Goal: Task Accomplishment & Management: Manage account settings

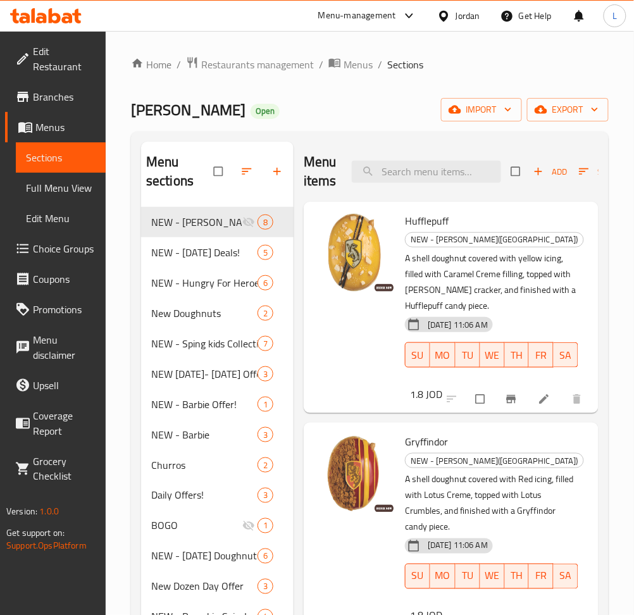
drag, startPoint x: 0, startPoint y: 0, endPoint x: 18, endPoint y: 16, distance: 23.8
click at [18, 16] on icon at bounding box center [46, 15] width 72 height 15
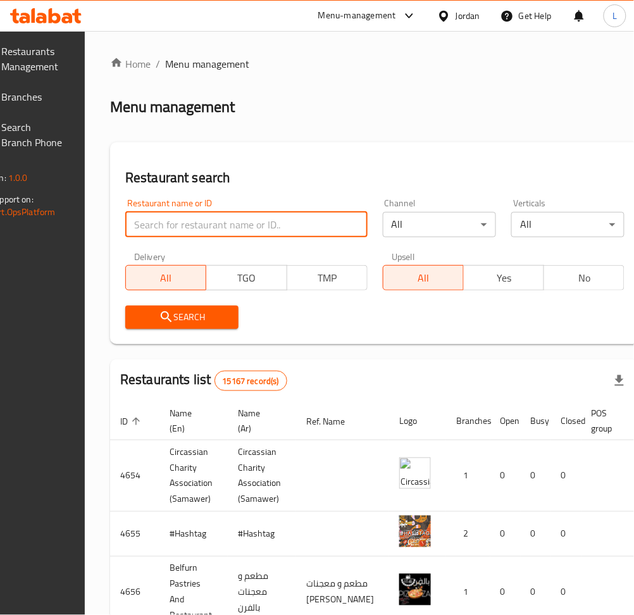
click at [211, 221] on input "search" at bounding box center [246, 224] width 242 height 25
click at [225, 228] on input "search" at bounding box center [246, 224] width 242 height 25
paste input "627770"
type input "627770"
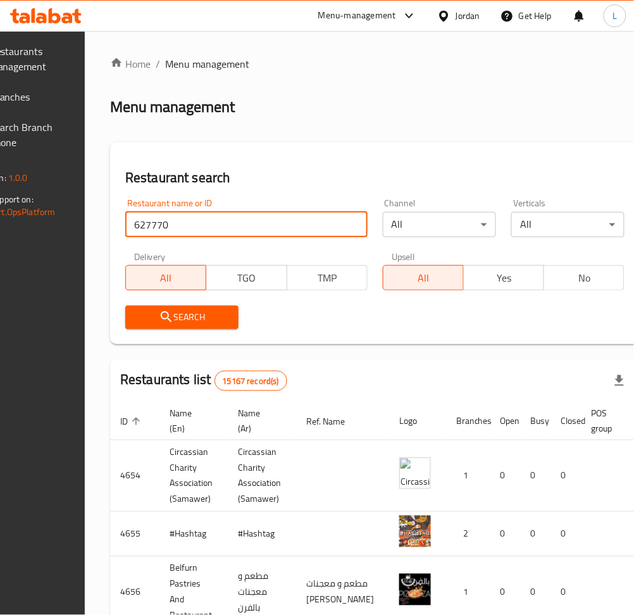
click button "Search" at bounding box center [181, 317] width 113 height 23
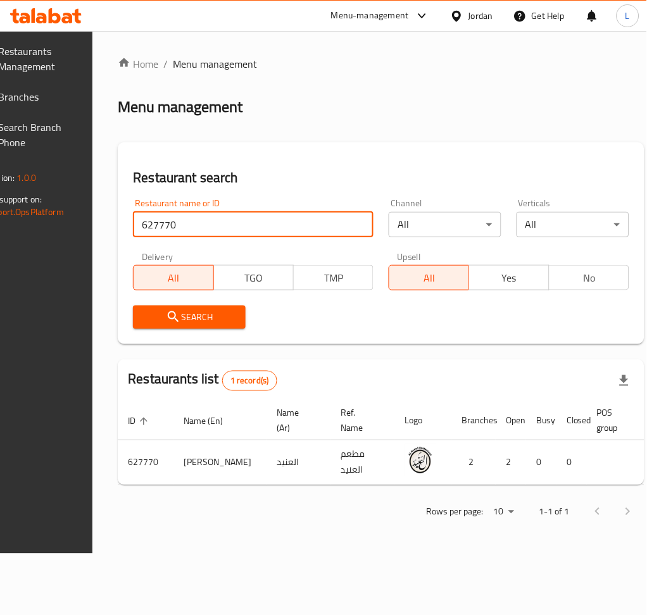
scroll to position [0, 123]
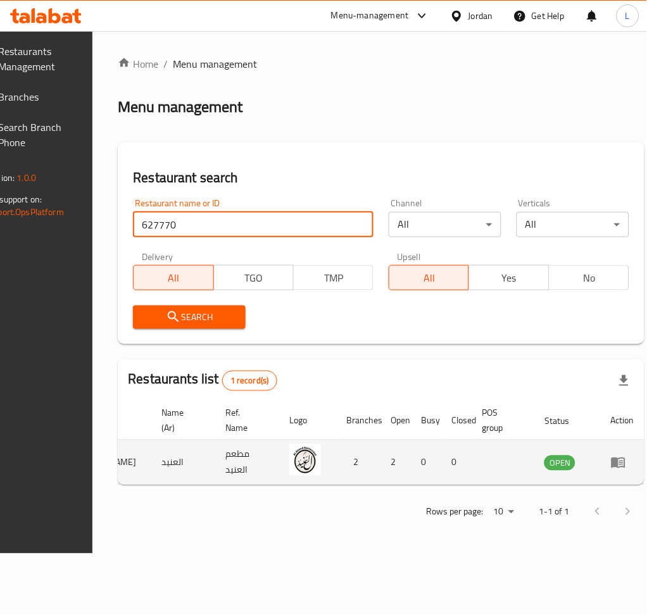
click at [611, 458] on icon "enhanced table" at bounding box center [618, 462] width 15 height 15
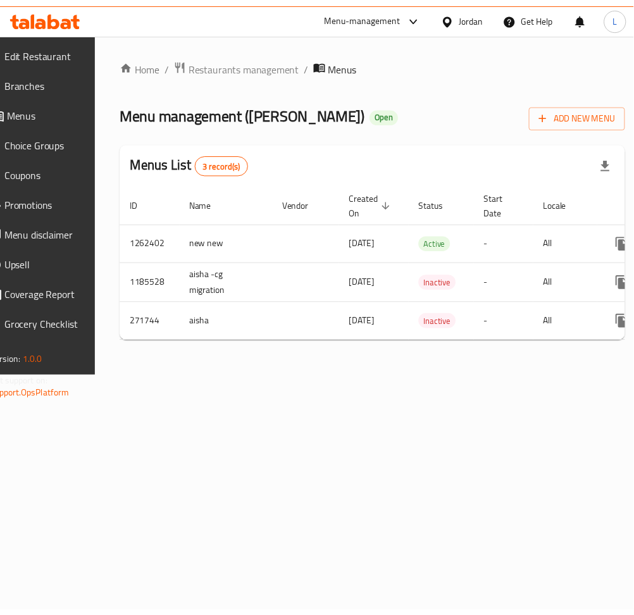
scroll to position [0, 140]
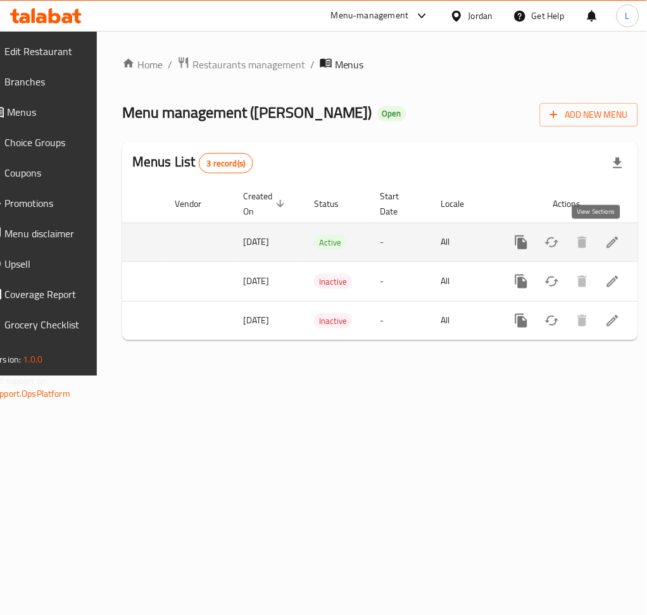
click at [605, 242] on icon "enhanced table" at bounding box center [612, 242] width 15 height 15
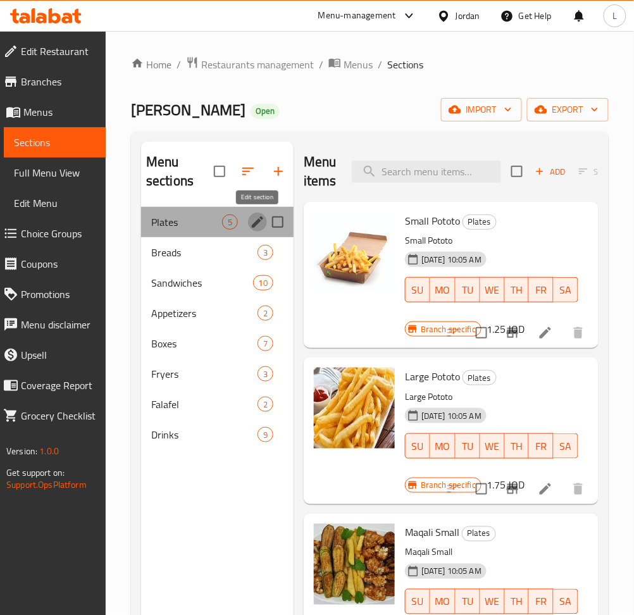
click at [261, 221] on icon "edit" at bounding box center [257, 222] width 15 height 15
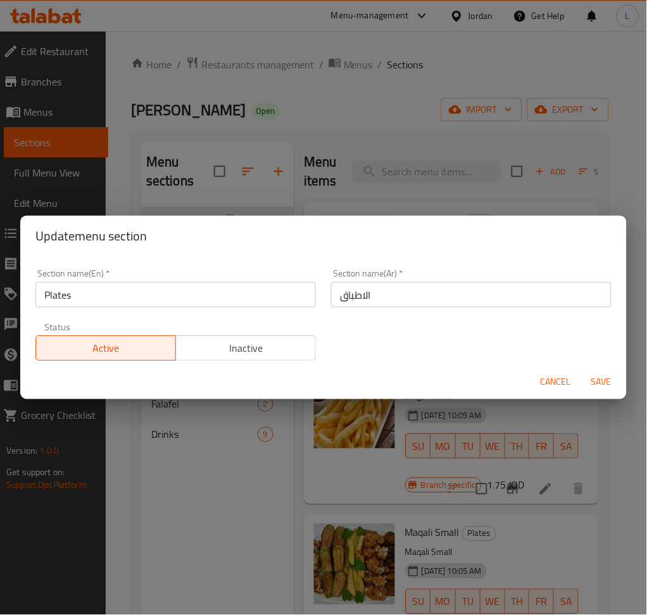
click at [383, 287] on input "الاطباق" at bounding box center [471, 294] width 280 height 25
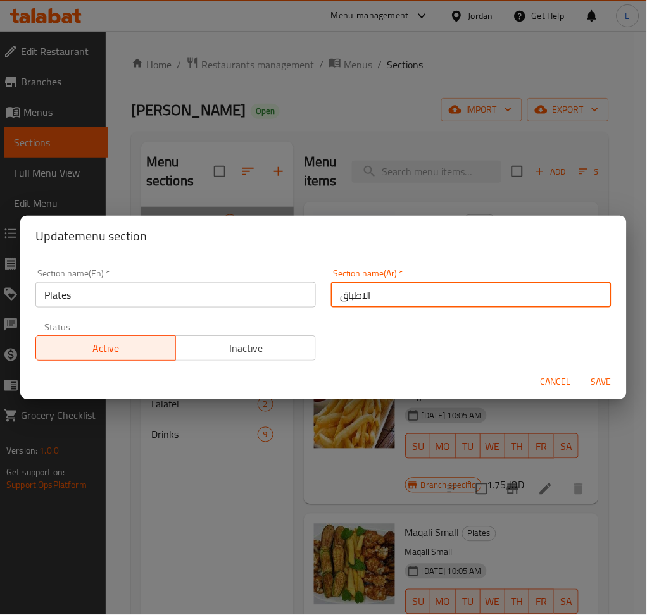
click at [383, 287] on input "الاطباق" at bounding box center [471, 294] width 280 height 25
type input "k"
type input "معلبات"
click at [235, 287] on input "Plates" at bounding box center [175, 294] width 280 height 25
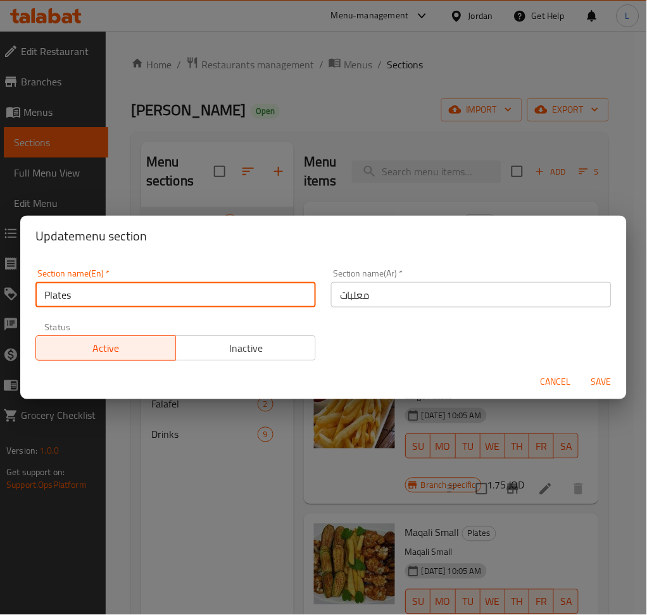
click at [235, 287] on input "Plates" at bounding box center [175, 294] width 280 height 25
click at [234, 287] on input "Plates" at bounding box center [175, 294] width 280 height 25
type input "Boxes"
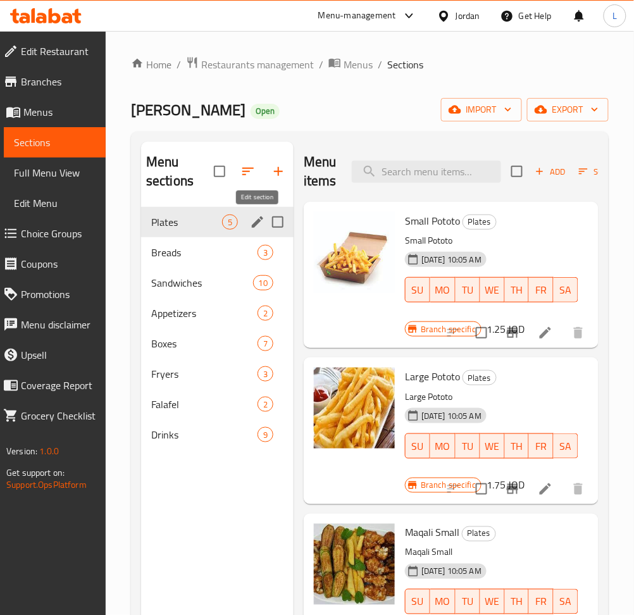
click at [256, 221] on icon "edit" at bounding box center [257, 221] width 11 height 11
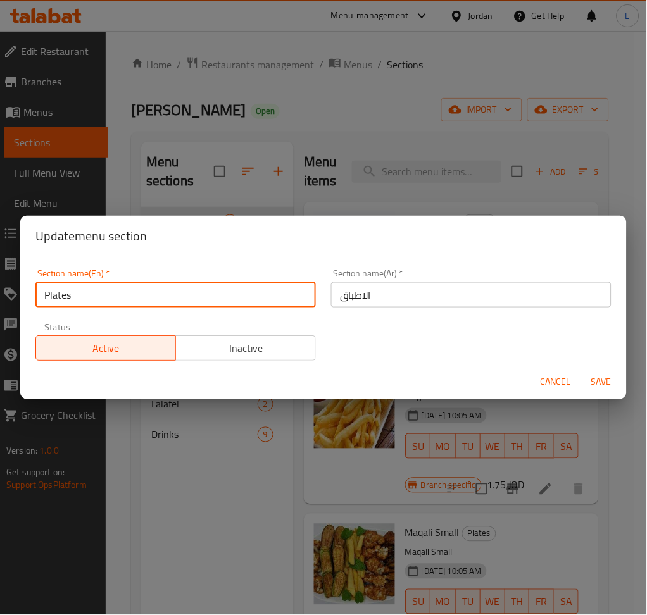
click at [191, 297] on input "Plates" at bounding box center [175, 294] width 280 height 25
type input "Boxes"
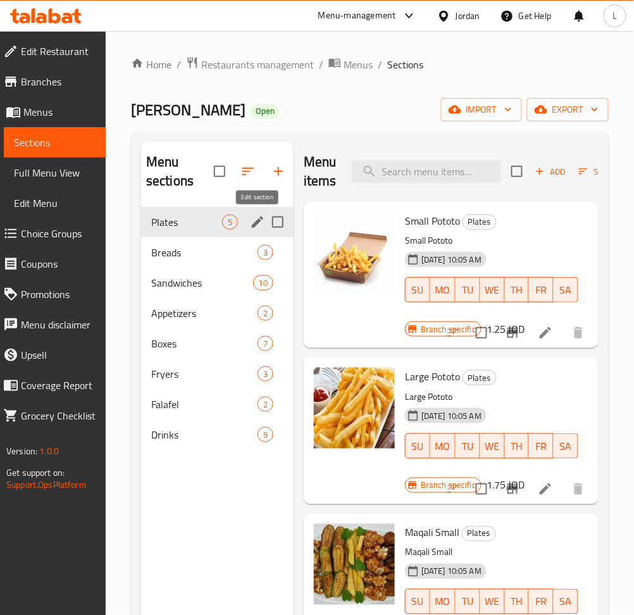
click at [250, 222] on icon "edit" at bounding box center [257, 222] width 15 height 15
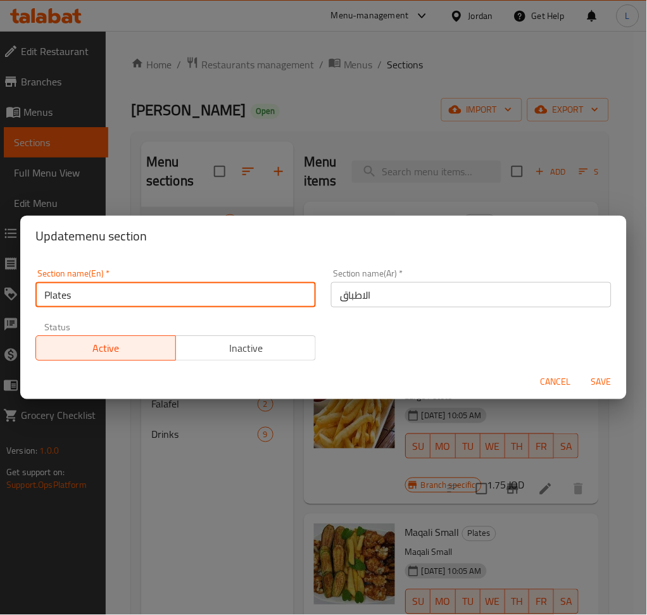
click at [149, 306] on input "Plates" at bounding box center [175, 294] width 280 height 25
click at [149, 305] on input "Plates" at bounding box center [175, 294] width 280 height 25
paste input "boxes"
type input "boxes"
click at [614, 383] on span "Save" at bounding box center [601, 383] width 30 height 16
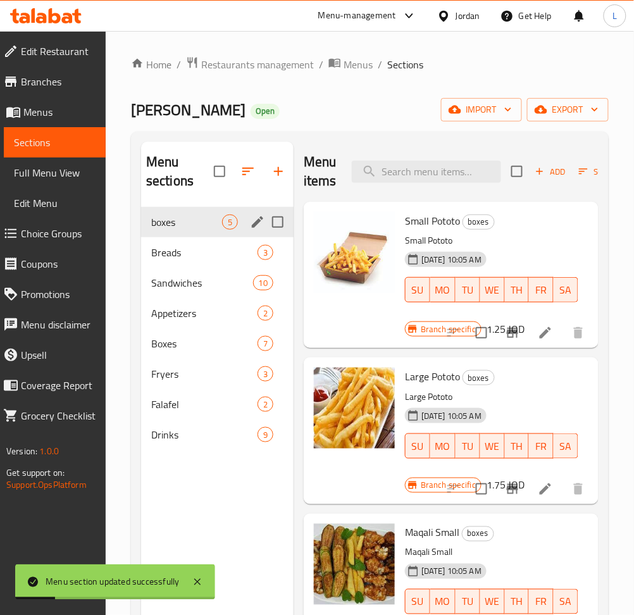
click at [255, 225] on icon "edit" at bounding box center [257, 221] width 11 height 11
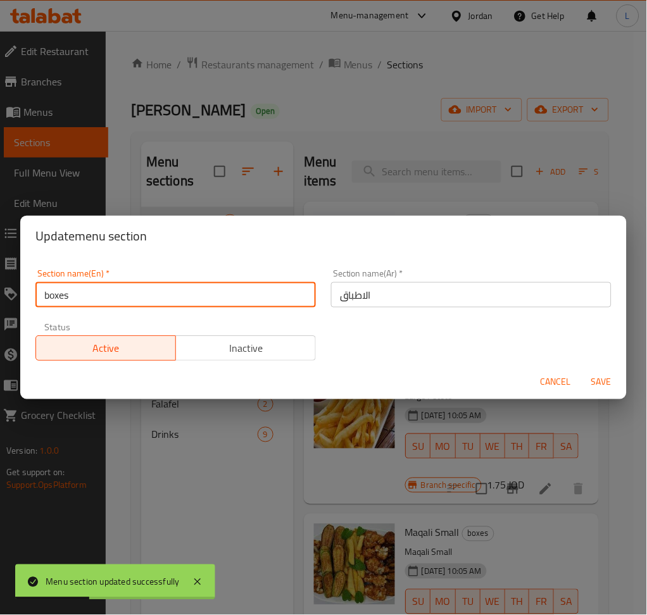
click at [51, 297] on input "boxes" at bounding box center [175, 294] width 280 height 25
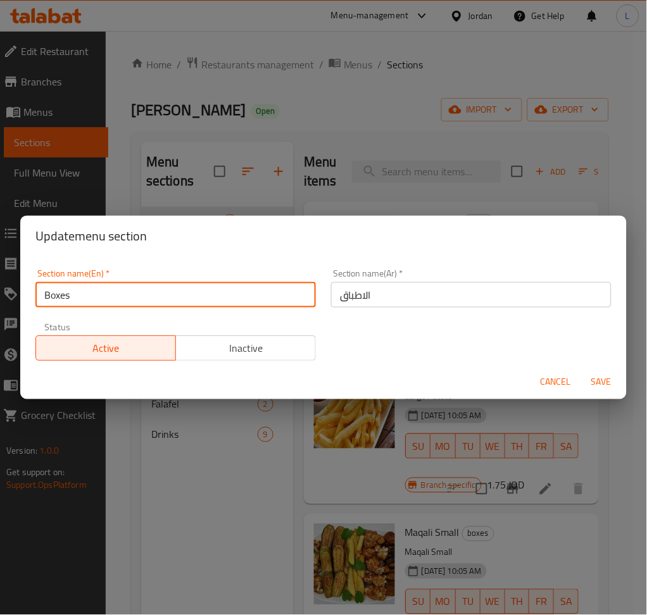
type input "Boxes"
click at [590, 385] on span "Save" at bounding box center [601, 383] width 30 height 16
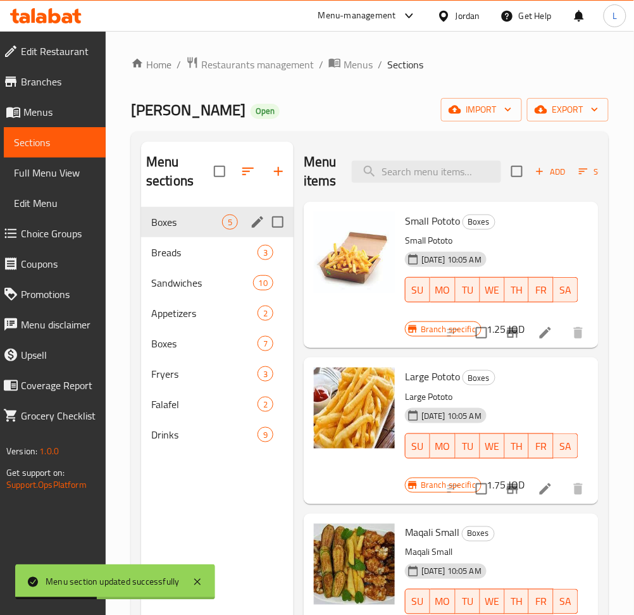
click at [258, 221] on icon "edit" at bounding box center [257, 221] width 11 height 11
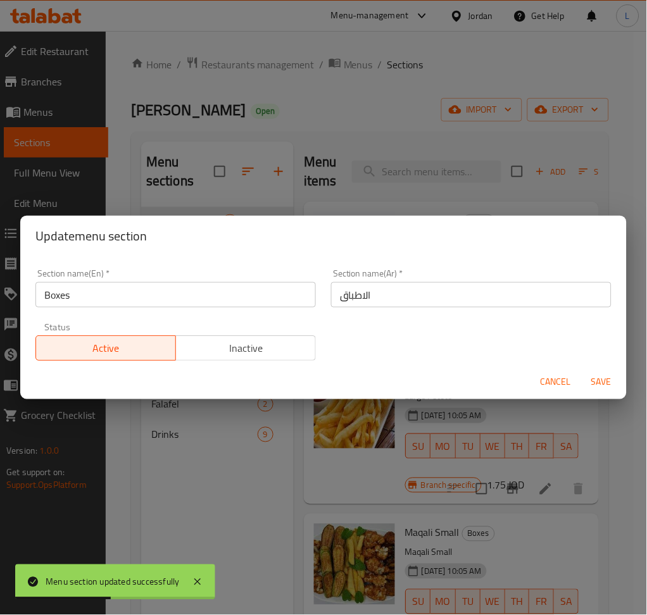
click at [432, 293] on input "الاطباق" at bounding box center [471, 294] width 280 height 25
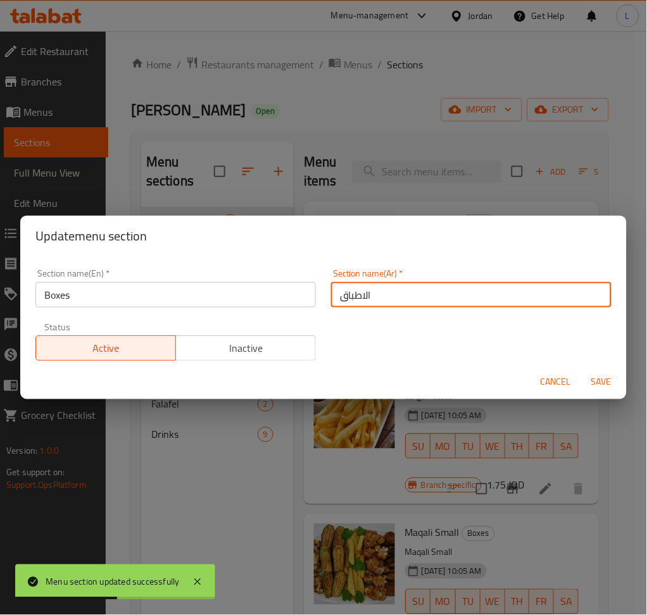
click at [432, 293] on input "الاطباق" at bounding box center [471, 294] width 280 height 25
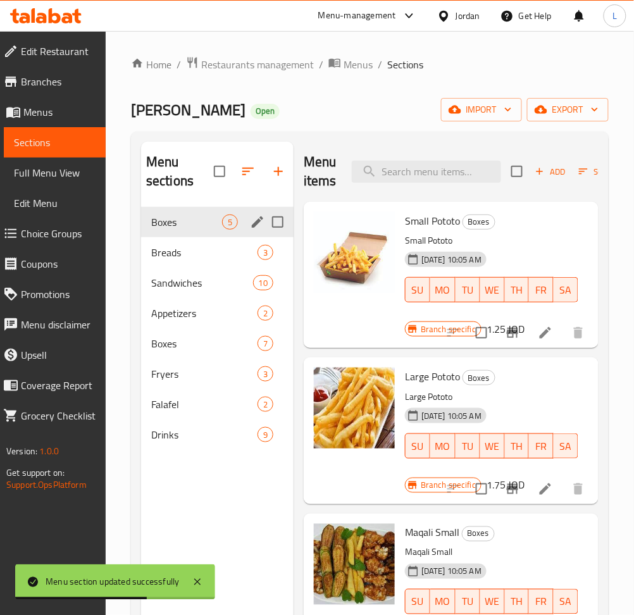
click at [250, 221] on icon "edit" at bounding box center [257, 222] width 15 height 15
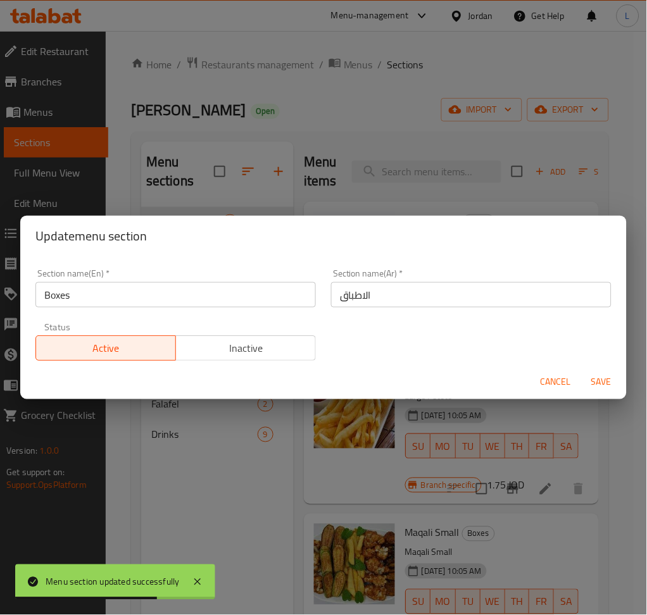
click at [359, 265] on div "Section name(Ar)   * الاطباق Section name(Ar) *" at bounding box center [471, 288] width 296 height 54
drag, startPoint x: 356, startPoint y: 277, endPoint x: 356, endPoint y: 285, distance: 8.2
click at [356, 279] on div "Section name(Ar)   * الاطباق Section name(Ar) *" at bounding box center [471, 288] width 280 height 39
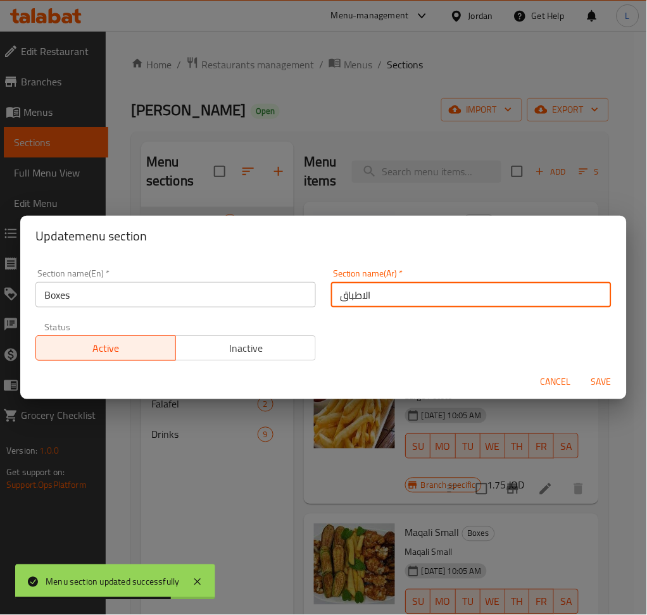
drag, startPoint x: 356, startPoint y: 285, endPoint x: 375, endPoint y: 298, distance: 22.3
click at [356, 286] on input "الاطباق" at bounding box center [471, 294] width 280 height 25
click at [354, 289] on input "الاطباق" at bounding box center [471, 294] width 280 height 25
paste input "معلبات"
type input "المعلبات"
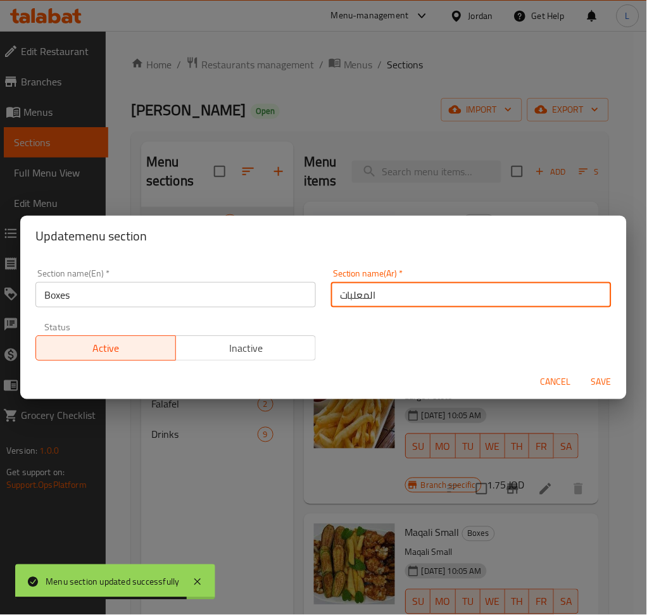
click at [612, 382] on span "Save" at bounding box center [601, 383] width 30 height 16
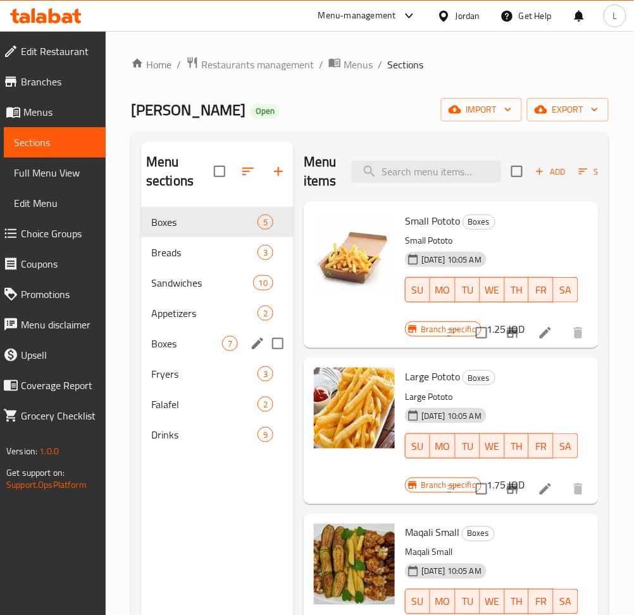
click at [198, 352] on div "Boxes 7" at bounding box center [217, 343] width 153 height 30
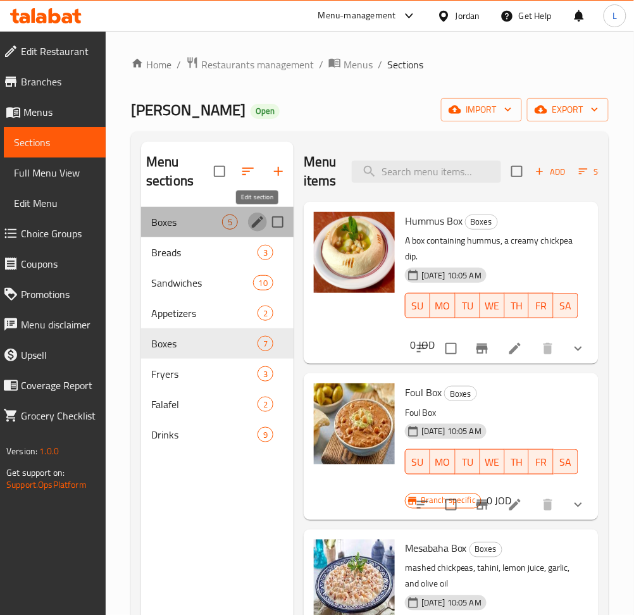
click at [256, 225] on icon "edit" at bounding box center [257, 221] width 11 height 11
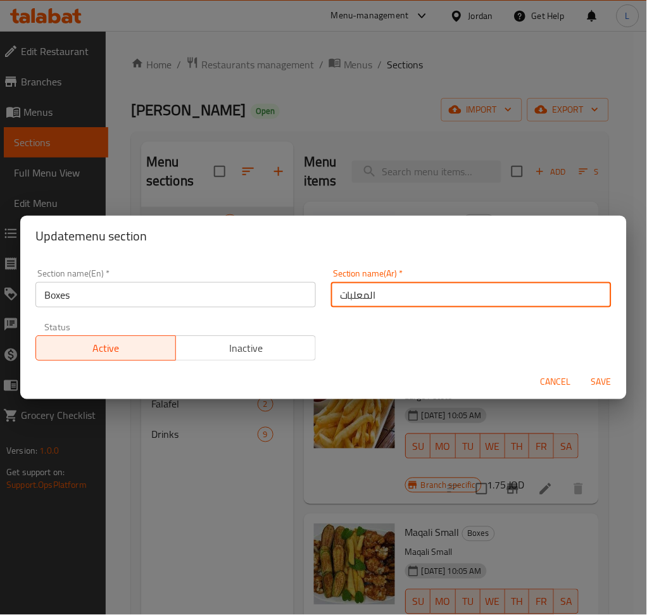
click at [429, 292] on input "المعلبات" at bounding box center [471, 294] width 280 height 25
click at [166, 292] on input "Boxes" at bounding box center [175, 294] width 280 height 25
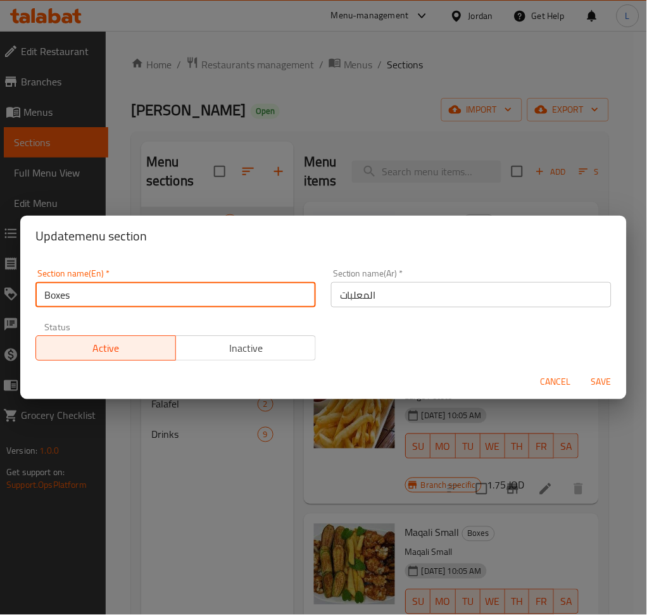
click at [166, 292] on input "Boxes" at bounding box center [175, 294] width 280 height 25
type input "B"
type input "p"
type input "Plates"
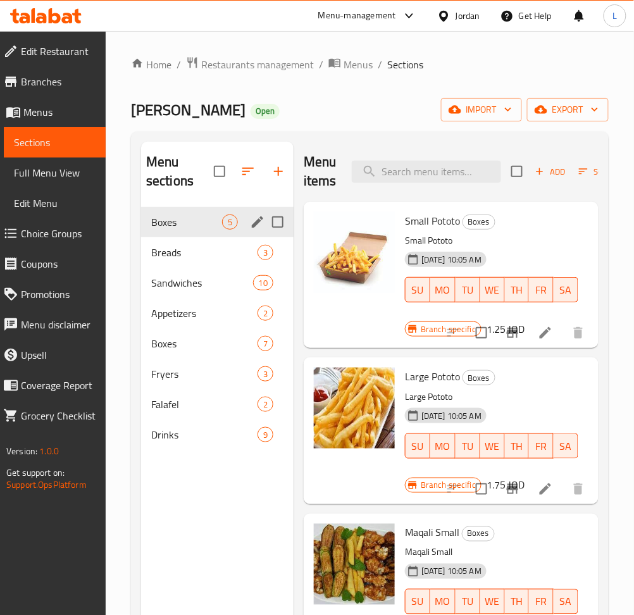
click at [258, 223] on icon "edit" at bounding box center [257, 221] width 11 height 11
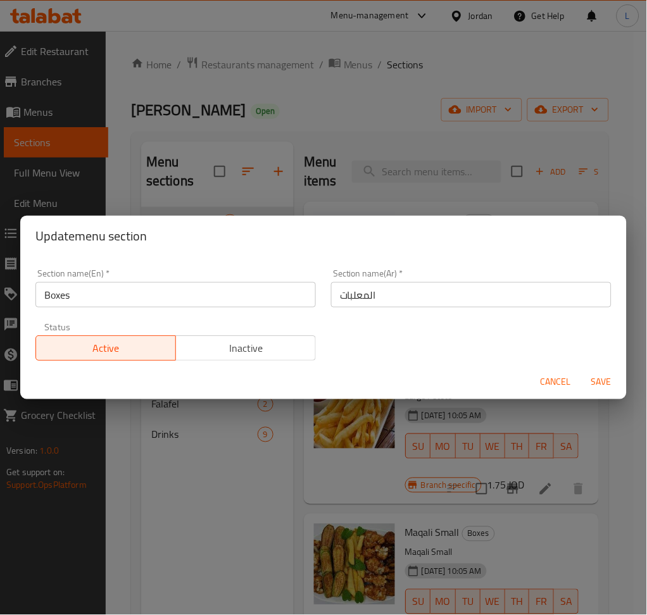
click at [206, 305] on input "Boxes" at bounding box center [175, 294] width 280 height 25
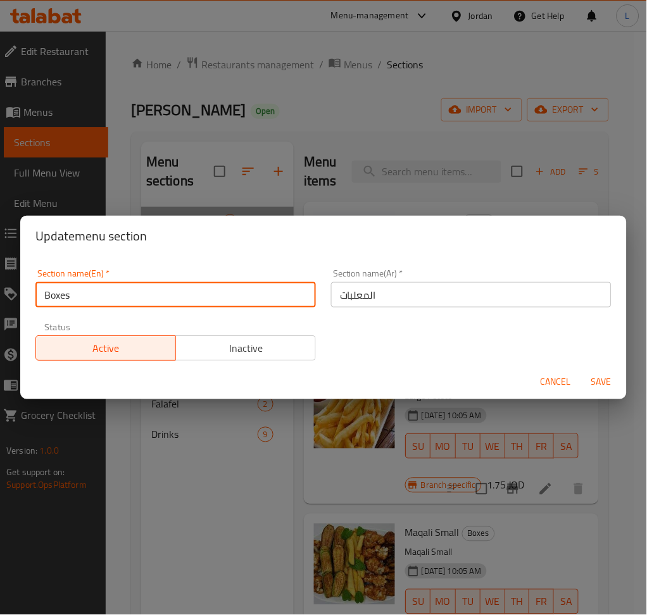
click at [206, 305] on input "Boxes" at bounding box center [175, 294] width 280 height 25
click at [197, 304] on input "Boxes" at bounding box center [175, 294] width 280 height 25
click at [197, 304] on input "text" at bounding box center [175, 294] width 280 height 25
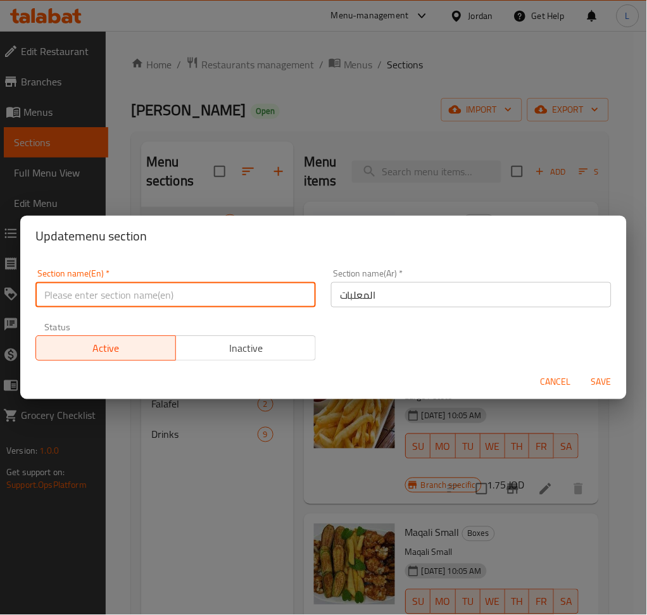
click at [174, 287] on input "text" at bounding box center [175, 294] width 280 height 25
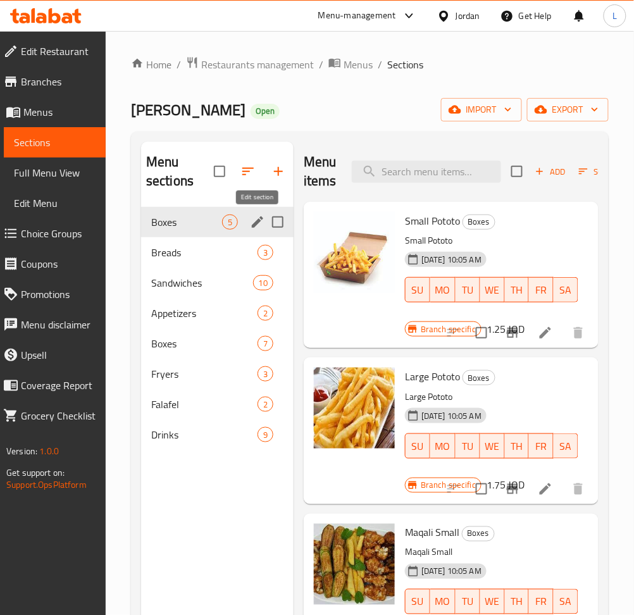
click at [257, 226] on icon "edit" at bounding box center [257, 222] width 15 height 15
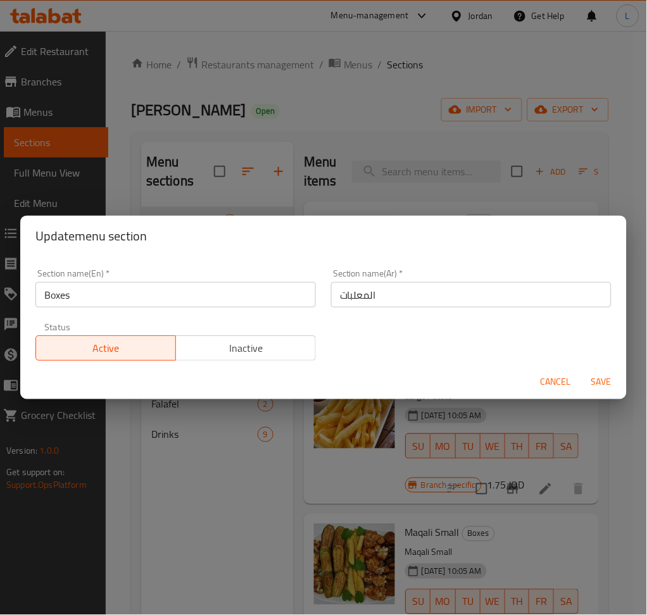
click at [123, 304] on input "Boxes" at bounding box center [175, 294] width 280 height 25
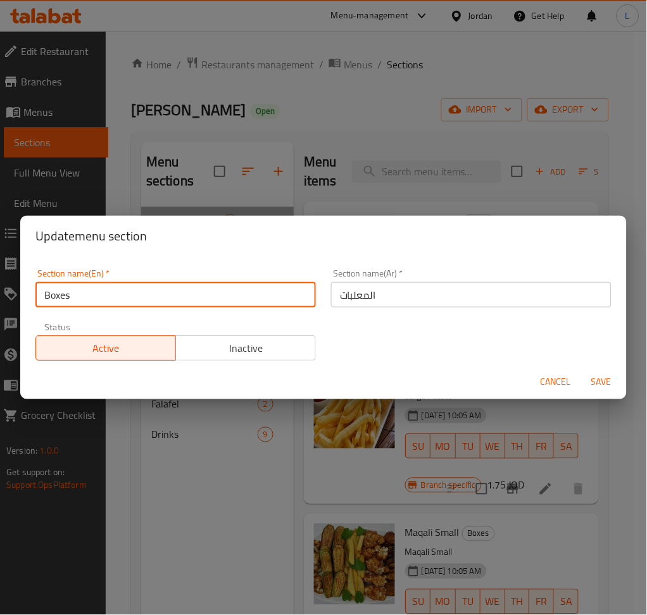
click at [123, 304] on input "Boxes" at bounding box center [175, 294] width 280 height 25
paste input "Plates"
type input "Plates"
click at [606, 379] on span "Save" at bounding box center [601, 383] width 30 height 16
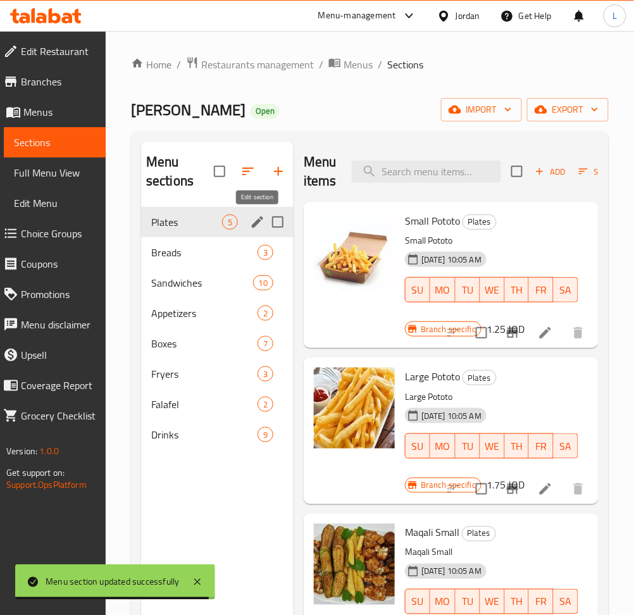
click at [259, 223] on icon "edit" at bounding box center [257, 221] width 11 height 11
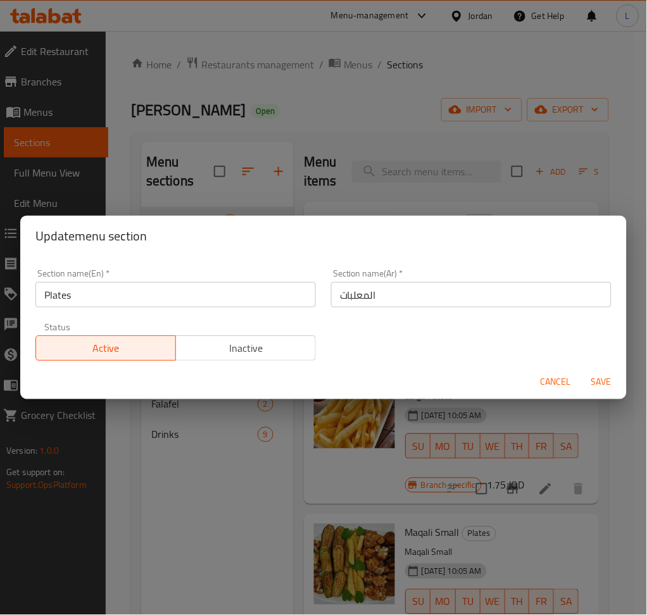
click at [389, 302] on input "المعلبات" at bounding box center [471, 294] width 280 height 25
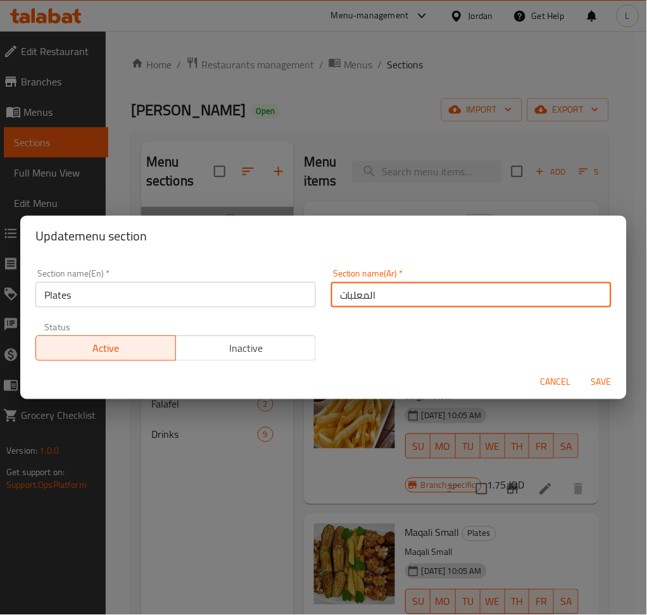
click at [389, 303] on input "المعلبات" at bounding box center [471, 294] width 280 height 25
click at [390, 303] on input "المعلبات" at bounding box center [471, 294] width 280 height 25
type input "الاطباق"
click at [595, 377] on span "Save" at bounding box center [601, 383] width 30 height 16
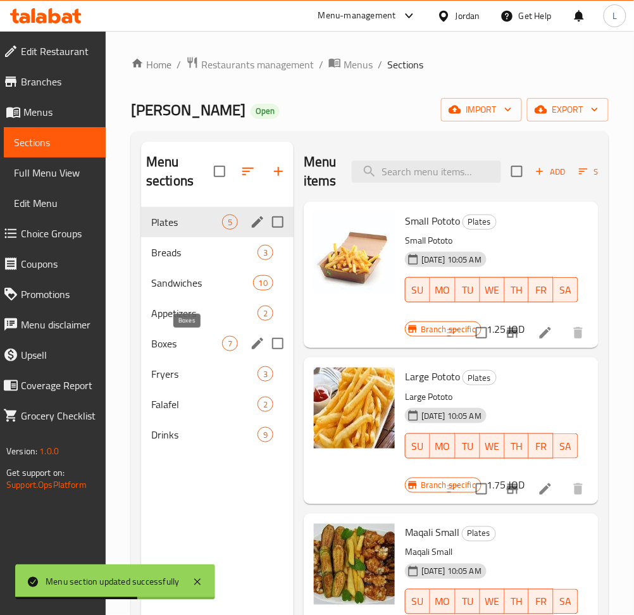
click at [198, 342] on span "Boxes" at bounding box center [186, 343] width 71 height 15
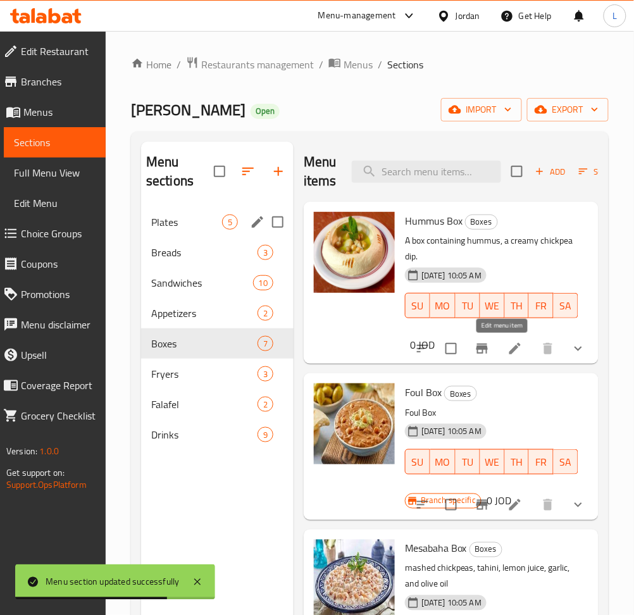
click at [508, 347] on icon at bounding box center [515, 348] width 15 height 15
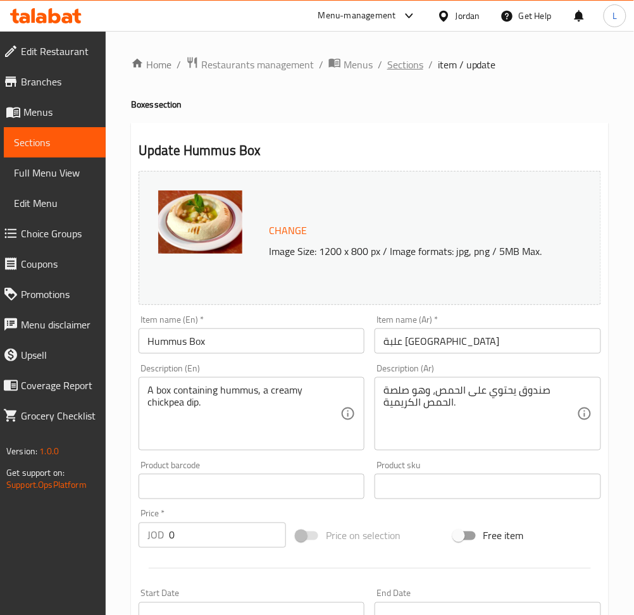
click at [402, 66] on span "Sections" at bounding box center [405, 64] width 36 height 15
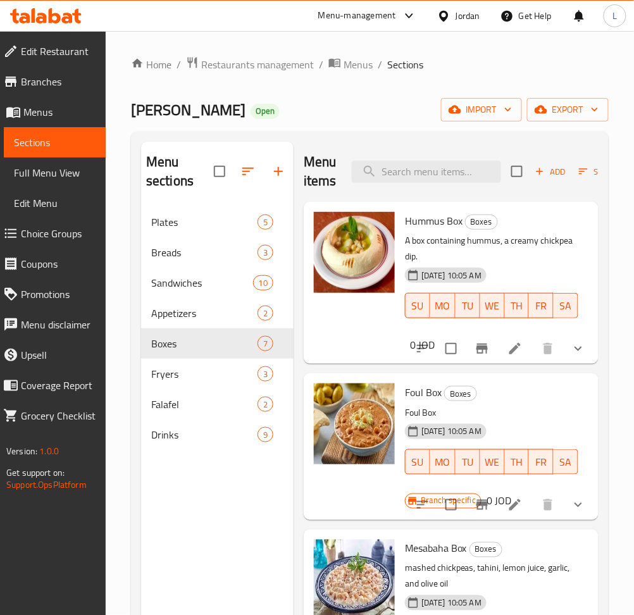
click at [500, 359] on li at bounding box center [514, 348] width 35 height 23
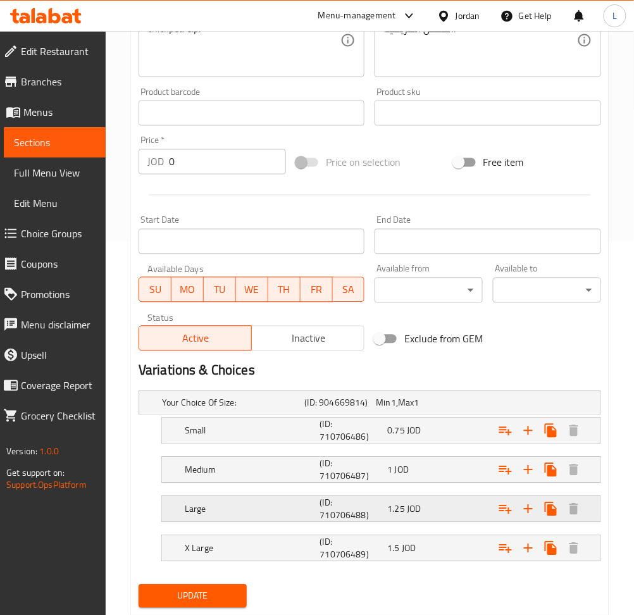
scroll to position [399, 0]
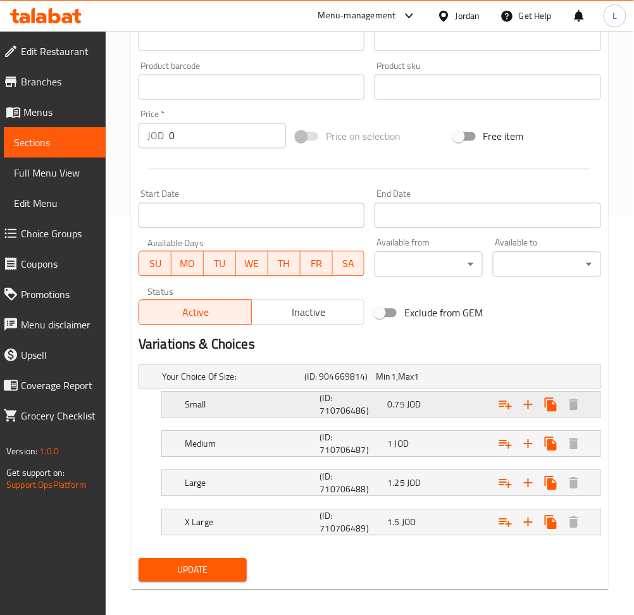
click at [478, 380] on div "Expand" at bounding box center [516, 377] width 143 height 5
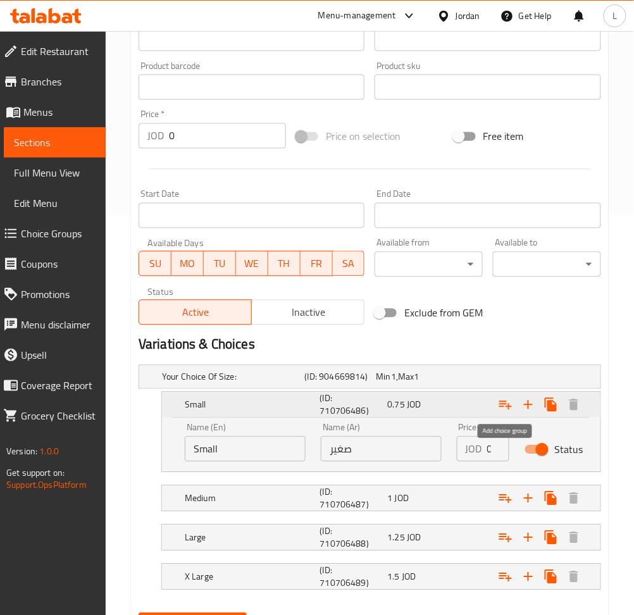
click at [508, 408] on icon "Expand" at bounding box center [505, 404] width 15 height 15
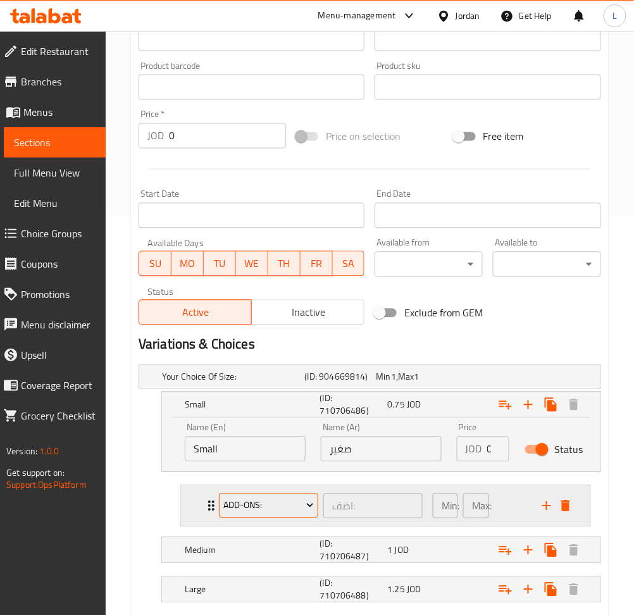
click at [249, 510] on span "Add-ons:" at bounding box center [268, 506] width 90 height 16
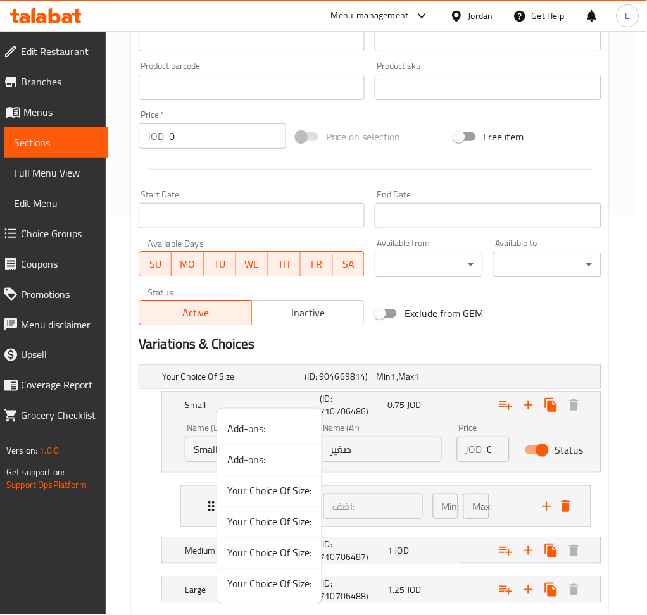
click at [249, 508] on li "Your Choice Of Size:" at bounding box center [269, 522] width 104 height 31
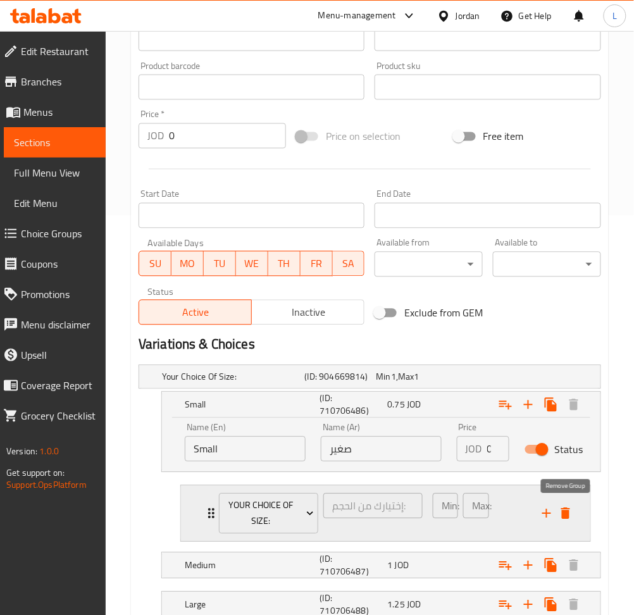
click at [568, 515] on icon "delete" at bounding box center [565, 513] width 9 height 11
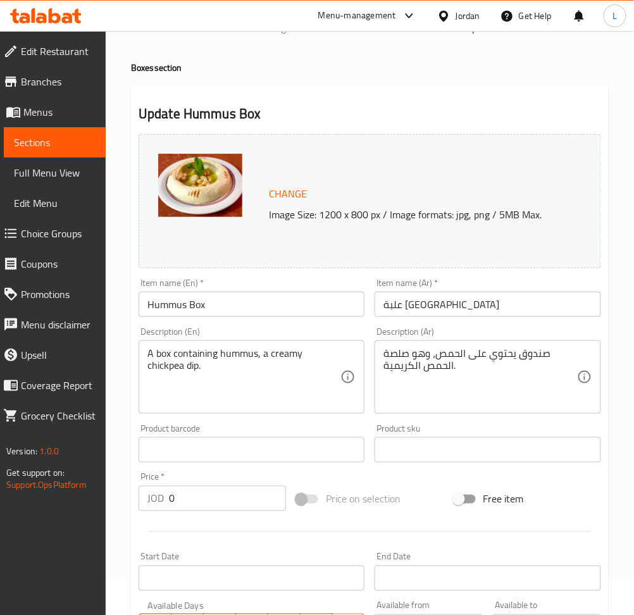
scroll to position [0, 0]
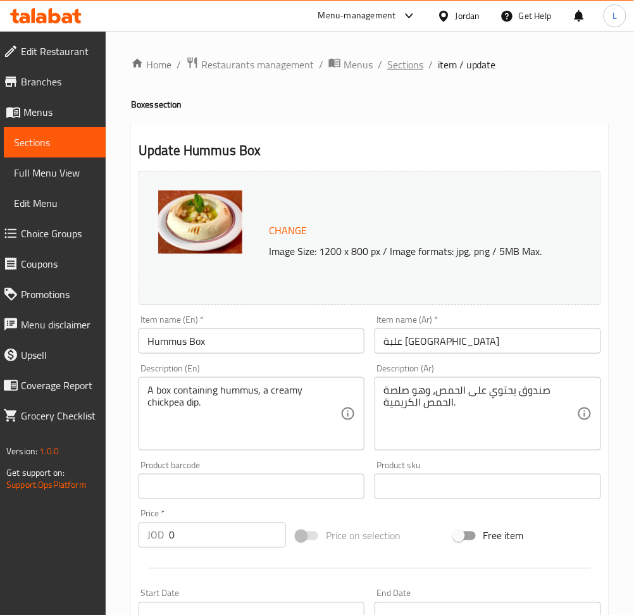
click at [397, 66] on span "Sections" at bounding box center [405, 64] width 36 height 15
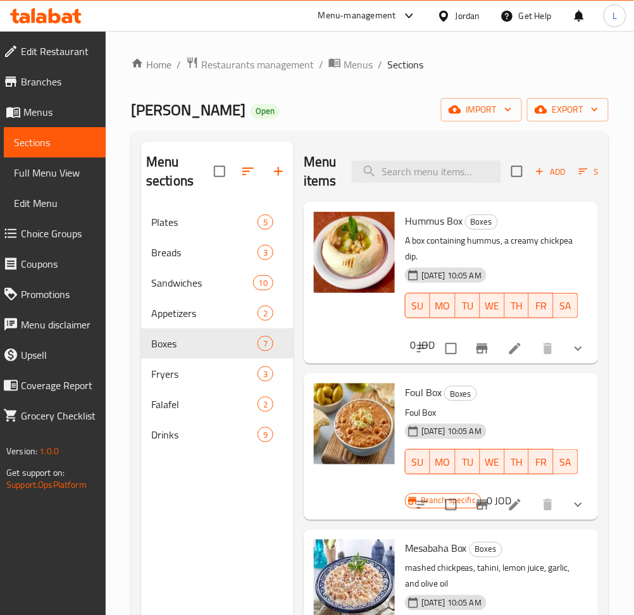
click at [66, 226] on span "Choice Groups" at bounding box center [58, 233] width 75 height 15
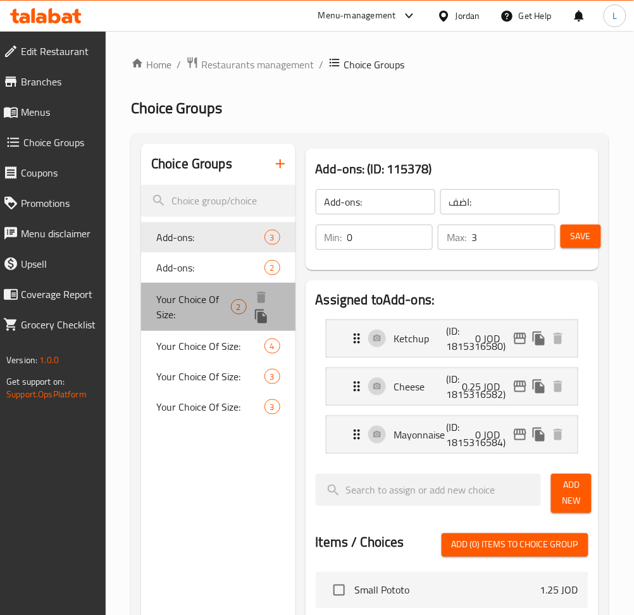
click at [208, 292] on span "Your Choice Of Size:" at bounding box center [193, 307] width 75 height 30
type input "Your Choice Of Size:"
type input "إختيارك من الحجم:"
type input "0"
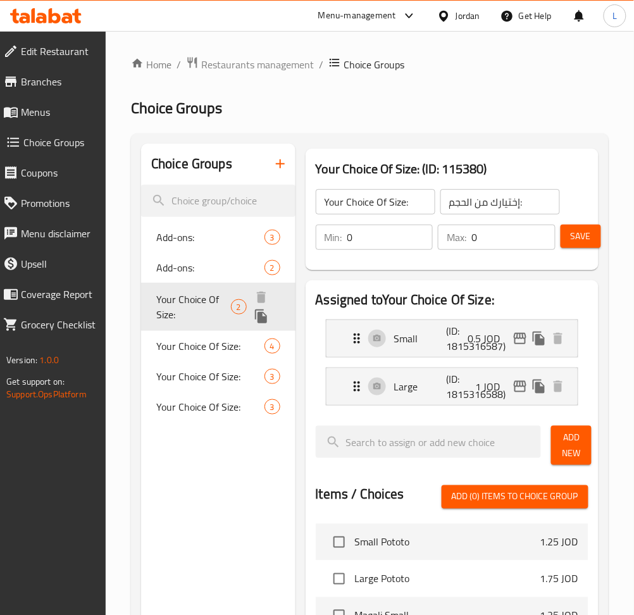
click at [209, 326] on div "Your Choice Of Size: 2" at bounding box center [218, 307] width 154 height 48
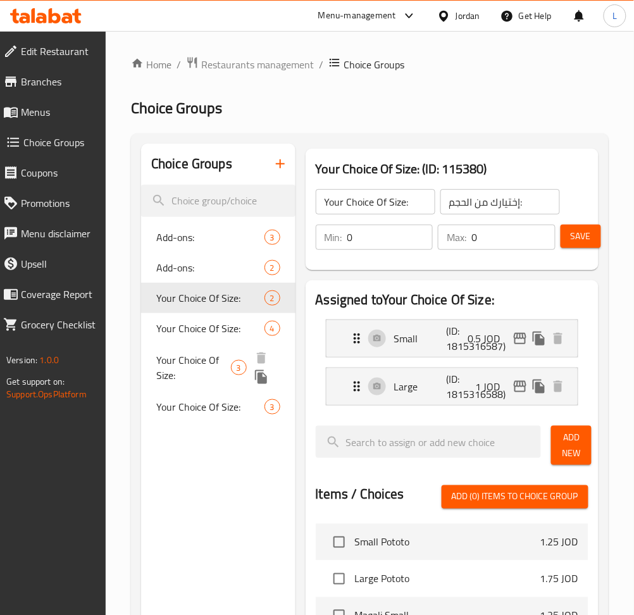
click at [209, 363] on span "Your Choice Of Size:" at bounding box center [193, 367] width 75 height 30
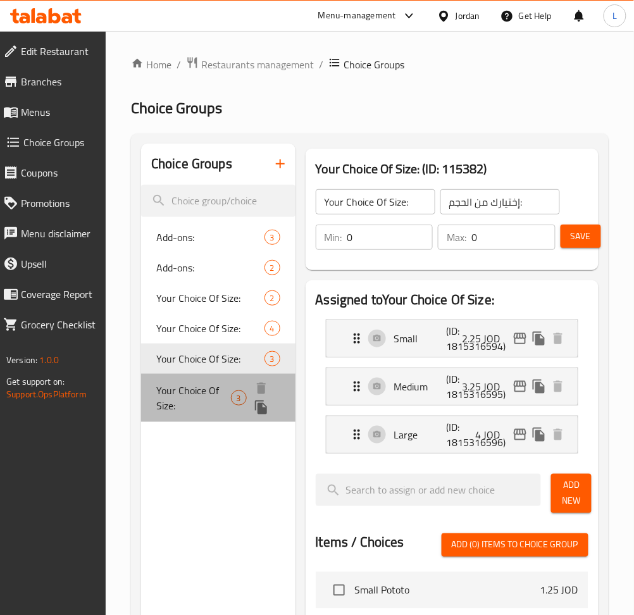
click at [206, 404] on span "Your Choice Of Size:" at bounding box center [193, 398] width 75 height 30
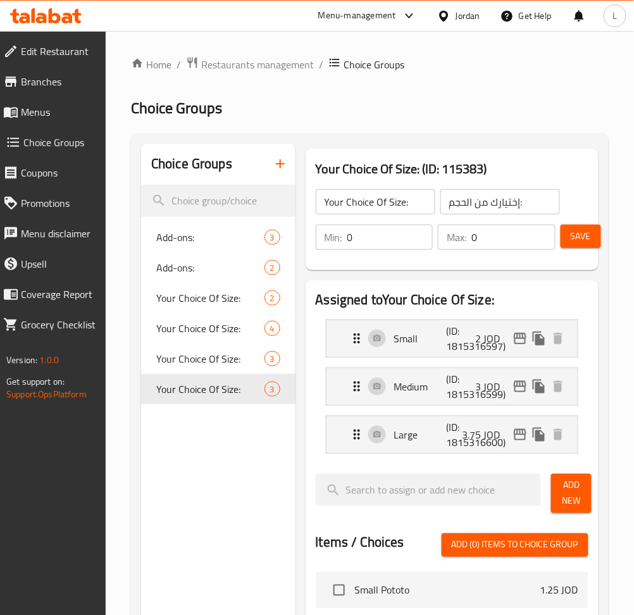
click at [278, 161] on icon "button" at bounding box center [280, 163] width 15 height 15
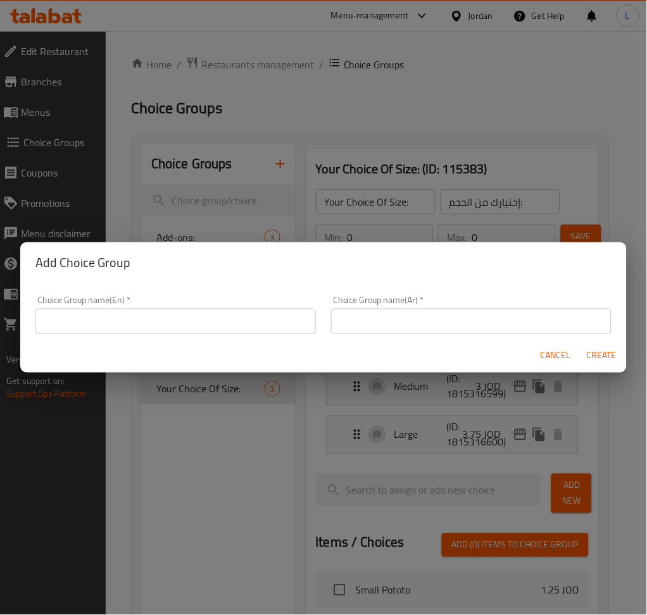
click at [377, 325] on input "text" at bounding box center [471, 321] width 280 height 25
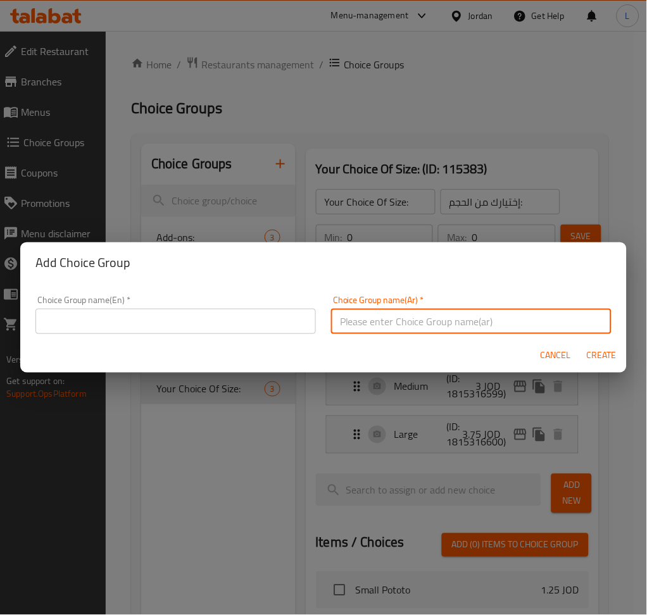
click at [238, 309] on div "Choice Group name(En)   * Choice Group name(En) *" at bounding box center [175, 315] width 280 height 39
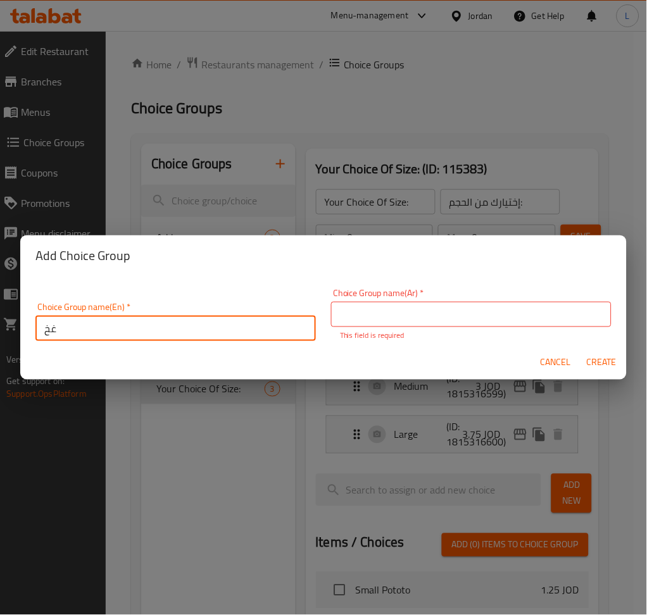
type input "غ"
type input "Your choice of:"
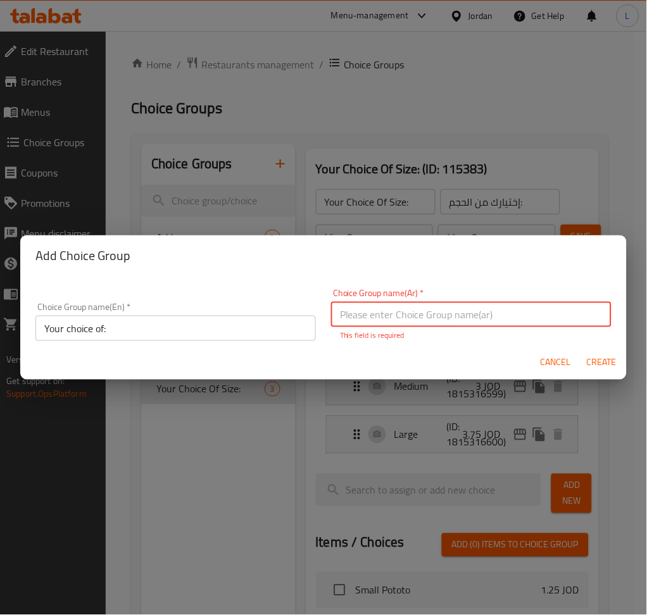
click at [400, 327] on input "text" at bounding box center [471, 314] width 280 height 25
type input "j"
type input "اختيارك من"
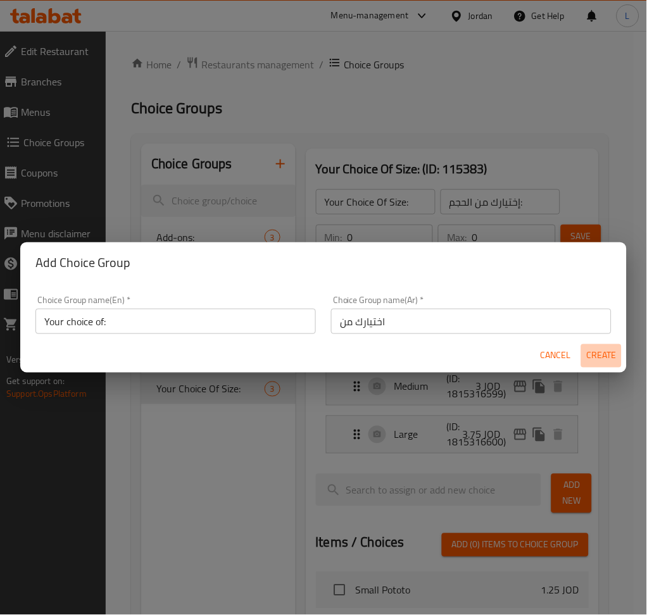
click at [606, 364] on span "Create" at bounding box center [601, 356] width 30 height 16
type input "Your choice of:"
type input "اختيارك من"
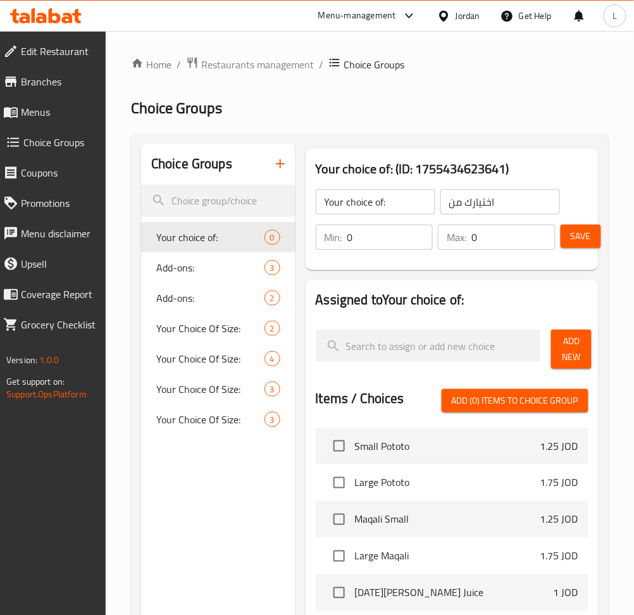
click at [366, 195] on input "Your choice of:" at bounding box center [376, 201] width 120 height 25
type input "ث"
click at [468, 199] on input "اختيارك من" at bounding box center [500, 201] width 120 height 25
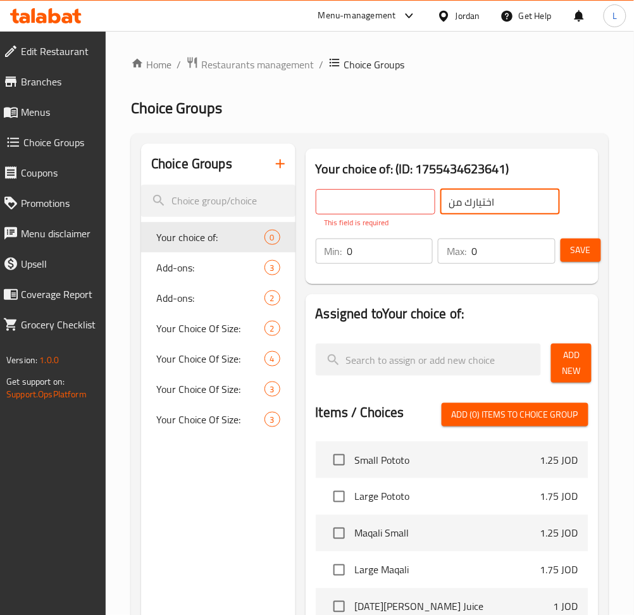
click at [468, 199] on input "اختيارك من" at bounding box center [500, 201] width 120 height 25
type input "اضافات"
click at [398, 206] on input "text" at bounding box center [376, 201] width 120 height 25
type input "Extras"
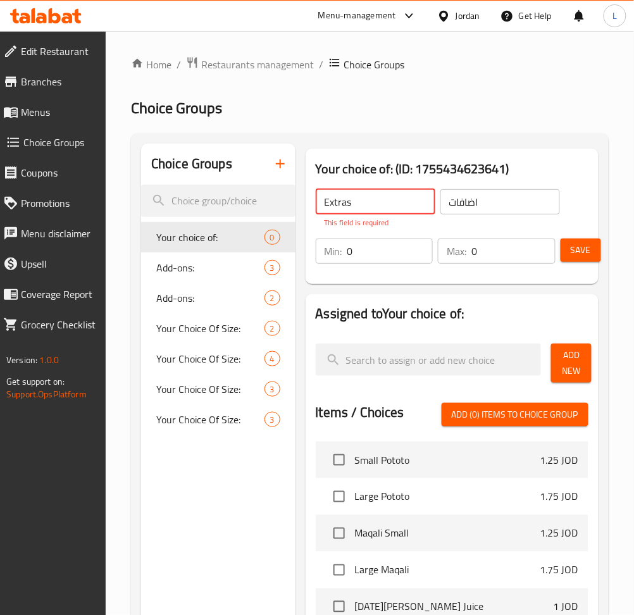
click at [499, 253] on div "Min: 0 ​ Max: 0 ​" at bounding box center [436, 251] width 250 height 35
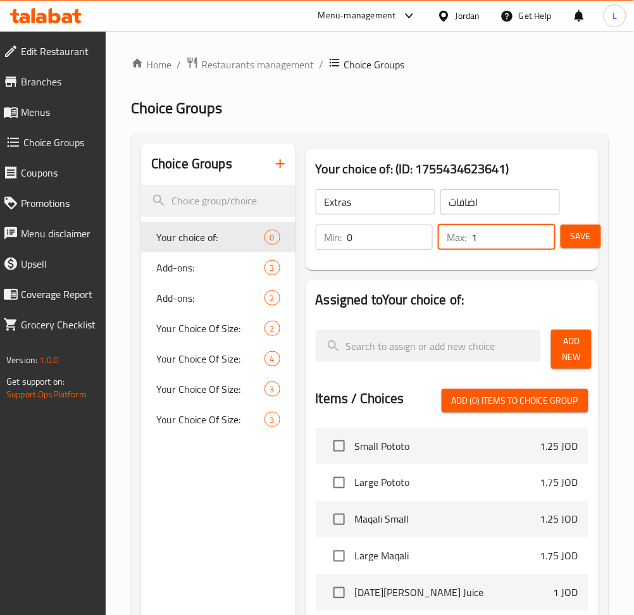
type input "1"
click at [578, 346] on span "Add New" at bounding box center [571, 349] width 20 height 32
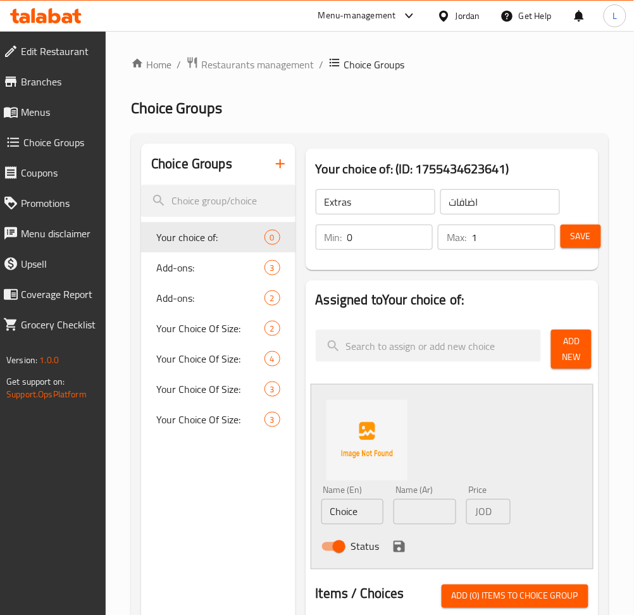
drag, startPoint x: 416, startPoint y: 502, endPoint x: 416, endPoint y: 516, distance: 13.9
click at [416, 502] on input "text" at bounding box center [425, 511] width 63 height 25
paste input "تتبيله"
type input "تتبيله"
click at [399, 541] on icon "save" at bounding box center [399, 546] width 15 height 15
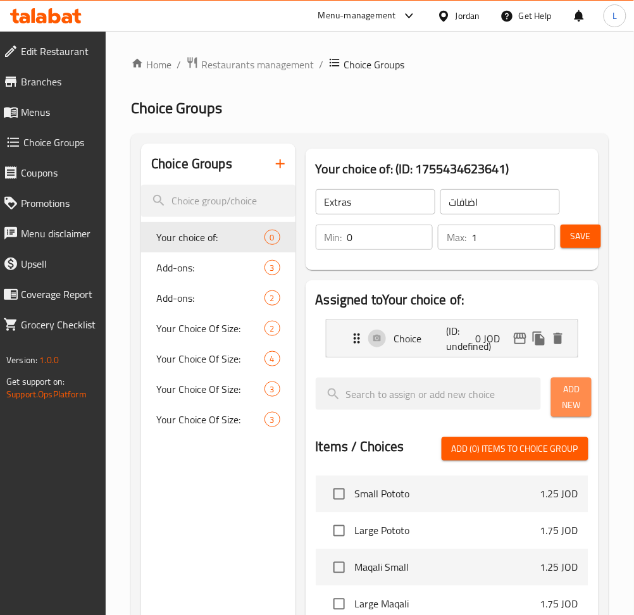
click at [574, 401] on span "Add New" at bounding box center [571, 398] width 20 height 32
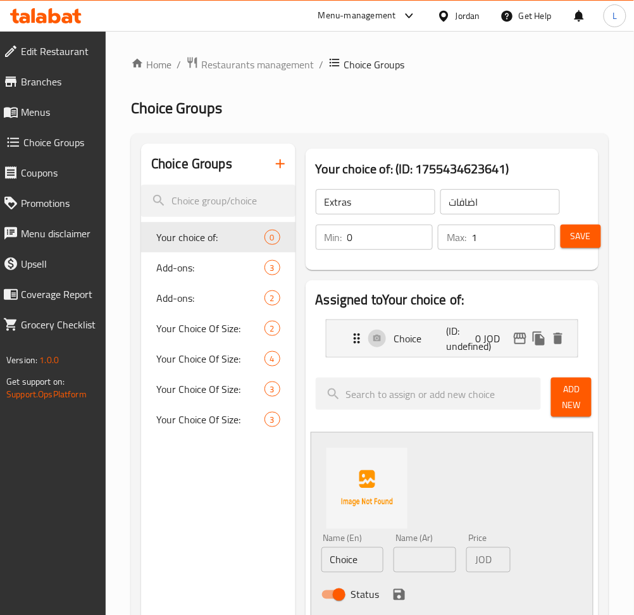
drag, startPoint x: 431, startPoint y: 556, endPoint x: 397, endPoint y: 573, distance: 37.6
click at [431, 556] on input "text" at bounding box center [425, 559] width 63 height 25
paste input "شطة"
type input "شطة"
click at [340, 565] on input "Choice" at bounding box center [352, 559] width 63 height 25
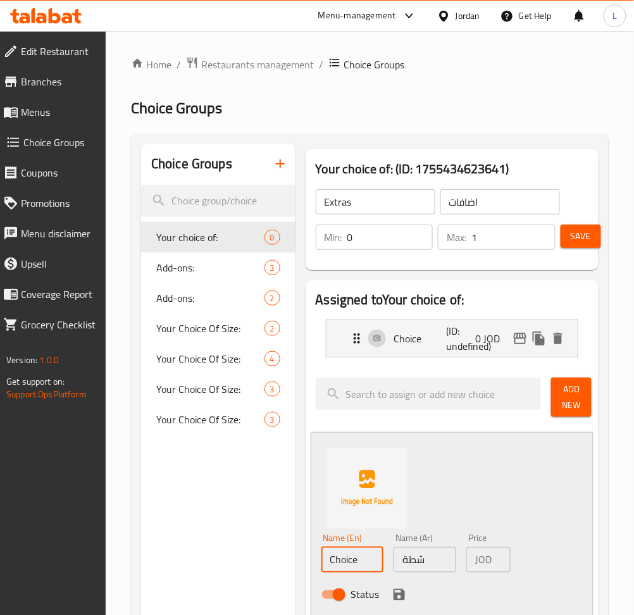
click at [341, 564] on input "Choice" at bounding box center [352, 559] width 63 height 25
type input "س"
type input "Shatta"
click at [394, 590] on icon "save" at bounding box center [399, 594] width 11 height 11
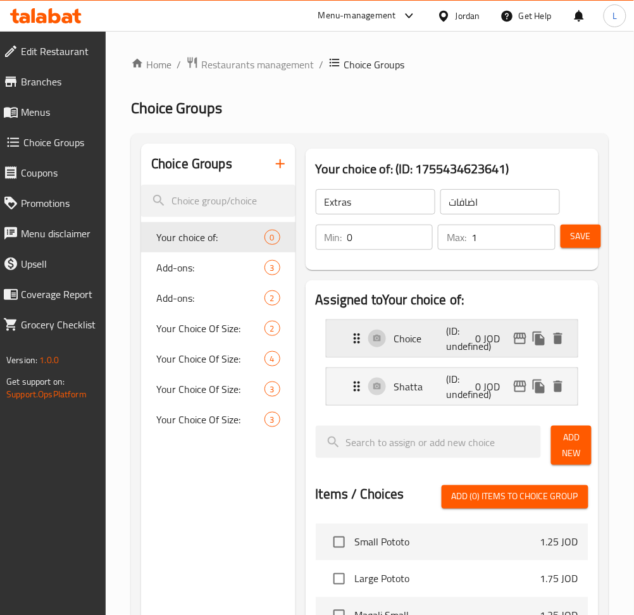
click at [385, 346] on div "Choice (ID: undefined) 0 JOD" at bounding box center [455, 338] width 213 height 37
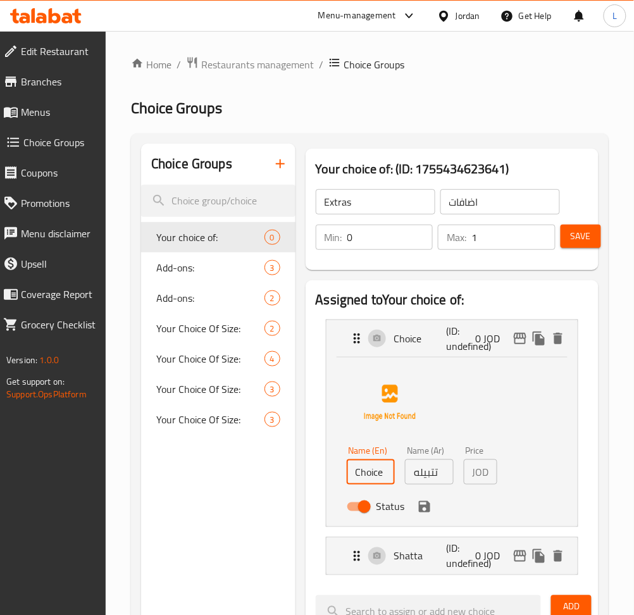
click at [380, 479] on input "Choice" at bounding box center [371, 471] width 49 height 25
type input "ف"
type input "Tatbeelh"
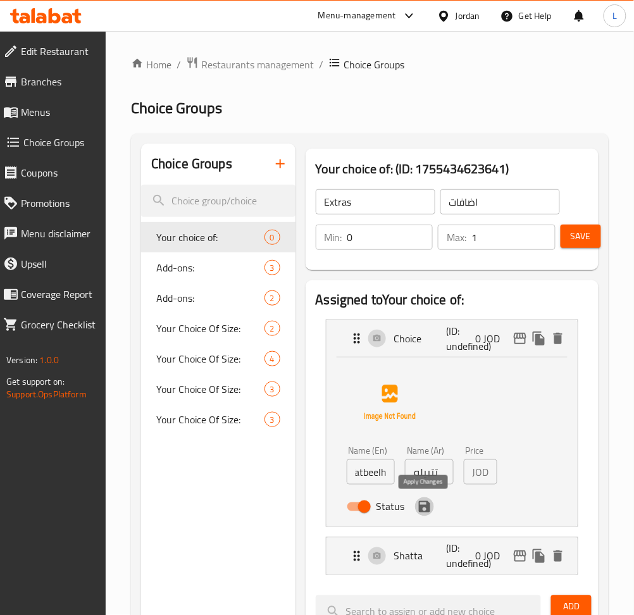
click at [415, 510] on button "save" at bounding box center [424, 506] width 19 height 19
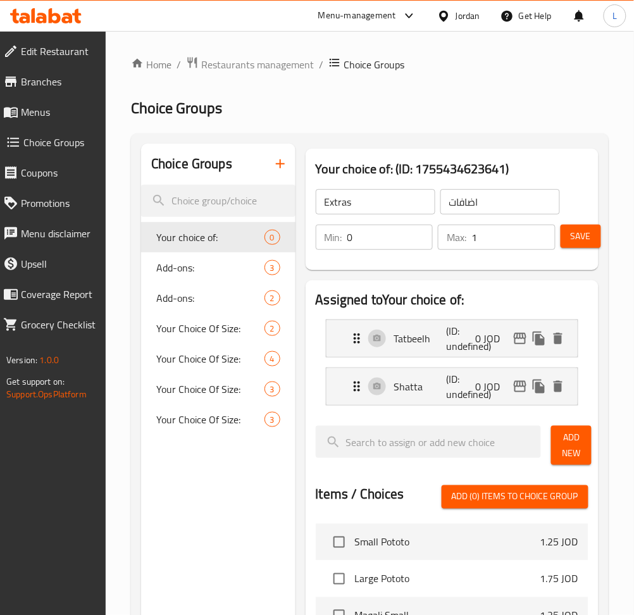
click at [585, 234] on span "Save" at bounding box center [581, 236] width 20 height 16
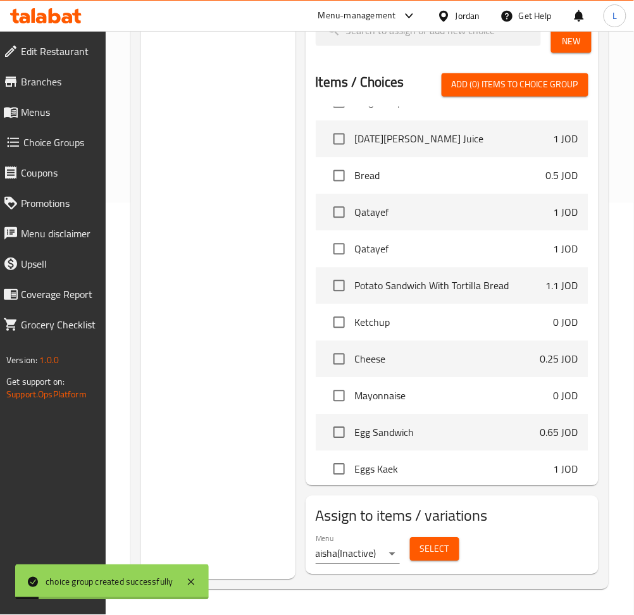
scroll to position [337, 0]
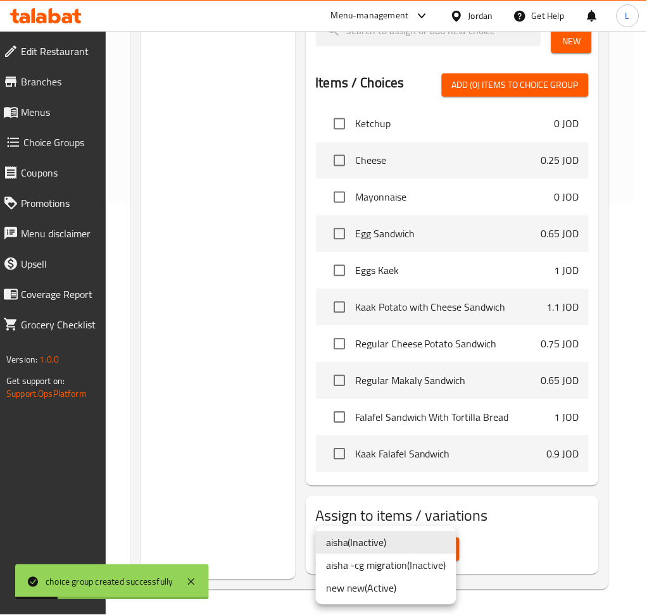
click at [385, 587] on li "new new ( Active )" at bounding box center [386, 588] width 140 height 23
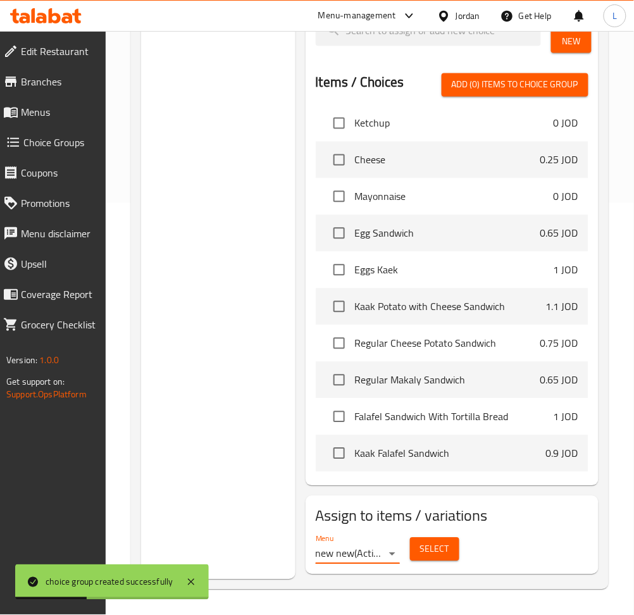
click at [423, 549] on span "Select" at bounding box center [434, 550] width 29 height 16
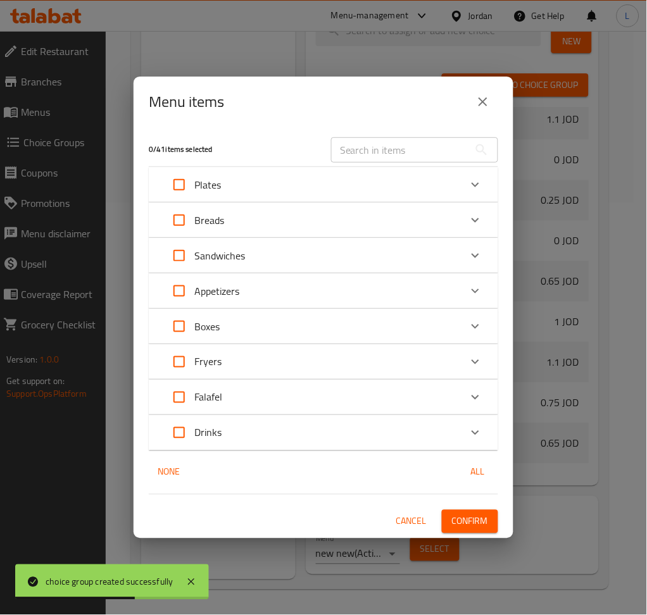
click at [380, 189] on div "Plates" at bounding box center [312, 185] width 296 height 30
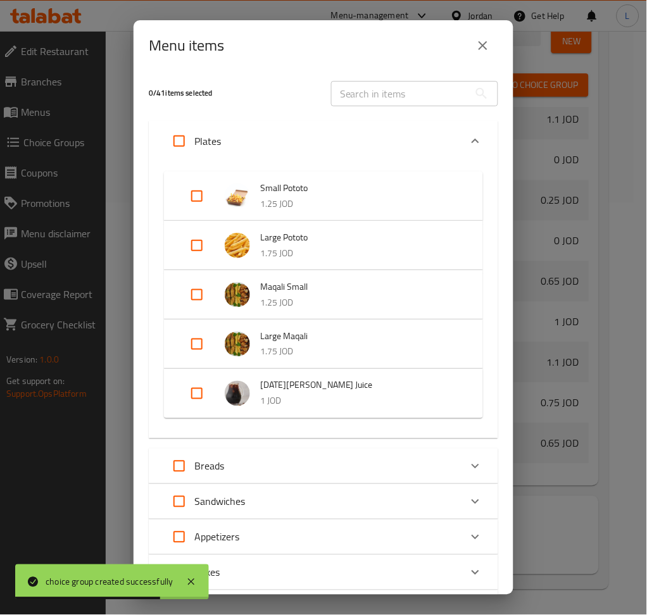
click at [309, 144] on div "Plates" at bounding box center [312, 141] width 296 height 30
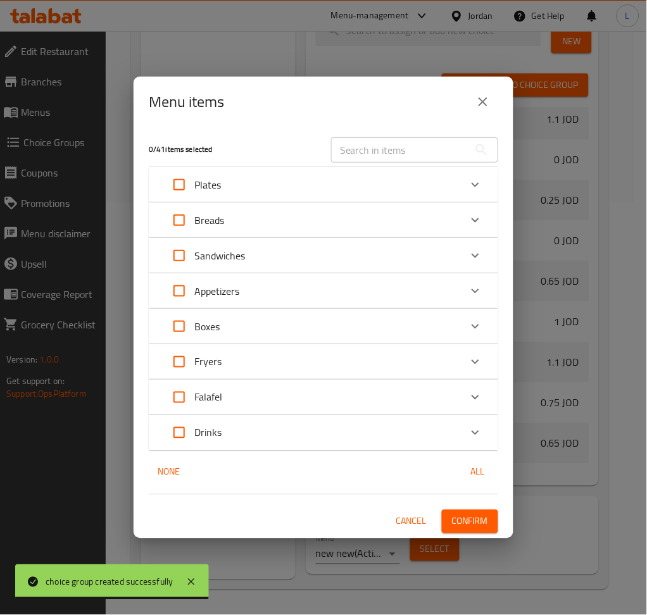
click at [182, 323] on input "Expand" at bounding box center [179, 326] width 30 height 30
checkbox input "true"
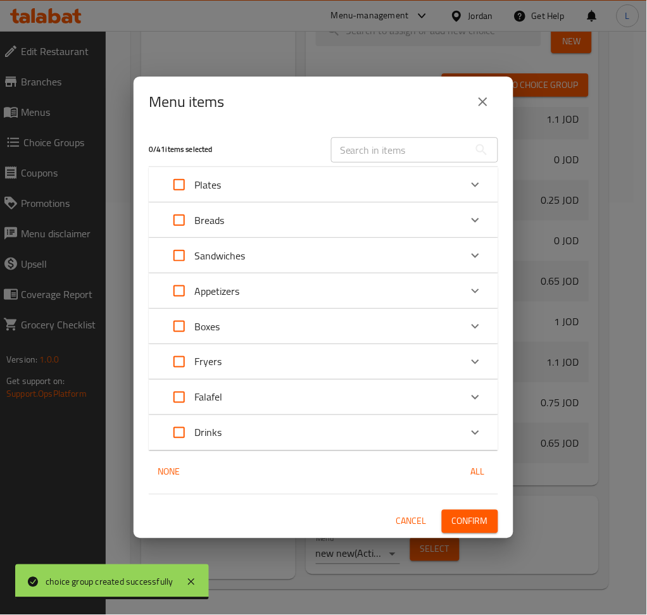
checkbox input "true"
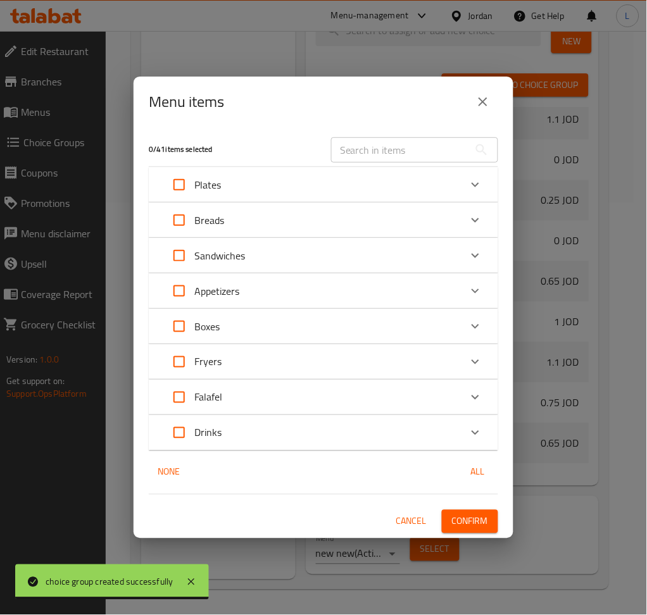
checkbox input "true"
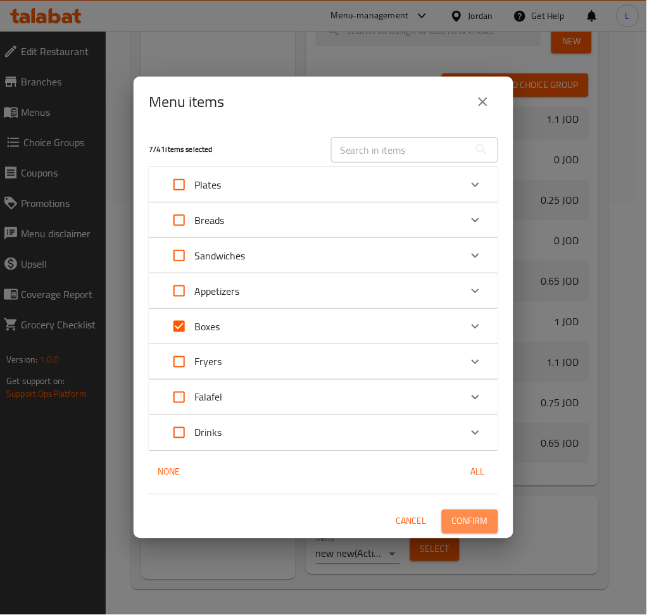
click at [477, 516] on span "Confirm" at bounding box center [470, 522] width 36 height 16
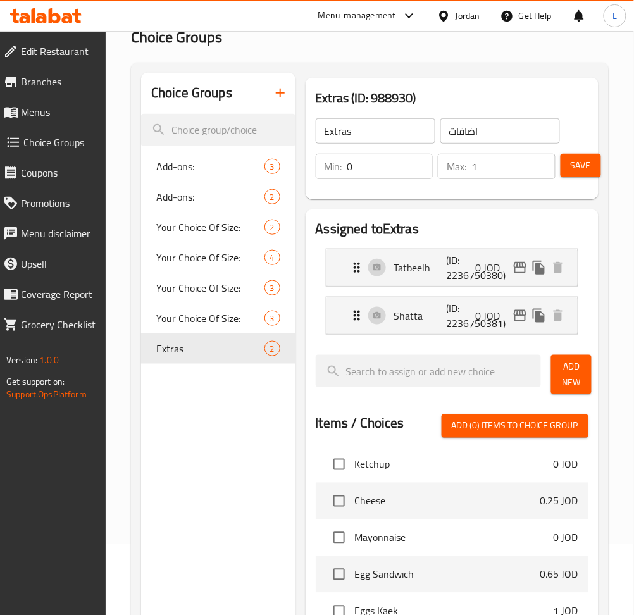
scroll to position [0, 0]
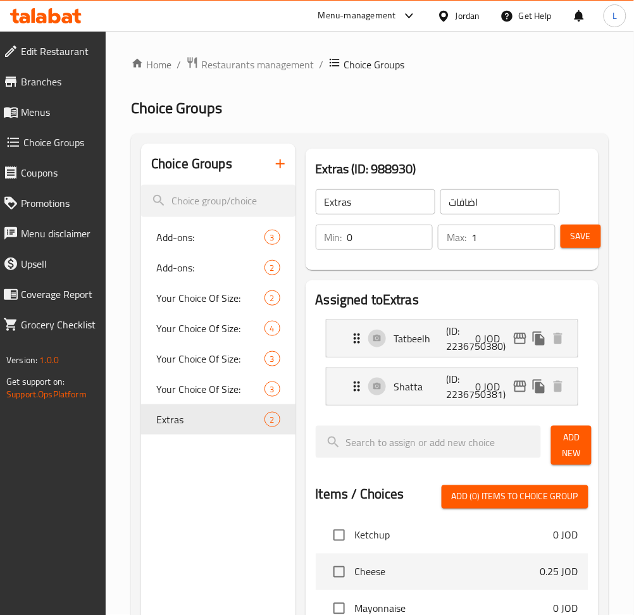
click at [568, 239] on button "Save" at bounding box center [581, 236] width 41 height 23
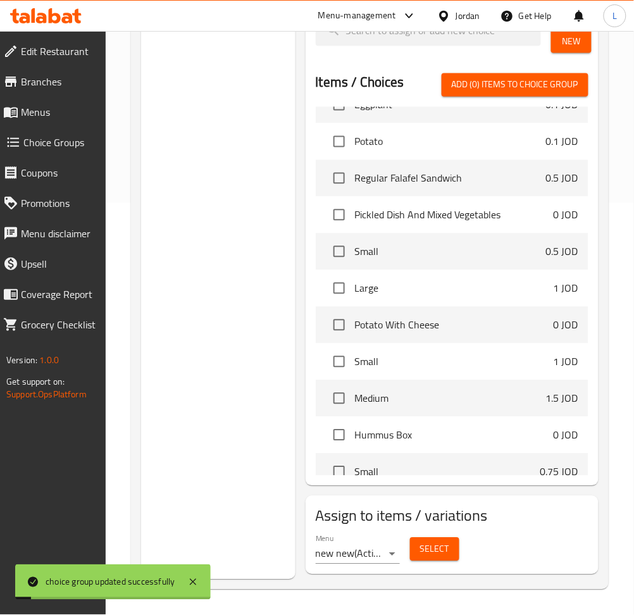
scroll to position [844, 0]
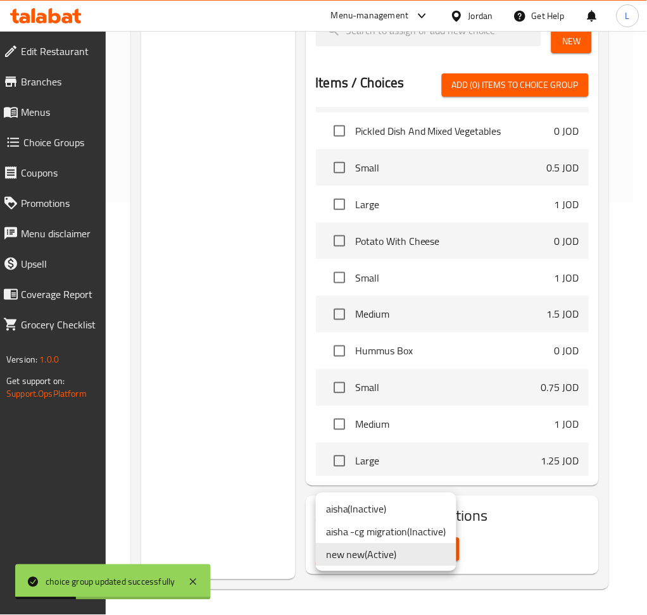
click at [407, 559] on li "new new ( Active )" at bounding box center [386, 555] width 140 height 23
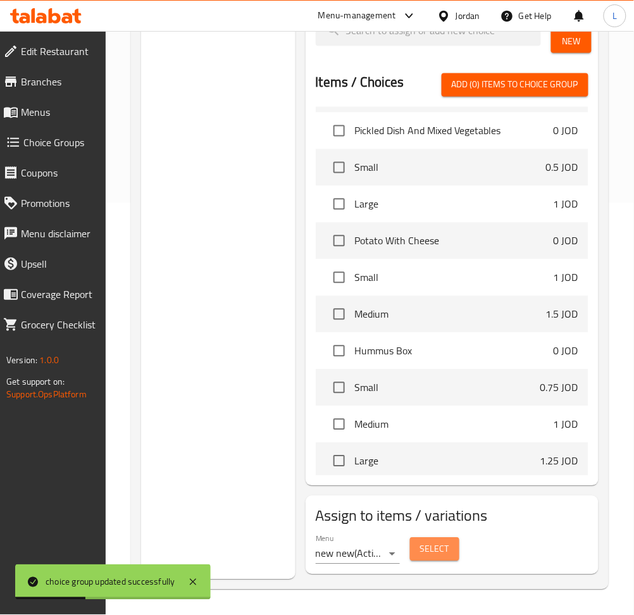
click at [432, 549] on span "Select" at bounding box center [434, 550] width 29 height 16
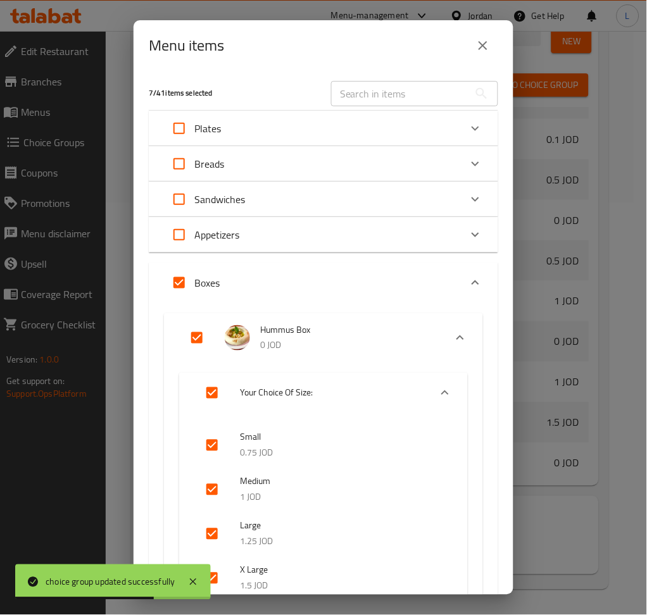
click at [487, 43] on icon "close" at bounding box center [482, 45] width 15 height 15
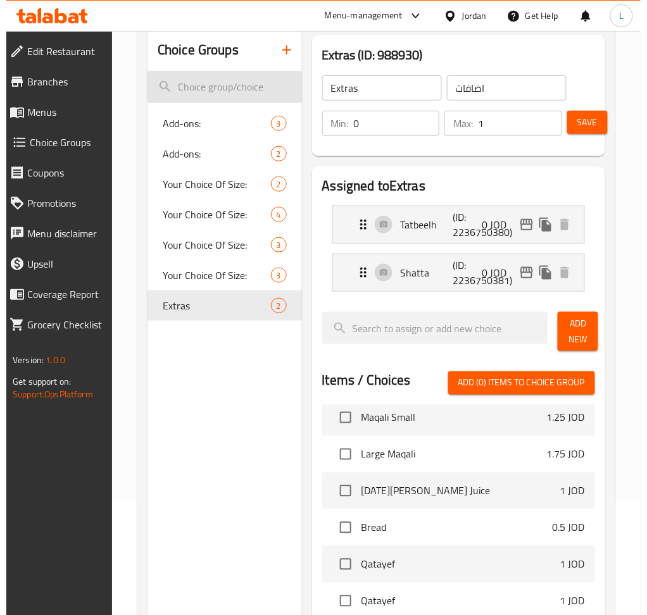
scroll to position [0, 0]
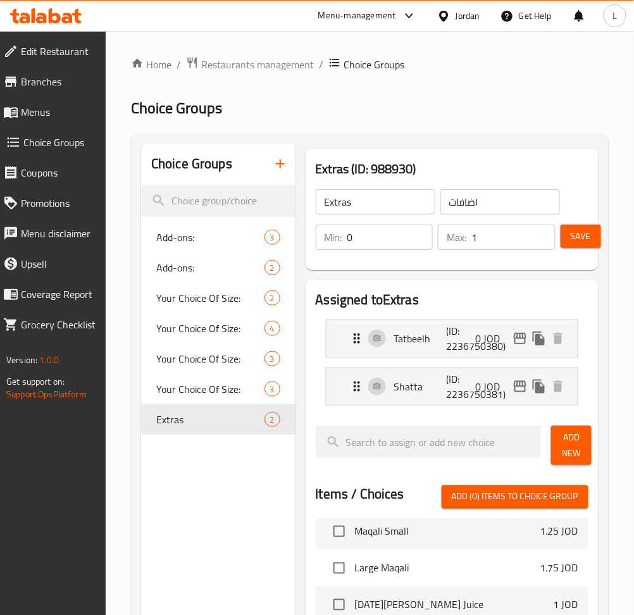
click at [28, 100] on link "Menus" at bounding box center [49, 112] width 113 height 30
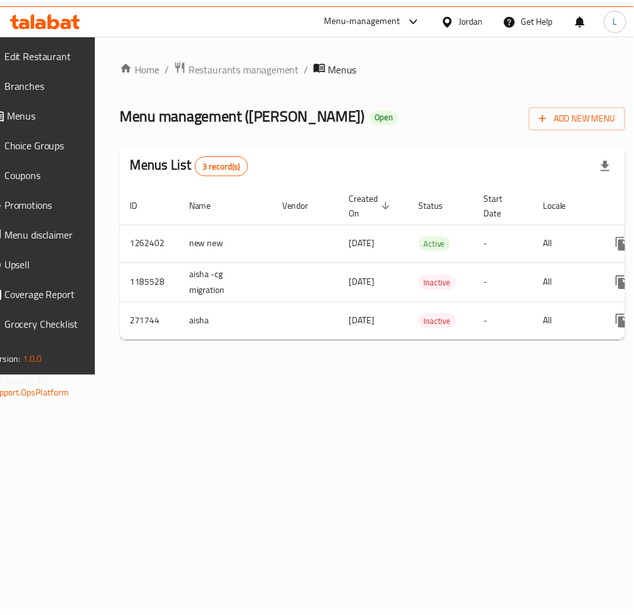
scroll to position [0, 140]
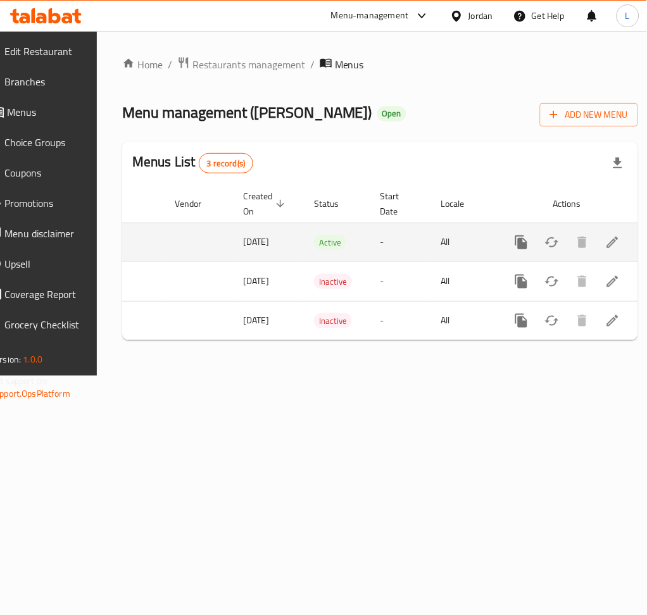
click at [605, 244] on icon "enhanced table" at bounding box center [612, 242] width 15 height 15
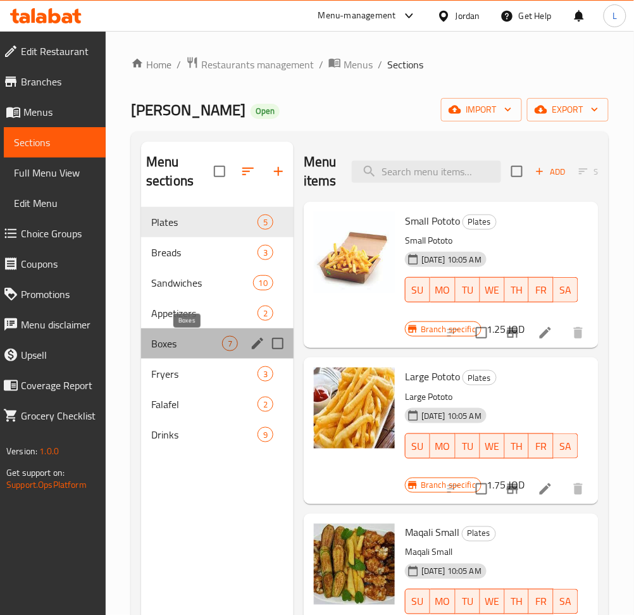
click at [198, 343] on span "Boxes" at bounding box center [186, 343] width 71 height 15
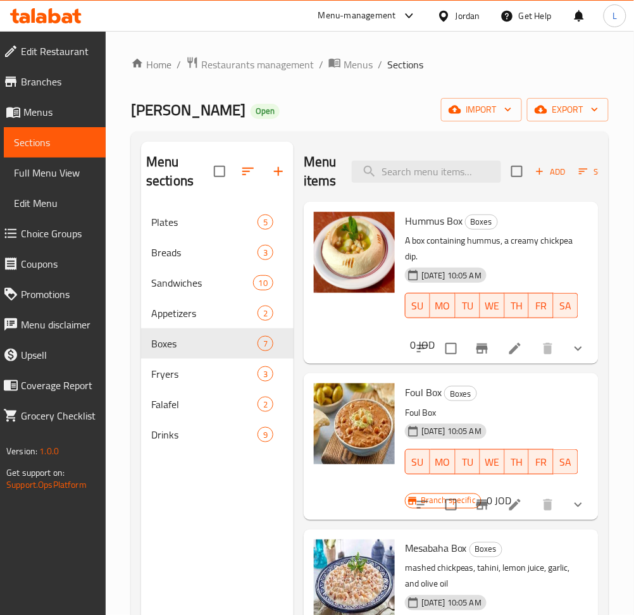
click at [497, 349] on li at bounding box center [514, 348] width 35 height 23
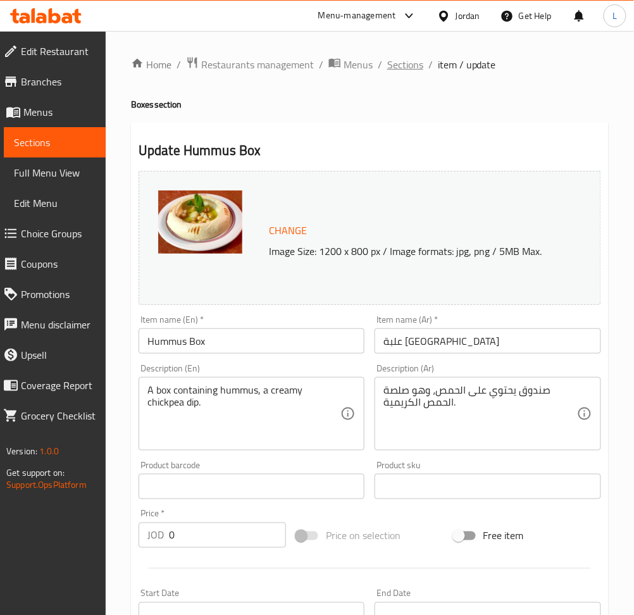
click at [398, 62] on span "Sections" at bounding box center [405, 64] width 36 height 15
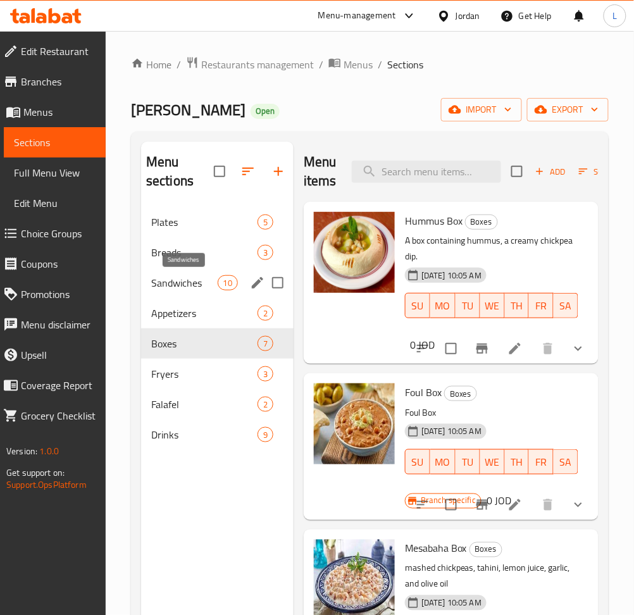
click at [180, 278] on span "Sandwiches" at bounding box center [184, 282] width 66 height 15
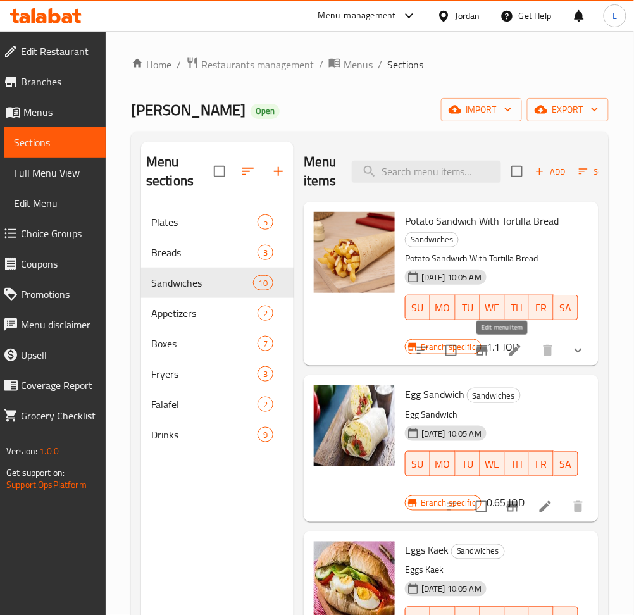
click at [509, 351] on icon at bounding box center [514, 350] width 11 height 11
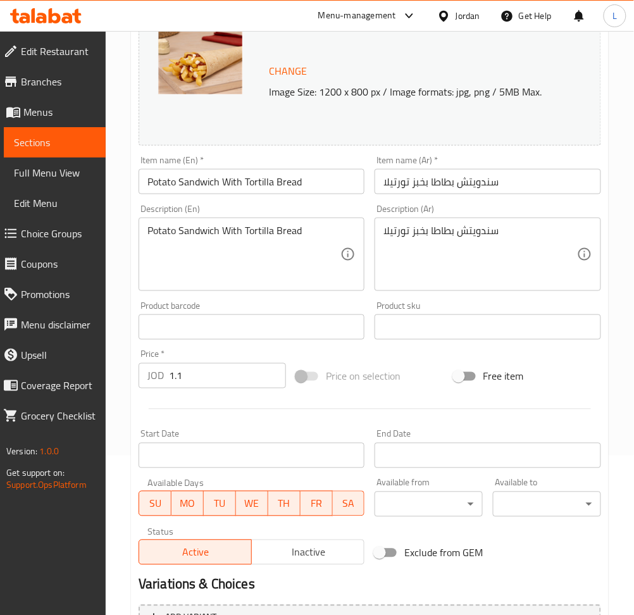
scroll to position [318, 0]
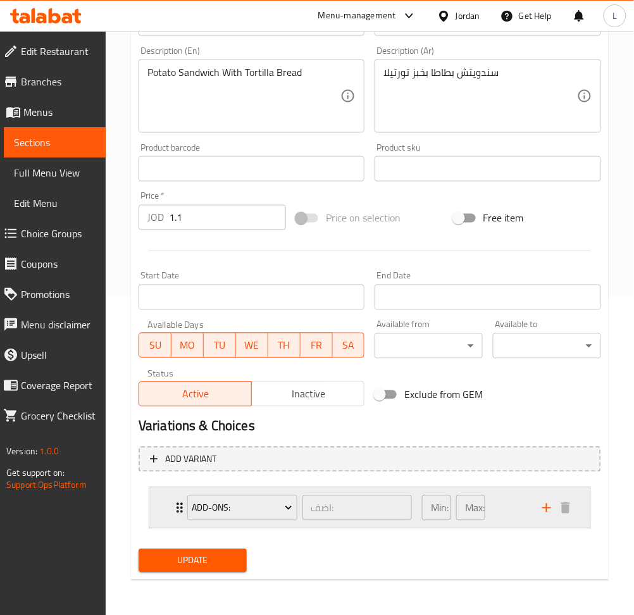
click at [177, 508] on icon "Expand" at bounding box center [179, 508] width 15 height 15
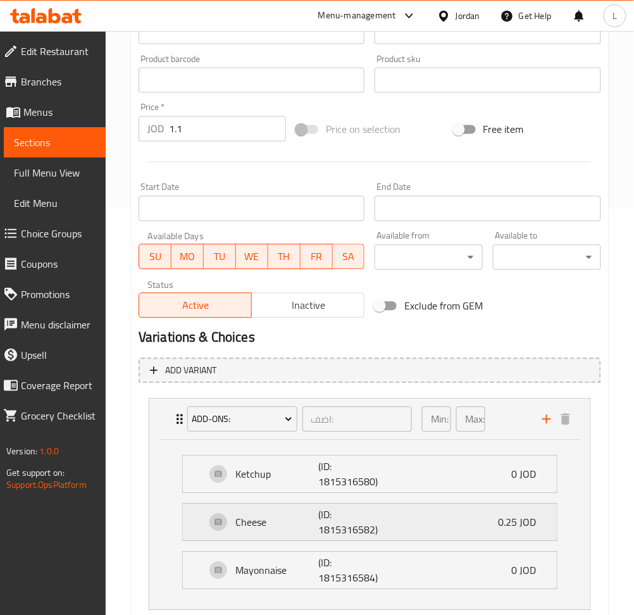
scroll to position [488, 0]
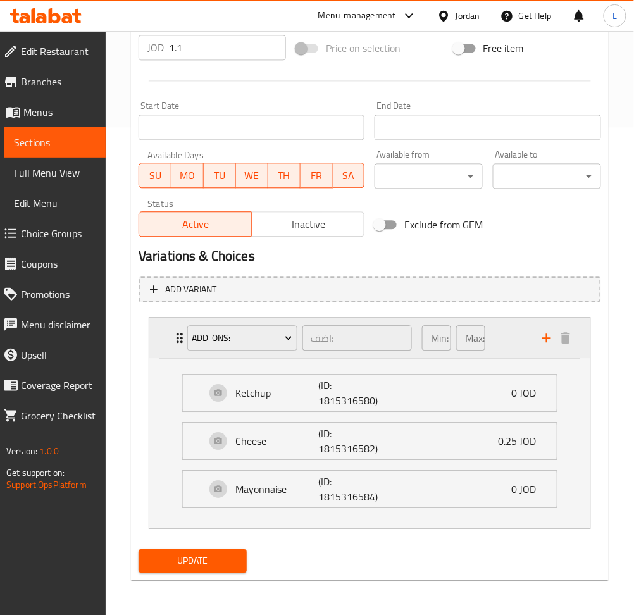
click at [175, 342] on icon "Expand" at bounding box center [179, 337] width 15 height 15
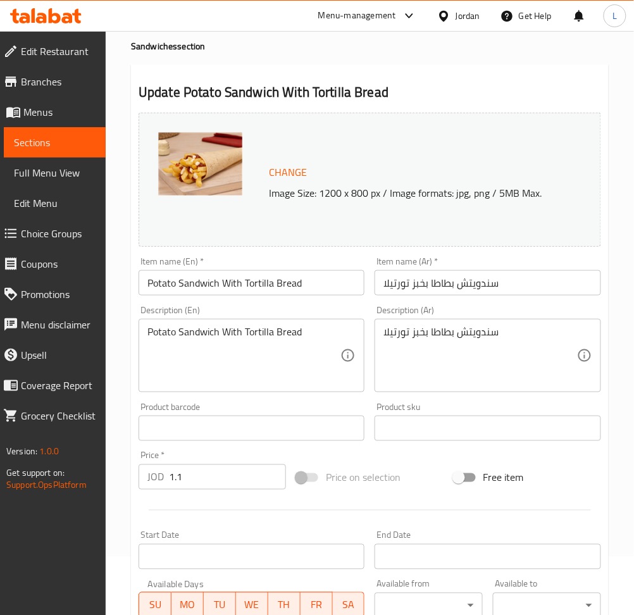
scroll to position [0, 0]
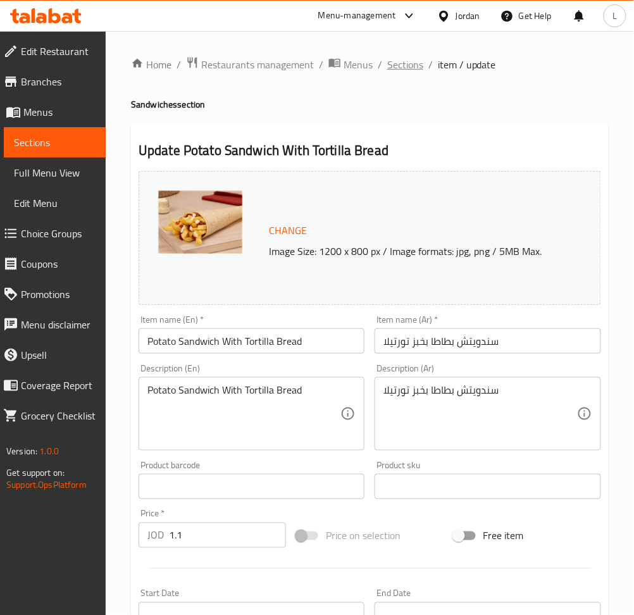
click at [397, 66] on span "Sections" at bounding box center [405, 64] width 36 height 15
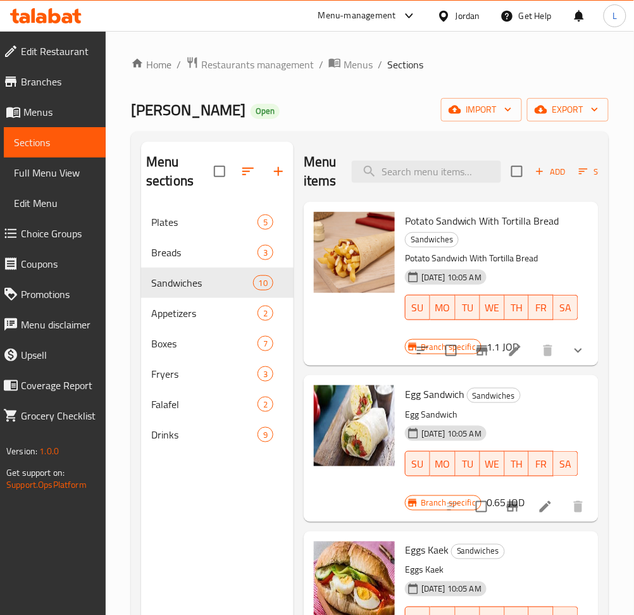
click at [53, 231] on span "Choice Groups" at bounding box center [58, 233] width 75 height 15
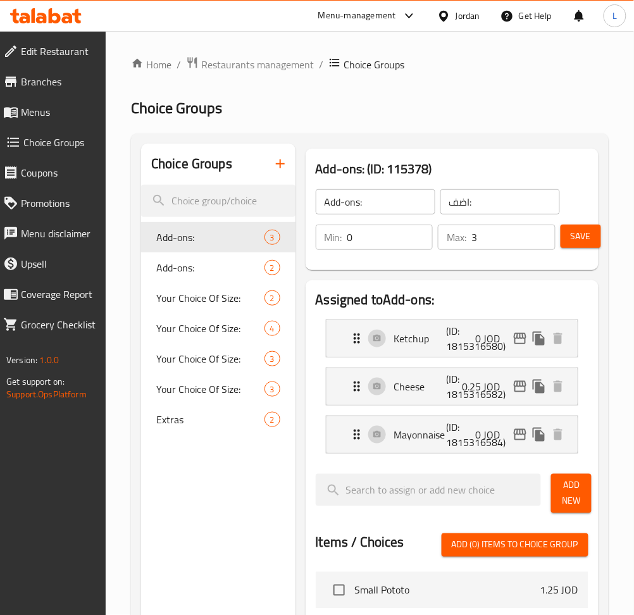
click at [199, 436] on nav "Add-ons: 3 Add-ons: 2 Your Choice Of Size: 2 Your Choice Of Size: 4 Your Choice…" at bounding box center [218, 328] width 154 height 223
drag, startPoint x: 194, startPoint y: 431, endPoint x: 205, endPoint y: 428, distance: 11.2
click at [195, 432] on div "Extras 2" at bounding box center [218, 419] width 154 height 30
type input "Extras"
type input "اضافات"
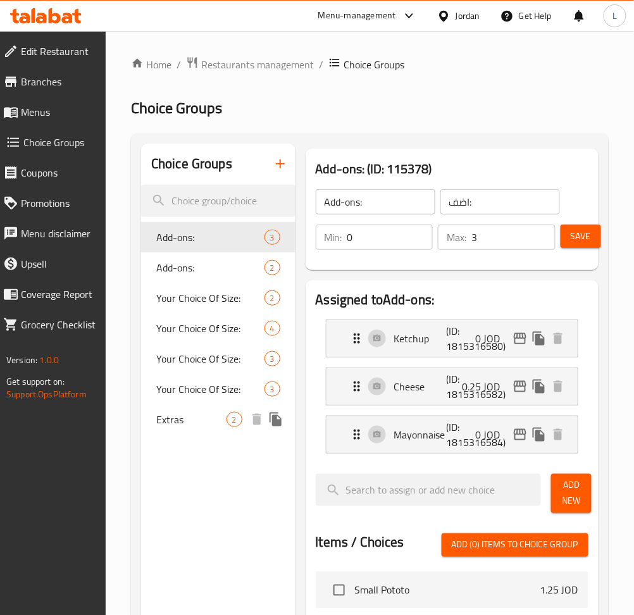
type input "1"
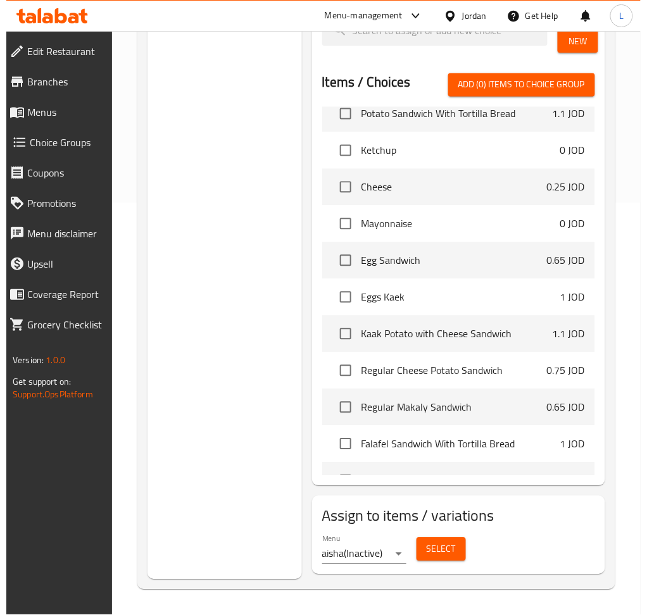
scroll to position [506, 0]
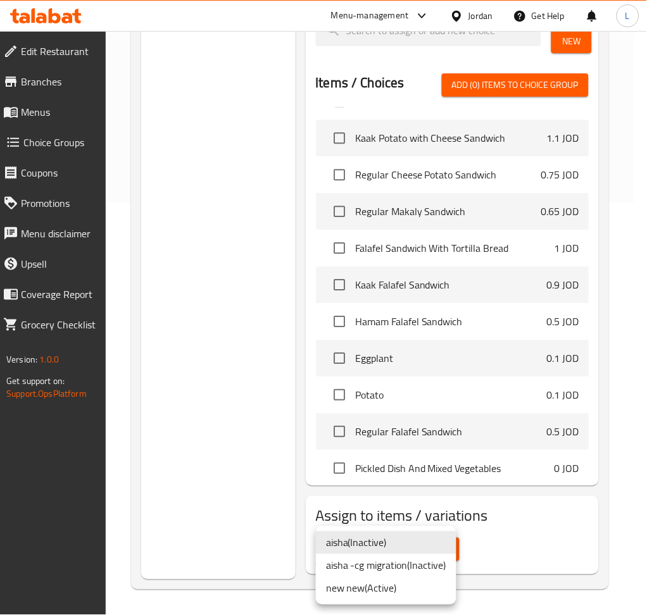
click at [367, 586] on li "new new ( Active )" at bounding box center [386, 588] width 140 height 23
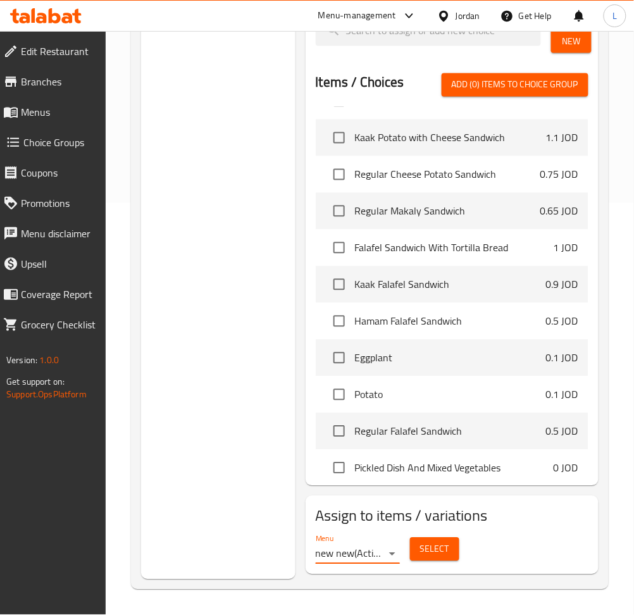
click at [418, 558] on button "Select" at bounding box center [434, 549] width 49 height 23
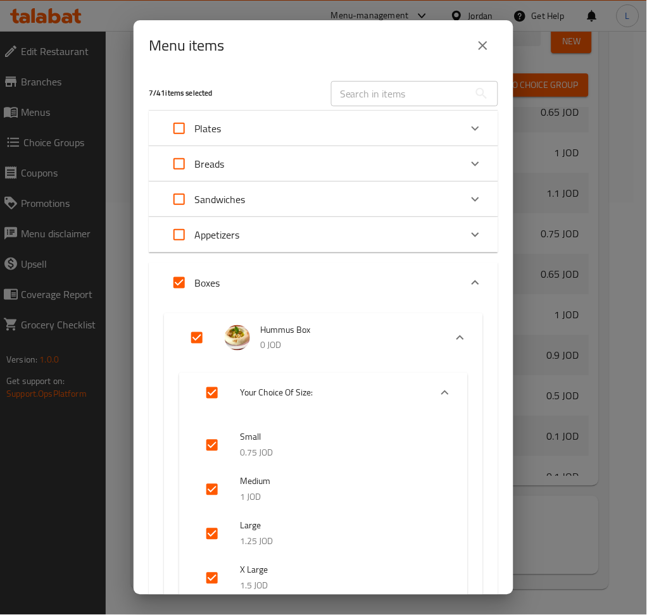
click at [185, 197] on input "Expand" at bounding box center [179, 199] width 30 height 30
checkbox input "true"
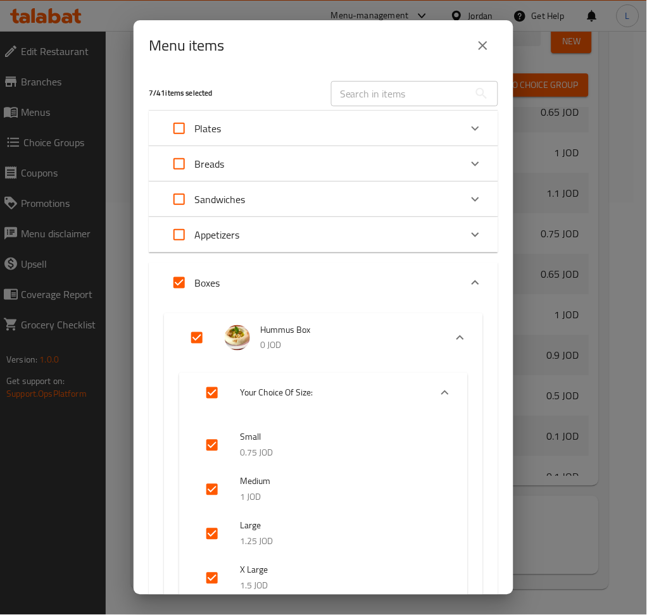
checkbox input "true"
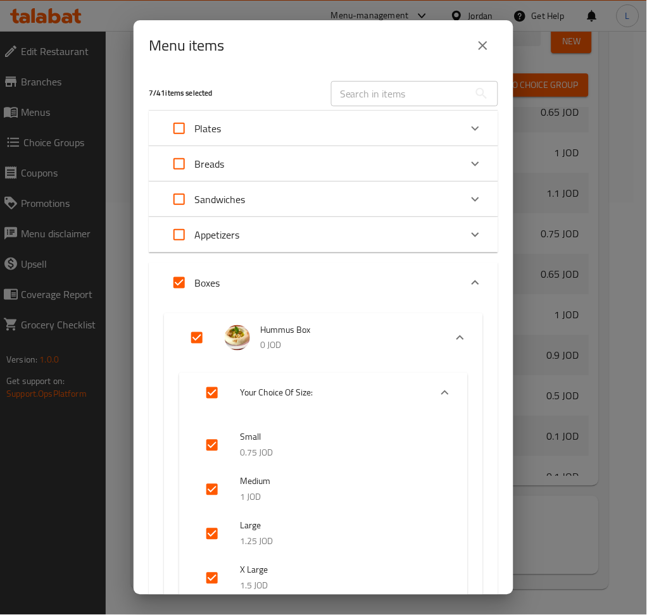
checkbox input "true"
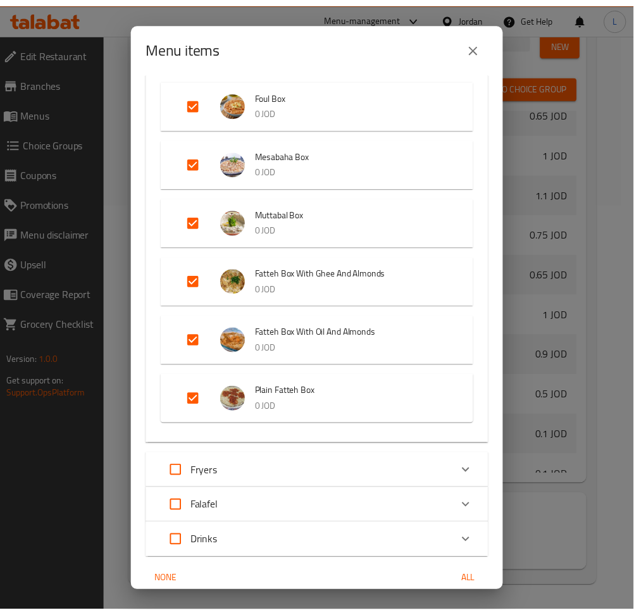
scroll to position [626, 0]
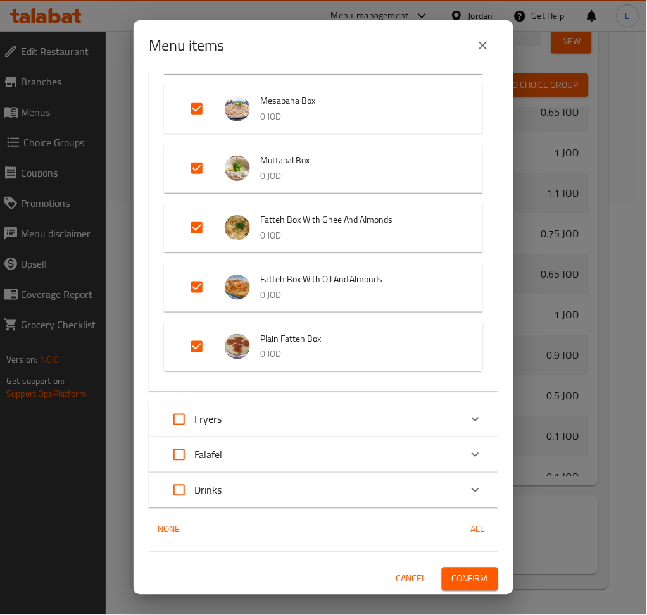
click at [464, 579] on span "Confirm" at bounding box center [470, 579] width 36 height 16
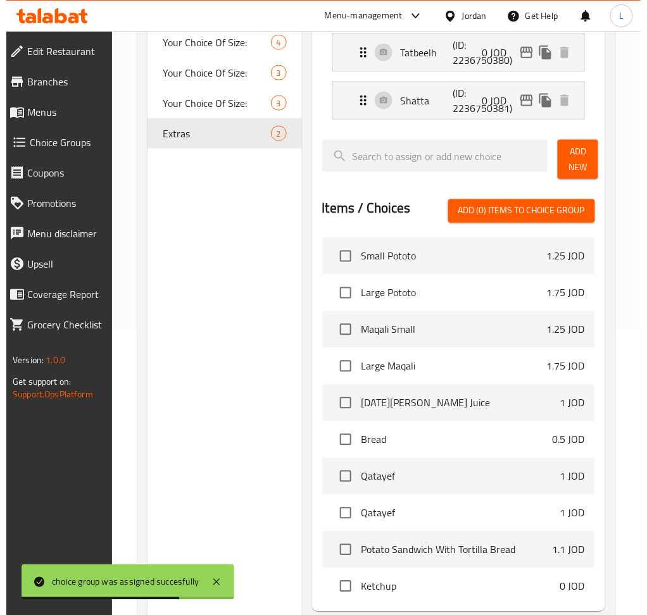
scroll to position [0, 0]
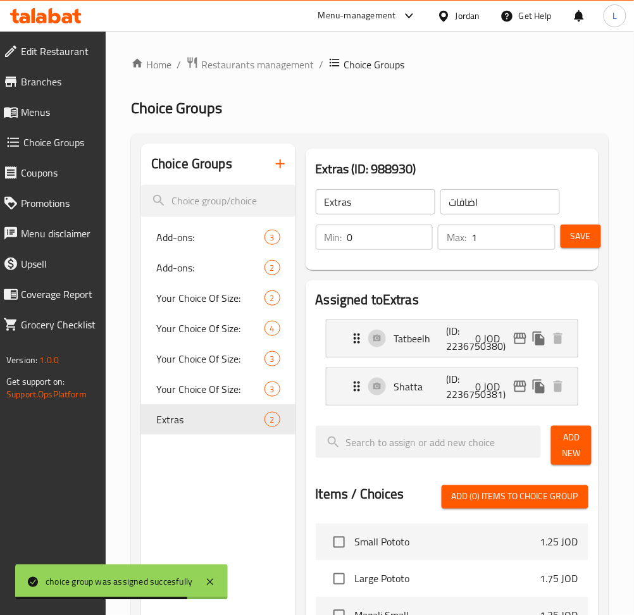
click at [44, 113] on span "Menus" at bounding box center [58, 111] width 75 height 15
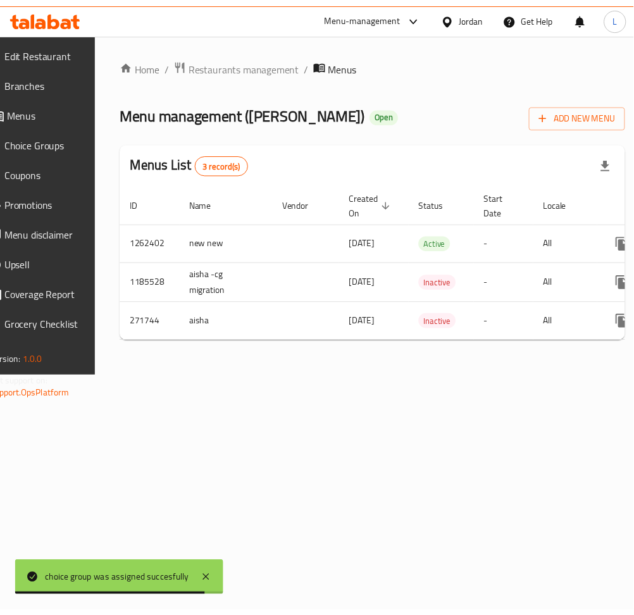
scroll to position [0, 140]
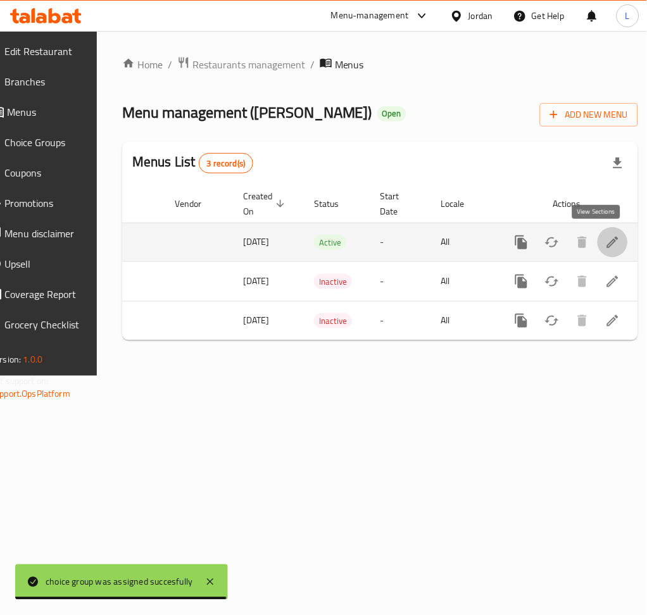
click at [605, 247] on icon "enhanced table" at bounding box center [612, 242] width 15 height 15
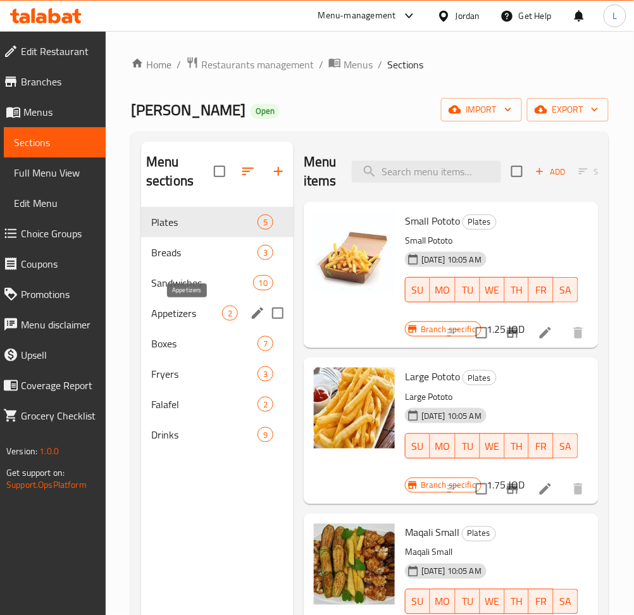
click at [203, 318] on span "Appetizers" at bounding box center [186, 313] width 71 height 15
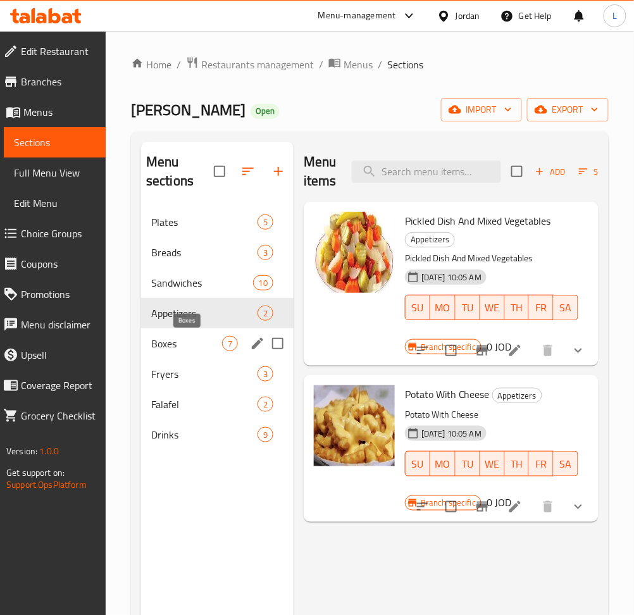
click at [171, 346] on span "Boxes" at bounding box center [186, 343] width 71 height 15
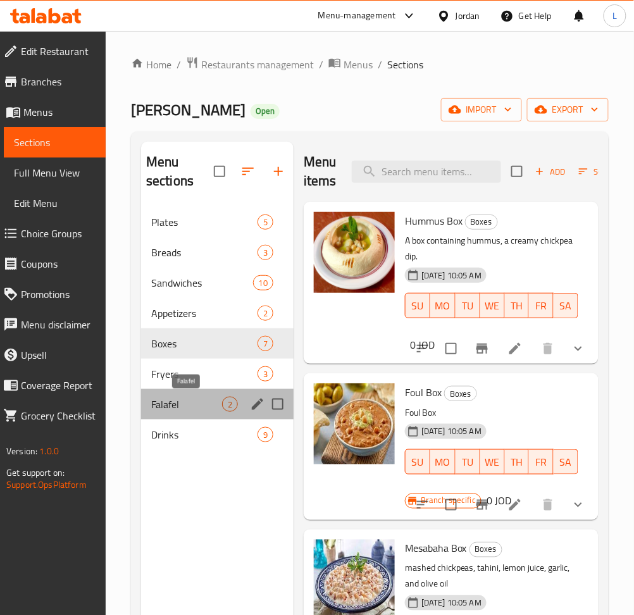
click at [184, 406] on span "Falafel" at bounding box center [186, 404] width 71 height 15
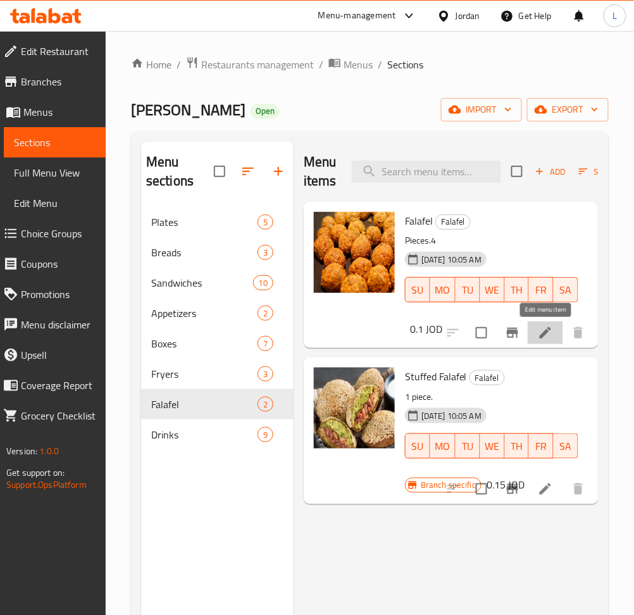
click at [544, 339] on icon at bounding box center [545, 332] width 15 height 15
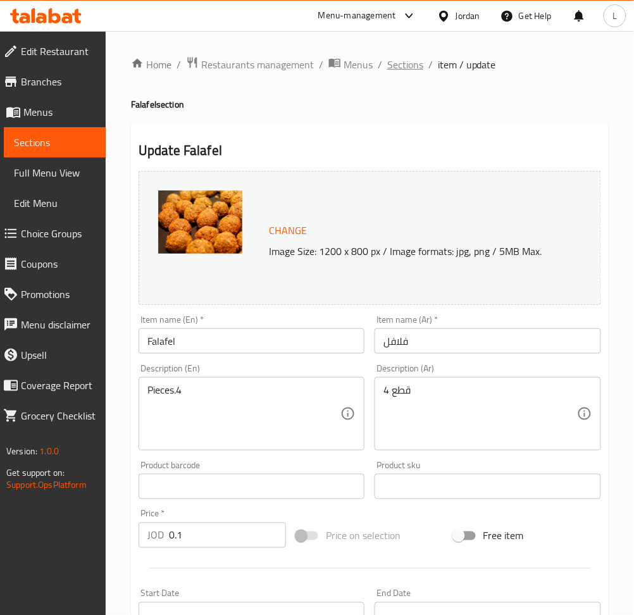
click at [401, 69] on span "Sections" at bounding box center [405, 64] width 36 height 15
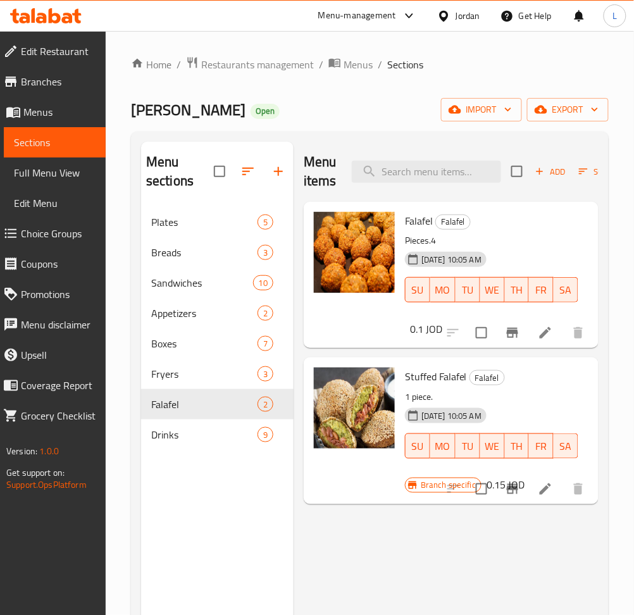
click at [534, 496] on li at bounding box center [545, 489] width 35 height 23
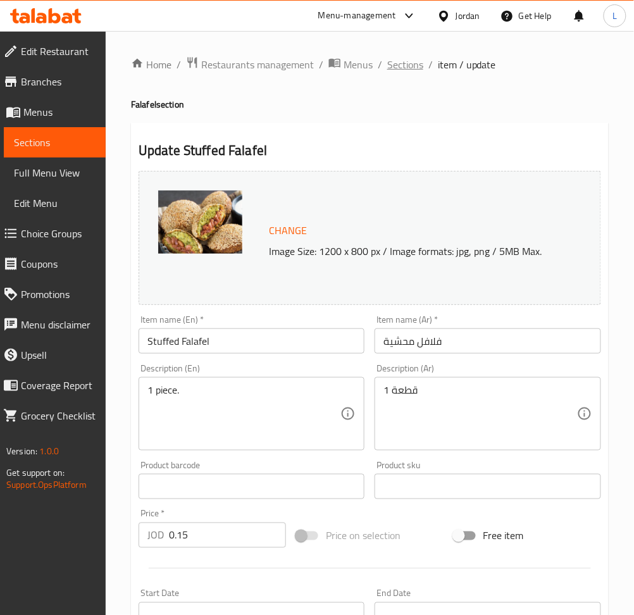
click at [395, 68] on span "Sections" at bounding box center [405, 64] width 36 height 15
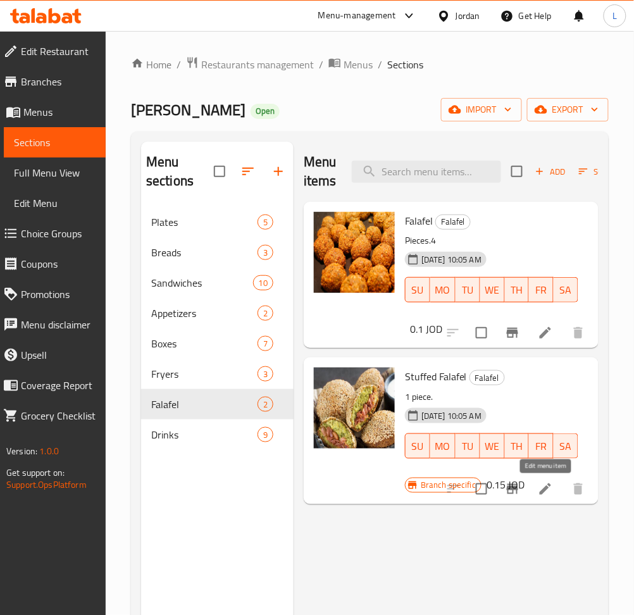
click at [545, 492] on icon at bounding box center [545, 489] width 15 height 15
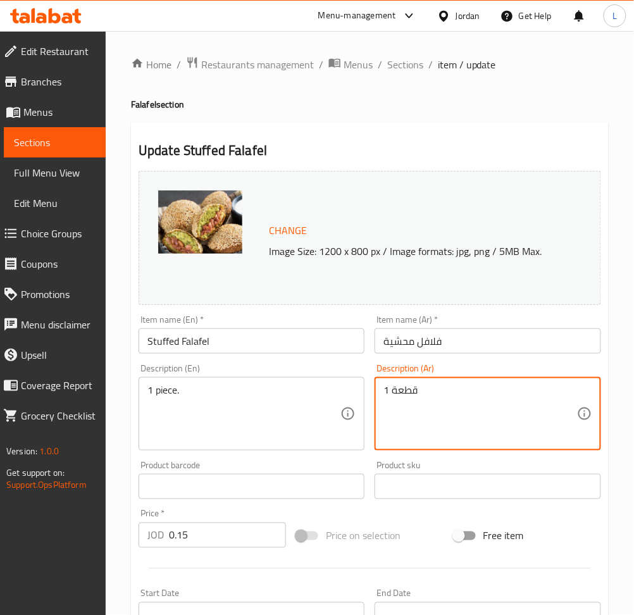
click at [431, 400] on textarea "1 قطعة" at bounding box center [479, 414] width 193 height 60
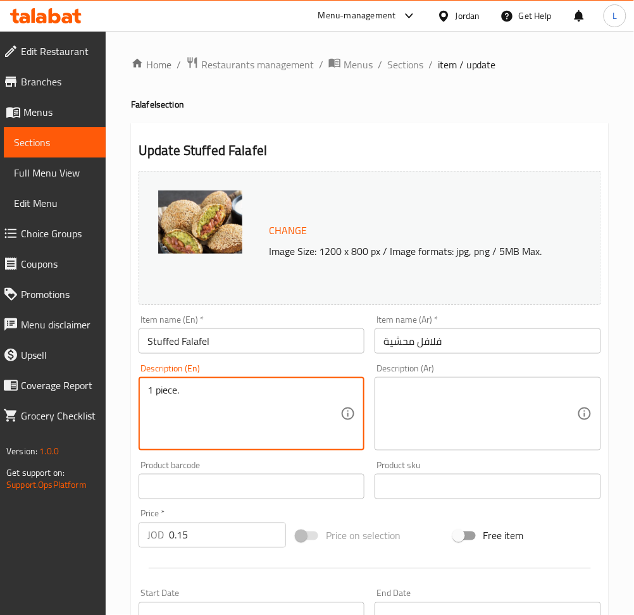
click at [170, 390] on textarea "1 piece." at bounding box center [243, 414] width 193 height 60
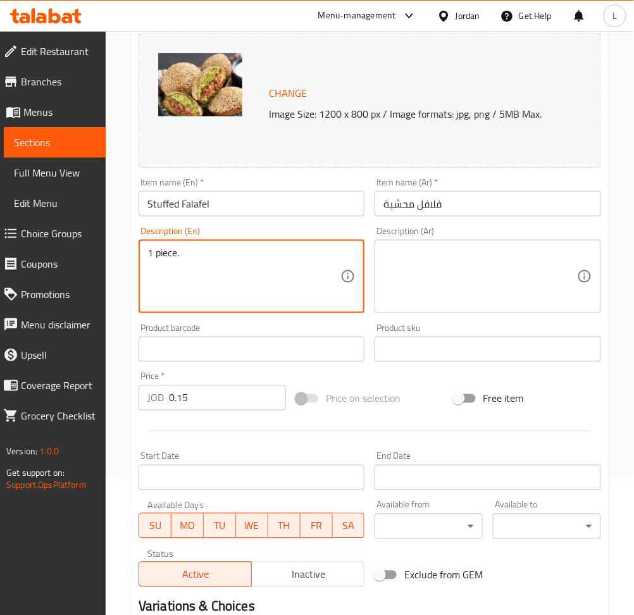
scroll to position [296, 0]
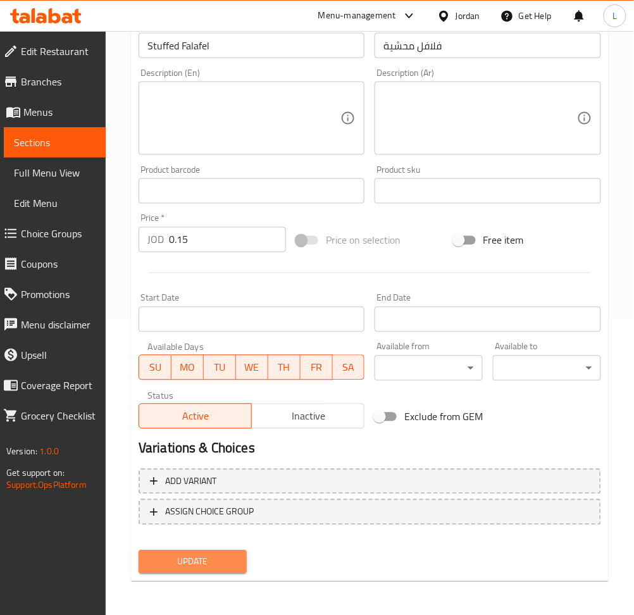
click at [234, 559] on span "Update" at bounding box center [193, 562] width 88 height 16
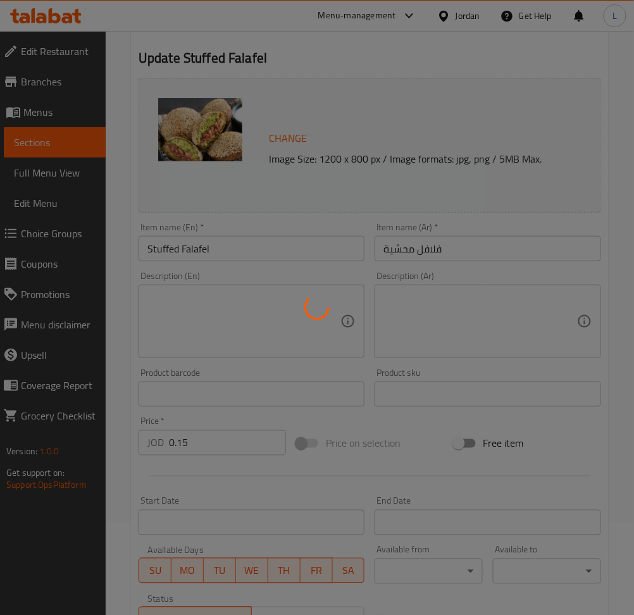
scroll to position [0, 0]
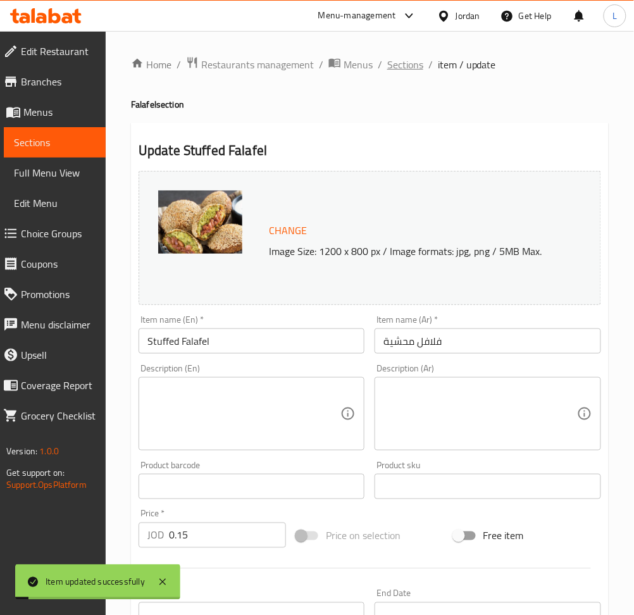
click at [397, 63] on span "Sections" at bounding box center [405, 64] width 36 height 15
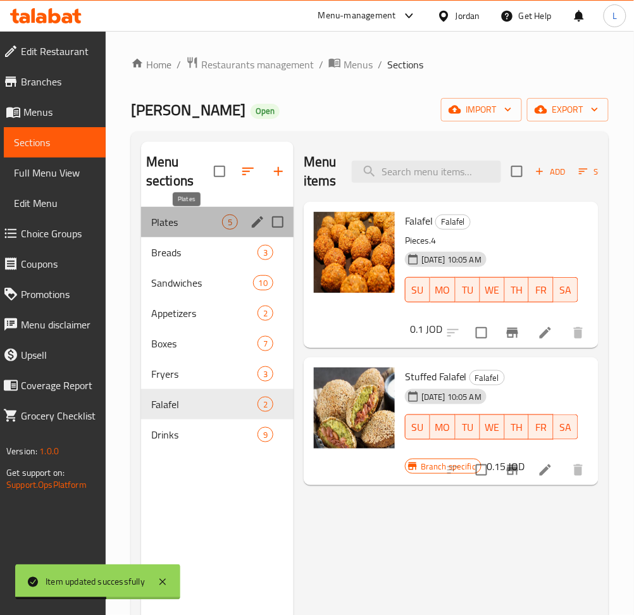
click at [190, 229] on span "Plates" at bounding box center [186, 222] width 71 height 15
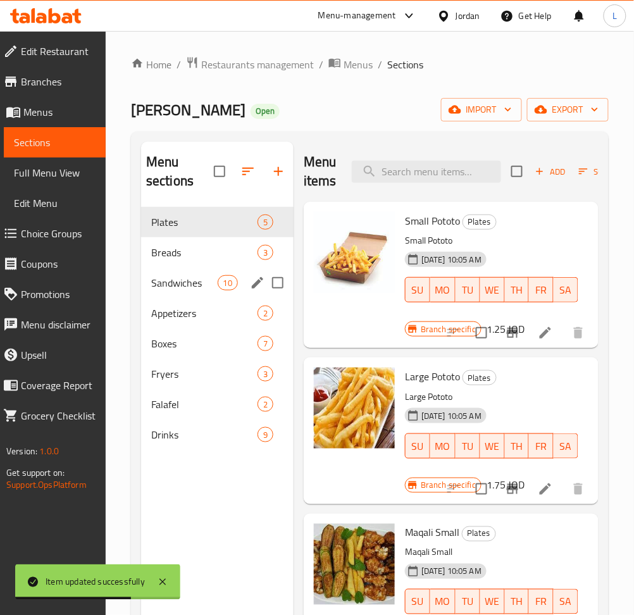
click at [196, 271] on div "Sandwiches 10" at bounding box center [217, 283] width 153 height 30
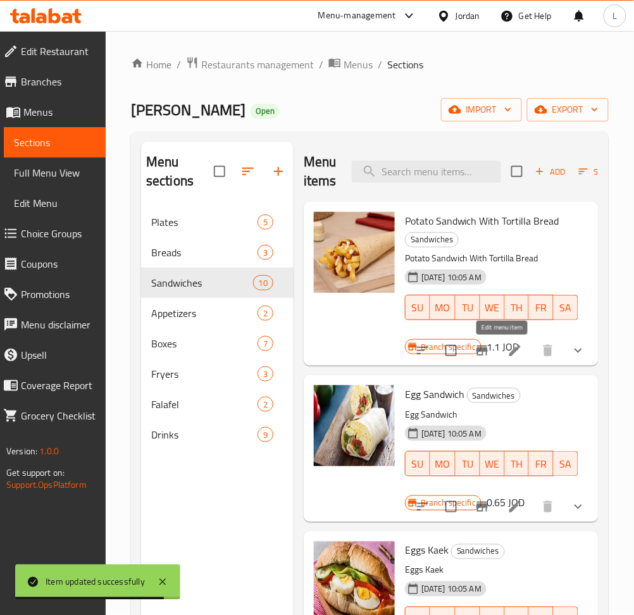
click at [508, 352] on icon at bounding box center [515, 350] width 15 height 15
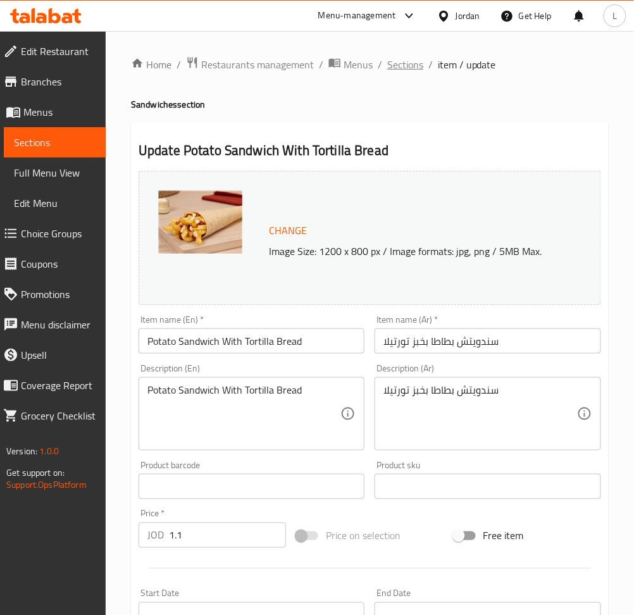
click at [409, 57] on span "Sections" at bounding box center [405, 64] width 36 height 15
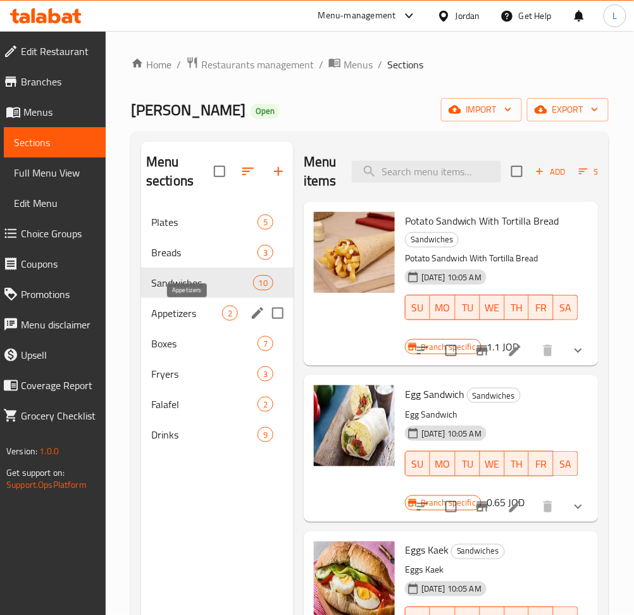
click at [183, 314] on span "Appetizers" at bounding box center [186, 313] width 71 height 15
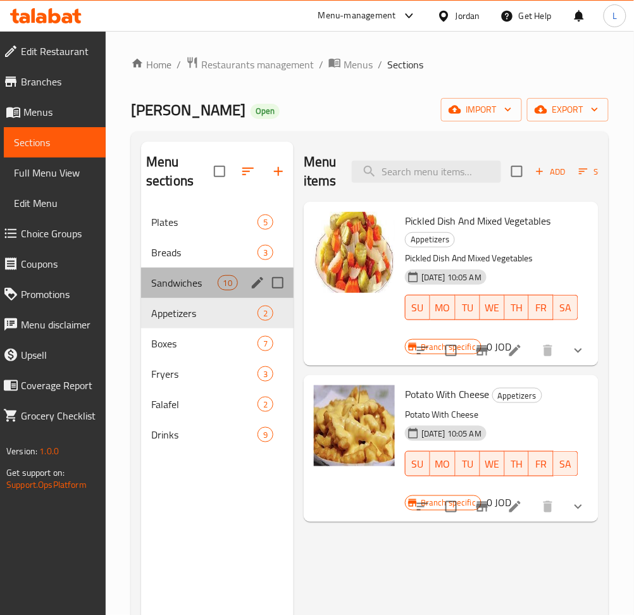
click at [189, 296] on div "Sandwiches 10" at bounding box center [217, 283] width 153 height 30
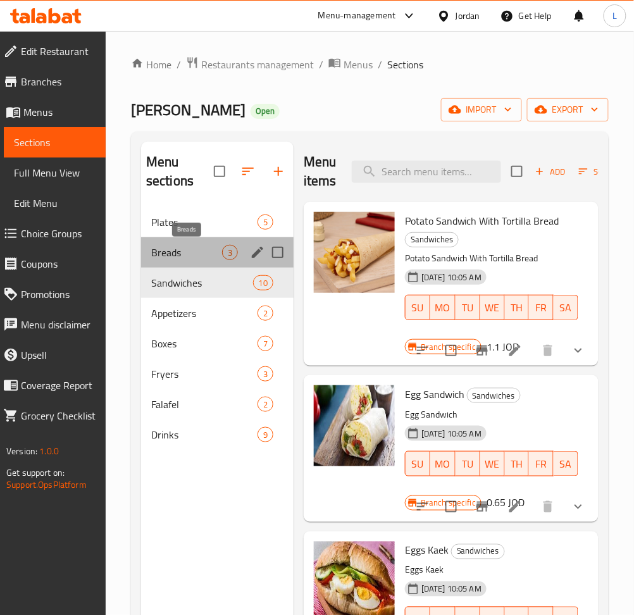
click at [197, 252] on span "Breads" at bounding box center [186, 252] width 71 height 15
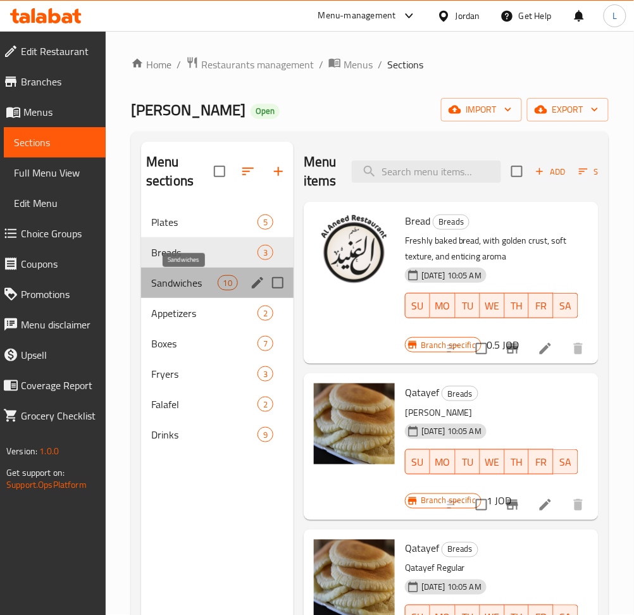
click at [198, 287] on span "Sandwiches" at bounding box center [184, 282] width 66 height 15
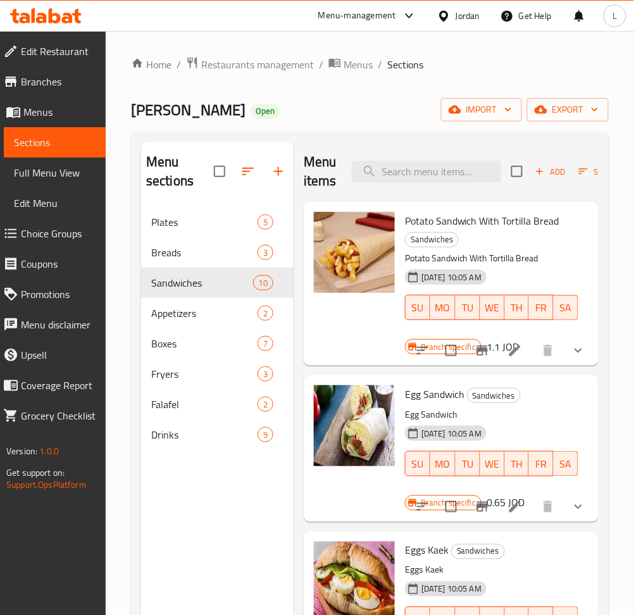
drag, startPoint x: 63, startPoint y: 234, endPoint x: 100, endPoint y: 240, distance: 37.9
click at [63, 234] on span "Choice Groups" at bounding box center [58, 233] width 75 height 15
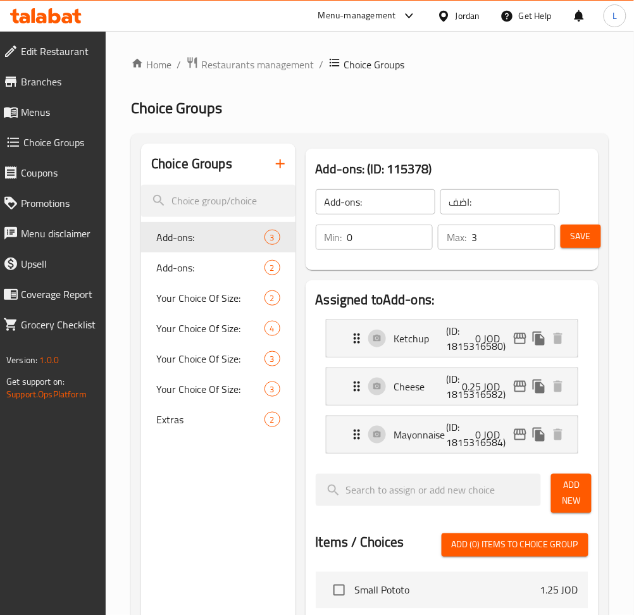
click at [281, 171] on icon "button" at bounding box center [280, 163] width 15 height 15
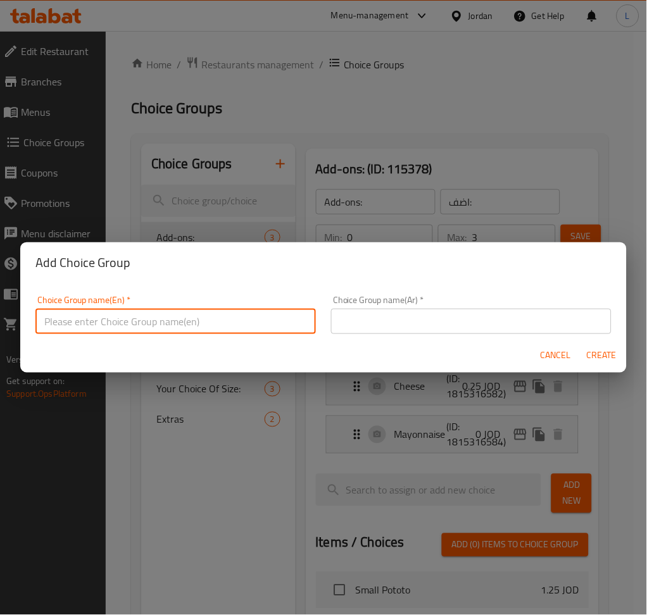
click at [251, 322] on input "text" at bounding box center [175, 321] width 280 height 25
click at [250, 320] on input "add on's on potato sandwich" at bounding box center [175, 321] width 280 height 25
type input "add on's on potato sandwich"
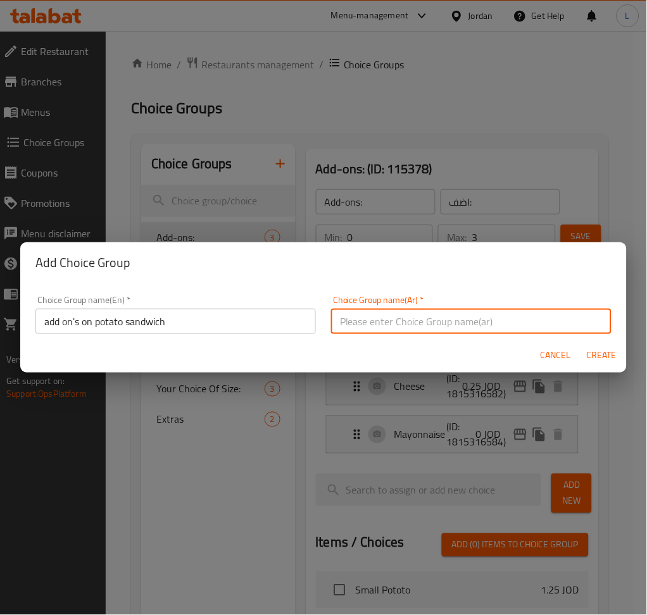
click at [399, 329] on input "text" at bounding box center [471, 321] width 280 height 25
paste input "إضافات على شطيرة البطاطس"
click at [385, 320] on input "إضافات على شطيرة البطاطس" at bounding box center [471, 321] width 280 height 25
type input "إضافات على ساندويش البطاطس"
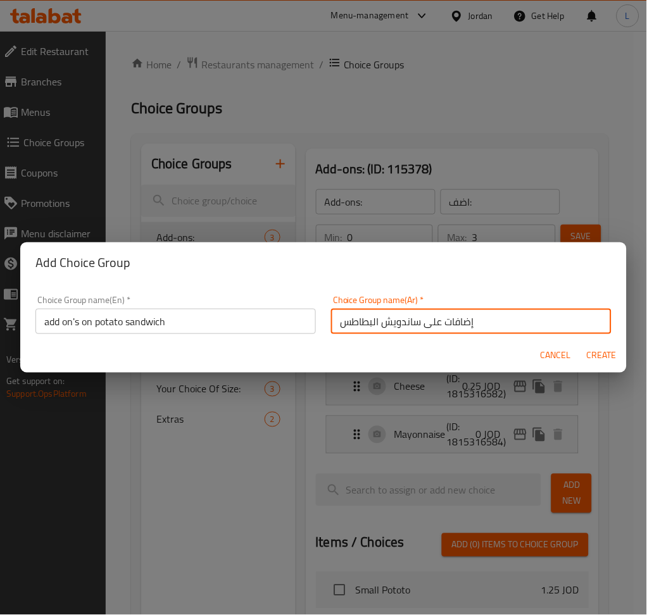
click at [596, 354] on span "Create" at bounding box center [601, 356] width 30 height 16
type input "add on's on potato sandwich"
type input "إضافات على ساندويش البطاطس"
type input "0"
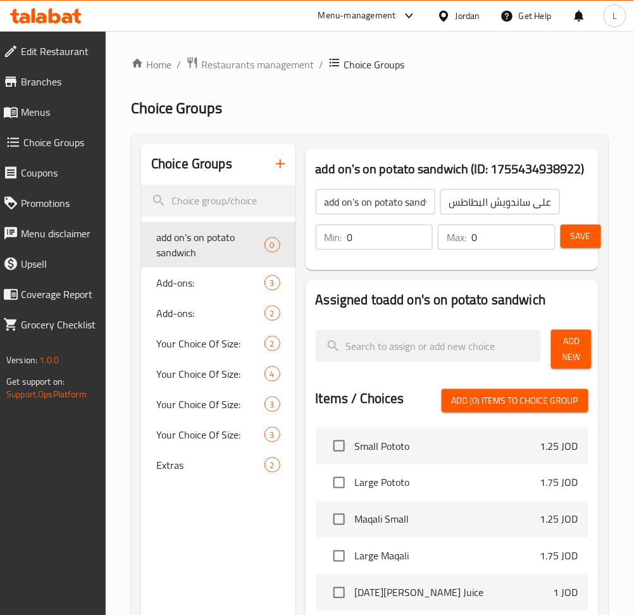
click at [504, 232] on input "0" at bounding box center [513, 237] width 84 height 25
type input "1"
click at [570, 342] on span "Add New" at bounding box center [571, 349] width 20 height 32
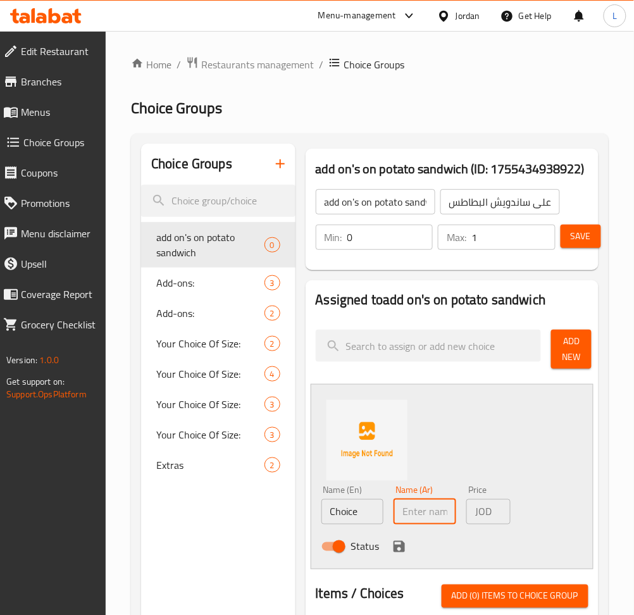
drag, startPoint x: 423, startPoint y: 514, endPoint x: 411, endPoint y: 521, distance: 13.9
click at [423, 514] on input "text" at bounding box center [425, 511] width 63 height 25
paste input "بهارات بطاطا"
type input "بهارات بطاطا"
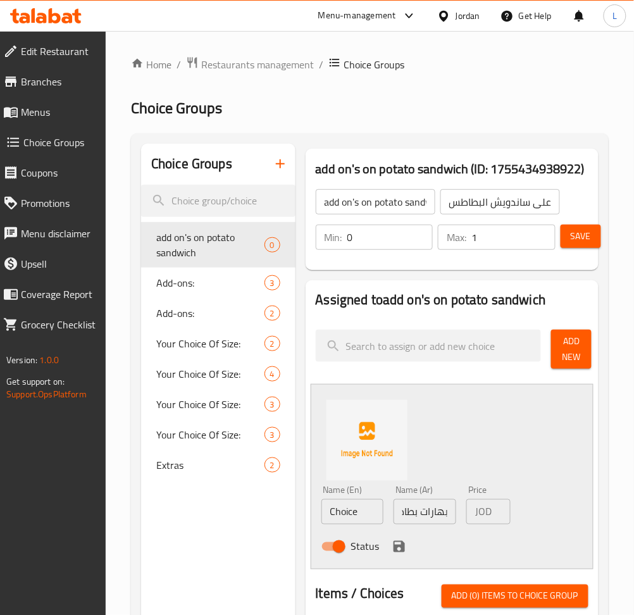
scroll to position [0, 0]
click at [352, 502] on input "Choice" at bounding box center [352, 511] width 63 height 25
paste input "Potato spices"
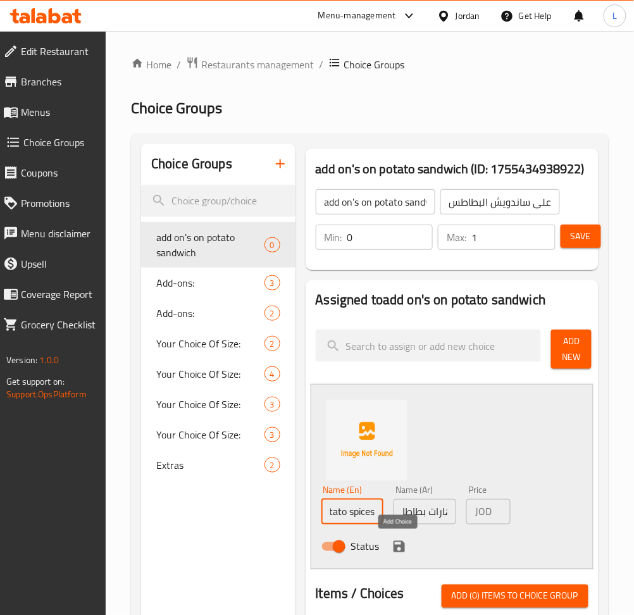
type input "Potato spices"
drag, startPoint x: 395, startPoint y: 541, endPoint x: 401, endPoint y: 538, distance: 7.1
click at [396, 541] on icon "save" at bounding box center [399, 546] width 15 height 15
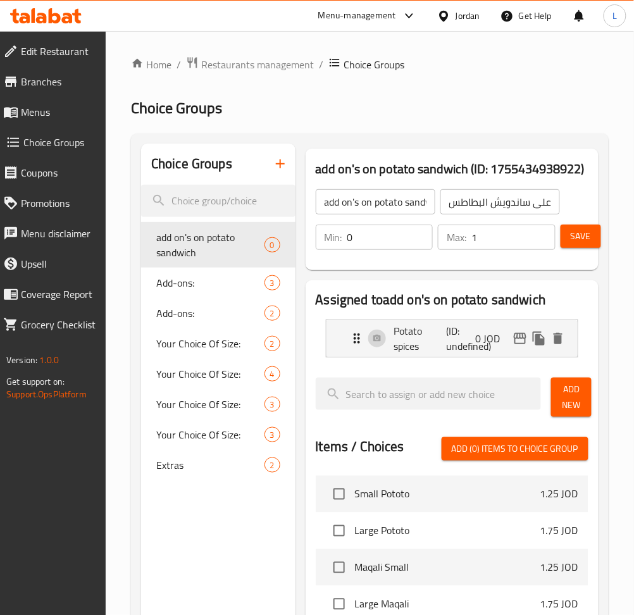
click at [558, 390] on button "Add New" at bounding box center [571, 397] width 41 height 39
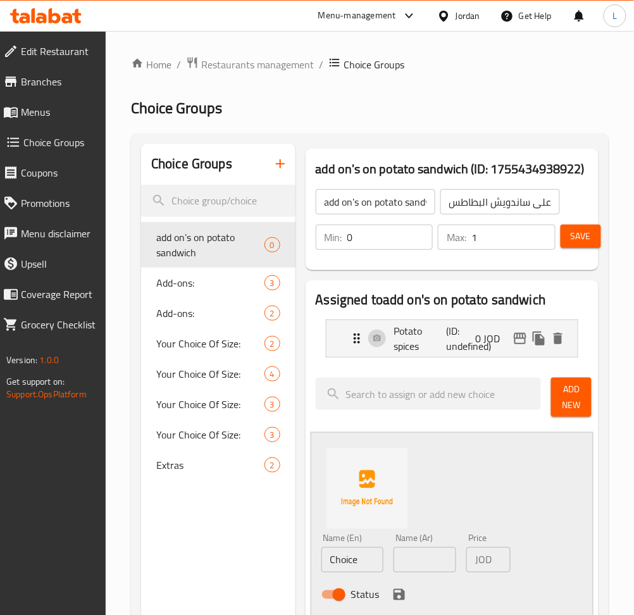
click at [413, 566] on input "text" at bounding box center [425, 559] width 63 height 25
paste input "كاتشب"
type input "كاتشب"
click at [335, 571] on input "Choice" at bounding box center [352, 559] width 63 height 25
click at [347, 559] on input "Choice" at bounding box center [352, 559] width 63 height 25
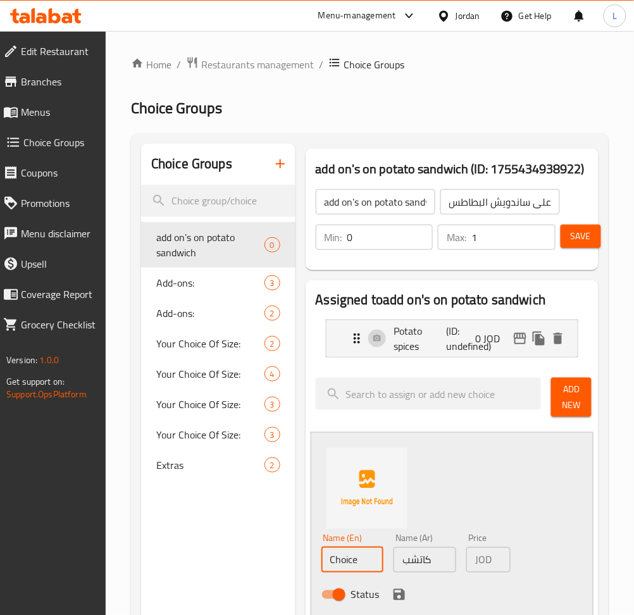
click at [347, 559] on input "Choice" at bounding box center [352, 559] width 63 height 25
click at [348, 560] on input "Choice" at bounding box center [352, 559] width 63 height 25
paste input "ketchup"
type input "ketchup"
click at [396, 588] on icon "save" at bounding box center [399, 594] width 15 height 15
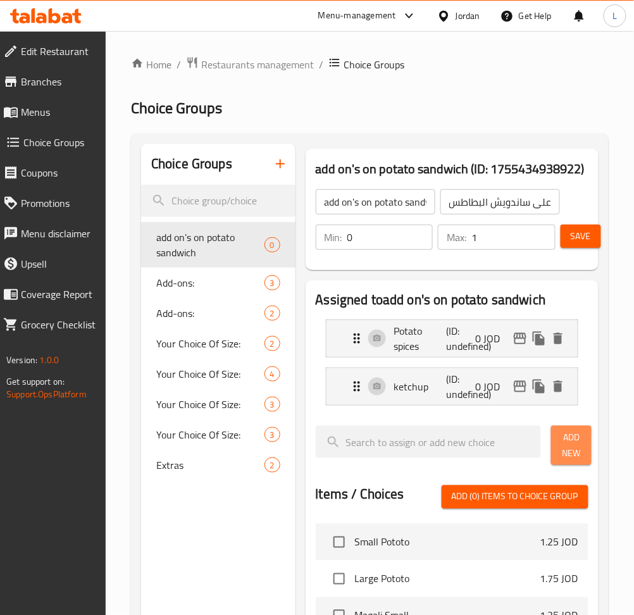
click at [578, 441] on span "Add New" at bounding box center [571, 446] width 20 height 32
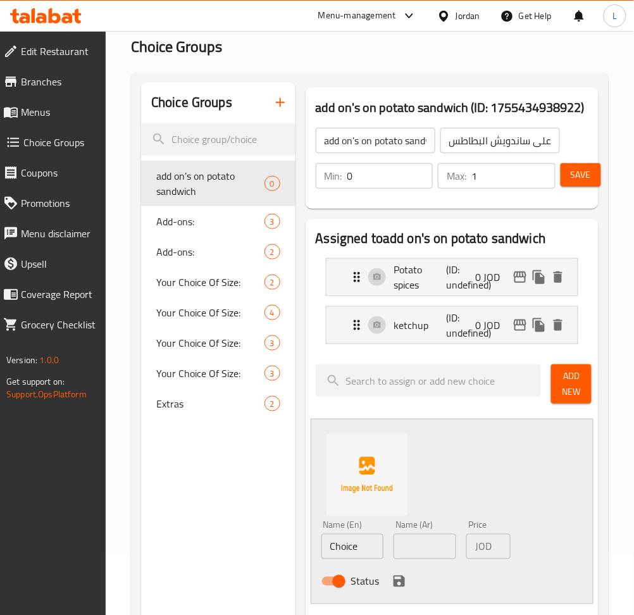
scroll to position [253, 0]
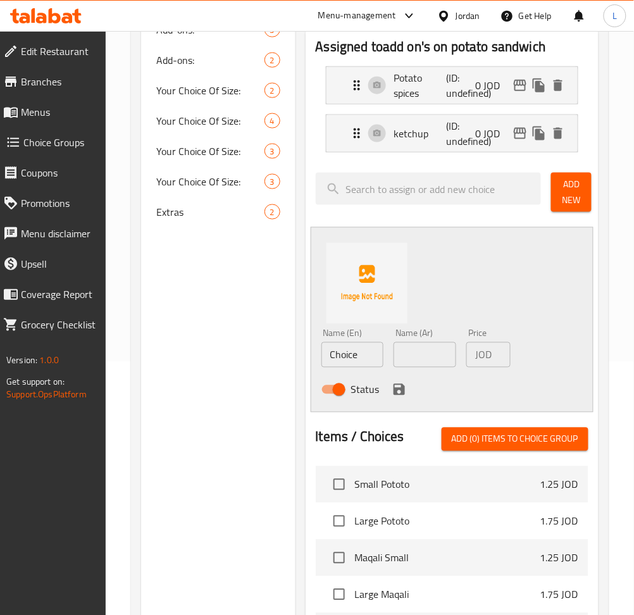
click at [415, 349] on input "text" at bounding box center [425, 354] width 63 height 25
paste input "جبنه"
type input "جبنه"
click at [343, 362] on input "Choice" at bounding box center [352, 354] width 63 height 25
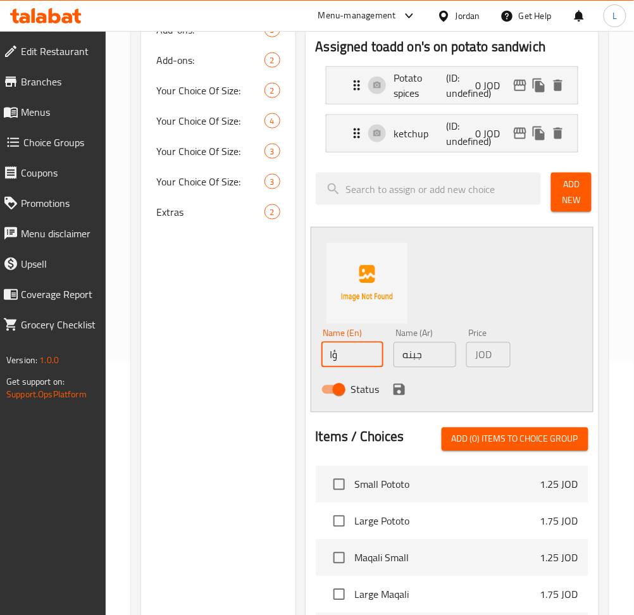
type input "ؤ"
paste input "cheese"
type input "Cheese"
click at [392, 389] on icon "save" at bounding box center [399, 389] width 15 height 15
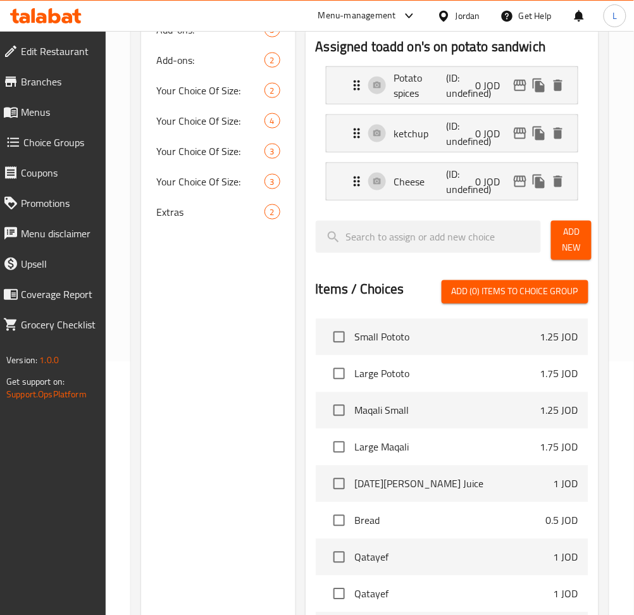
click at [575, 251] on span "Add New" at bounding box center [571, 241] width 20 height 32
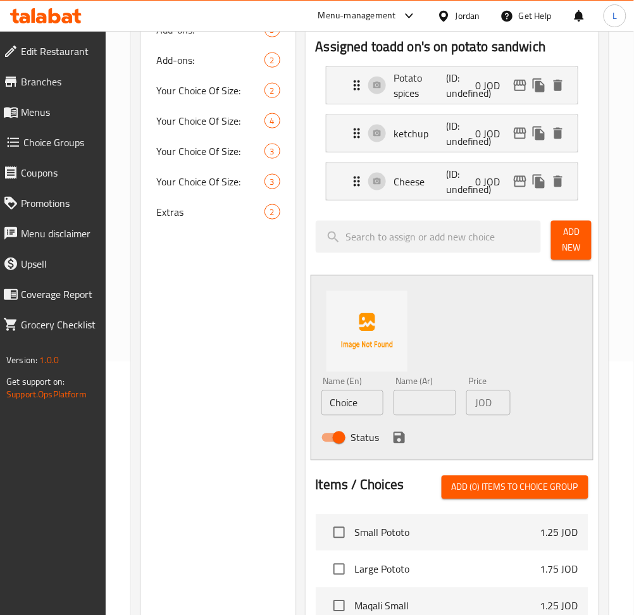
click at [430, 416] on div "Name (Ar) Name (Ar)" at bounding box center [425, 396] width 73 height 49
paste input "سلطة بندورة"
type input "سلطة بندورة"
click at [358, 405] on input "Choice" at bounding box center [352, 402] width 63 height 25
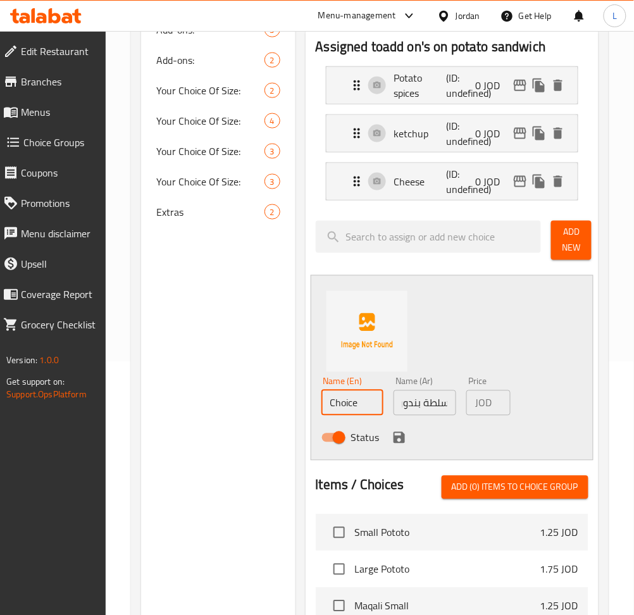
scroll to position [0, 0]
click at [358, 405] on input "Choice" at bounding box center [352, 402] width 63 height 25
click at [354, 399] on input "Choice" at bounding box center [352, 402] width 63 height 25
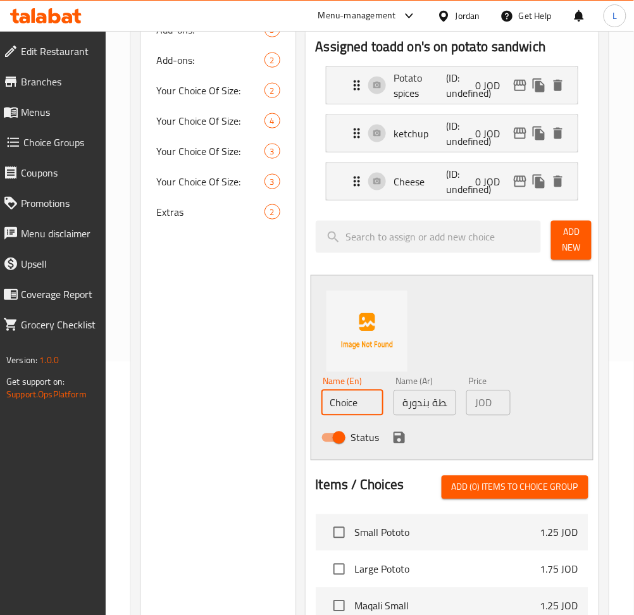
paste input "Tomato salad"
type input "Tomato salad"
click at [397, 431] on button "save" at bounding box center [399, 437] width 19 height 19
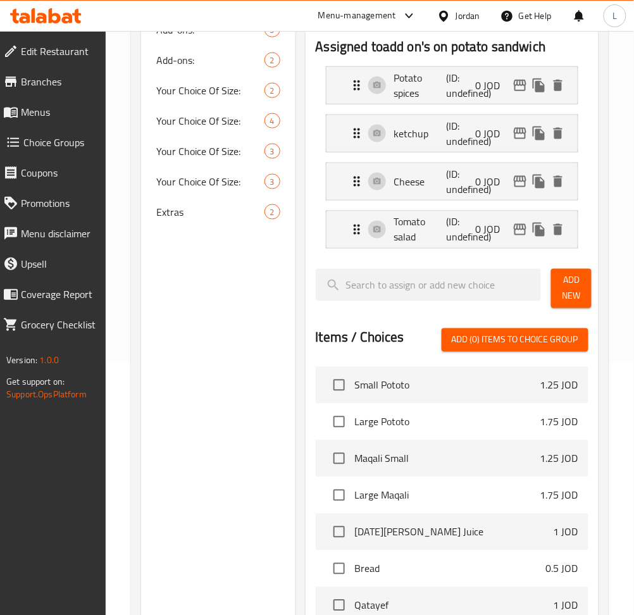
drag, startPoint x: 573, startPoint y: 299, endPoint x: 641, endPoint y: 308, distance: 68.3
click at [575, 300] on span "Add New" at bounding box center [571, 289] width 20 height 32
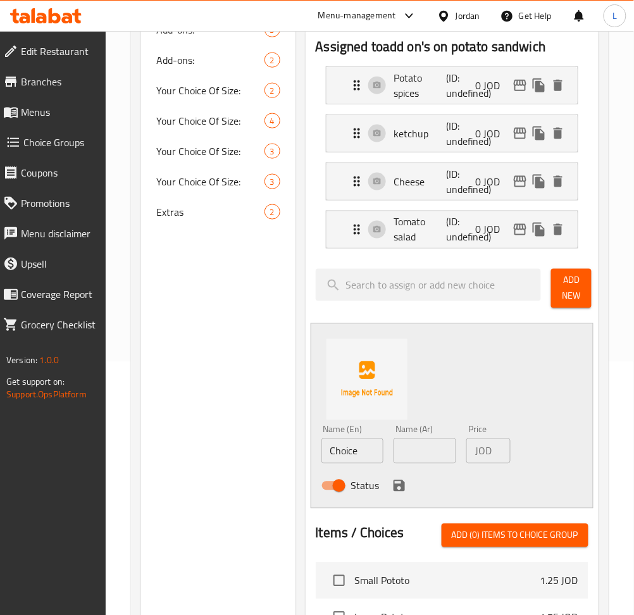
click at [423, 451] on input "text" at bounding box center [425, 451] width 63 height 25
paste input "خس"
type input "خس"
click at [349, 460] on input "Choice" at bounding box center [352, 451] width 63 height 25
click at [343, 451] on input "Choice" at bounding box center [352, 451] width 63 height 25
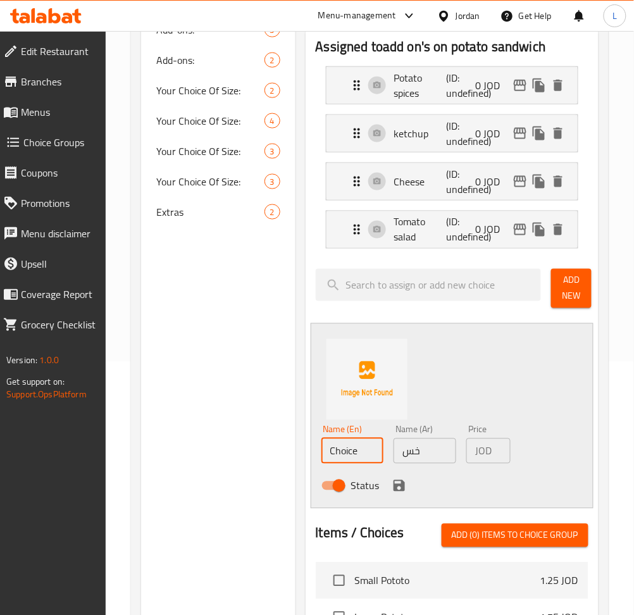
click at [343, 451] on input "Choice" at bounding box center [352, 451] width 63 height 25
paste input "lettu"
click at [333, 454] on input "lettuce" at bounding box center [352, 451] width 63 height 25
type input "Lettuce"
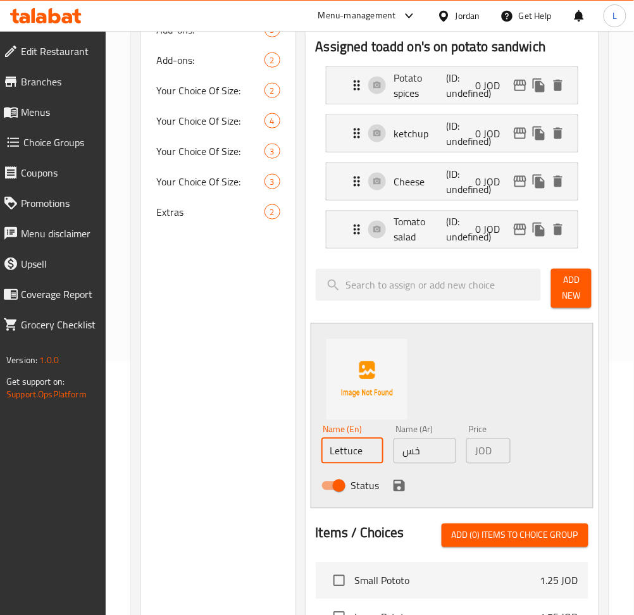
click at [400, 492] on icon "save" at bounding box center [399, 485] width 11 height 11
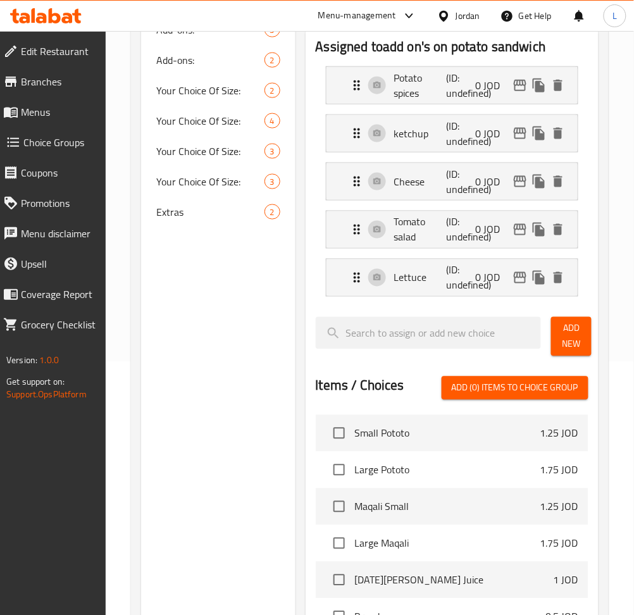
click at [573, 335] on span "Add New" at bounding box center [571, 337] width 20 height 32
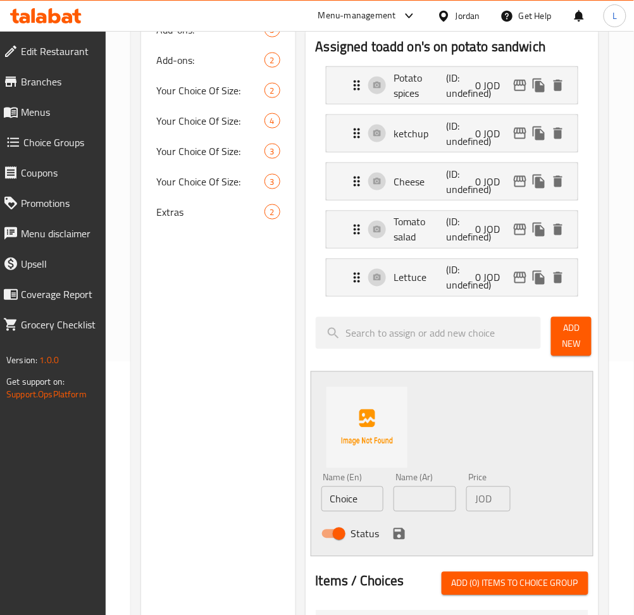
click at [436, 506] on input "text" at bounding box center [425, 499] width 63 height 25
paste input "مخلل لفت"
type input "مخلل لفت"
click at [348, 489] on input "Choice" at bounding box center [352, 499] width 63 height 25
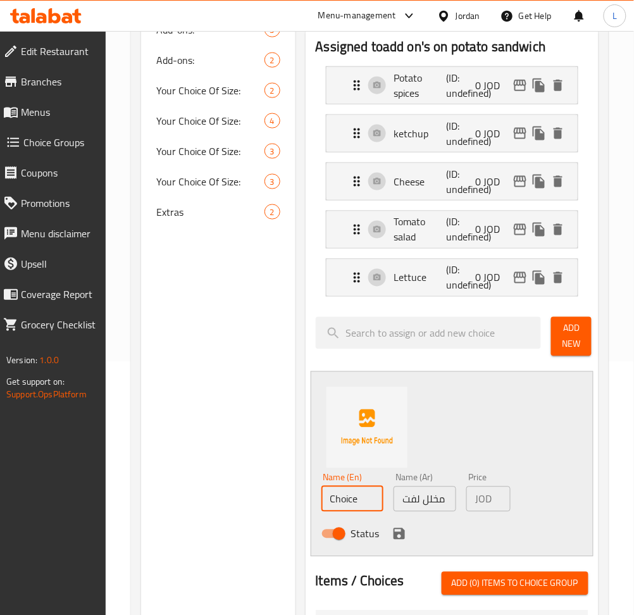
paste input "Pickled turnip"
type input "Pickled turnip"
click at [401, 535] on icon "save" at bounding box center [399, 533] width 11 height 11
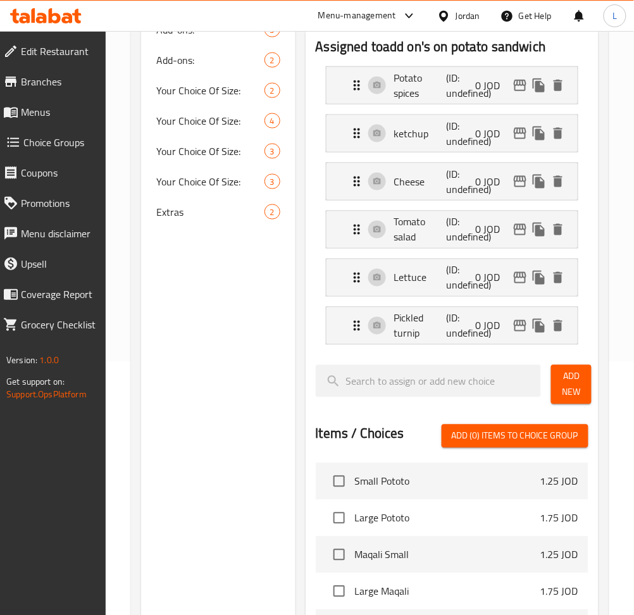
click at [549, 392] on div "Add New" at bounding box center [569, 384] width 47 height 49
click at [580, 378] on span "Add New" at bounding box center [571, 385] width 20 height 32
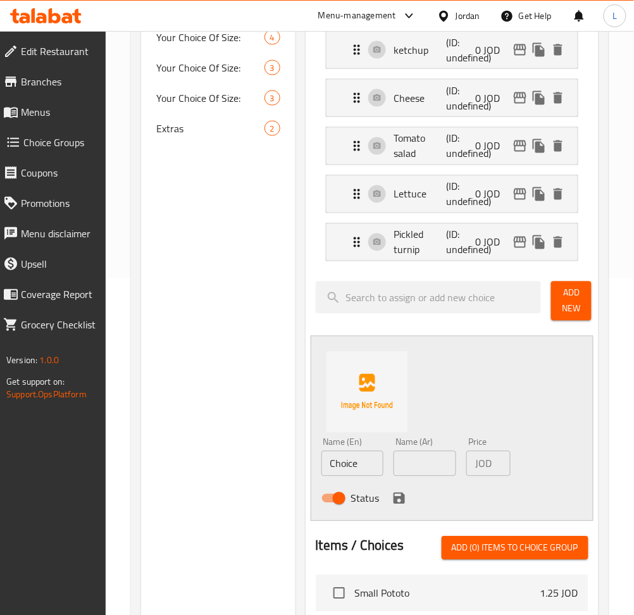
scroll to position [337, 0]
click at [449, 244] on p "(ID: undefined)" at bounding box center [464, 242] width 35 height 30
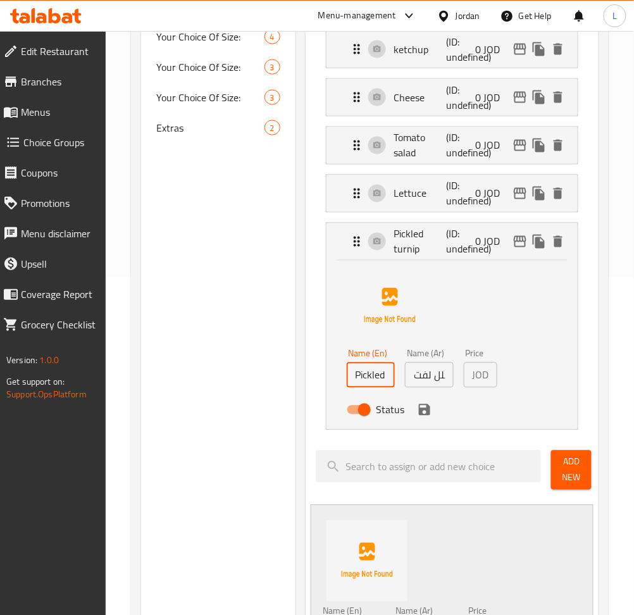
scroll to position [0, 27]
drag, startPoint x: 387, startPoint y: 378, endPoint x: 440, endPoint y: 389, distance: 54.7
click at [440, 389] on div "Name (En) Pickled turnip Name (En) Name (Ar) مخلل لفت Name (Ar) Price JOD 0 Pri…" at bounding box center [430, 385] width 176 height 83
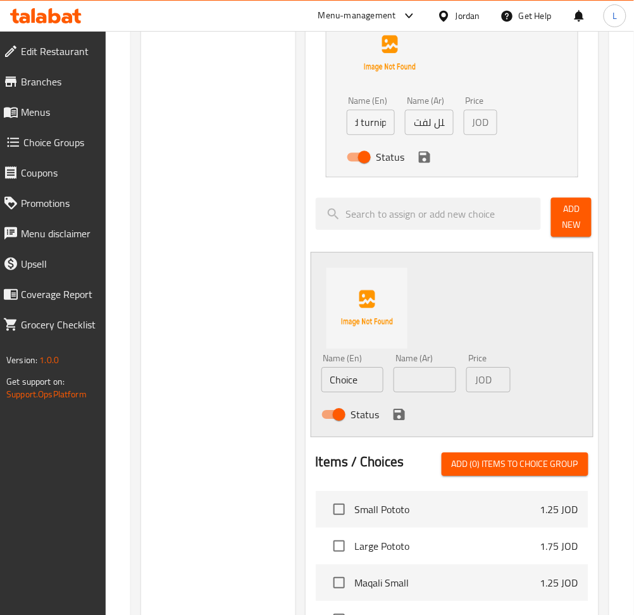
scroll to position [0, 0]
click at [398, 383] on input "text" at bounding box center [425, 379] width 63 height 25
paste input "خيار"
type input "خيار"
click at [369, 385] on input "Choice" at bounding box center [352, 379] width 63 height 25
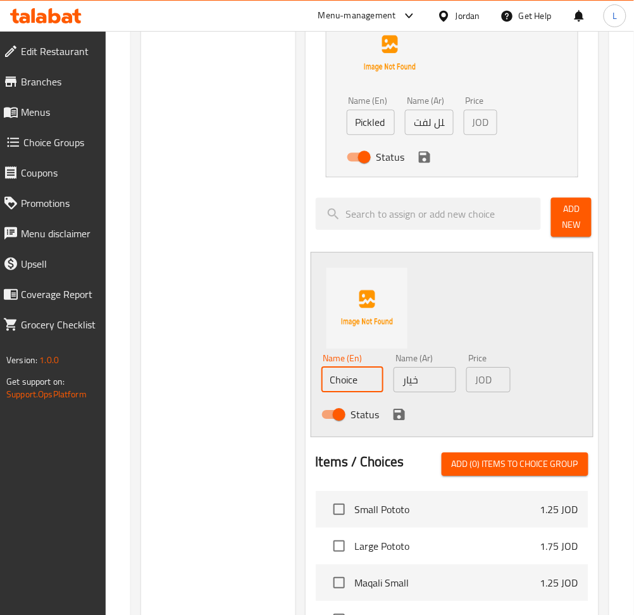
click at [369, 384] on input "Choice" at bounding box center [352, 379] width 63 height 25
click at [357, 387] on input "cucrumber" at bounding box center [352, 379] width 63 height 25
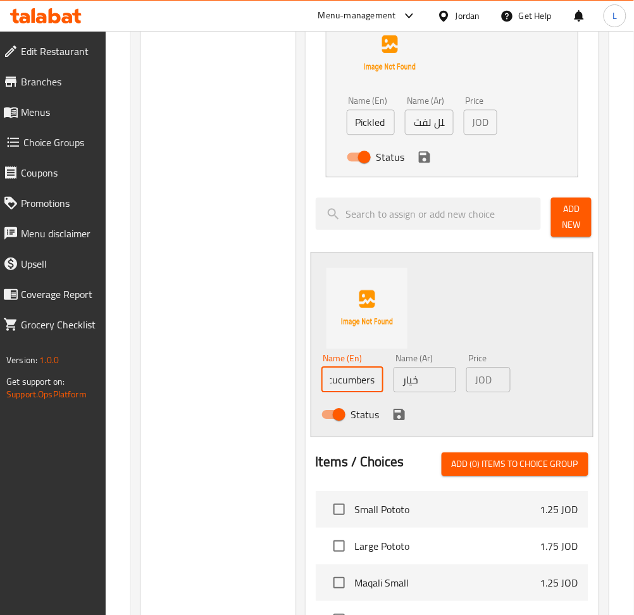
click at [356, 384] on input "cucumbers" at bounding box center [352, 379] width 63 height 25
drag, startPoint x: 357, startPoint y: 384, endPoint x: 343, endPoint y: 387, distance: 14.2
click at [329, 387] on input "cucumbers" at bounding box center [352, 379] width 63 height 25
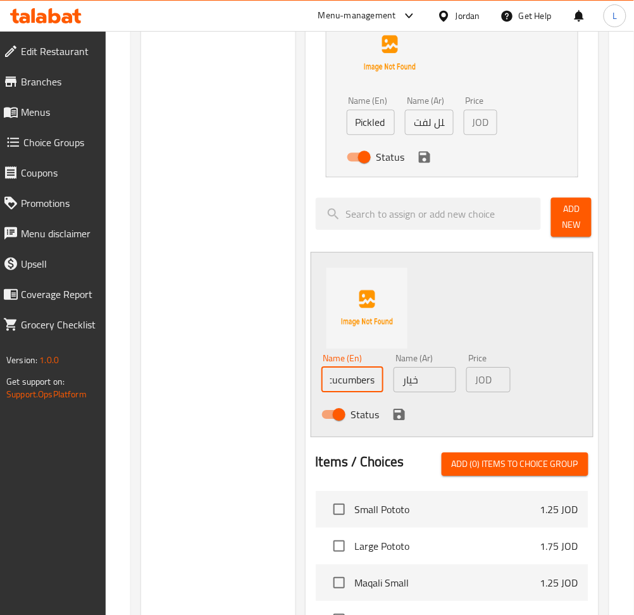
click at [376, 378] on input "cucumbers" at bounding box center [352, 379] width 63 height 25
click at [377, 377] on input "cucumbers" at bounding box center [352, 379] width 63 height 25
type input "cucumbers"
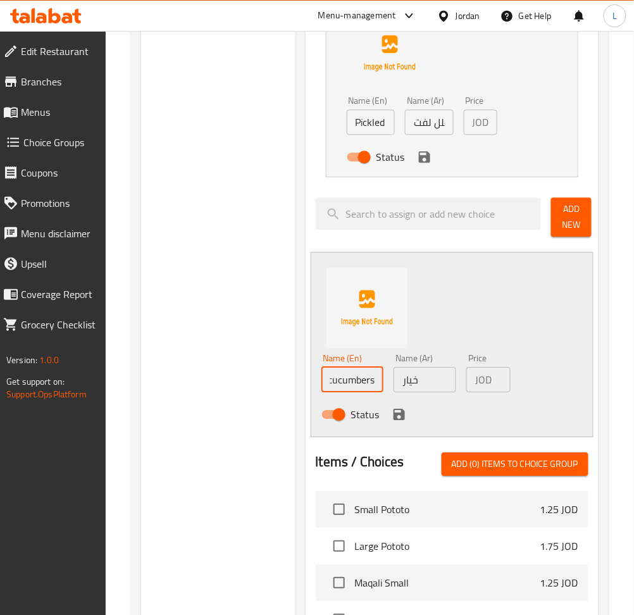
click at [403, 411] on icon "save" at bounding box center [399, 414] width 15 height 15
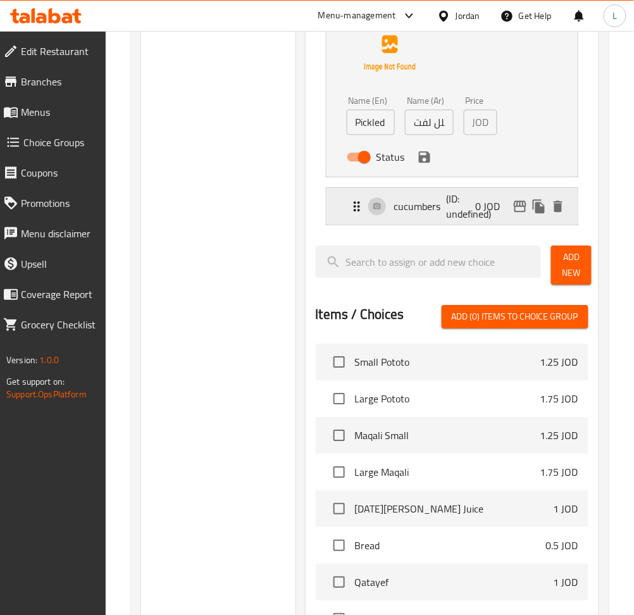
click at [456, 204] on p "(ID: undefined)" at bounding box center [464, 206] width 35 height 30
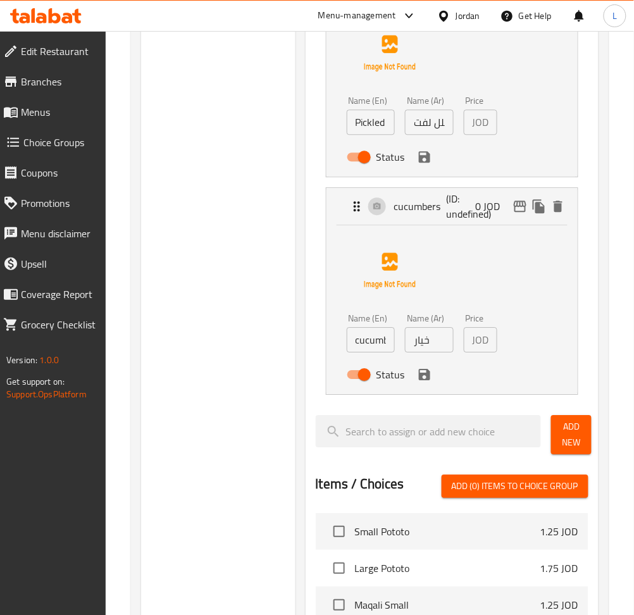
click at [376, 346] on input "cucumbers" at bounding box center [371, 339] width 49 height 25
click at [376, 344] on input "cucmber" at bounding box center [371, 339] width 49 height 25
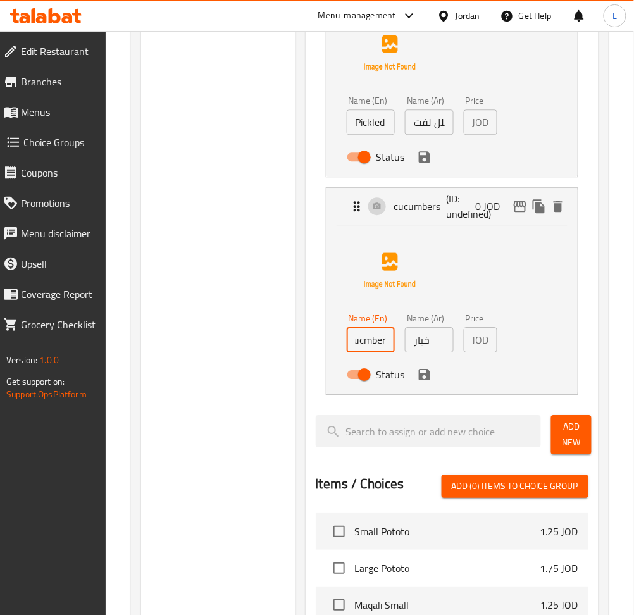
click at [376, 344] on input "cucmber" at bounding box center [371, 339] width 49 height 25
click at [428, 375] on icon "save" at bounding box center [424, 374] width 11 height 11
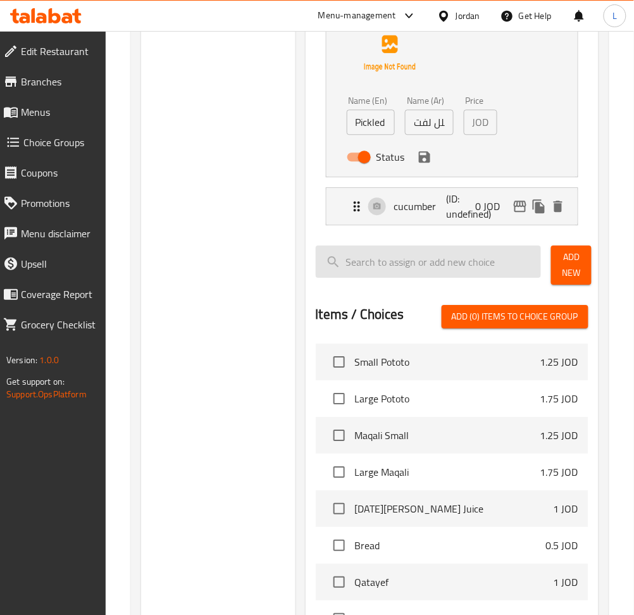
type input "cucumber"
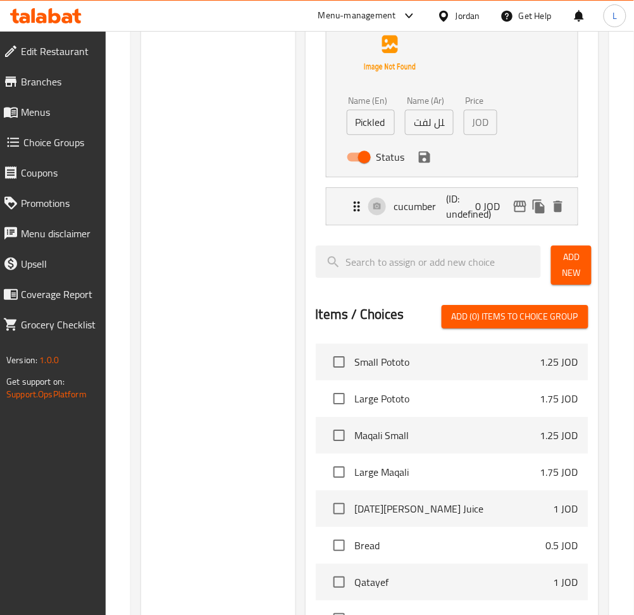
scroll to position [0, 0]
click at [559, 265] on button "Add New" at bounding box center [571, 265] width 41 height 39
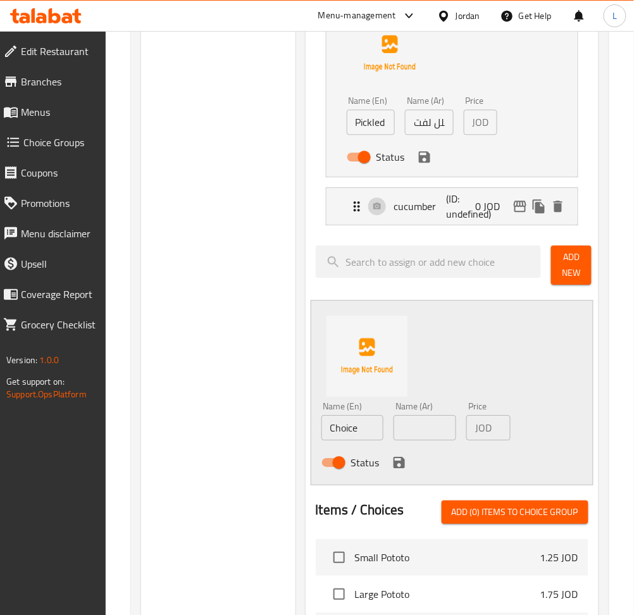
click at [409, 435] on input "text" at bounding box center [425, 427] width 63 height 25
paste input "شطة"
type input "شطة"
click at [357, 426] on input "Choice" at bounding box center [352, 427] width 63 height 25
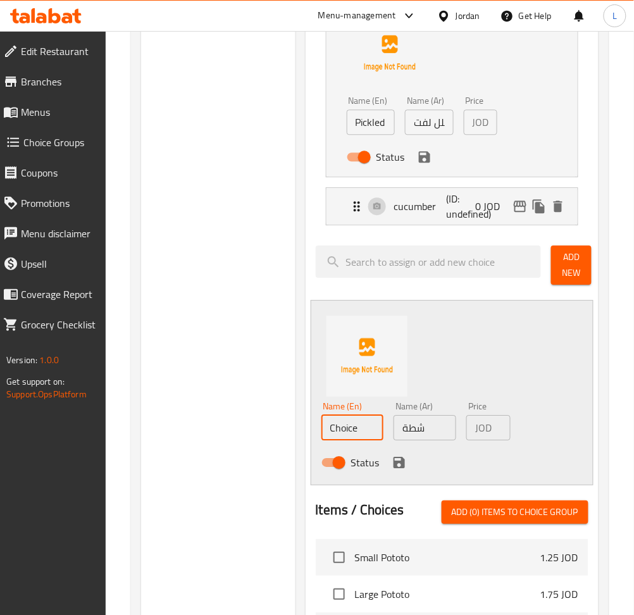
click at [357, 426] on input "Choice" at bounding box center [352, 427] width 63 height 25
type input "Shatta"
click at [406, 463] on button "save" at bounding box center [399, 462] width 19 height 19
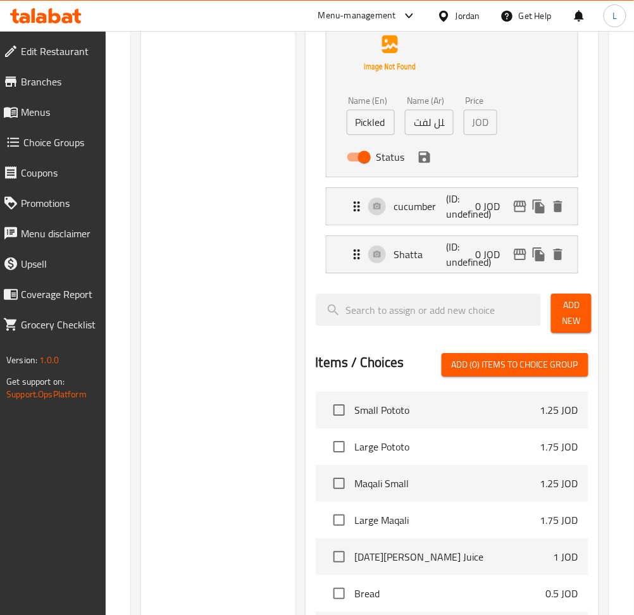
click at [581, 320] on span "Add New" at bounding box center [571, 313] width 20 height 32
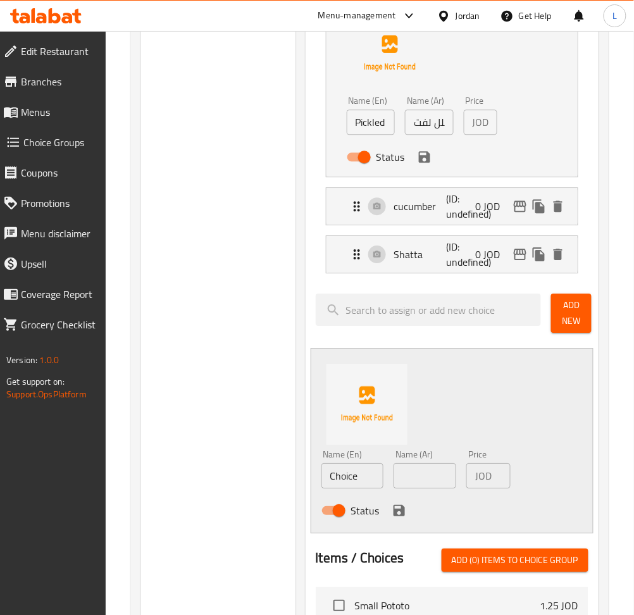
click at [342, 477] on input "Choice" at bounding box center [352, 475] width 63 height 25
type input "Tatbeelh"
drag, startPoint x: 418, startPoint y: 482, endPoint x: 521, endPoint y: 468, distance: 104.1
click at [418, 482] on input "text" at bounding box center [425, 475] width 63 height 25
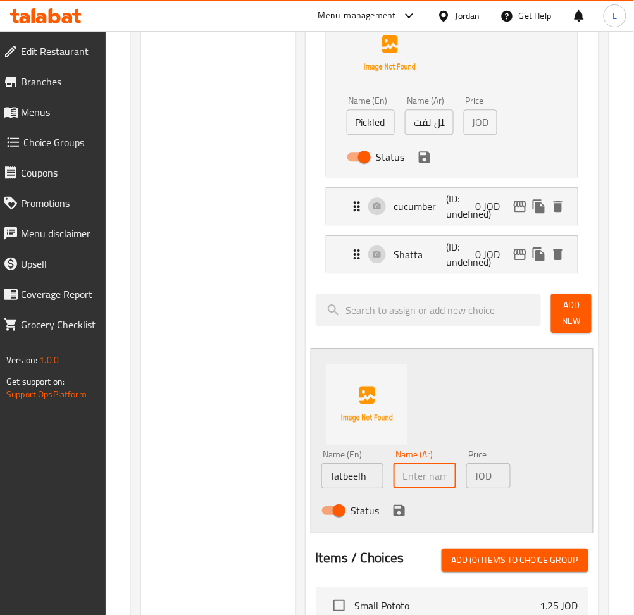
paste input "شطة"
click at [434, 478] on input "شطة" at bounding box center [425, 475] width 63 height 25
paste input "تبيله"
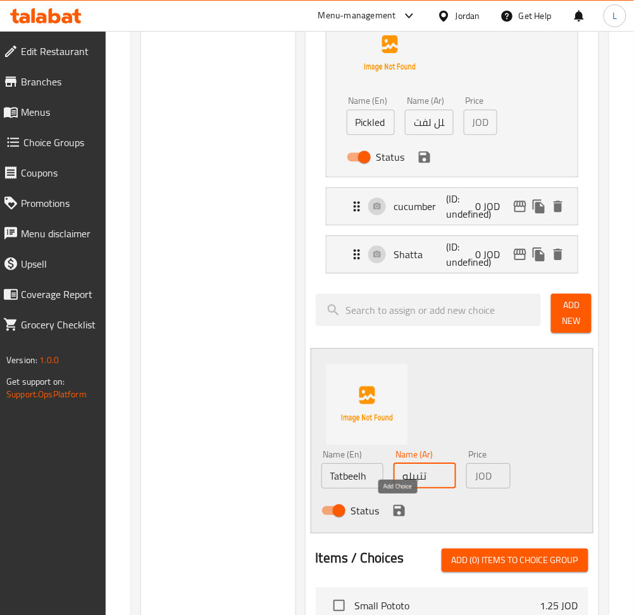
type input "تتبيله"
click at [399, 508] on icon "save" at bounding box center [399, 510] width 15 height 15
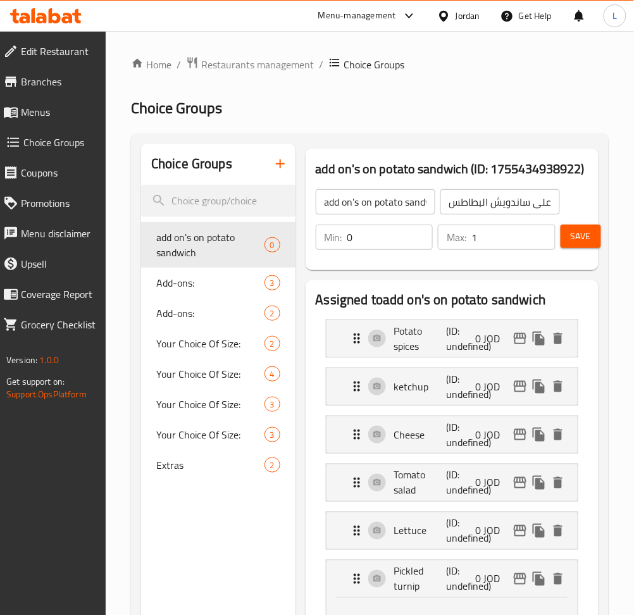
click at [575, 251] on div "Save" at bounding box center [569, 237] width 23 height 30
click at [574, 241] on span "Save" at bounding box center [581, 236] width 20 height 16
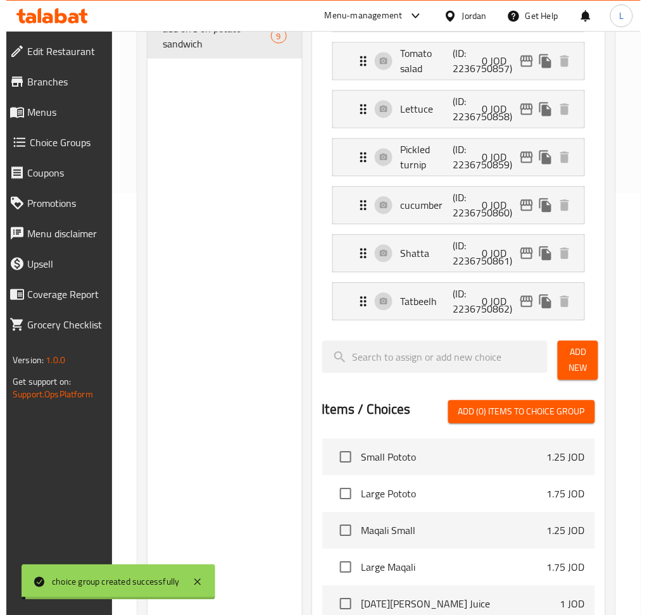
scroll to position [750, 0]
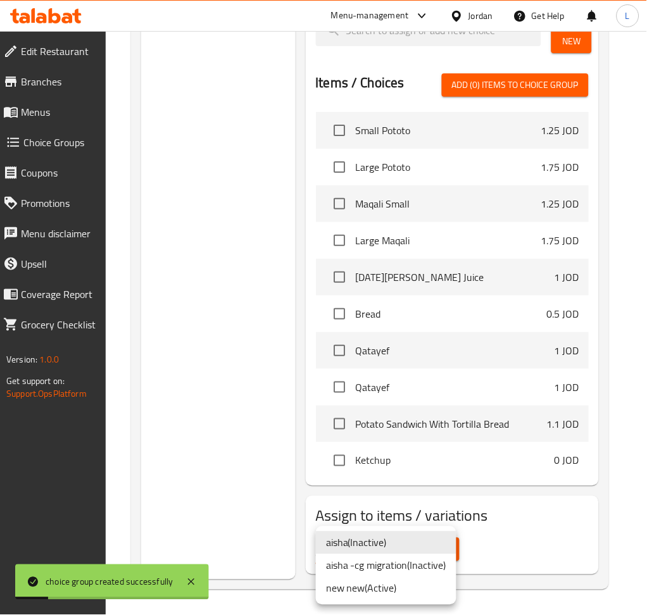
click at [385, 587] on li "new new ( Active )" at bounding box center [386, 588] width 140 height 23
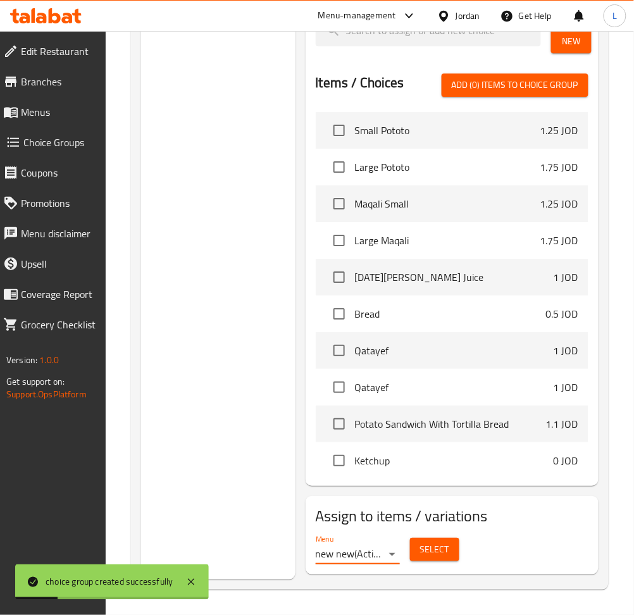
click at [437, 553] on span "Select" at bounding box center [434, 550] width 29 height 16
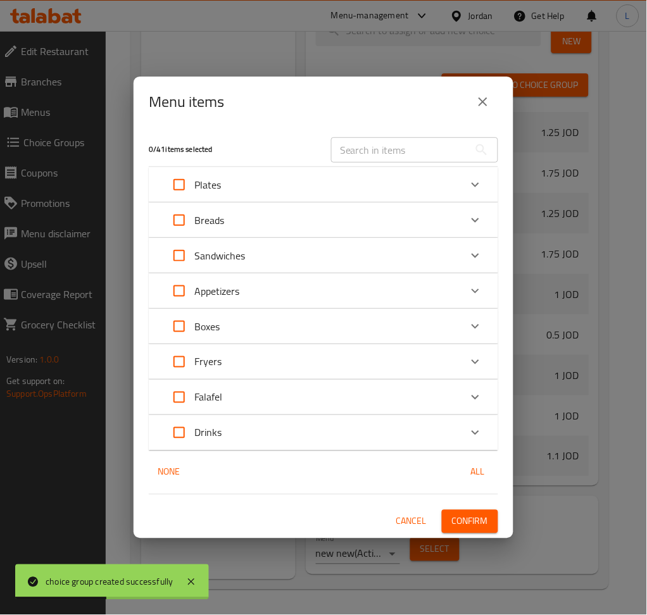
click at [290, 254] on div "Sandwiches" at bounding box center [312, 255] width 296 height 30
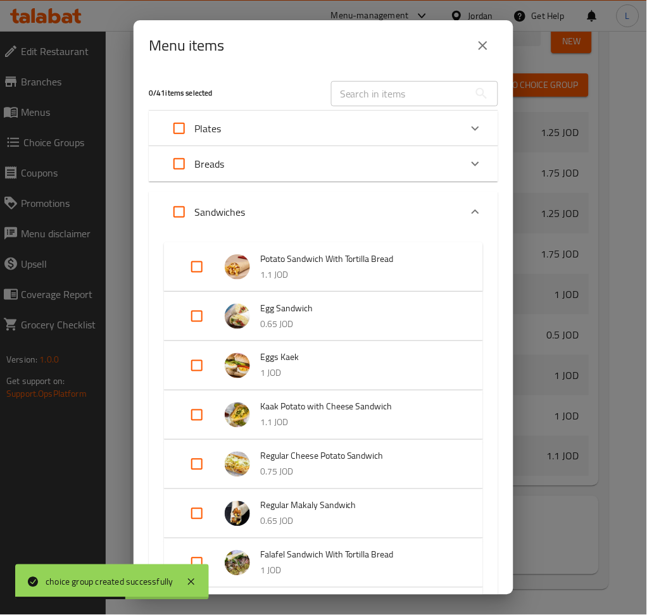
click at [190, 262] on input "Expand" at bounding box center [197, 267] width 30 height 30
checkbox input "true"
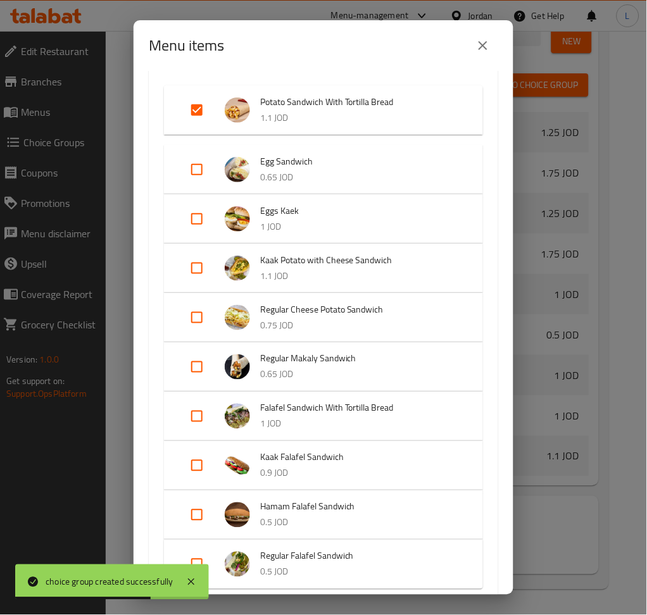
scroll to position [168, 0]
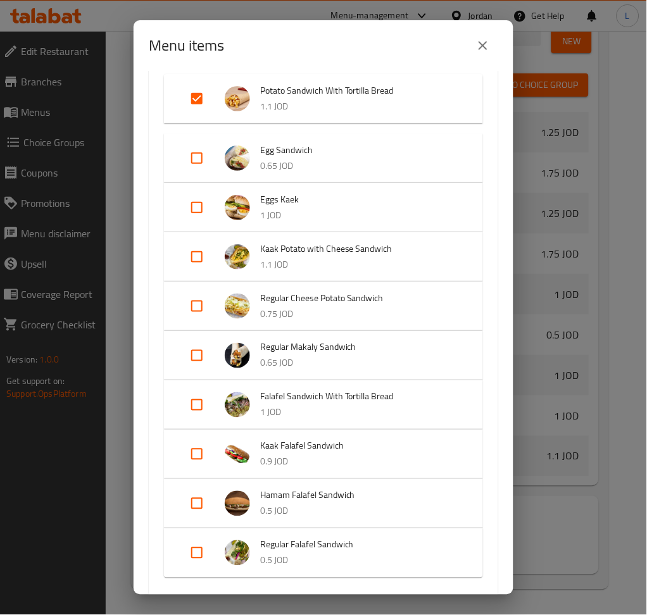
click at [190, 254] on input "Expand" at bounding box center [197, 257] width 30 height 30
checkbox input "true"
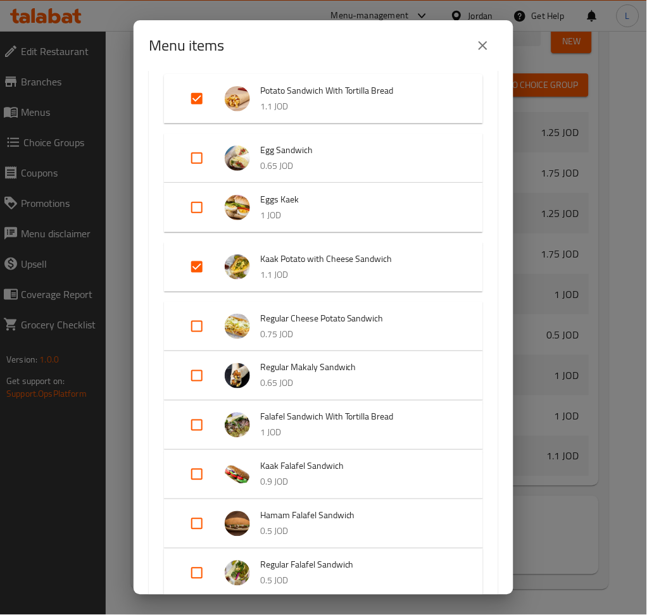
click at [206, 317] on input "Expand" at bounding box center [197, 326] width 30 height 30
checkbox input "true"
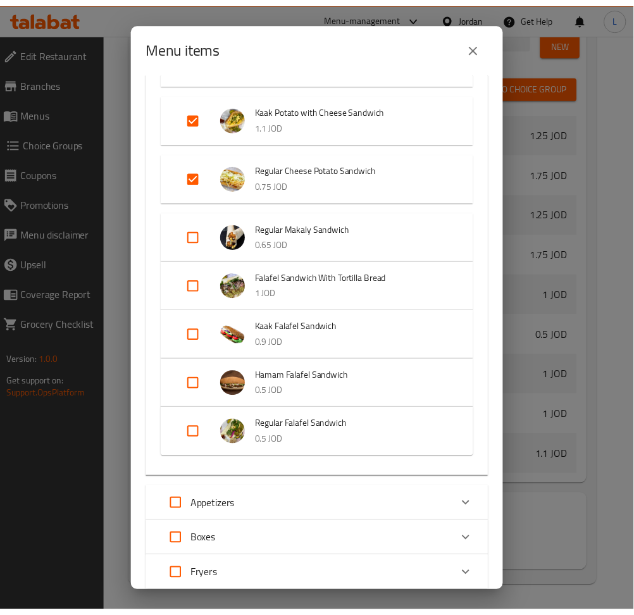
scroll to position [477, 0]
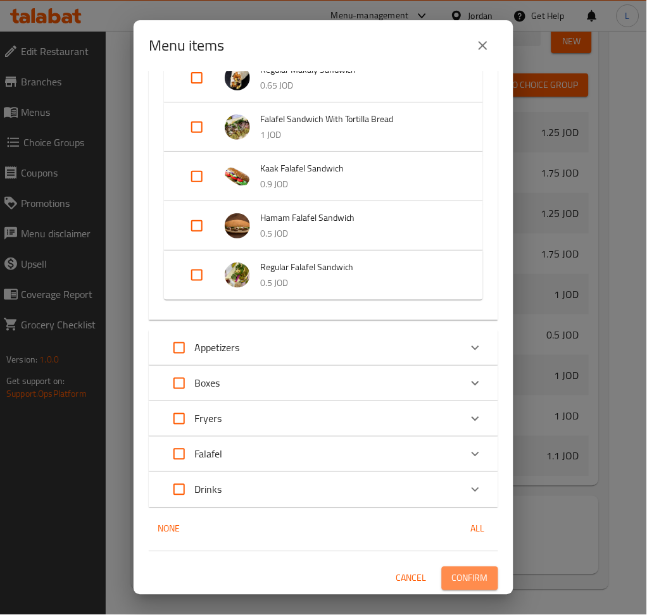
drag, startPoint x: 468, startPoint y: 573, endPoint x: 605, endPoint y: 552, distance: 138.8
click at [468, 573] on span "Confirm" at bounding box center [470, 579] width 36 height 16
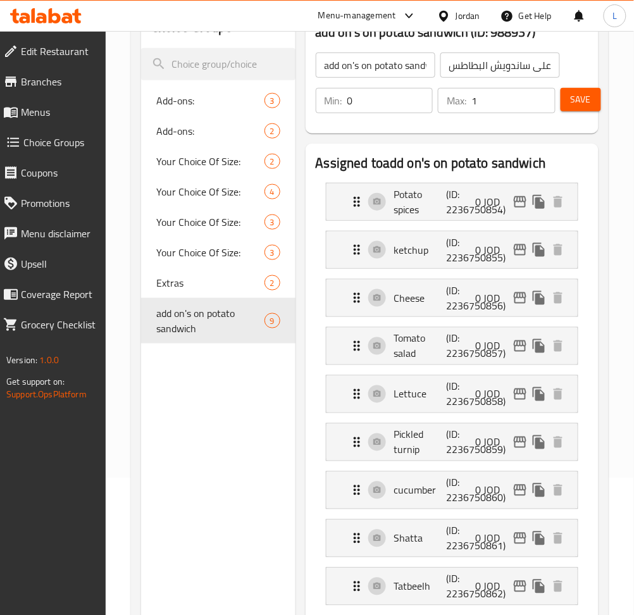
scroll to position [75, 0]
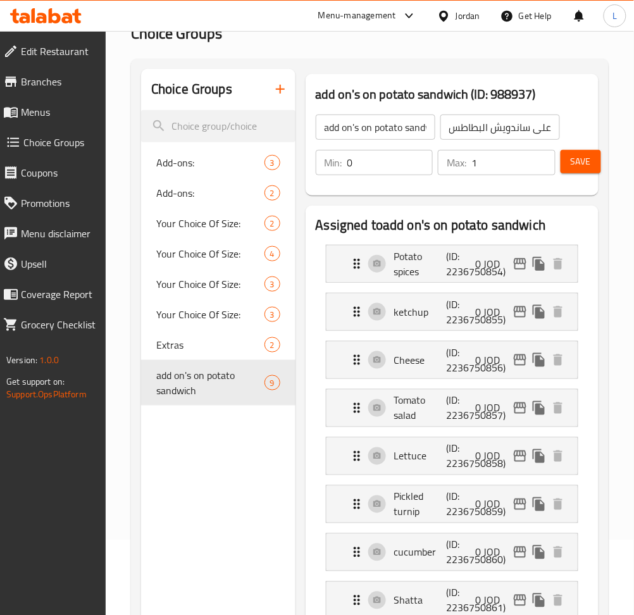
click at [48, 116] on span "Menus" at bounding box center [58, 111] width 75 height 15
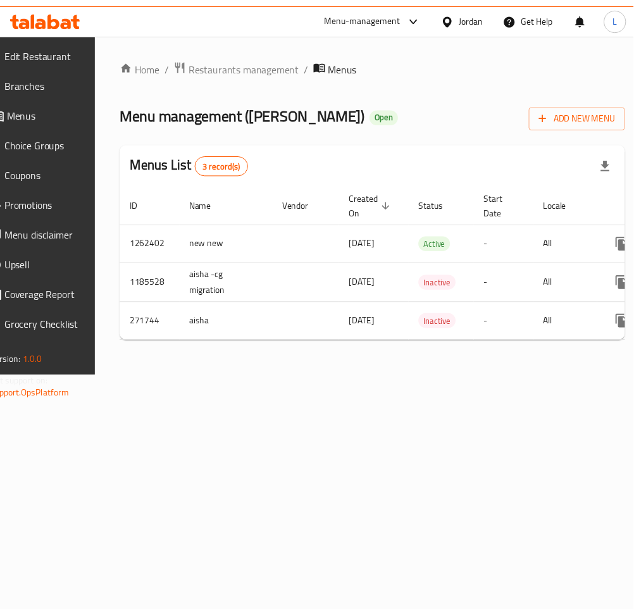
scroll to position [0, 140]
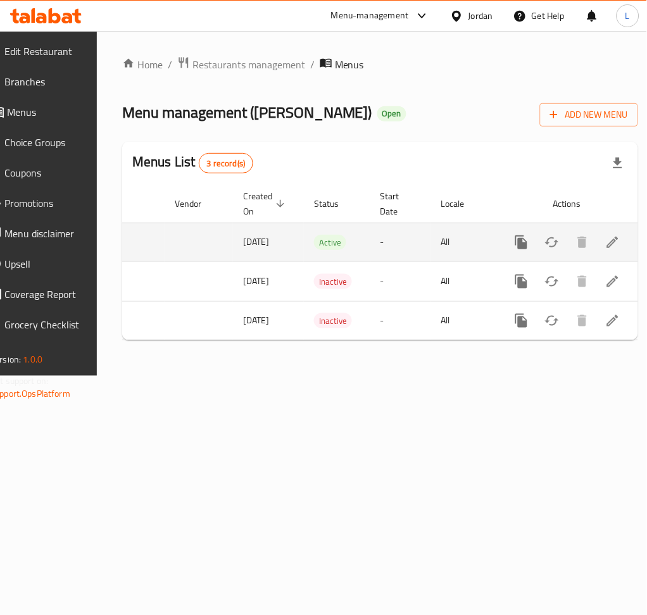
click at [597, 242] on link "enhanced table" at bounding box center [612, 242] width 30 height 30
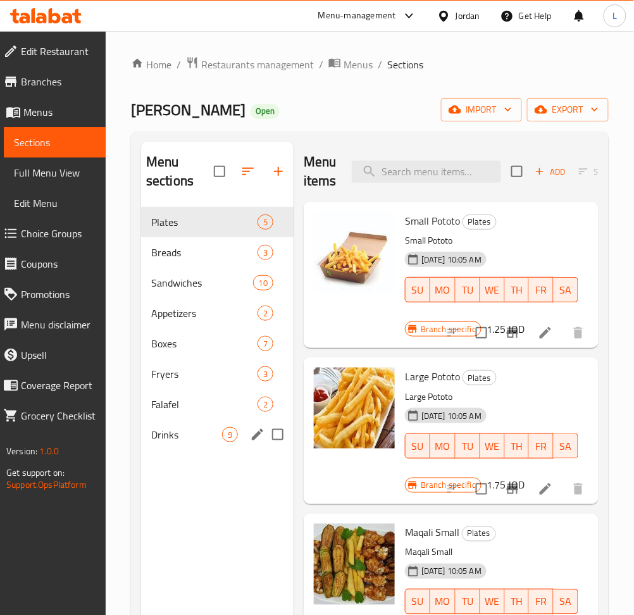
click at [204, 434] on span "Drinks" at bounding box center [186, 434] width 71 height 15
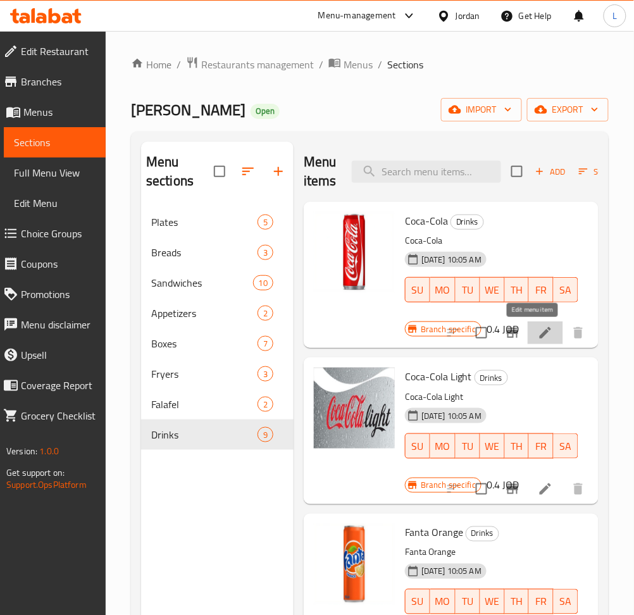
click at [540, 333] on icon at bounding box center [545, 332] width 11 height 11
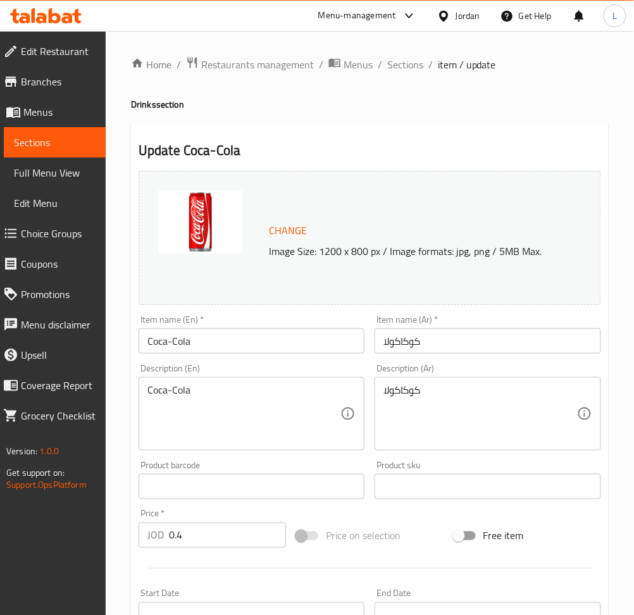
click at [207, 339] on input "Coca-Cola" at bounding box center [252, 340] width 226 height 25
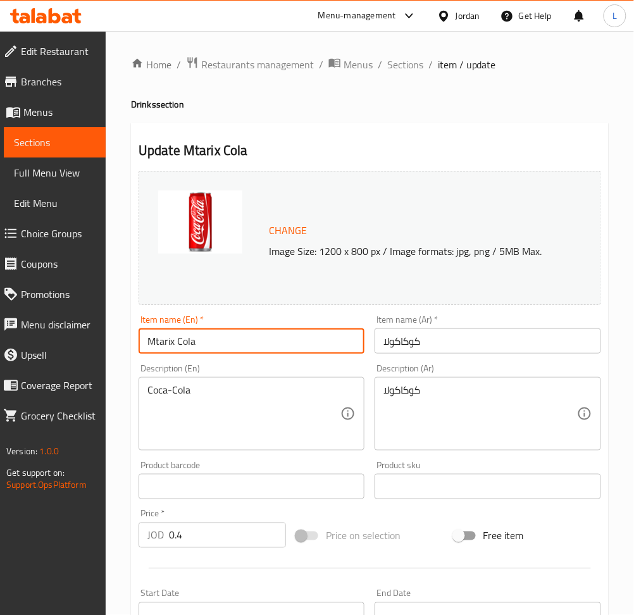
click at [203, 347] on input "Mtarix Cola" at bounding box center [252, 340] width 226 height 25
type input "Mtarix Cola"
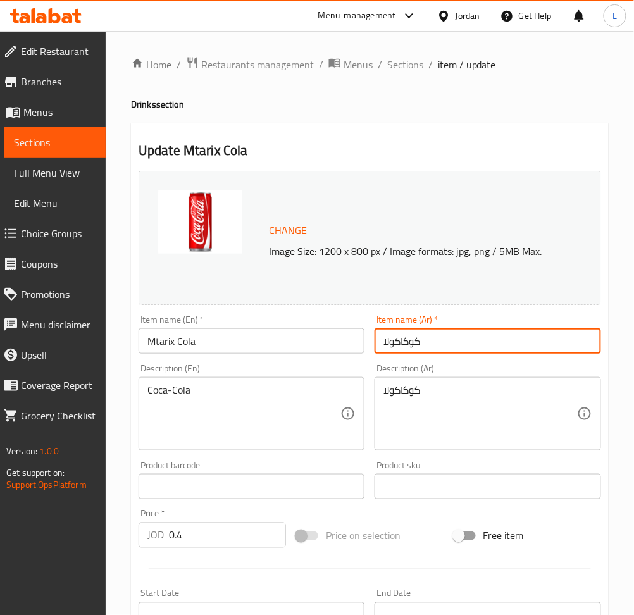
click at [448, 332] on input "كوكاكولا" at bounding box center [488, 340] width 226 height 25
type input "l"
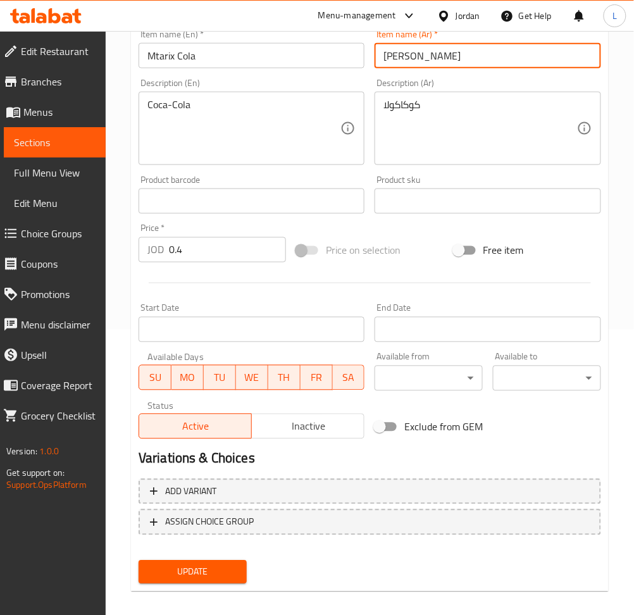
scroll to position [296, 0]
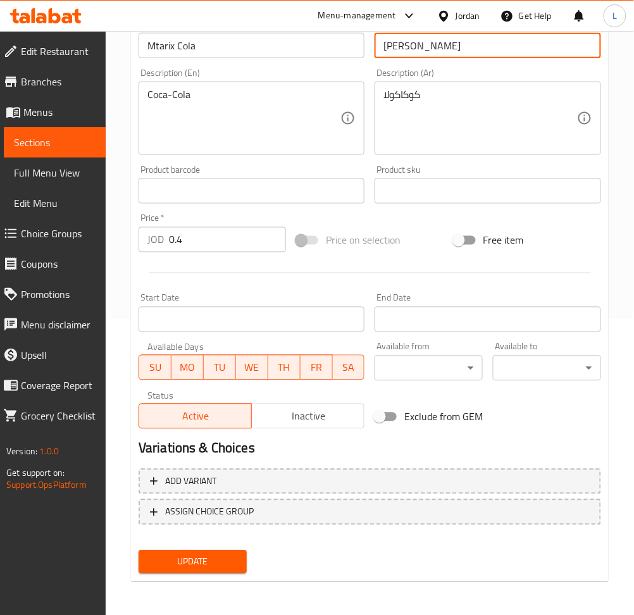
type input "ماتركس كولا"
click at [211, 556] on span "Update" at bounding box center [193, 562] width 88 height 16
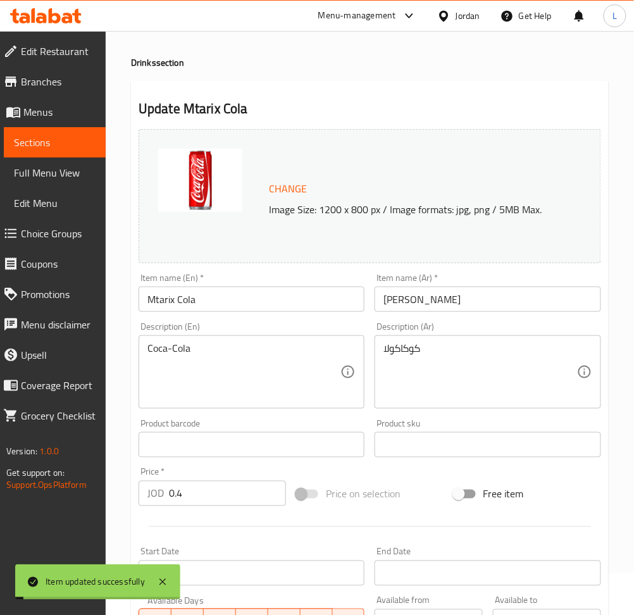
scroll to position [0, 0]
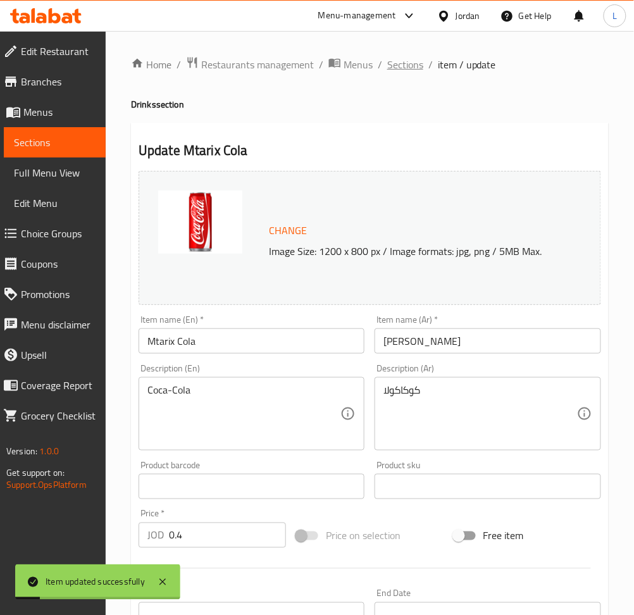
click at [402, 67] on span "Sections" at bounding box center [405, 64] width 36 height 15
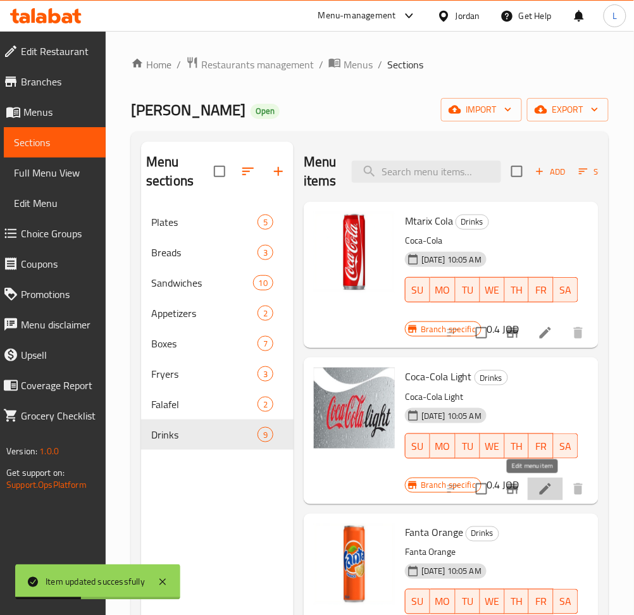
click at [539, 492] on icon at bounding box center [545, 489] width 15 height 15
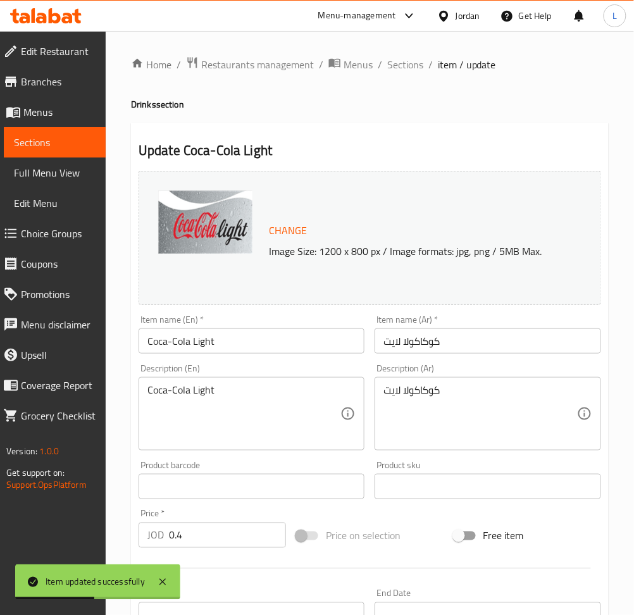
click at [203, 346] on input "Coca-Cola Light" at bounding box center [252, 340] width 226 height 25
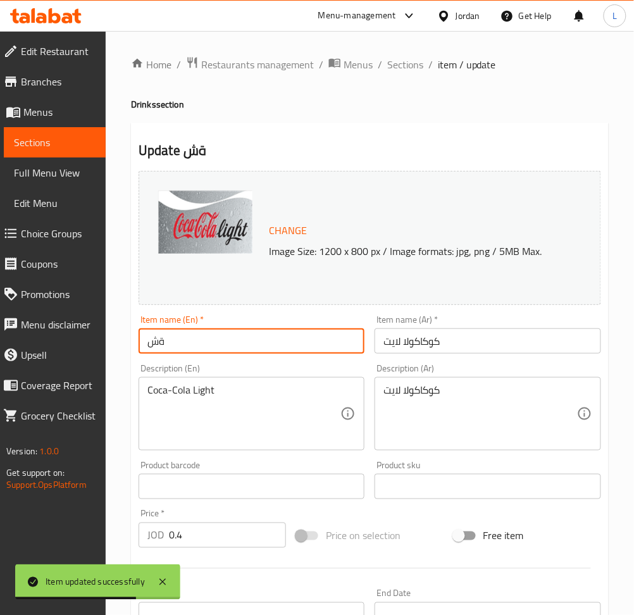
type input "ة"
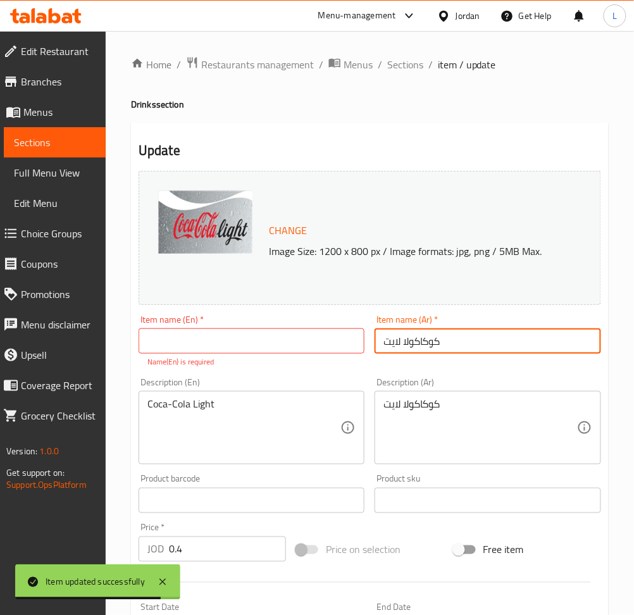
click at [433, 339] on input "كوكاكولا لايت" at bounding box center [488, 340] width 226 height 25
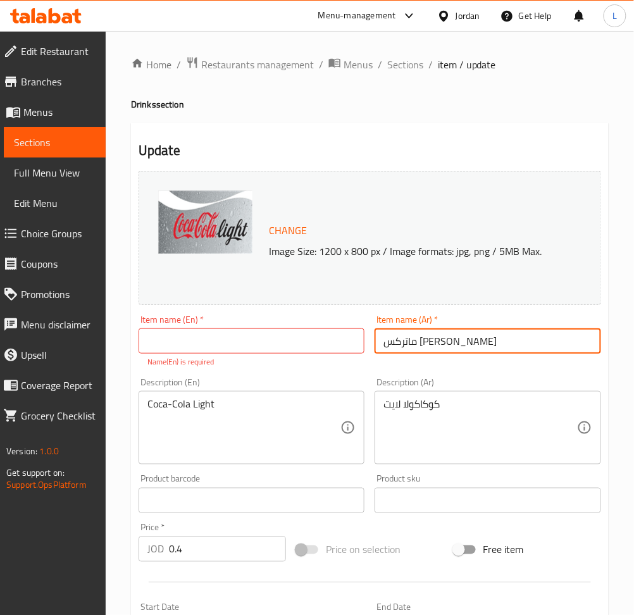
click at [433, 339] on input "ماتركس كولا دايت" at bounding box center [488, 340] width 226 height 25
type input "ماتركس كولا دايت"
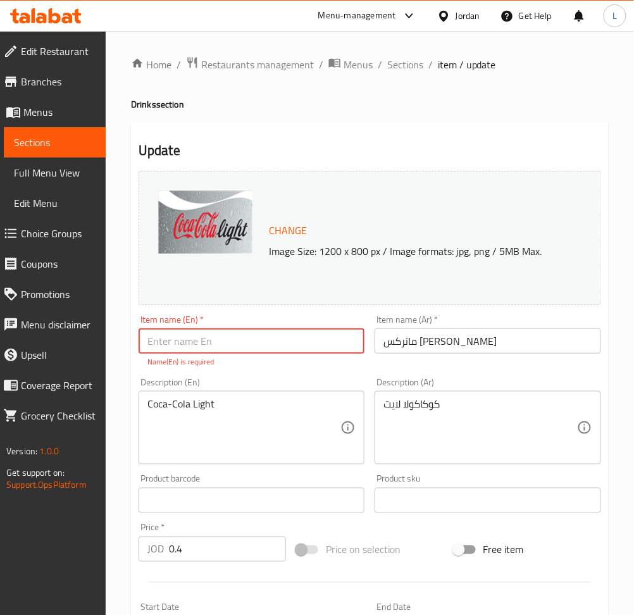
click at [277, 334] on input "text" at bounding box center [252, 340] width 226 height 25
paste input "Matrix Cola Diet"
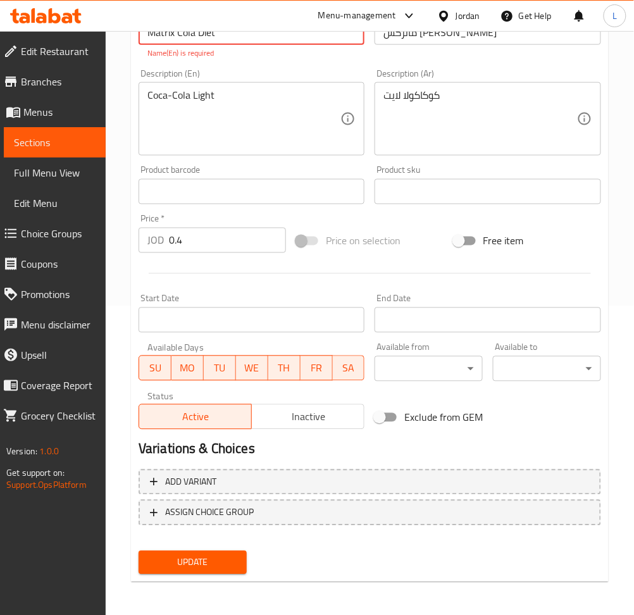
type input "Matrix Cola Diet"
click at [227, 558] on span "Update" at bounding box center [193, 563] width 88 height 16
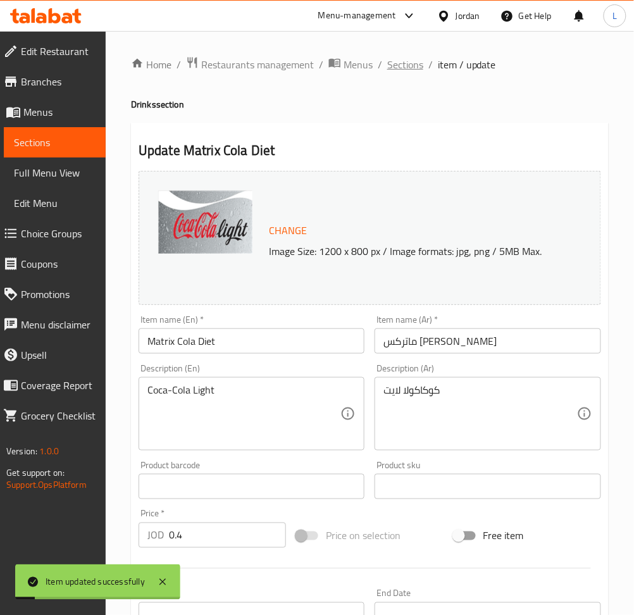
click at [398, 66] on span "Sections" at bounding box center [405, 64] width 36 height 15
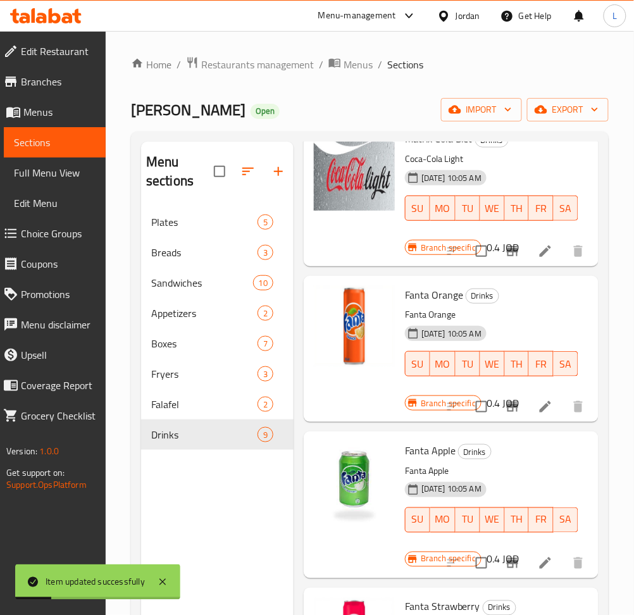
scroll to position [253, 0]
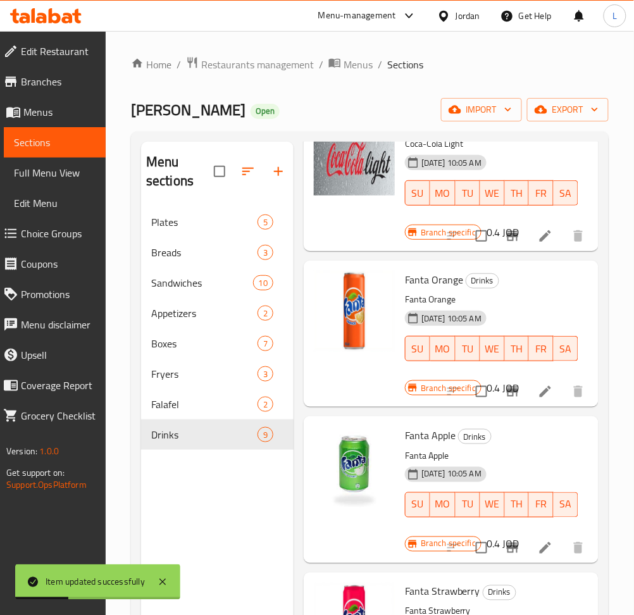
click at [528, 384] on li at bounding box center [545, 391] width 35 height 23
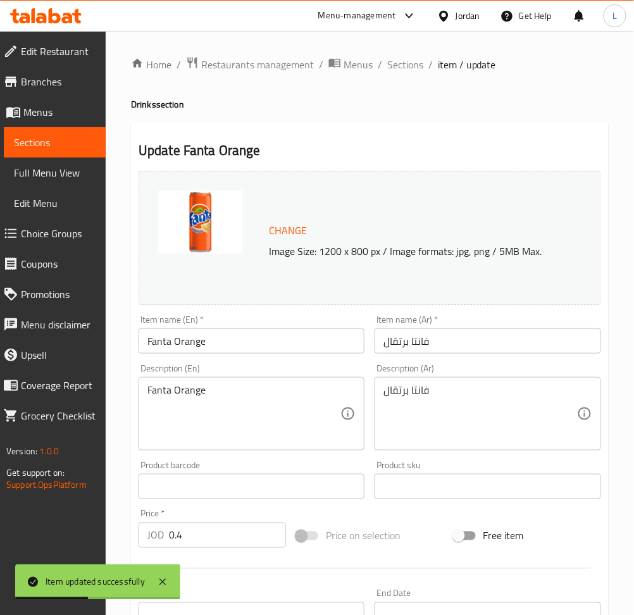
click at [250, 344] on input "Fanta Orange" at bounding box center [252, 340] width 226 height 25
type input "ة"
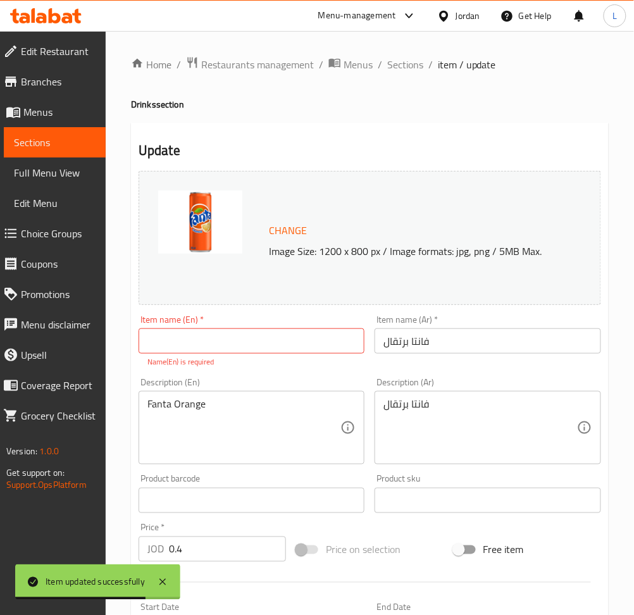
click at [446, 327] on div "Item name (Ar)   * فانتا برتقال Item name (Ar) *" at bounding box center [488, 334] width 226 height 39
drag, startPoint x: 446, startPoint y: 327, endPoint x: 431, endPoint y: 347, distance: 24.9
click at [431, 347] on div "Item name (Ar)   * فانتا برتقال Item name (Ar) *" at bounding box center [488, 334] width 226 height 39
click at [431, 347] on input "فانتا برتقال" at bounding box center [488, 340] width 226 height 25
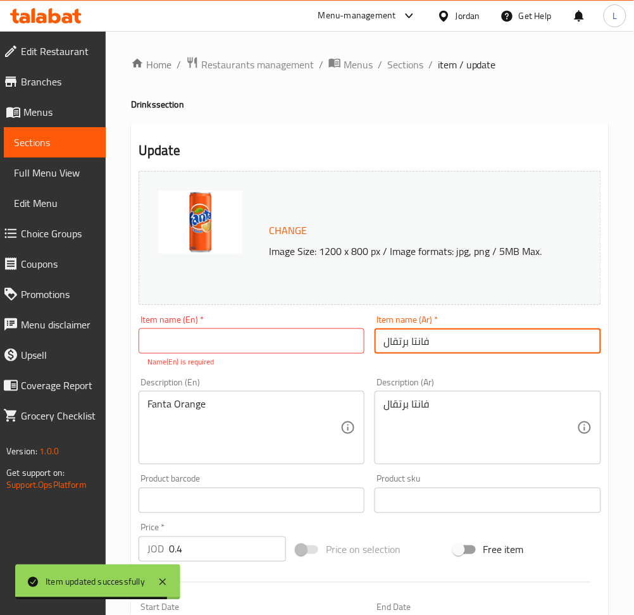
click at [431, 347] on input "فانتا برتقال" at bounding box center [488, 340] width 226 height 25
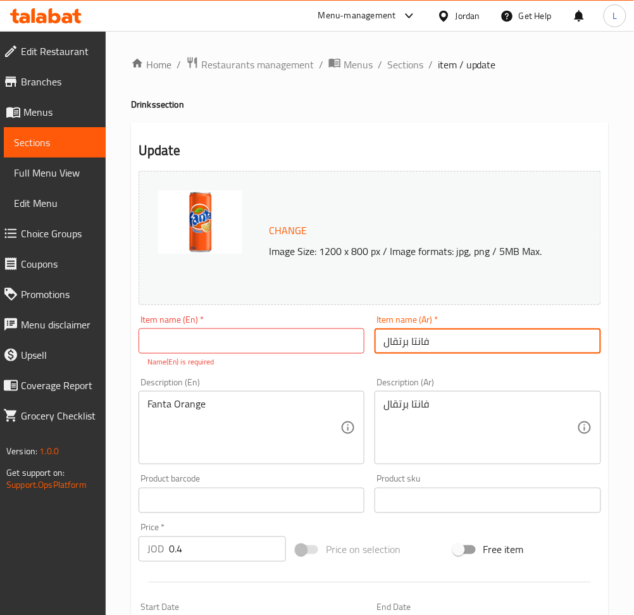
click at [431, 347] on input "فانتا برتقال" at bounding box center [488, 340] width 226 height 25
click at [431, 347] on input "ماتركس اورانج" at bounding box center [488, 340] width 226 height 25
click at [430, 347] on input "ماتركس اورانج" at bounding box center [488, 340] width 226 height 25
click at [430, 340] on input "ماتركس اورانج" at bounding box center [488, 340] width 226 height 25
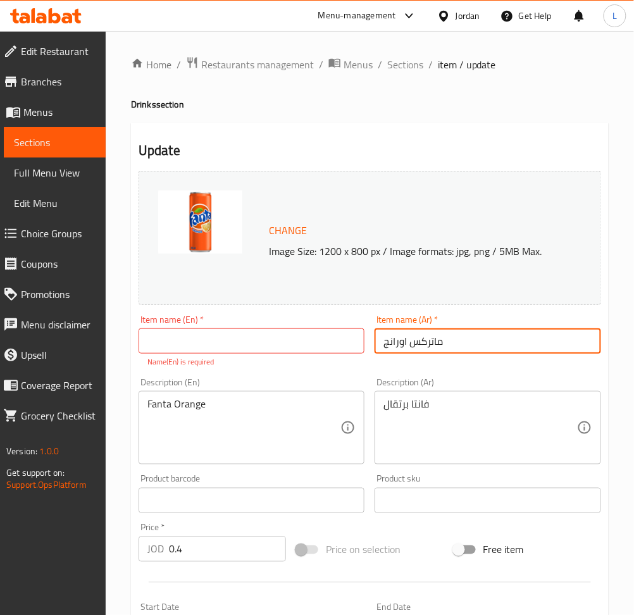
click at [430, 340] on input "ماتركس اورانج" at bounding box center [488, 340] width 226 height 25
type input "ماتركس اورانج"
click at [228, 340] on input "text" at bounding box center [252, 340] width 226 height 25
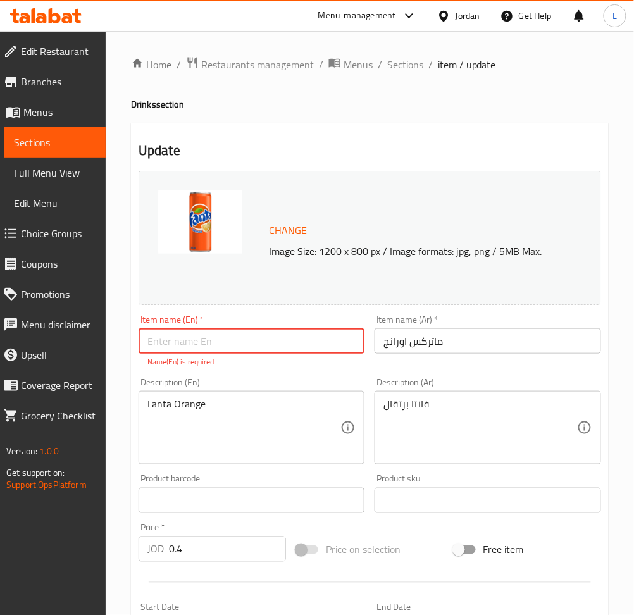
paste input "Matrix Orange"
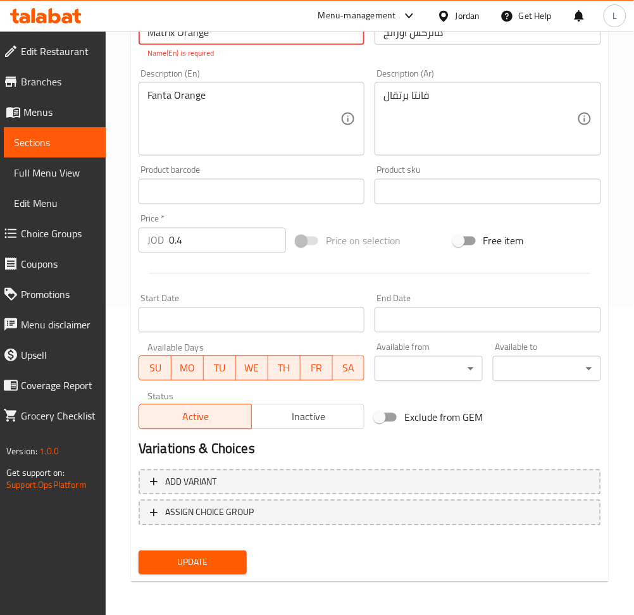
type input "Matrix Orange"
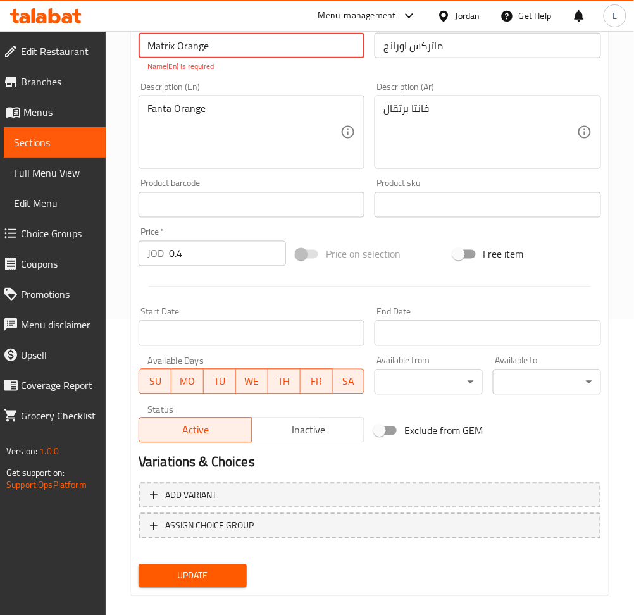
click at [184, 568] on span "Update" at bounding box center [193, 576] width 88 height 16
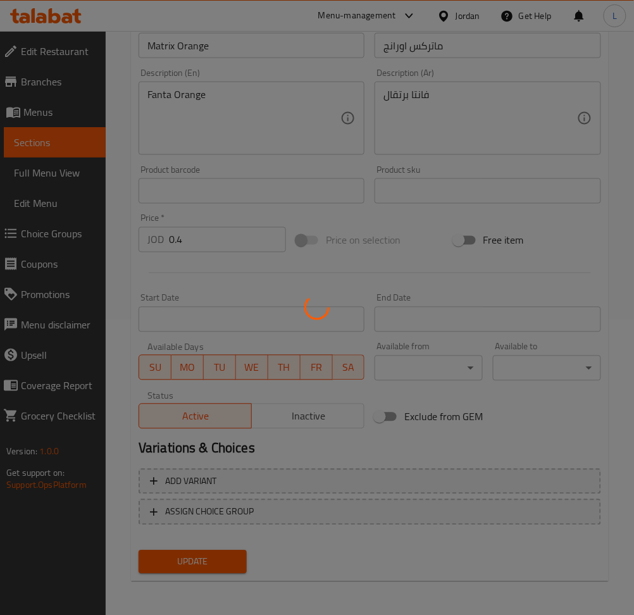
scroll to position [0, 0]
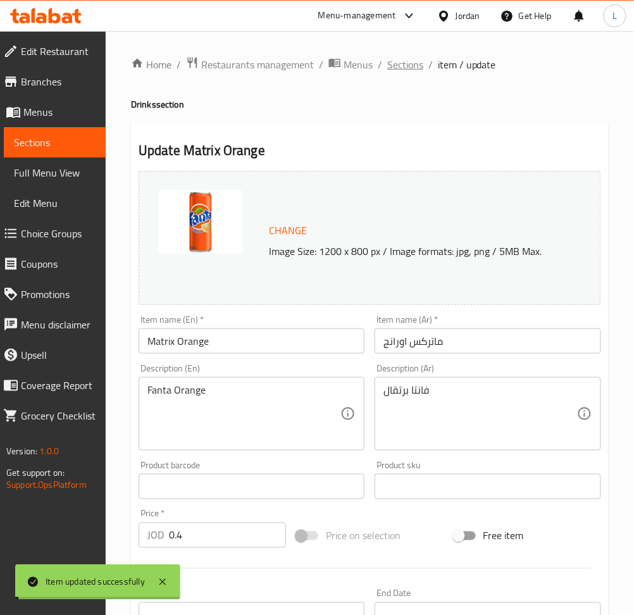
click at [400, 67] on span "Sections" at bounding box center [405, 64] width 36 height 15
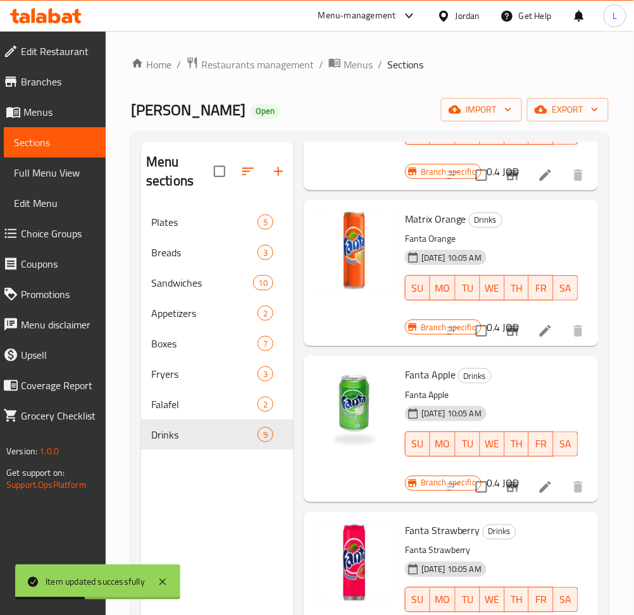
scroll to position [421, 0]
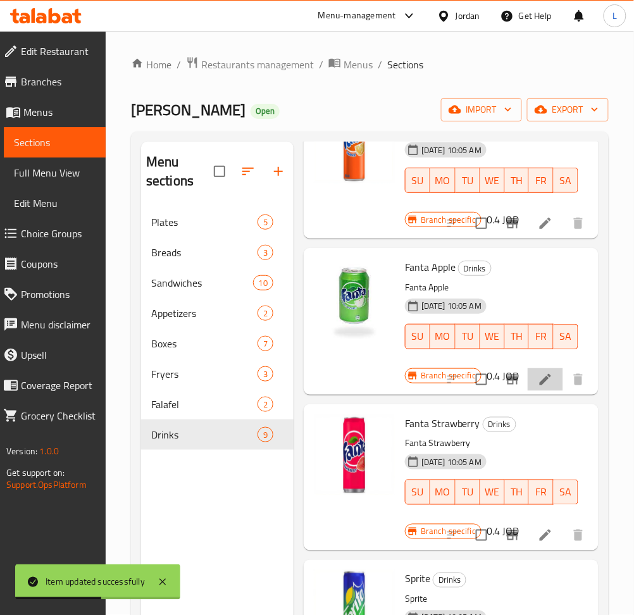
click at [530, 387] on li at bounding box center [545, 379] width 35 height 23
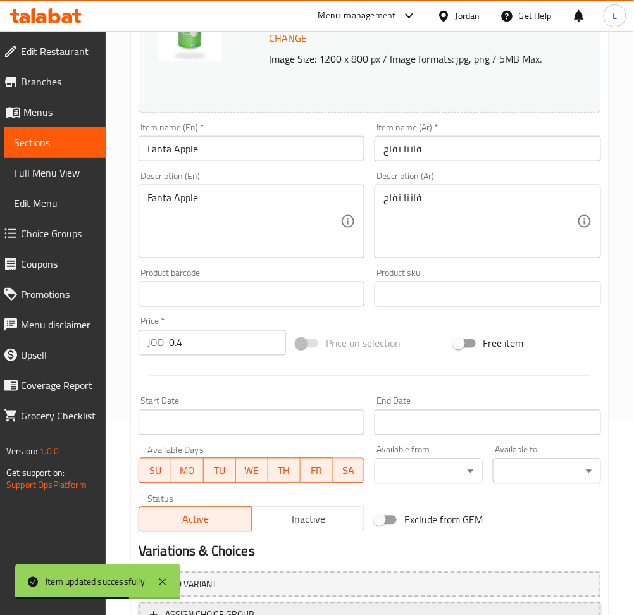
scroll to position [296, 0]
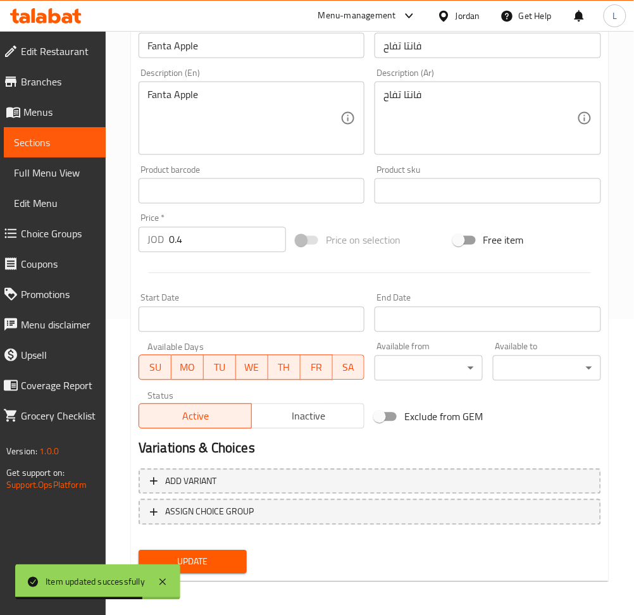
drag, startPoint x: 284, startPoint y: 420, endPoint x: 262, endPoint y: 462, distance: 47.5
click at [284, 419] on span "Inactive" at bounding box center [308, 417] width 103 height 18
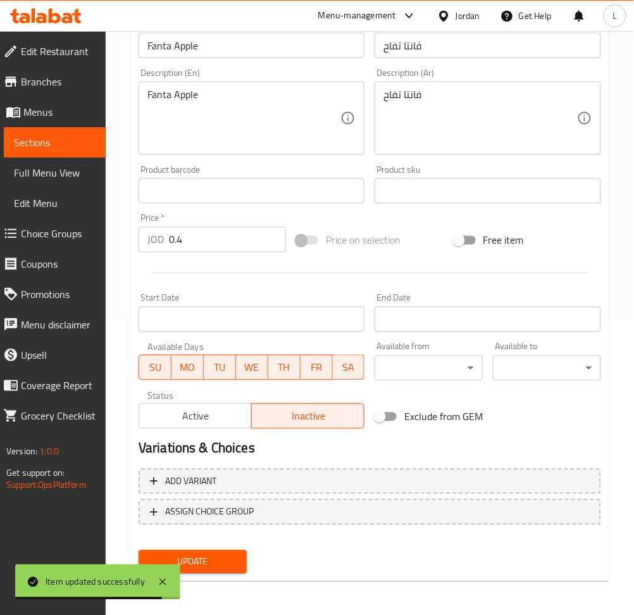
click at [218, 423] on span "Active" at bounding box center [195, 417] width 103 height 18
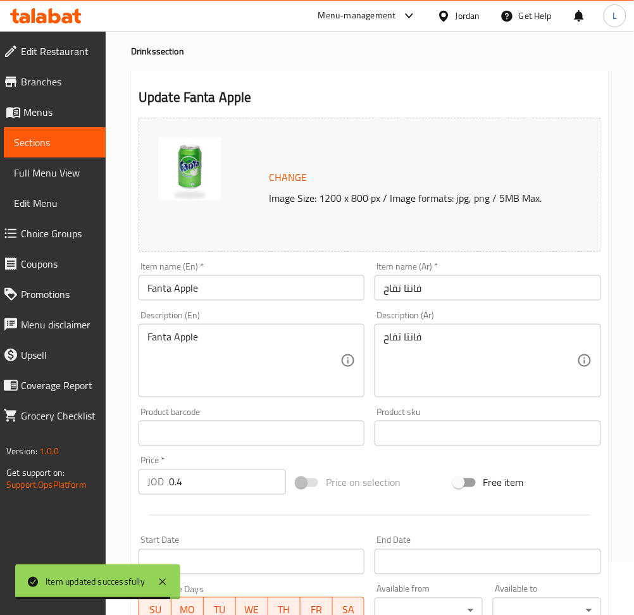
scroll to position [0, 0]
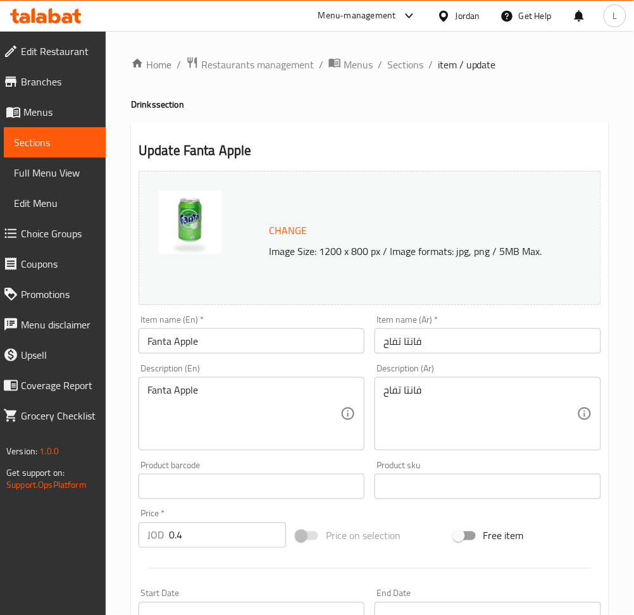
click at [242, 332] on input "Fanta Apple" at bounding box center [252, 340] width 226 height 25
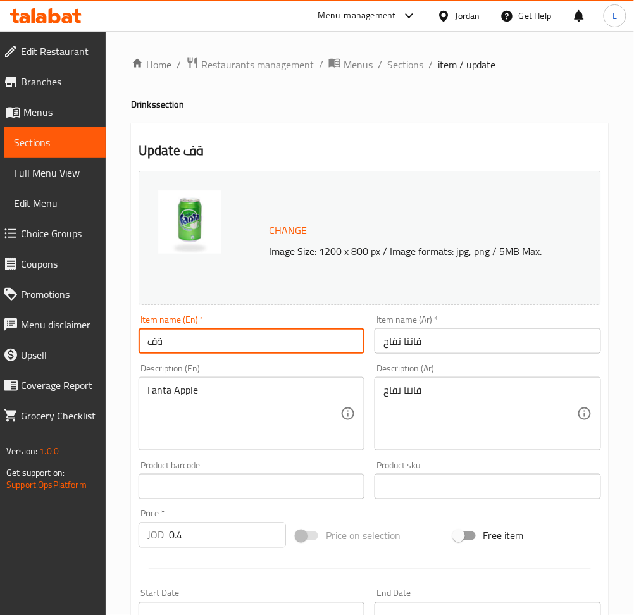
type input "ة"
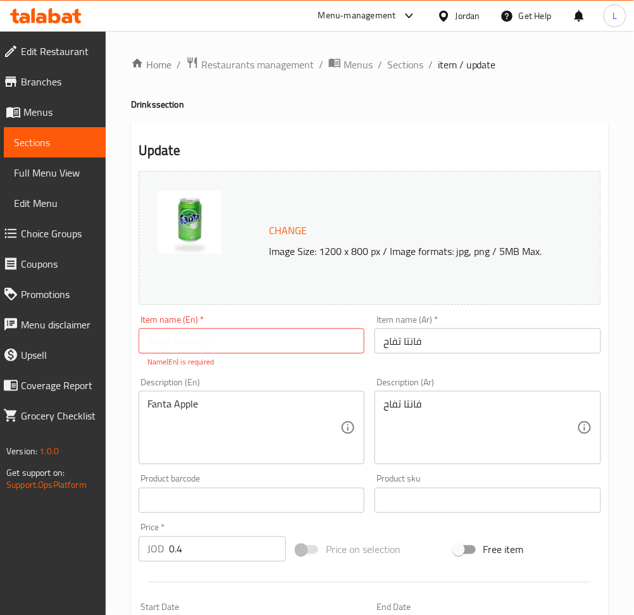
drag, startPoint x: 390, startPoint y: 355, endPoint x: 395, endPoint y: 346, distance: 10.8
click at [395, 346] on div "Item name (Ar)   * فانتا تفاح Item name (Ar) *" at bounding box center [488, 341] width 236 height 63
click at [395, 346] on input "فانتا تفاح" at bounding box center [488, 340] width 226 height 25
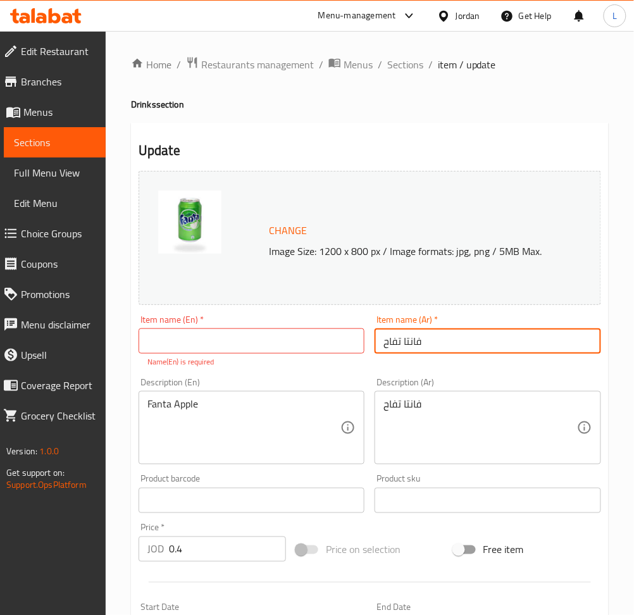
click at [395, 346] on input "فانتا تفاح" at bounding box center [488, 340] width 226 height 25
click at [395, 346] on input "فانتا تفماح" at bounding box center [488, 340] width 226 height 25
click at [396, 345] on input "فانتا تفماح" at bounding box center [488, 340] width 226 height 25
drag, startPoint x: 395, startPoint y: 346, endPoint x: 408, endPoint y: 340, distance: 13.6
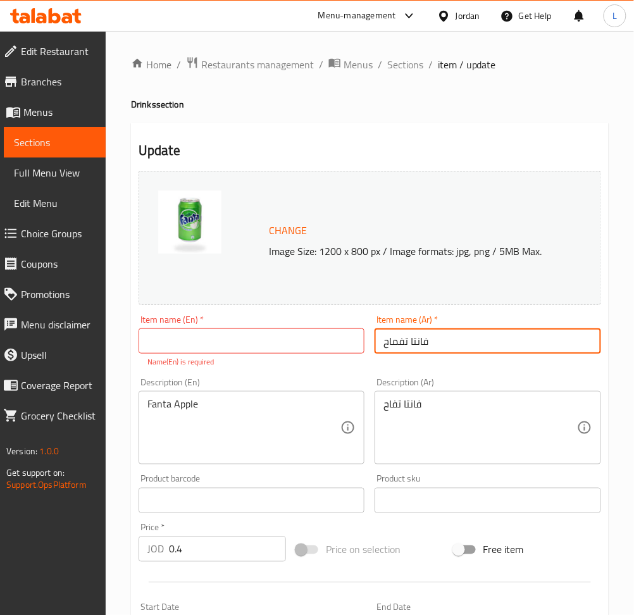
click at [408, 340] on input "فانتا تفماح" at bounding box center [488, 340] width 226 height 25
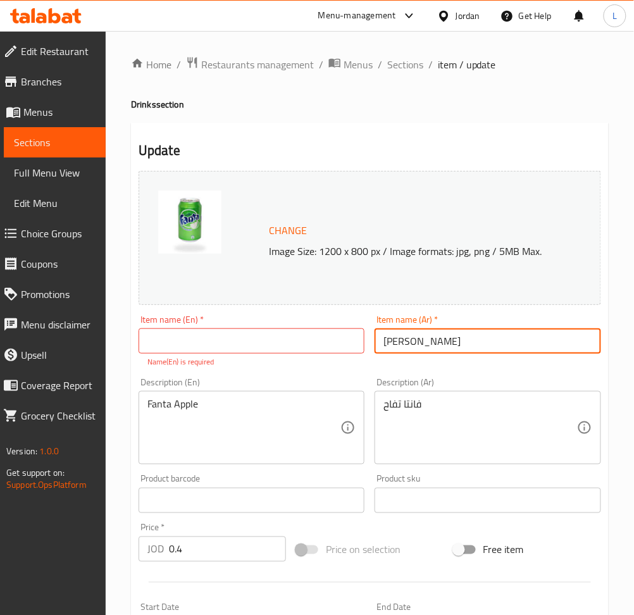
type input "ماتركس ليمون"
click at [239, 336] on input "text" at bounding box center [252, 340] width 226 height 25
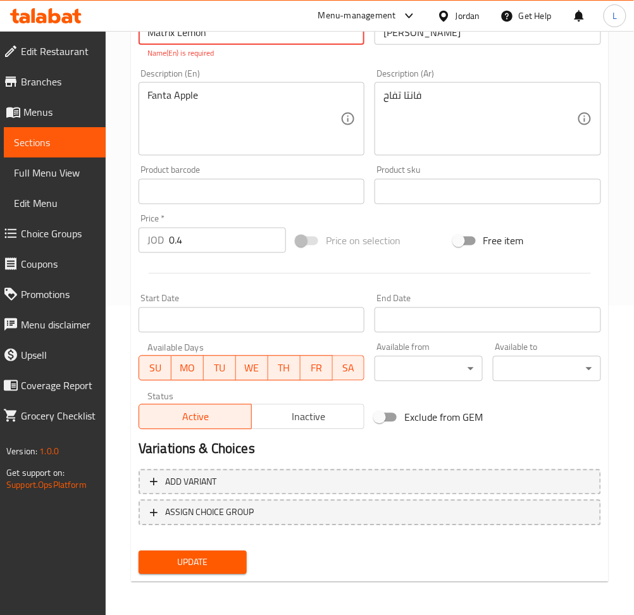
type input "Matrix Lemon"
click at [211, 561] on span "Update" at bounding box center [193, 563] width 88 height 16
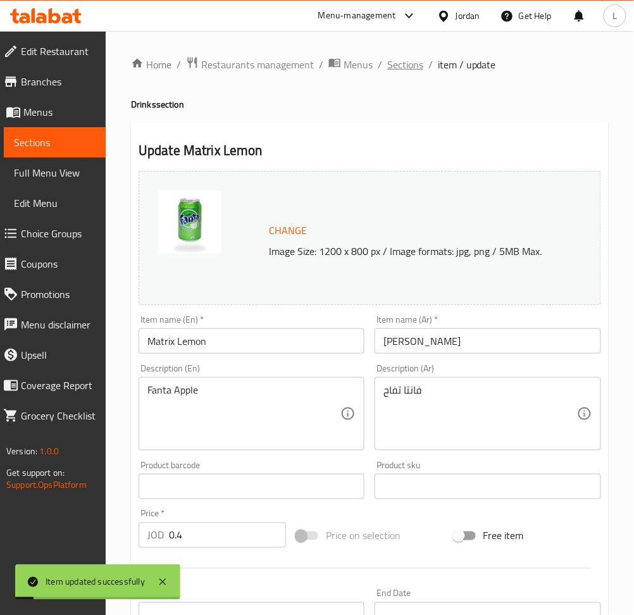
click at [387, 66] on span "Sections" at bounding box center [405, 64] width 36 height 15
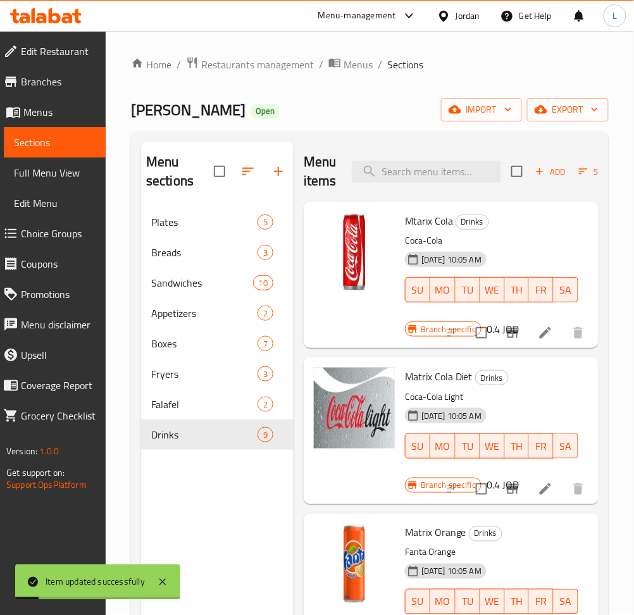
click at [400, 63] on span "Sections" at bounding box center [405, 64] width 36 height 15
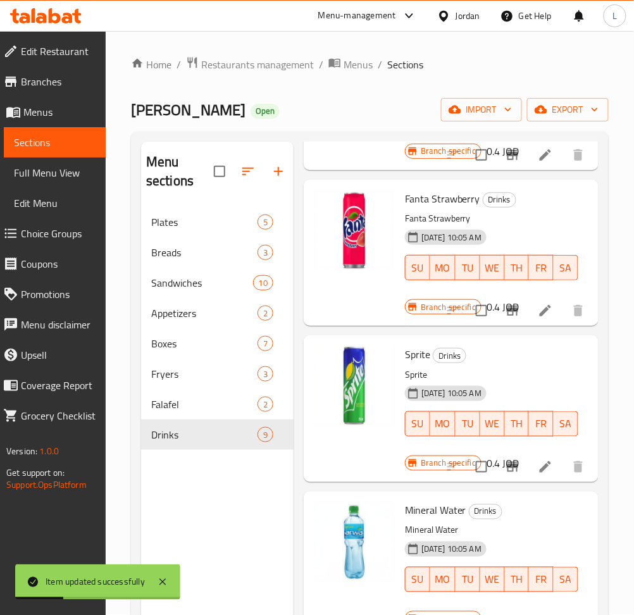
scroll to position [675, 0]
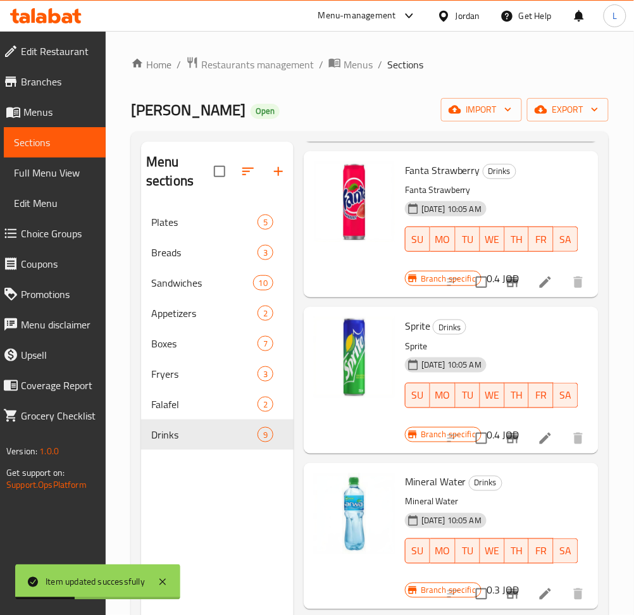
click at [538, 284] on icon at bounding box center [545, 282] width 15 height 15
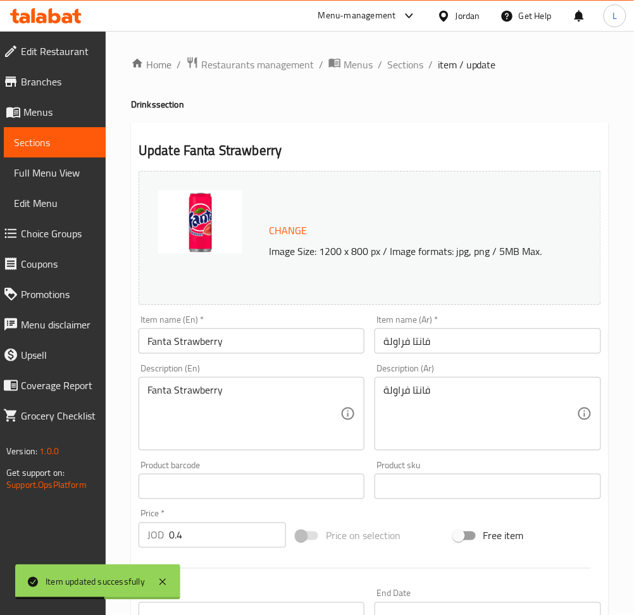
scroll to position [296, 0]
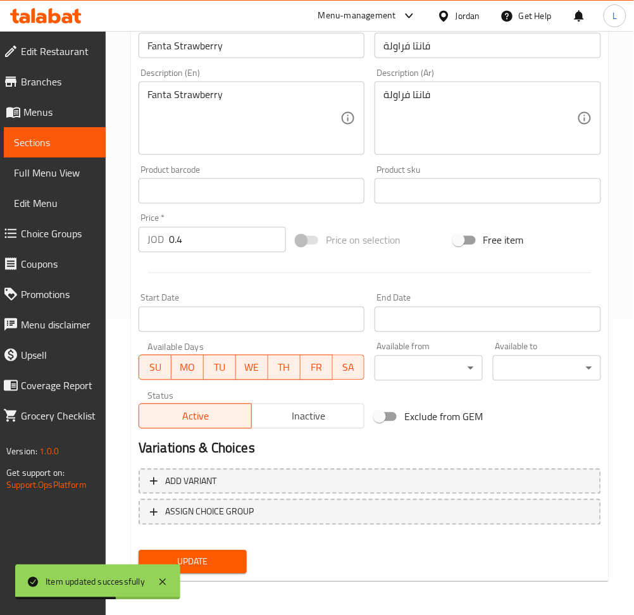
click at [314, 430] on div "Status Active Inactive" at bounding box center [252, 410] width 236 height 48
click at [312, 428] on button "Inactive" at bounding box center [307, 416] width 113 height 25
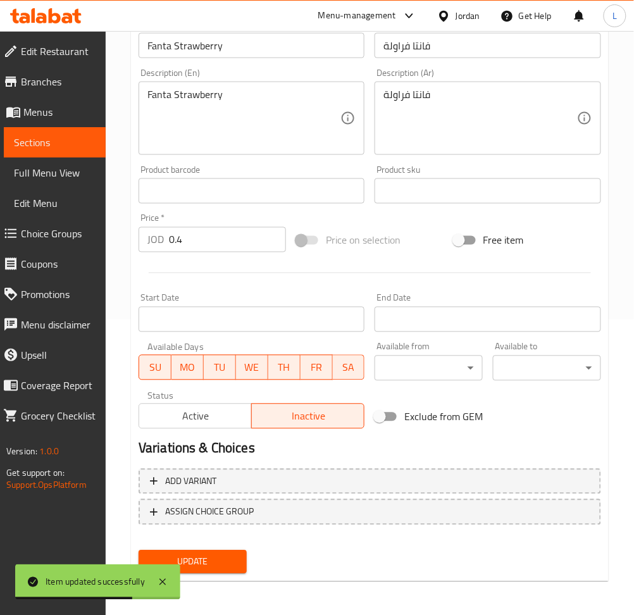
click at [216, 563] on span "Update" at bounding box center [193, 562] width 88 height 16
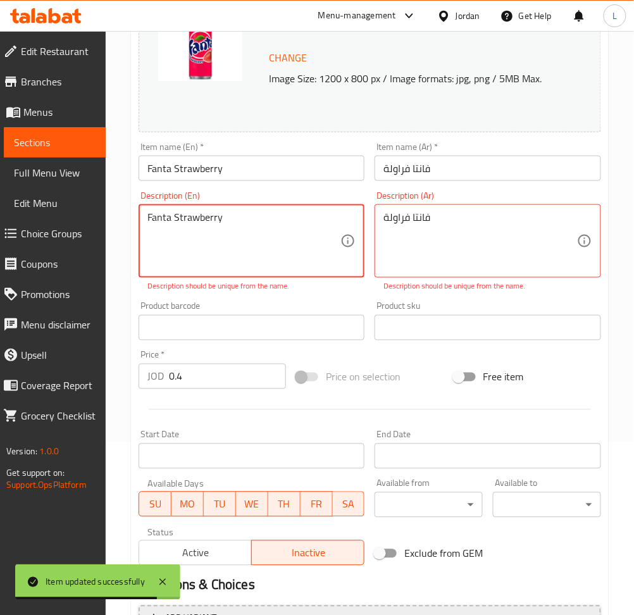
scroll to position [309, 0]
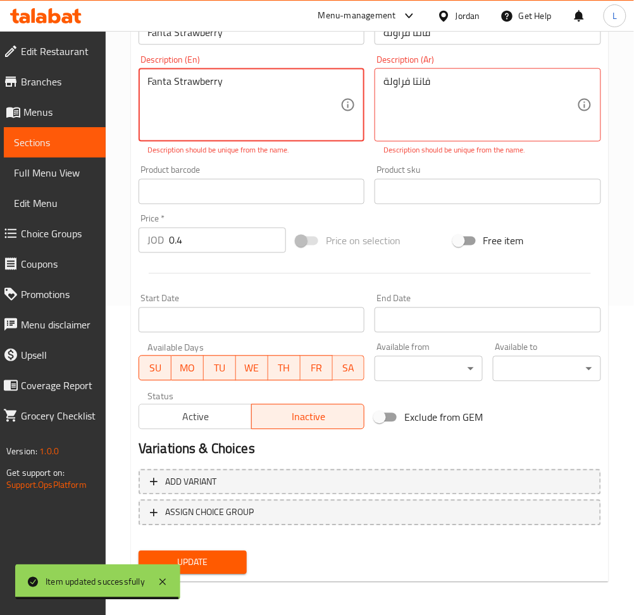
click at [221, 103] on textarea "Fanta Strawberry" at bounding box center [243, 105] width 193 height 60
click at [223, 101] on textarea "Fanta Strawberry" at bounding box center [243, 105] width 193 height 60
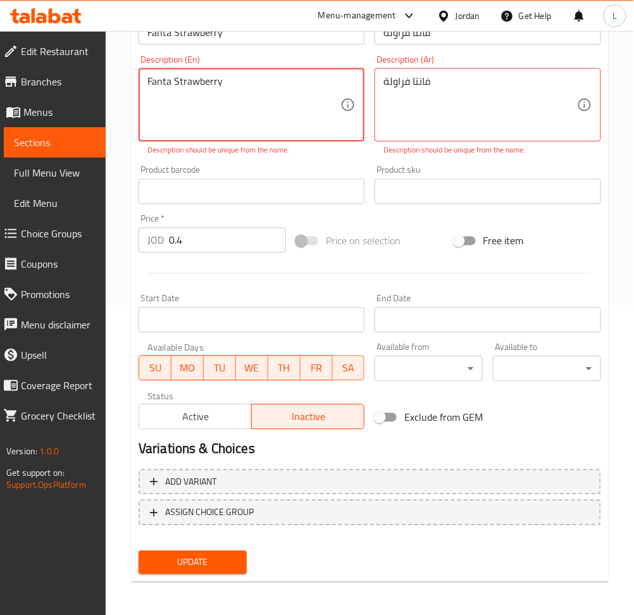
click at [223, 101] on textarea "Fanta Strawberry" at bounding box center [243, 105] width 193 height 60
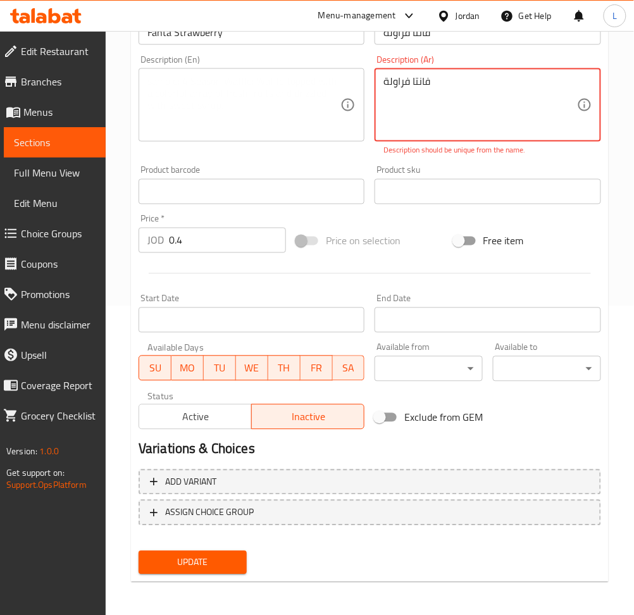
click at [461, 75] on textarea "فانتا فراولة" at bounding box center [479, 105] width 193 height 60
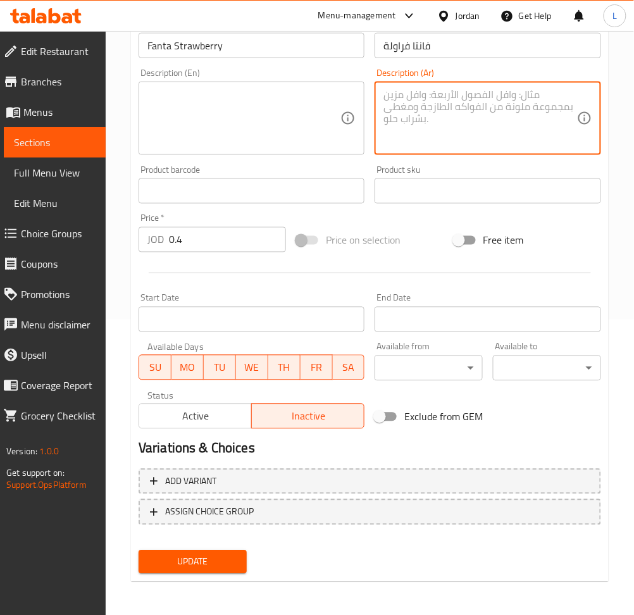
click at [194, 554] on span "Update" at bounding box center [193, 562] width 88 height 16
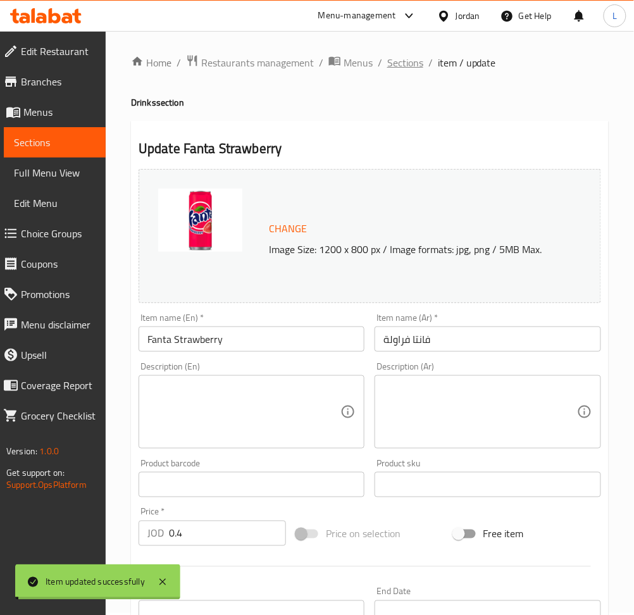
scroll to position [0, 0]
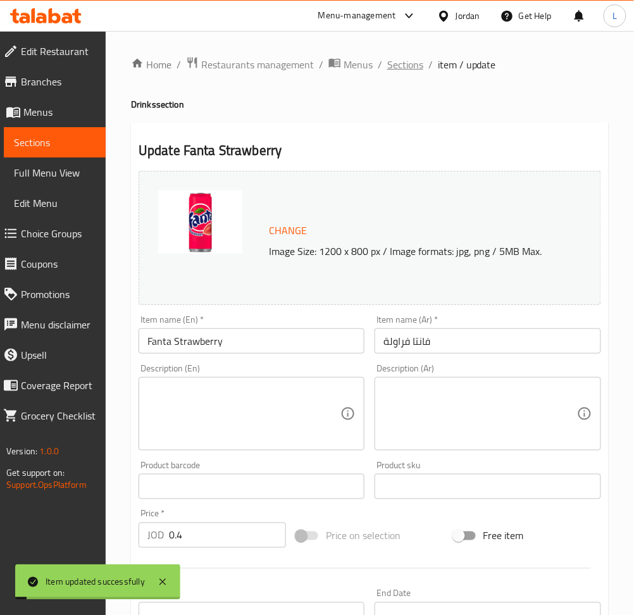
click at [402, 65] on span "Sections" at bounding box center [405, 64] width 36 height 15
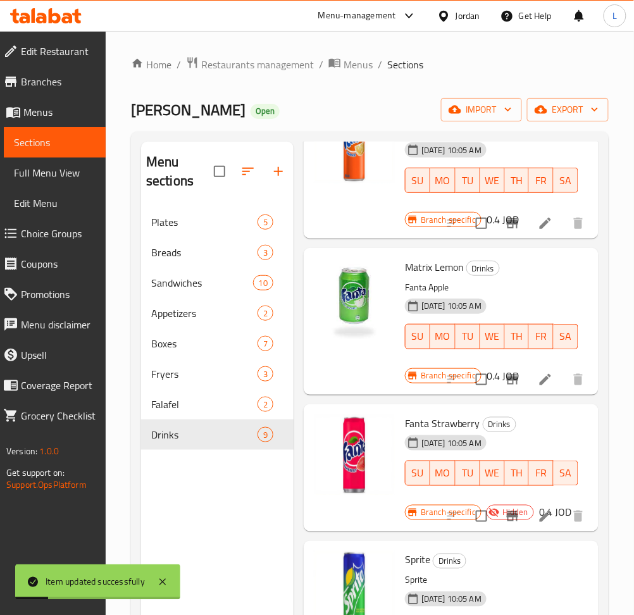
scroll to position [675, 0]
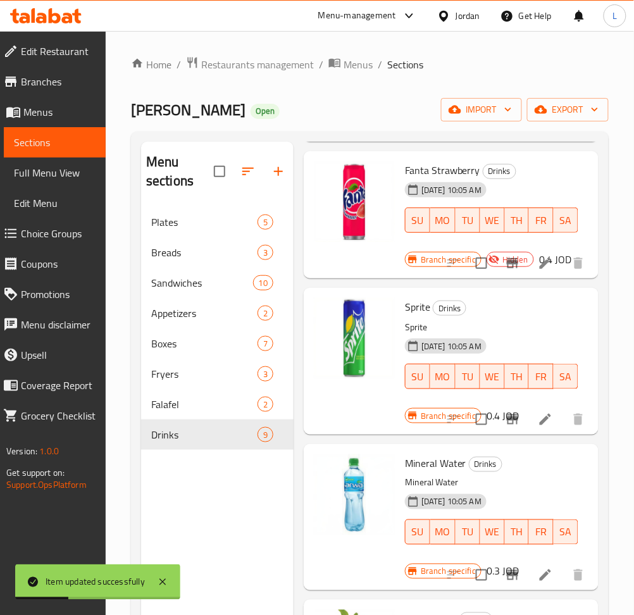
click at [538, 421] on icon at bounding box center [545, 419] width 15 height 15
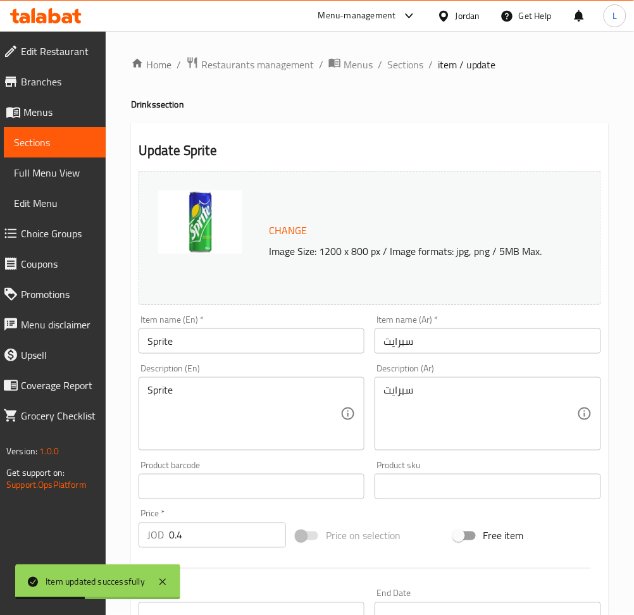
click at [208, 344] on input "Sprite" at bounding box center [252, 340] width 226 height 25
click at [393, 326] on div "Item name (Ar)   * سبرايت Item name (Ar) *" at bounding box center [488, 334] width 226 height 39
click at [196, 345] on input "Sprite" at bounding box center [252, 340] width 226 height 25
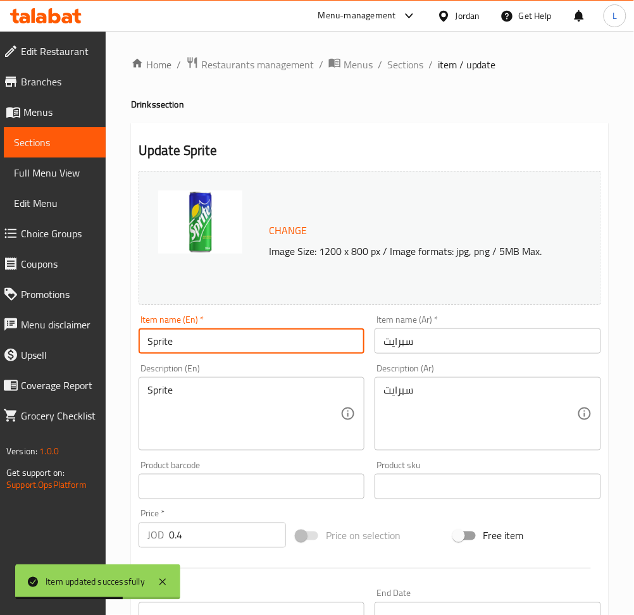
click at [196, 345] on input "Sprite" at bounding box center [252, 340] width 226 height 25
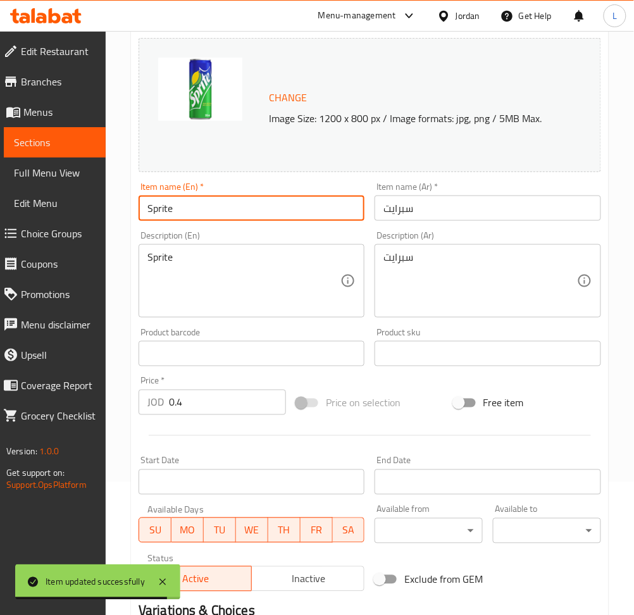
scroll to position [296, 0]
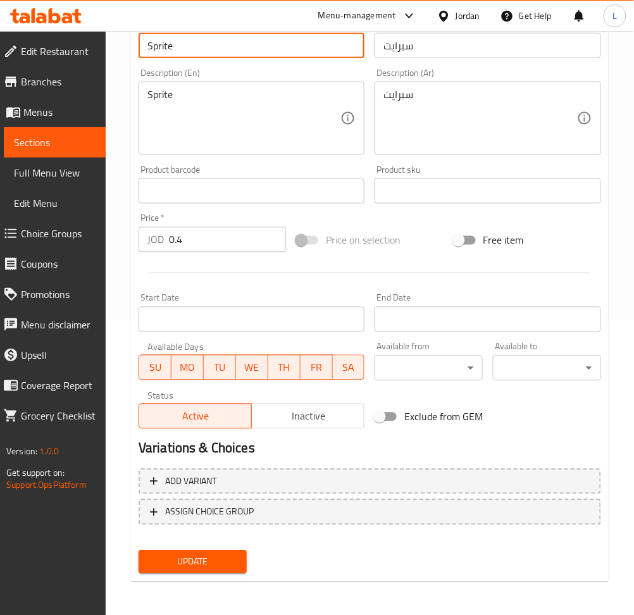
click at [301, 423] on span "Inactive" at bounding box center [308, 417] width 103 height 18
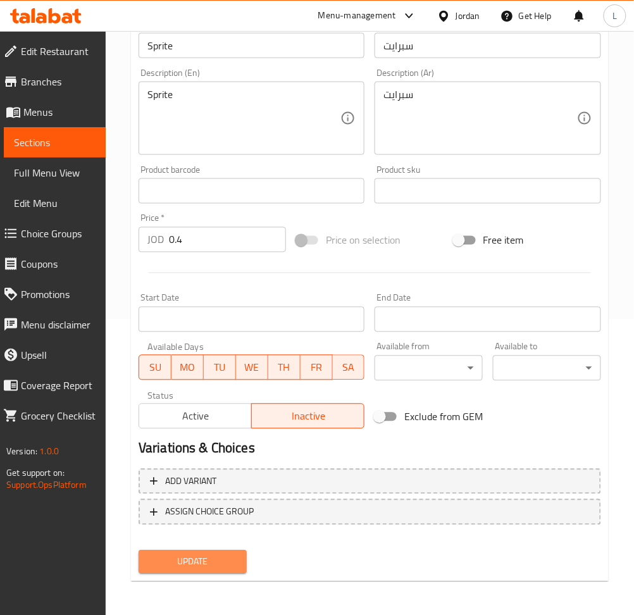
click at [198, 551] on button "Update" at bounding box center [193, 562] width 108 height 23
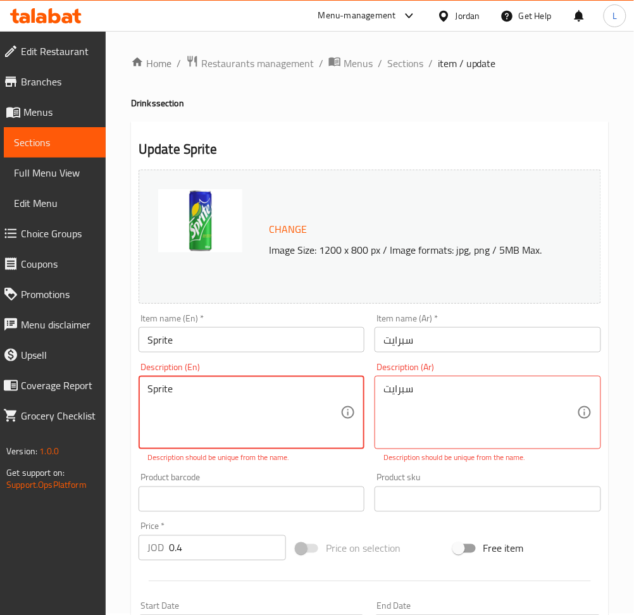
scroll to position [0, 0]
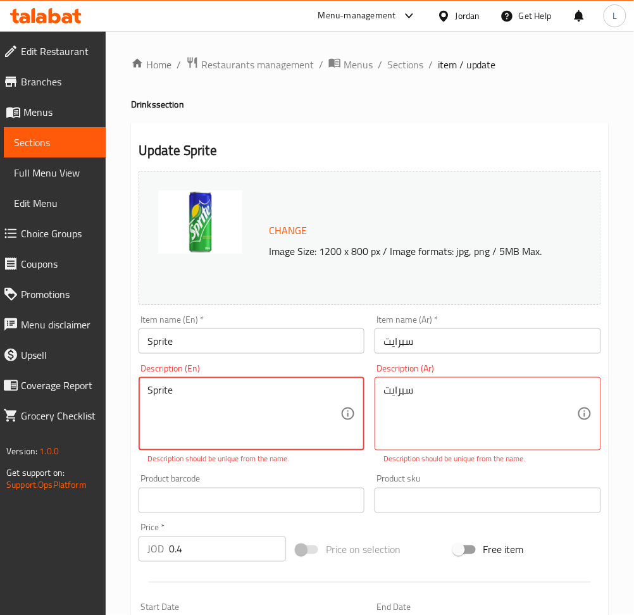
click at [216, 407] on textarea "Sprite" at bounding box center [243, 414] width 193 height 60
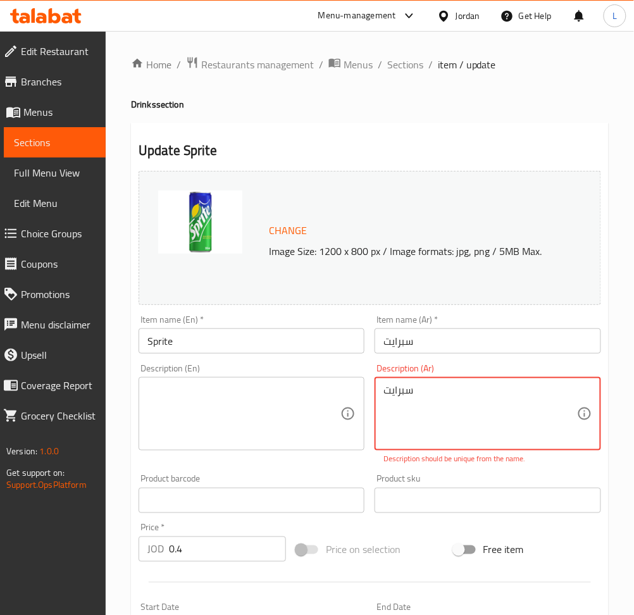
click at [399, 394] on textarea "سبرايت" at bounding box center [479, 414] width 193 height 60
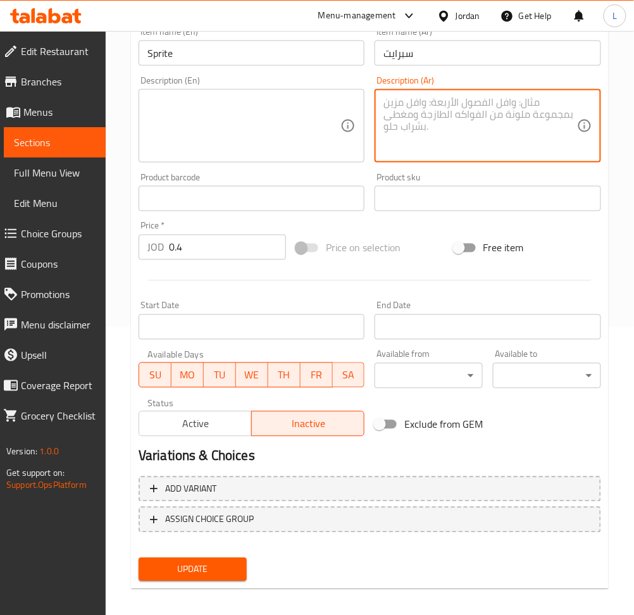
scroll to position [296, 0]
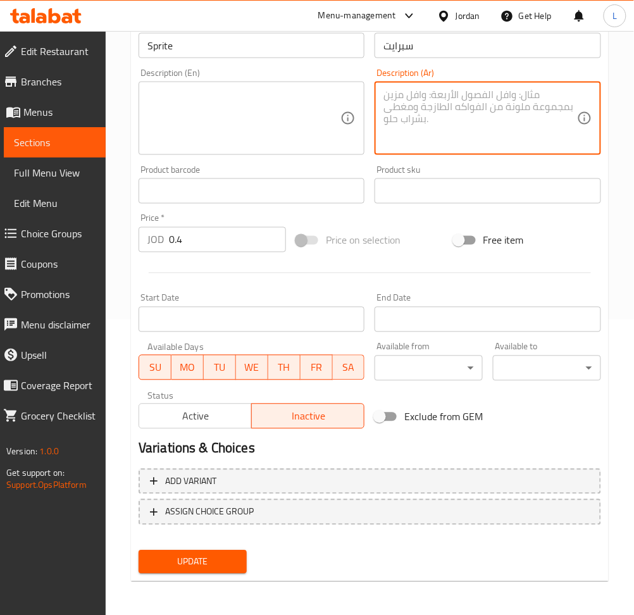
click at [225, 551] on button "Update" at bounding box center [193, 562] width 108 height 23
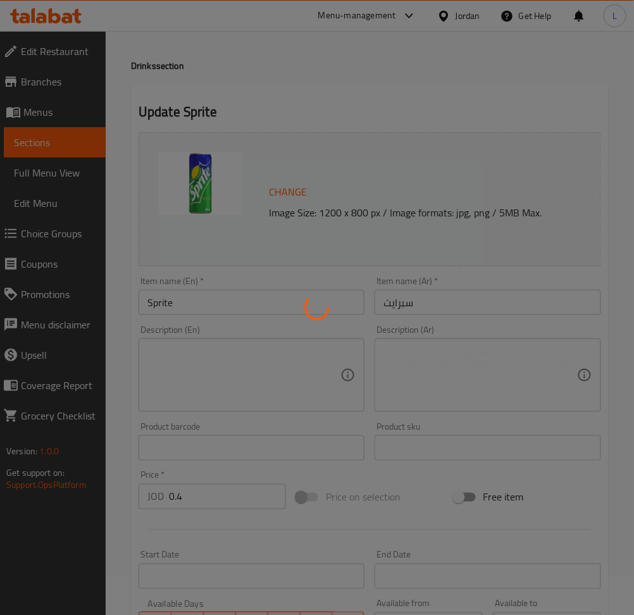
scroll to position [0, 0]
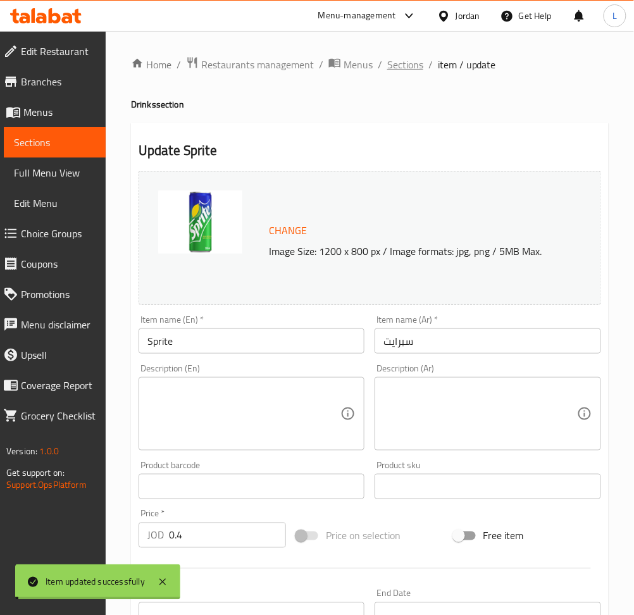
click at [399, 69] on span "Sections" at bounding box center [405, 64] width 36 height 15
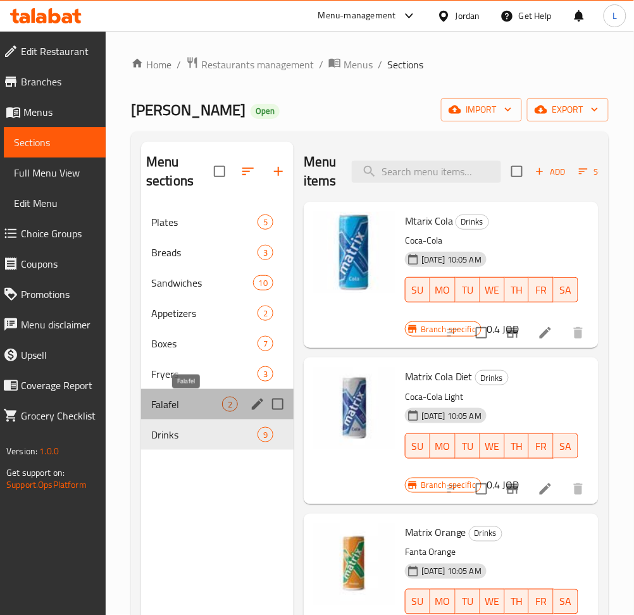
click at [190, 403] on span "Falafel" at bounding box center [186, 404] width 71 height 15
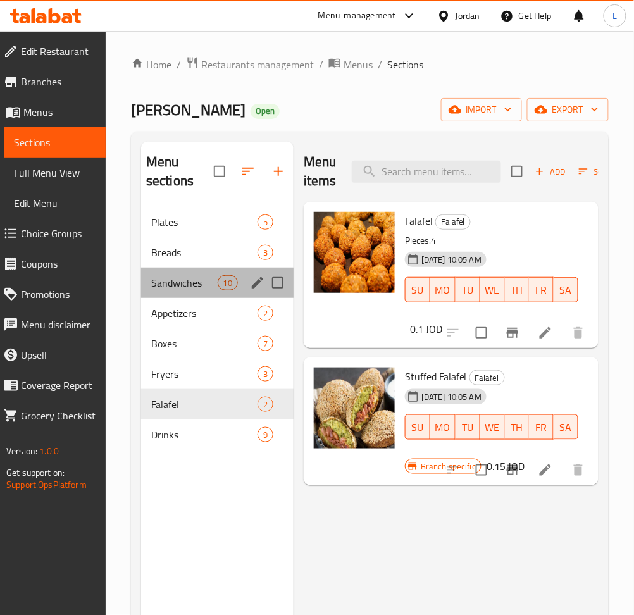
click at [205, 268] on div "Sandwiches 10" at bounding box center [217, 283] width 153 height 30
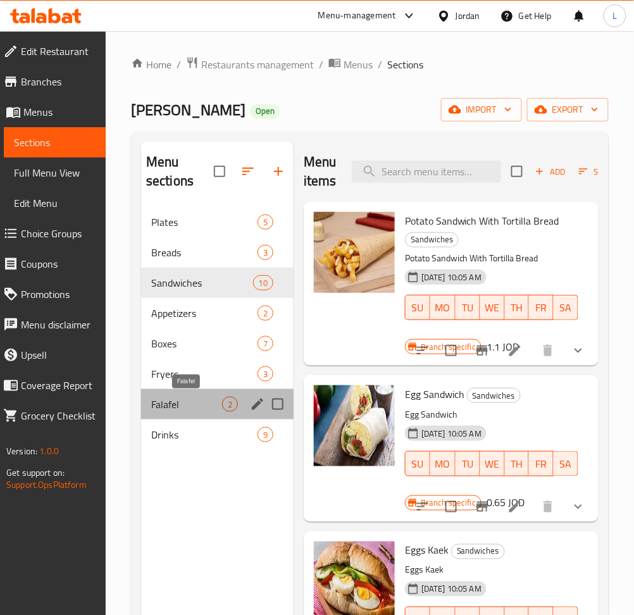
click at [158, 406] on span "Falafel" at bounding box center [186, 404] width 71 height 15
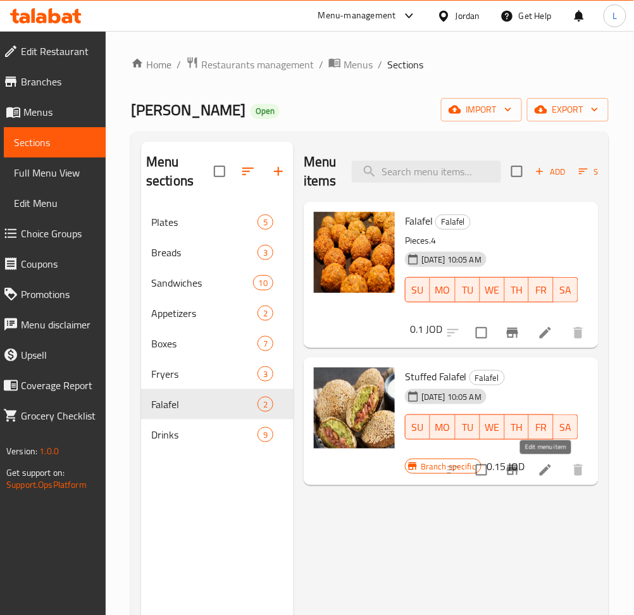
click at [549, 466] on icon at bounding box center [545, 469] width 11 height 11
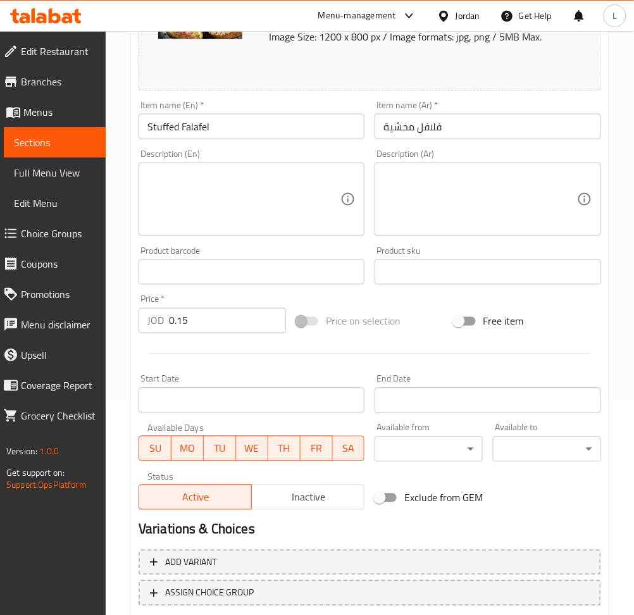
scroll to position [296, 0]
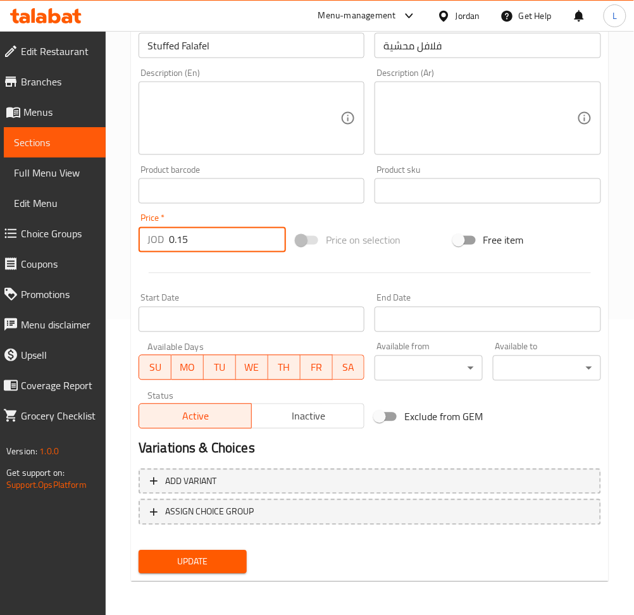
click at [220, 244] on input "0.15" at bounding box center [227, 239] width 117 height 25
type input "0"
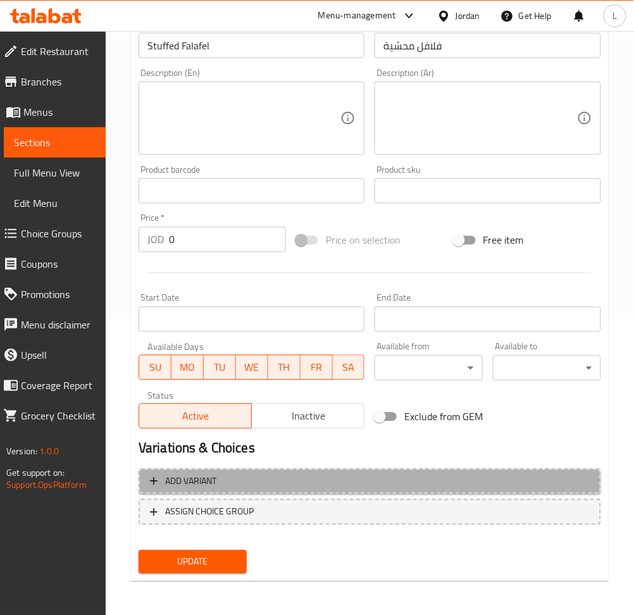
click at [346, 480] on span "Add variant" at bounding box center [370, 482] width 440 height 16
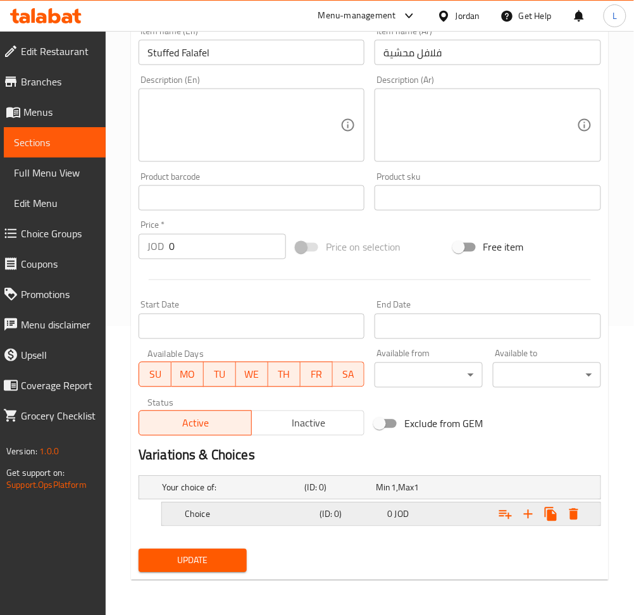
click at [328, 494] on h5 "(ID: 0)" at bounding box center [338, 488] width 66 height 13
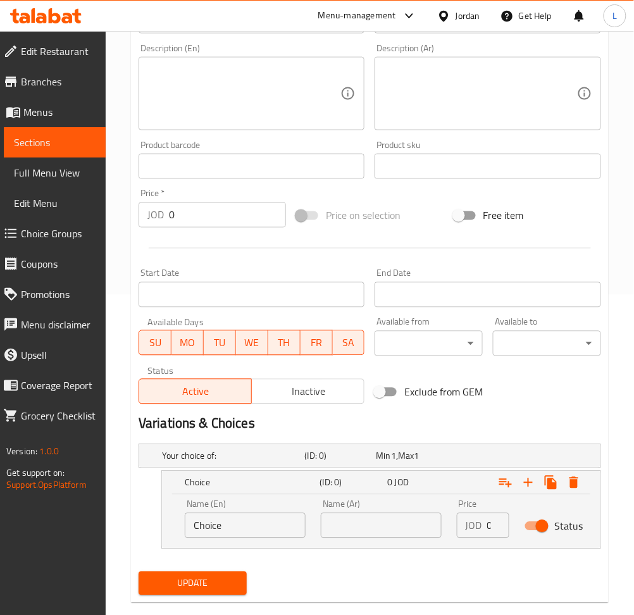
scroll to position [343, 0]
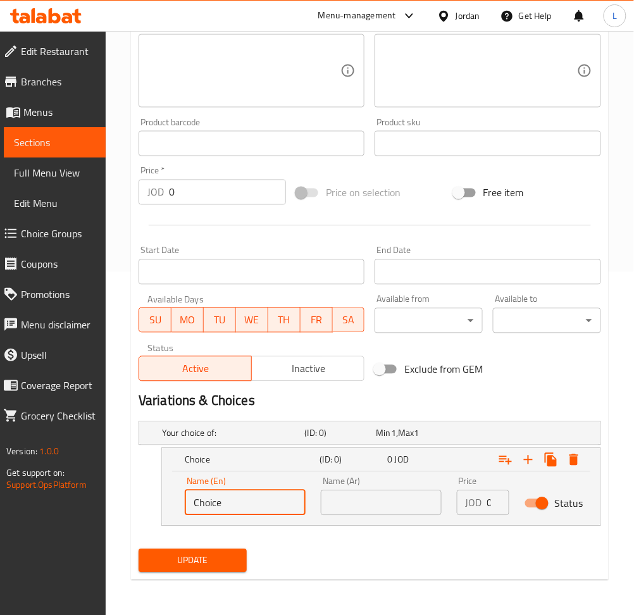
click at [254, 504] on input "Choice" at bounding box center [245, 502] width 121 height 25
type input "400ml"
click at [333, 501] on input "text" at bounding box center [381, 502] width 121 height 25
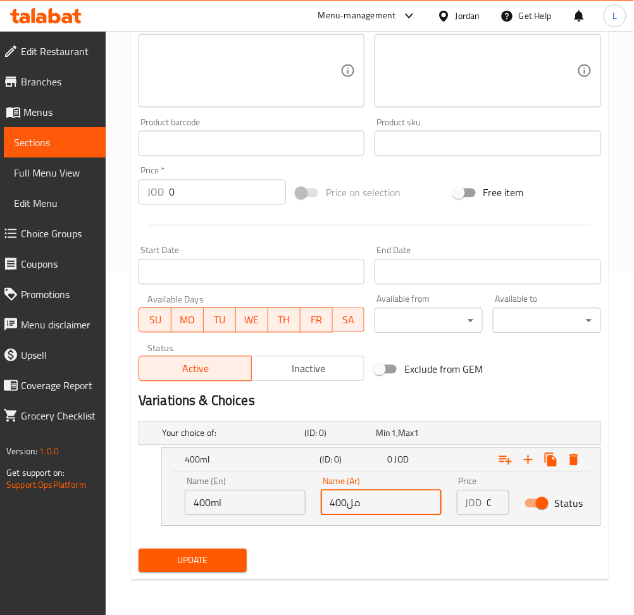
type input "400مل"
click at [488, 501] on input "0" at bounding box center [498, 502] width 22 height 25
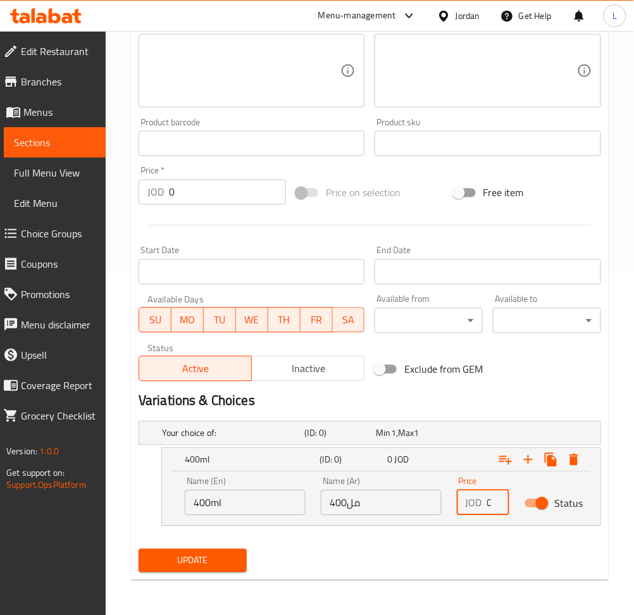
click at [488, 501] on input "0" at bounding box center [498, 502] width 22 height 25
type input "0.75"
click at [531, 458] on icon "Expand" at bounding box center [528, 459] width 15 height 15
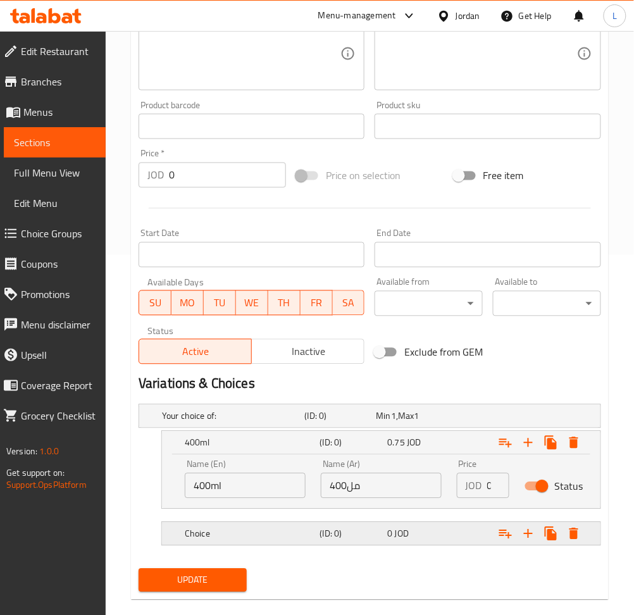
scroll to position [380, 0]
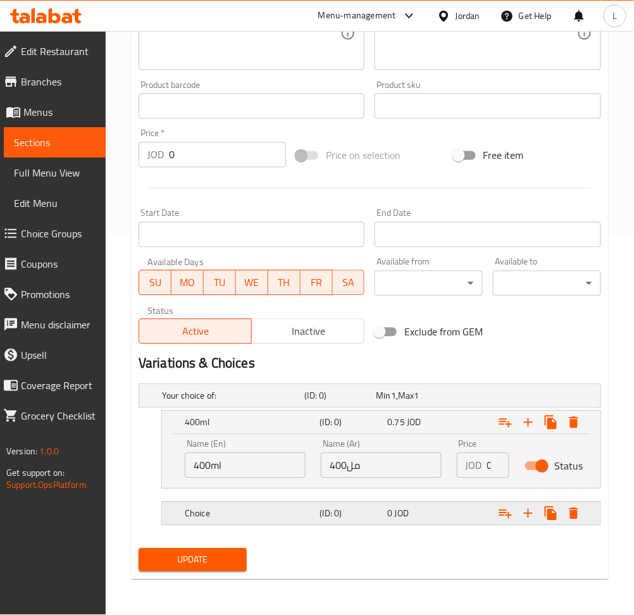
click at [443, 405] on div "0 JOD" at bounding box center [409, 396] width 72 height 18
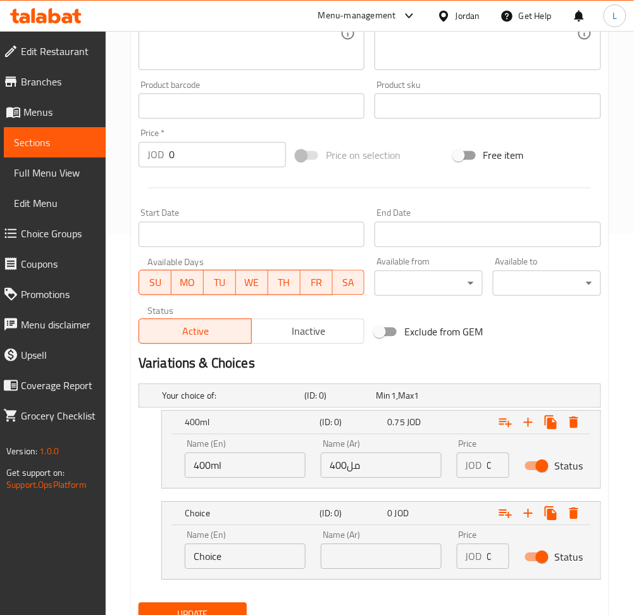
click at [350, 562] on input "text" at bounding box center [381, 556] width 121 height 25
click at [373, 559] on input "text" at bounding box center [381, 556] width 121 height 25
type input "500مل"
click at [260, 555] on input "Choice" at bounding box center [245, 556] width 121 height 25
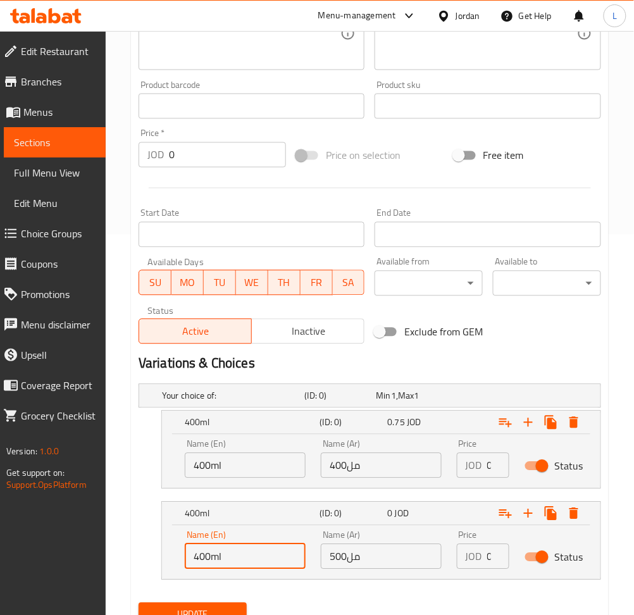
type input "400ml"
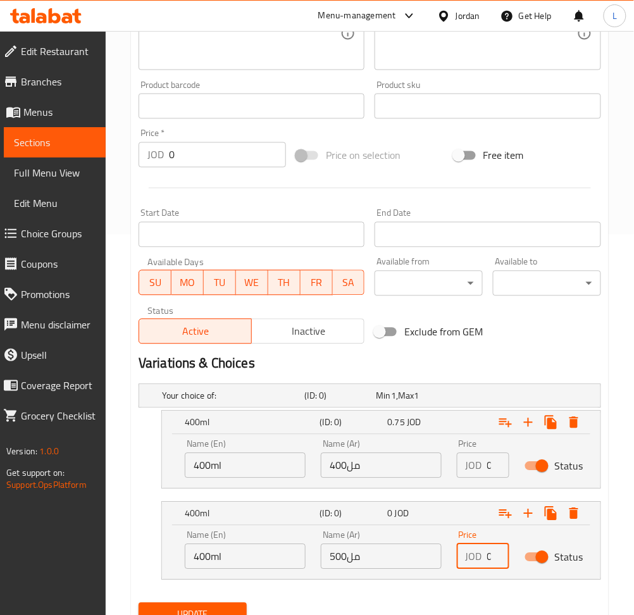
click at [489, 559] on input "0" at bounding box center [498, 556] width 22 height 25
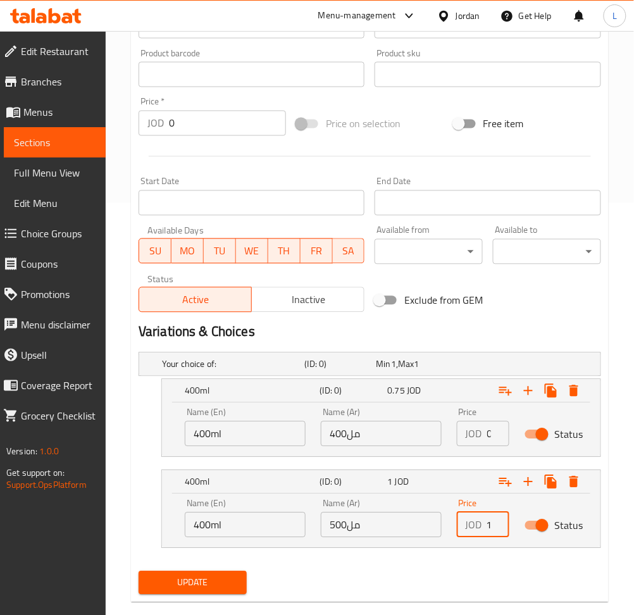
scroll to position [434, 0]
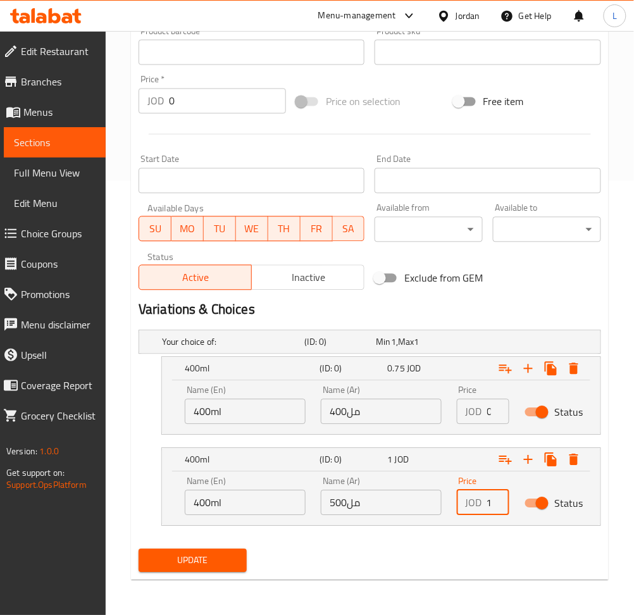
type input "1"
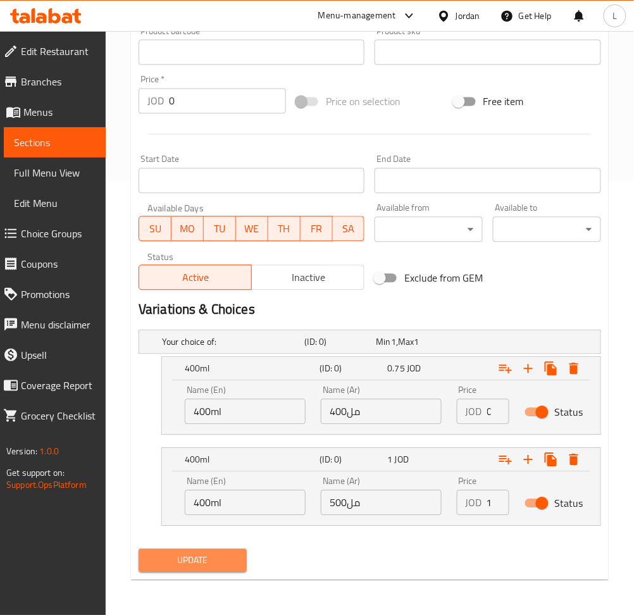
click at [221, 553] on span "Update" at bounding box center [193, 561] width 88 height 16
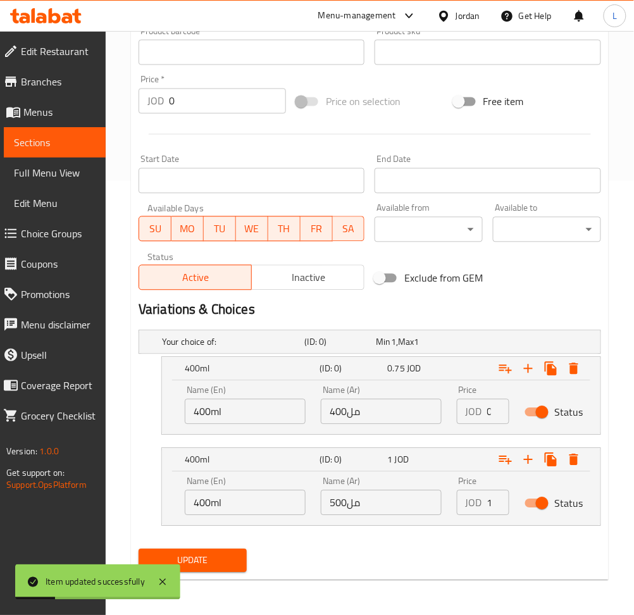
click at [200, 508] on input "400ml" at bounding box center [245, 502] width 121 height 25
type input "500ml"
click at [198, 563] on span "Update" at bounding box center [193, 561] width 88 height 16
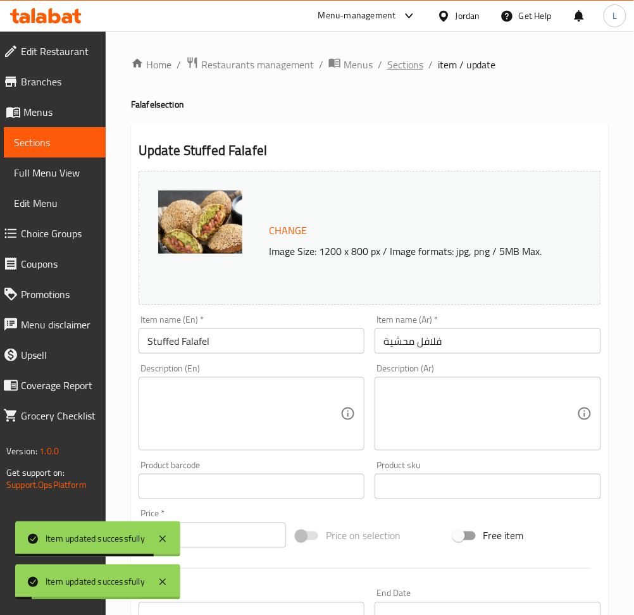
click at [398, 61] on span "Sections" at bounding box center [405, 64] width 36 height 15
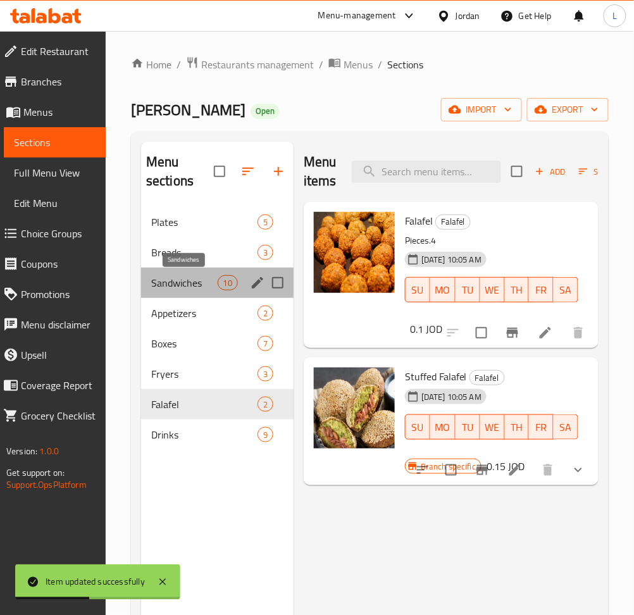
click at [189, 285] on span "Sandwiches" at bounding box center [184, 282] width 66 height 15
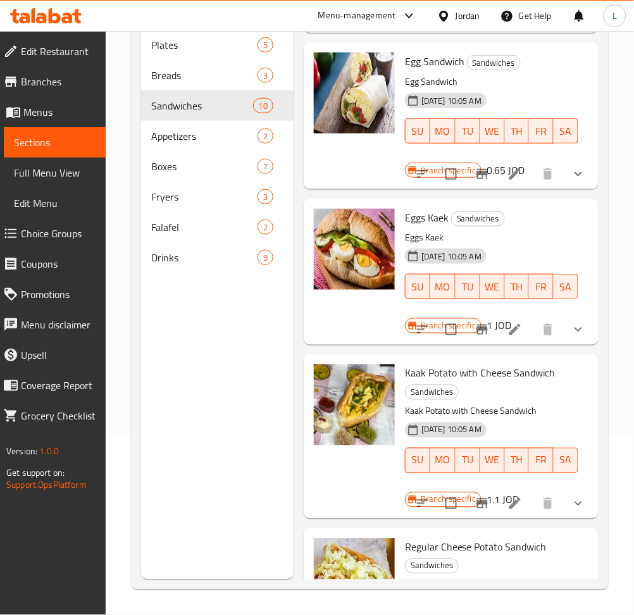
scroll to position [135, 0]
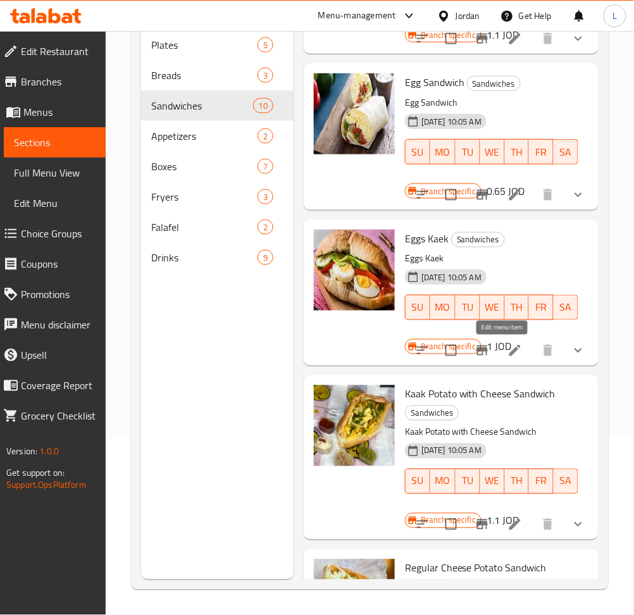
click at [508, 354] on icon at bounding box center [515, 350] width 15 height 15
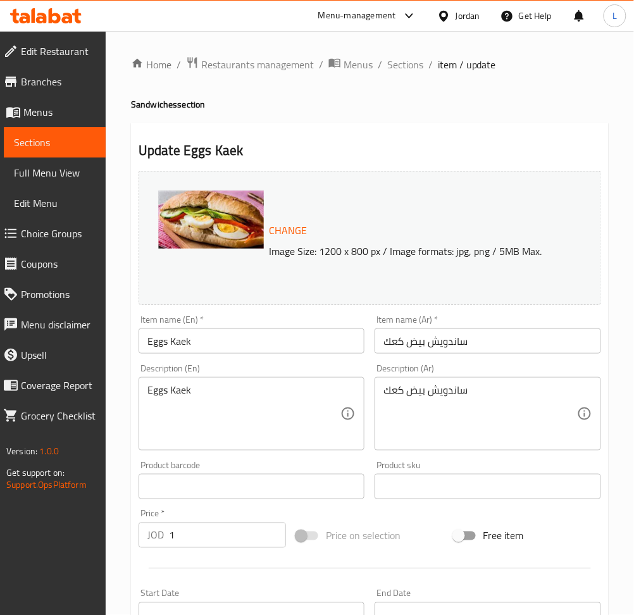
scroll to position [318, 0]
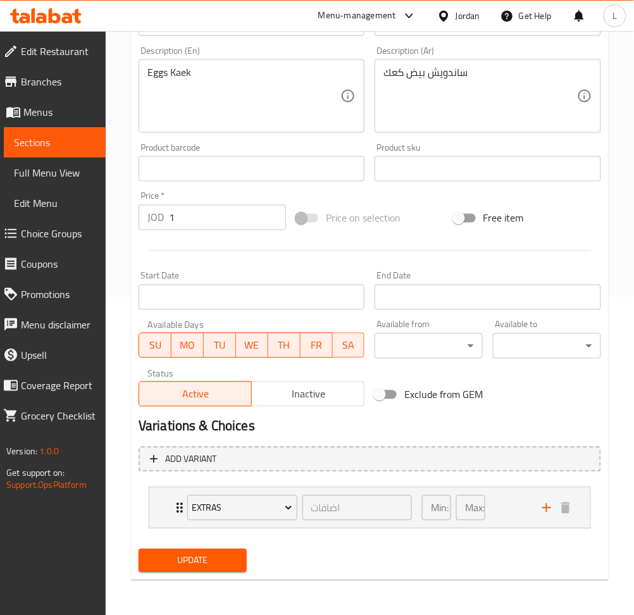
click at [200, 215] on input "1" at bounding box center [227, 217] width 117 height 25
click at [175, 497] on div "Extras اضافات ​ Min: 0 ​ Max: 1 ​" at bounding box center [373, 508] width 403 height 41
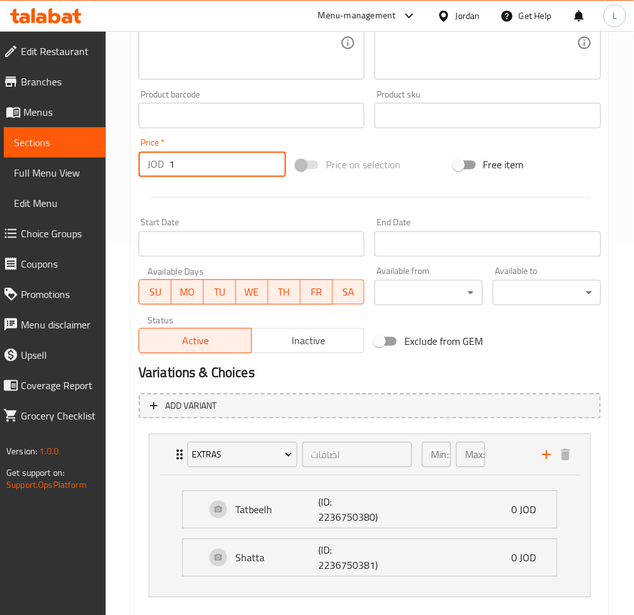
scroll to position [440, 0]
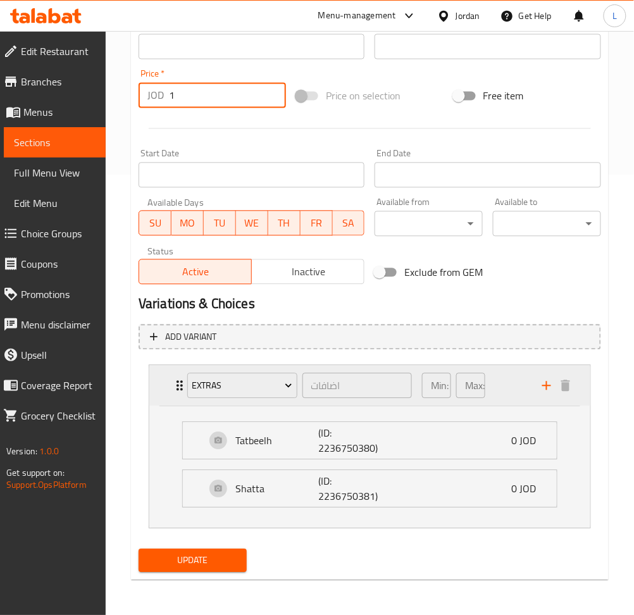
click at [170, 391] on div "Extras اضافات ​ Min: 0 ​ Max: 1 ​" at bounding box center [369, 386] width 441 height 41
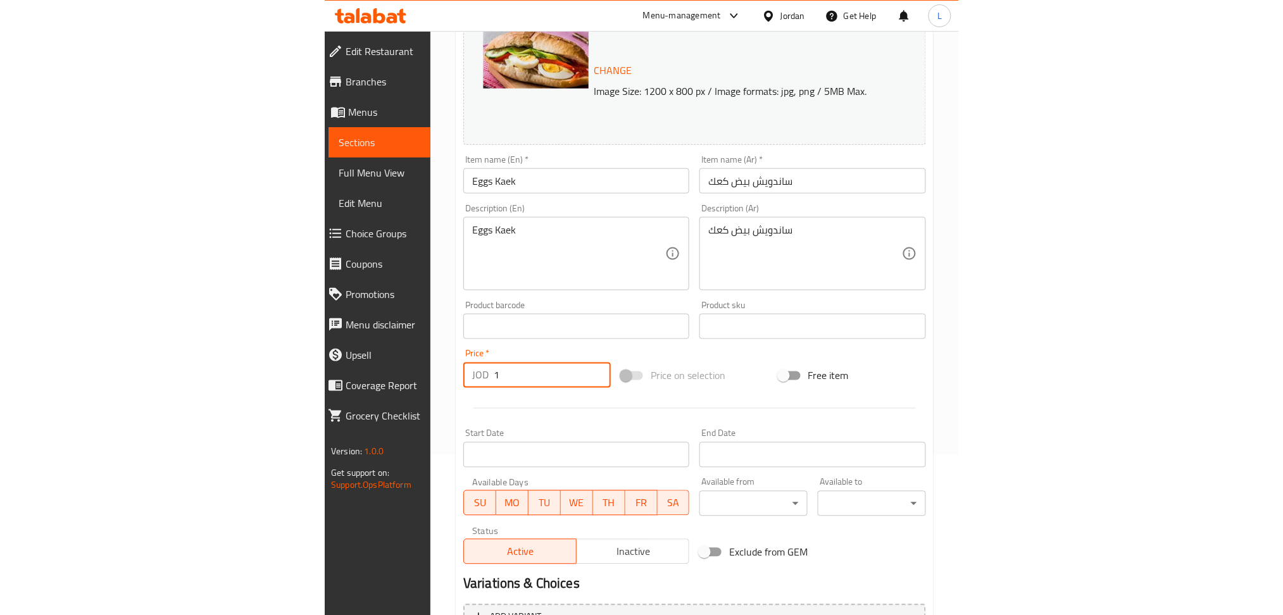
scroll to position [149, 0]
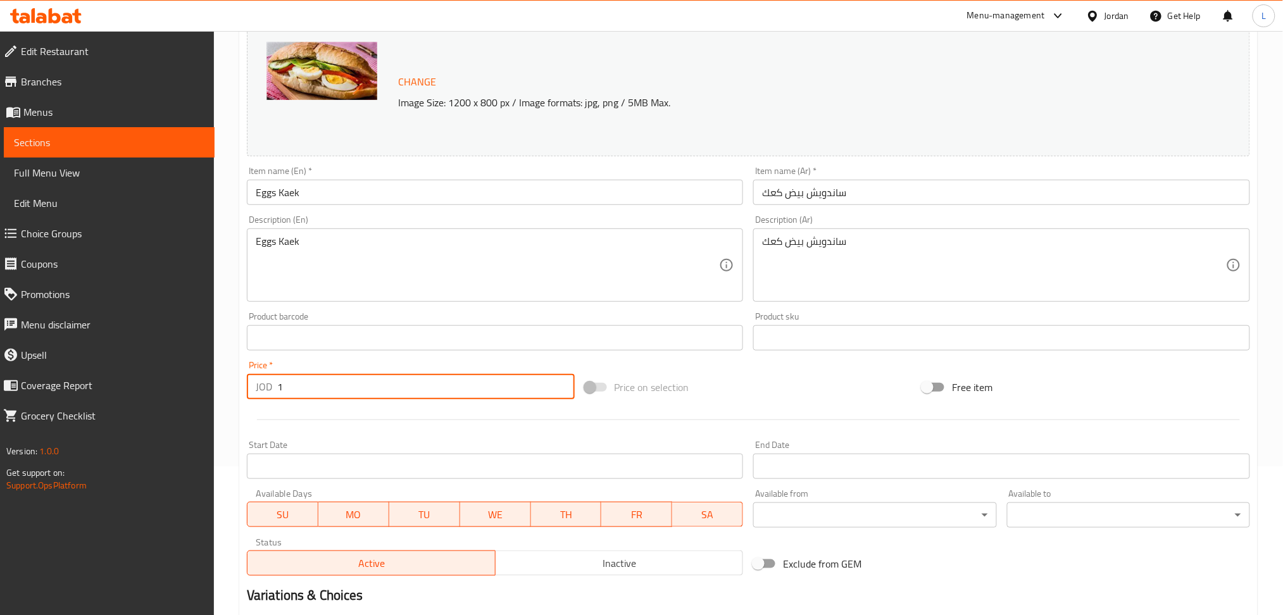
click at [51, 18] on icon at bounding box center [55, 15] width 12 height 15
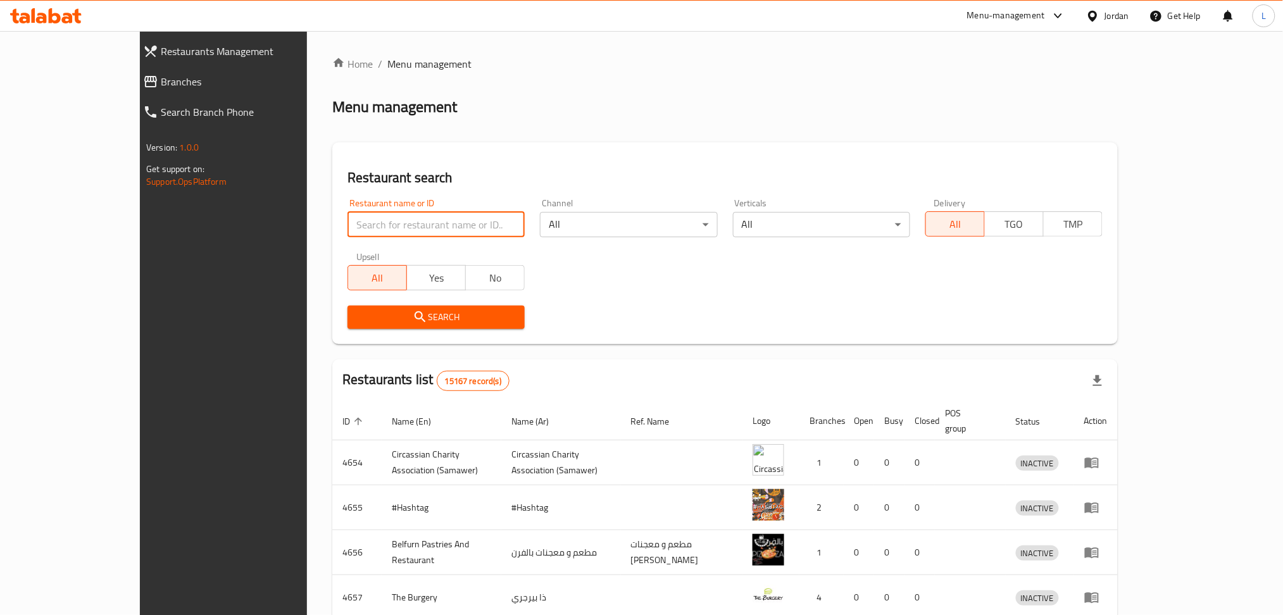
click at [347, 216] on input "search" at bounding box center [435, 224] width 177 height 25
paste input "717746"
type input "717746"
click button "Search" at bounding box center [435, 317] width 177 height 23
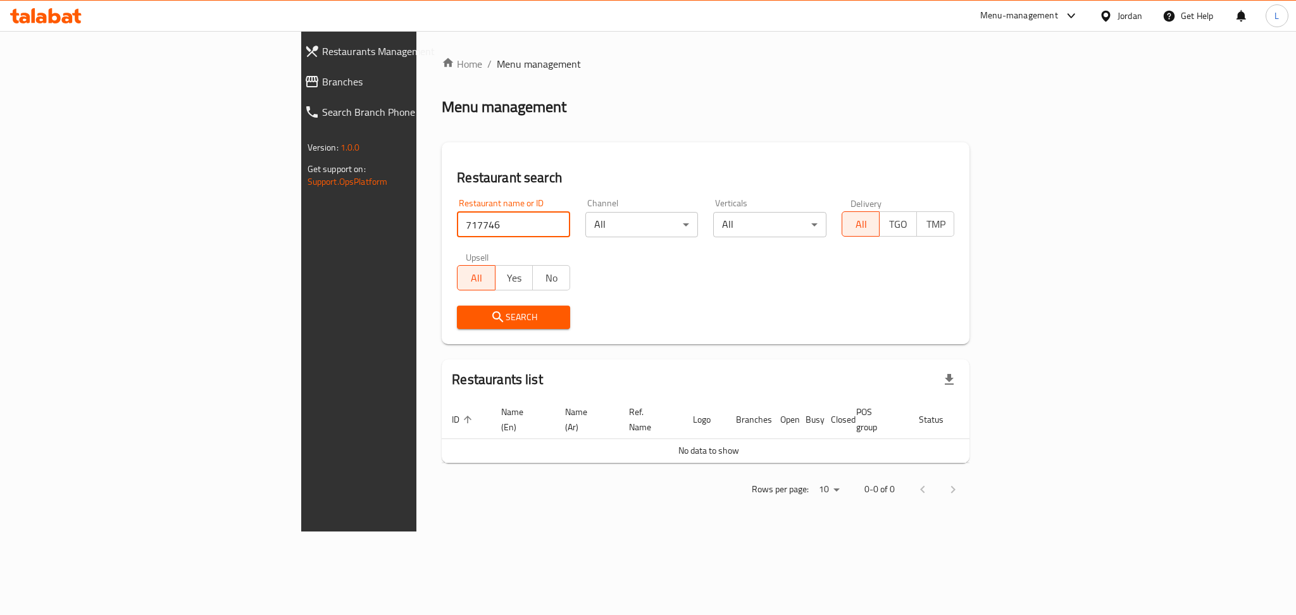
click at [322, 89] on span "Branches" at bounding box center [414, 81] width 185 height 15
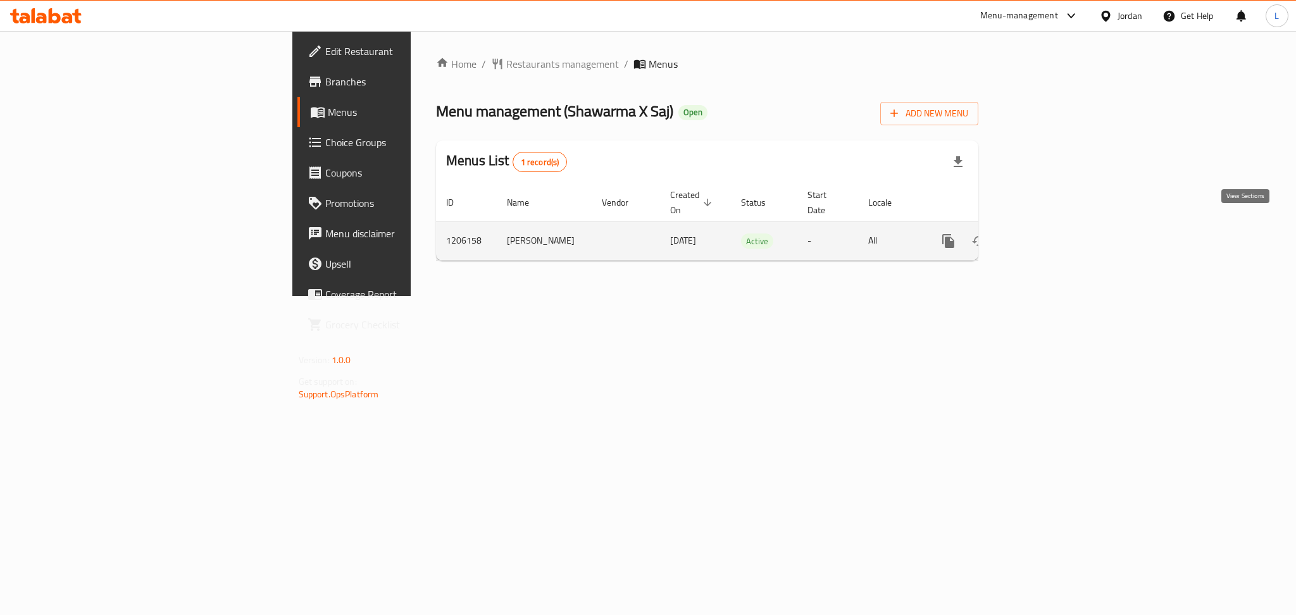
click at [1045, 235] on icon "enhanced table" at bounding box center [1039, 240] width 11 height 11
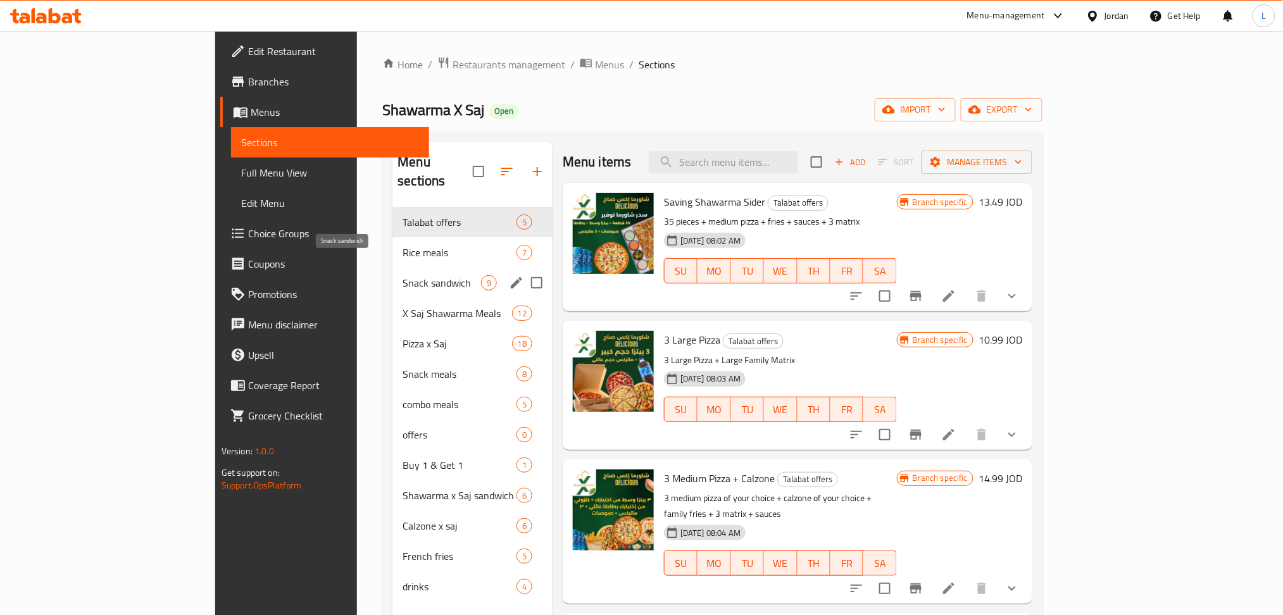
click at [402, 275] on span "Snack sandwich" at bounding box center [441, 282] width 78 height 15
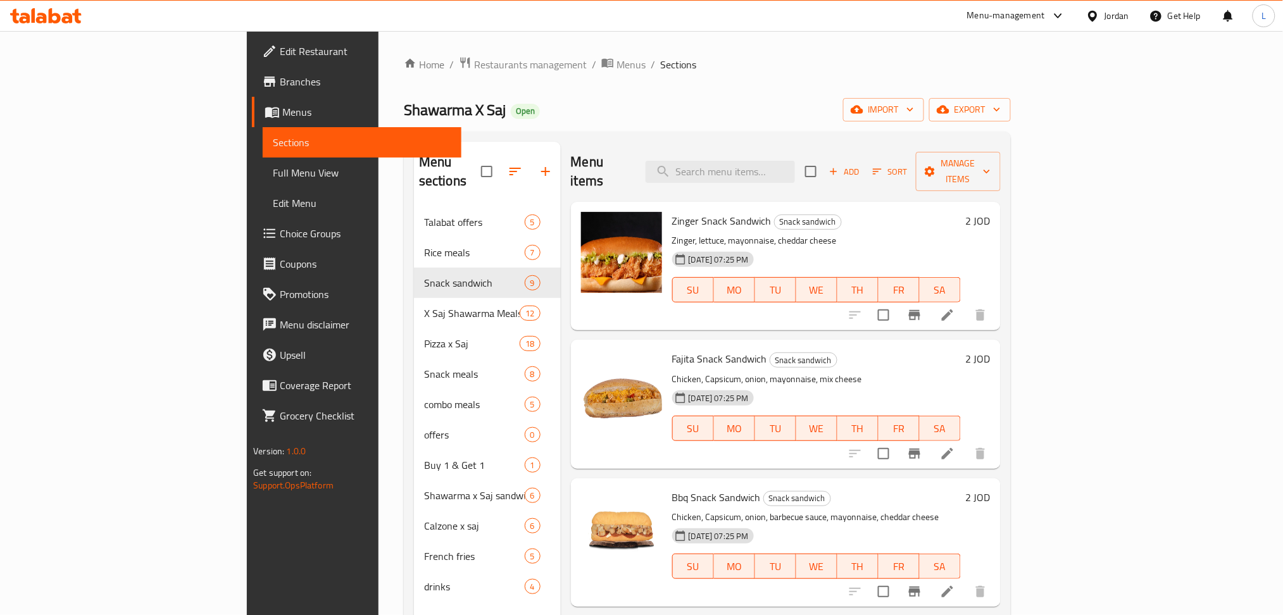
click at [54, 20] on icon at bounding box center [46, 15] width 72 height 15
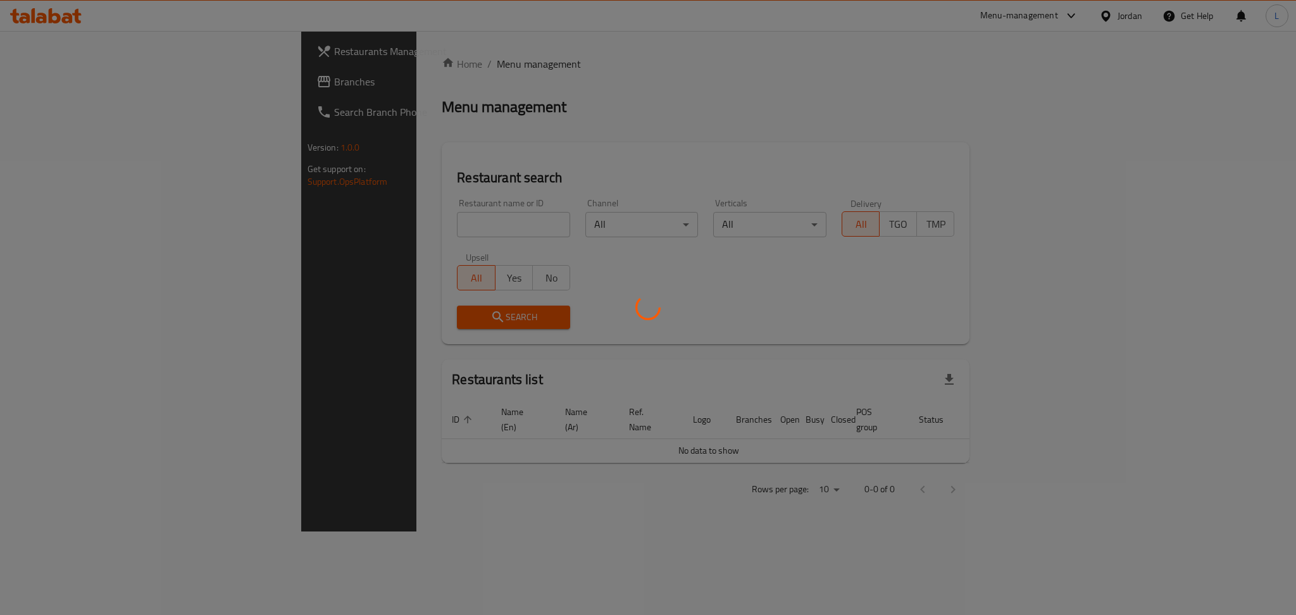
click at [366, 220] on div at bounding box center [648, 307] width 1296 height 615
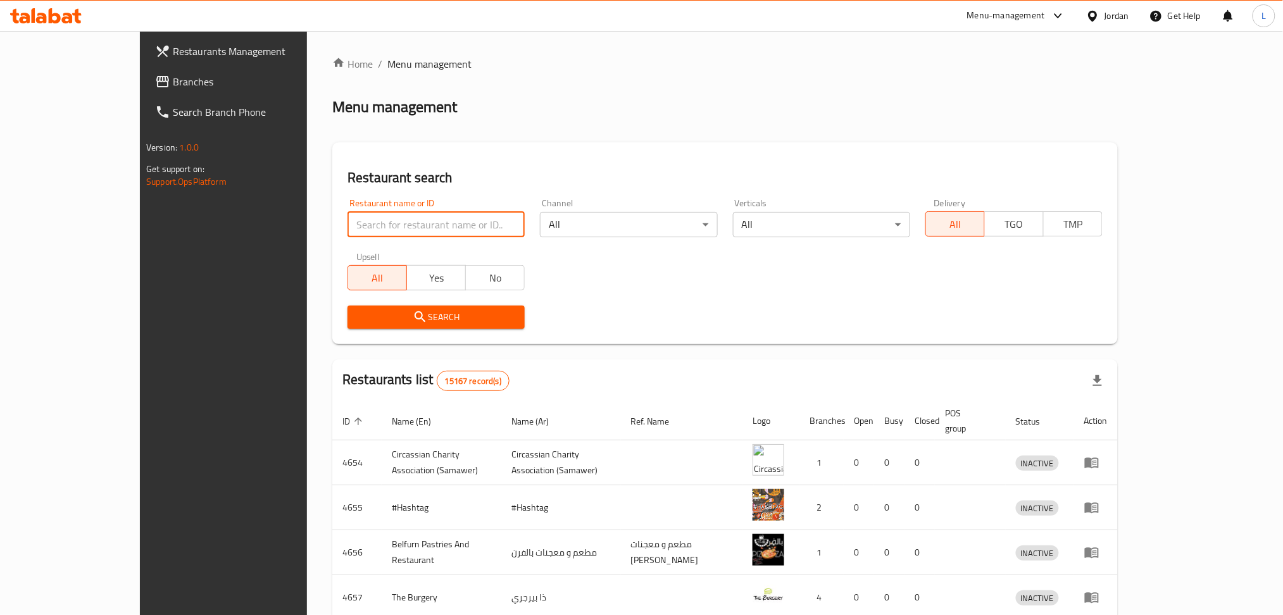
click at [389, 228] on input "search" at bounding box center [435, 224] width 177 height 25
type input "[PERSON_NAME]"
click at [402, 315] on span "Search" at bounding box center [436, 317] width 157 height 16
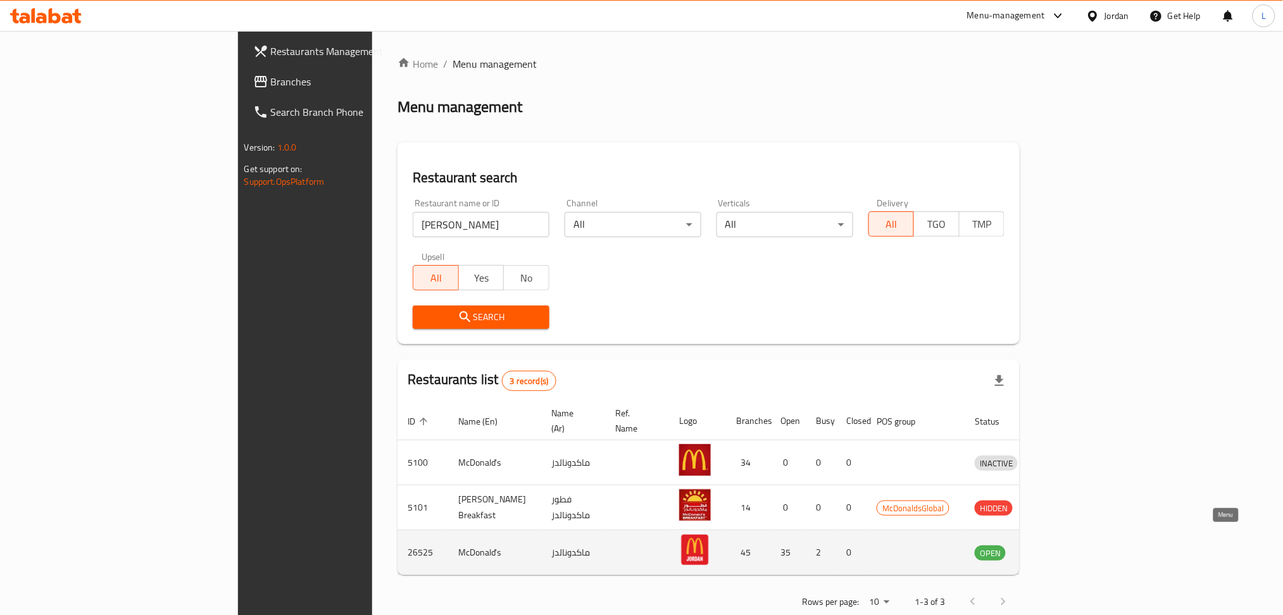
click at [1057, 548] on icon "enhanced table" at bounding box center [1051, 553] width 14 height 11
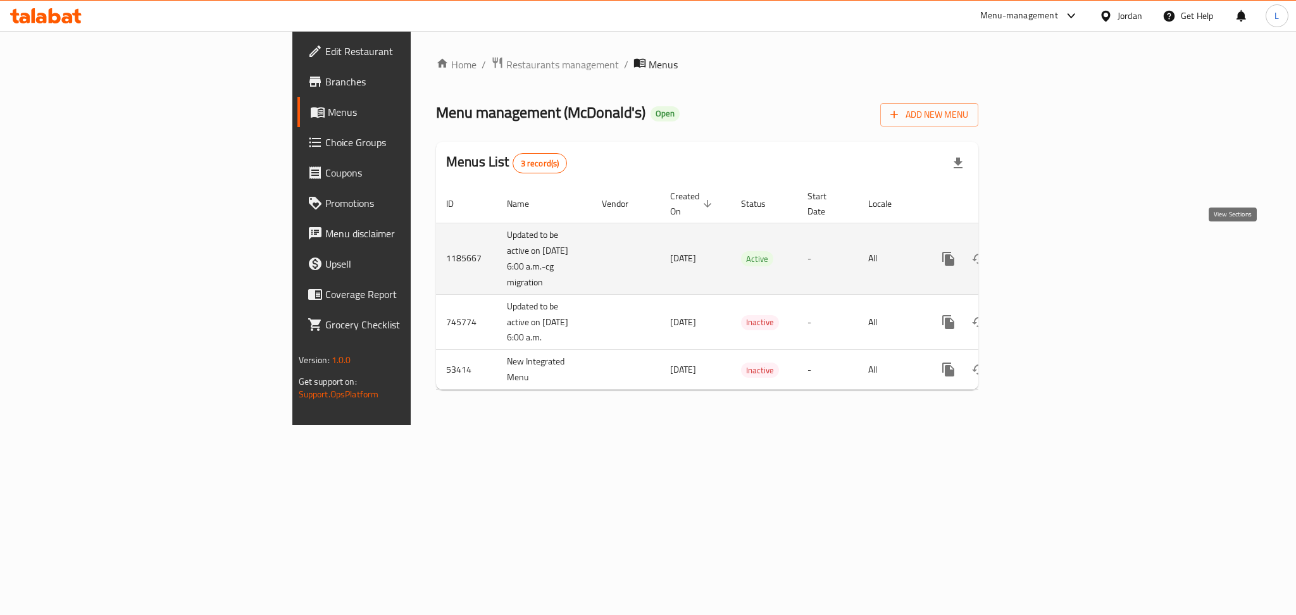
click at [1055, 245] on link "enhanced table" at bounding box center [1040, 259] width 30 height 30
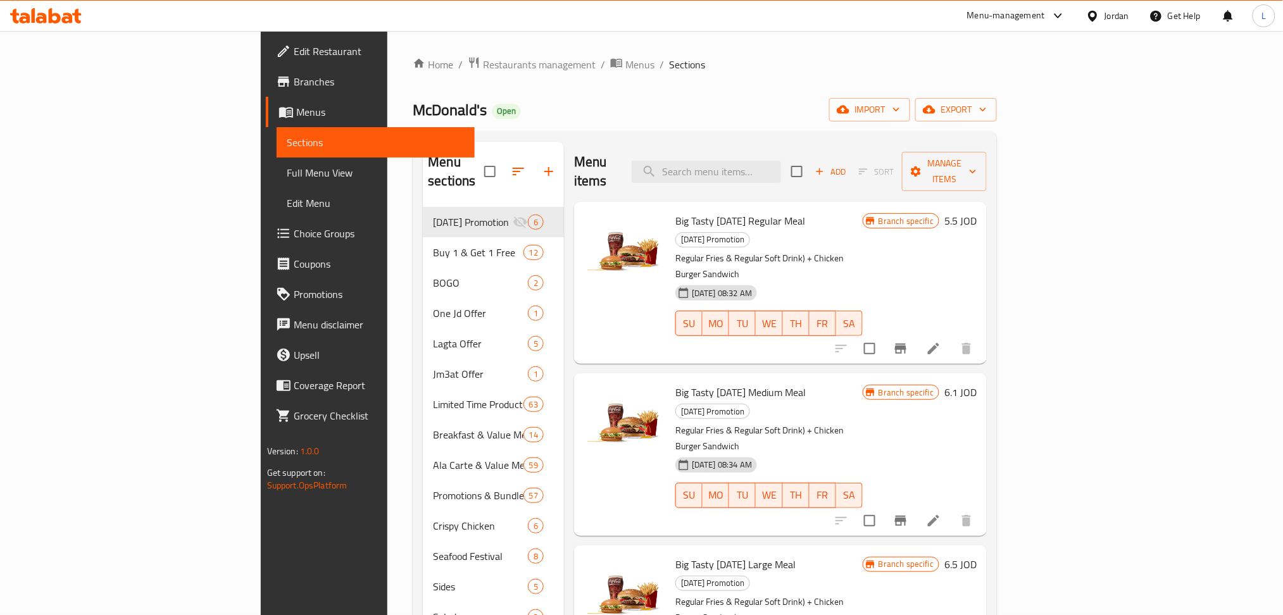
click at [49, 20] on icon at bounding box center [55, 15] width 12 height 15
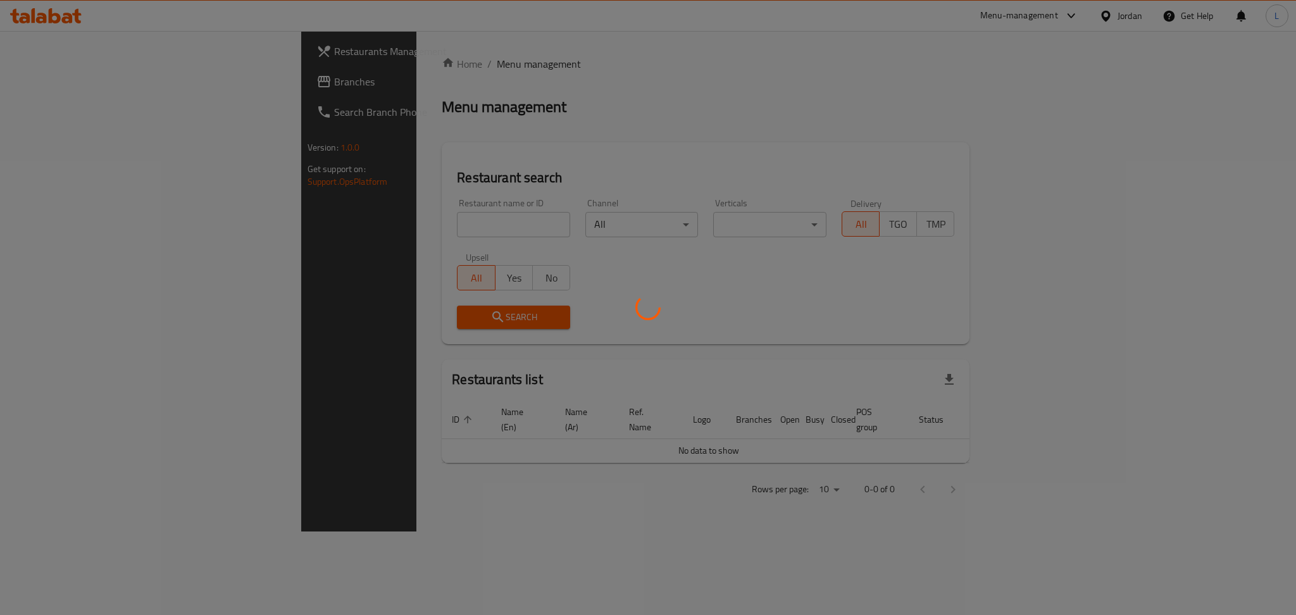
click at [320, 210] on div at bounding box center [648, 307] width 1296 height 615
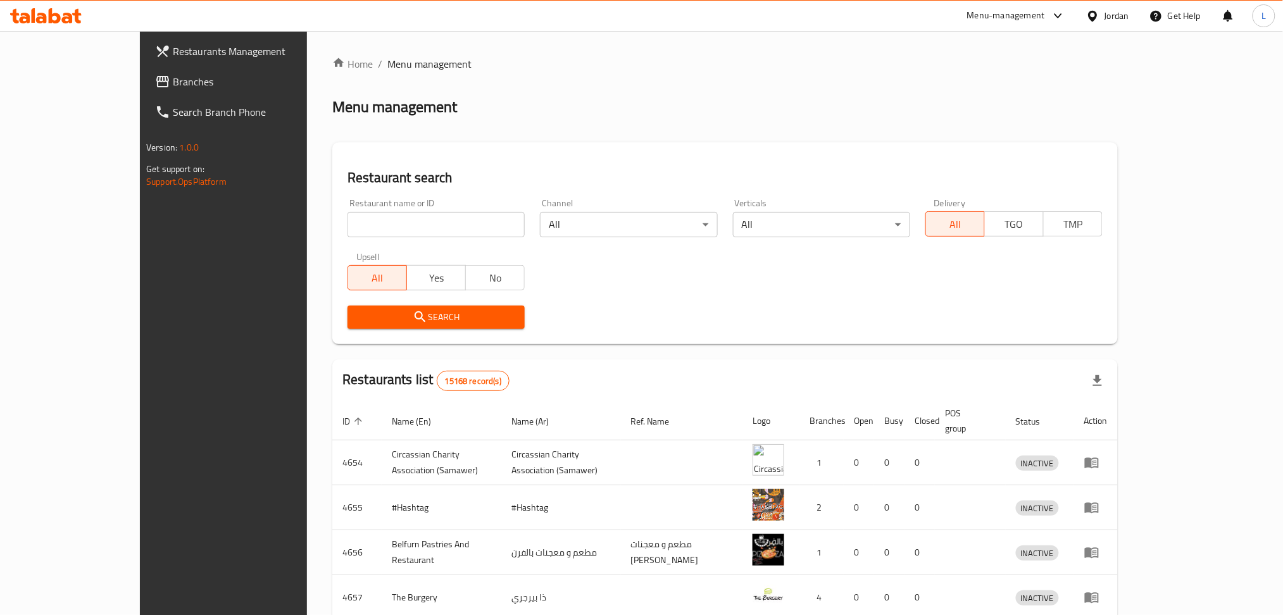
click at [332, 231] on div at bounding box center [641, 307] width 1283 height 615
click at [378, 223] on input "search" at bounding box center [435, 224] width 177 height 25
paste input "Sugar Daddy"
type input "Sugar Daddy"
click button "Search" at bounding box center [435, 317] width 177 height 23
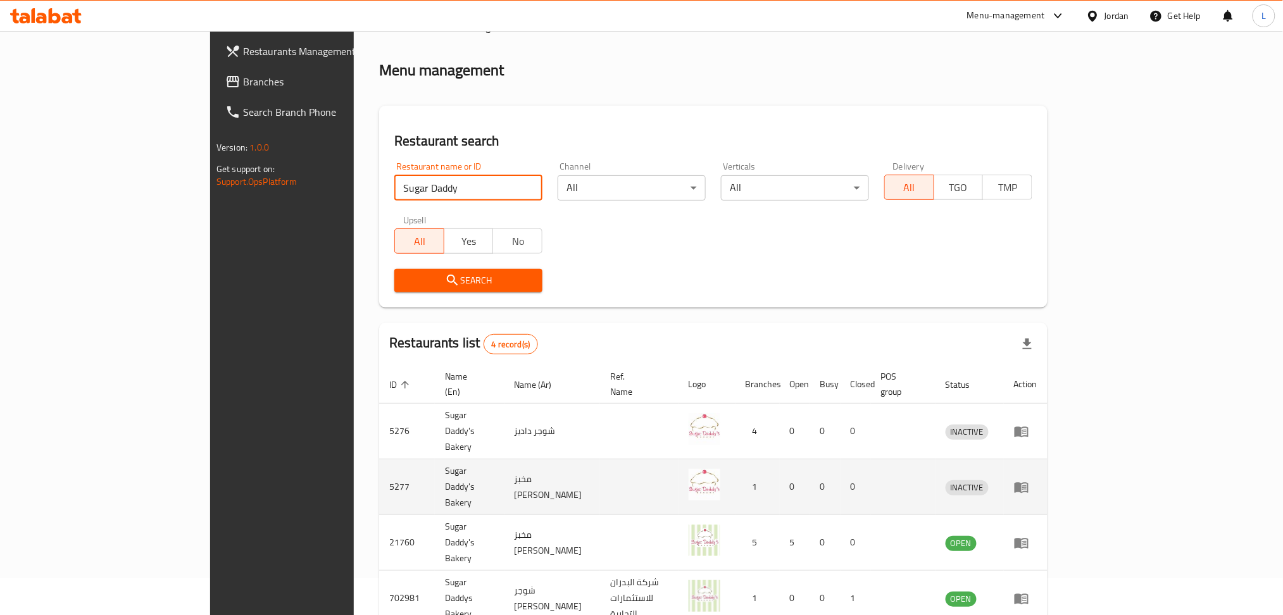
scroll to position [59, 0]
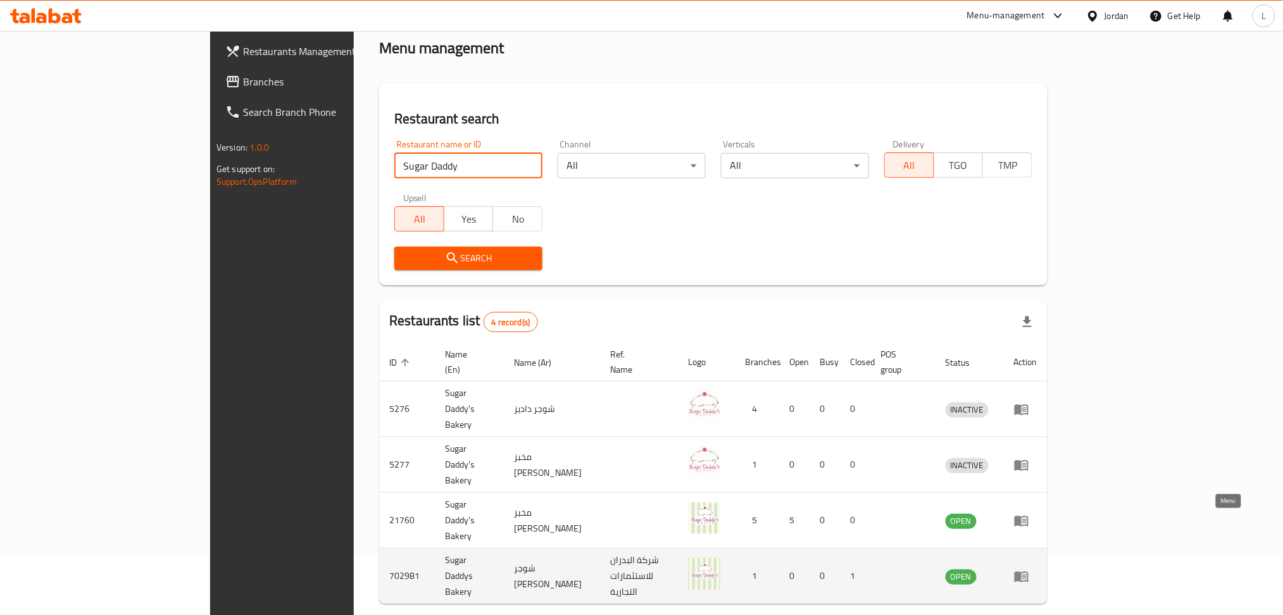
click at [1037, 569] on link "enhanced table" at bounding box center [1025, 576] width 23 height 15
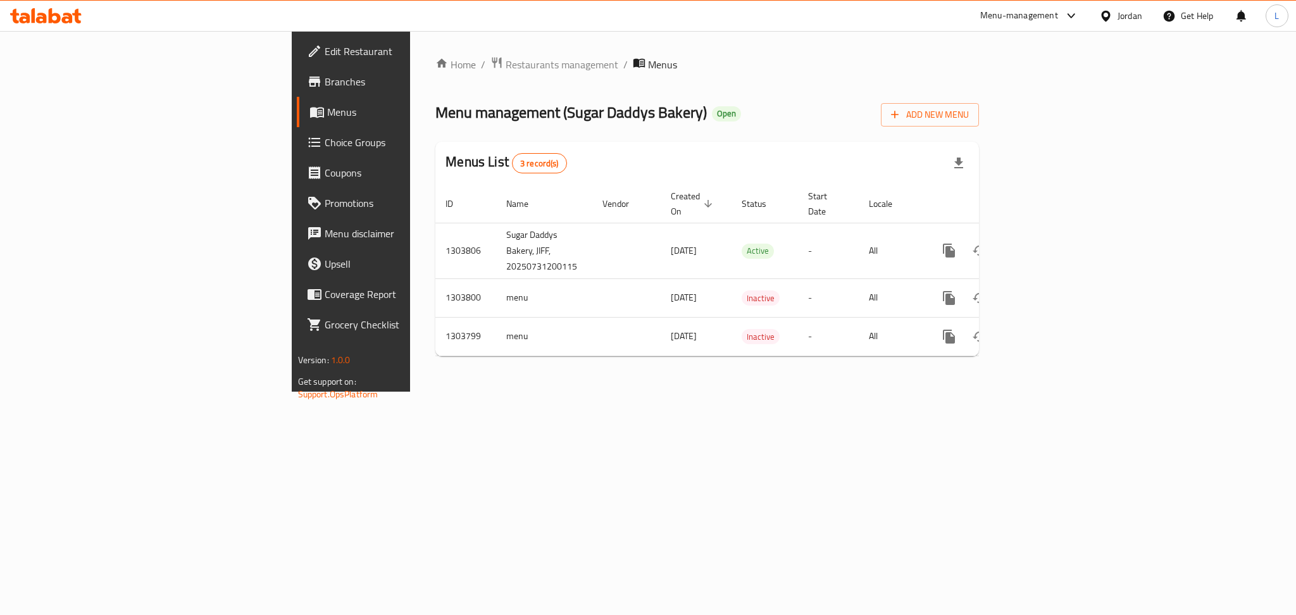
click at [325, 80] on span "Branches" at bounding box center [411, 81] width 173 height 15
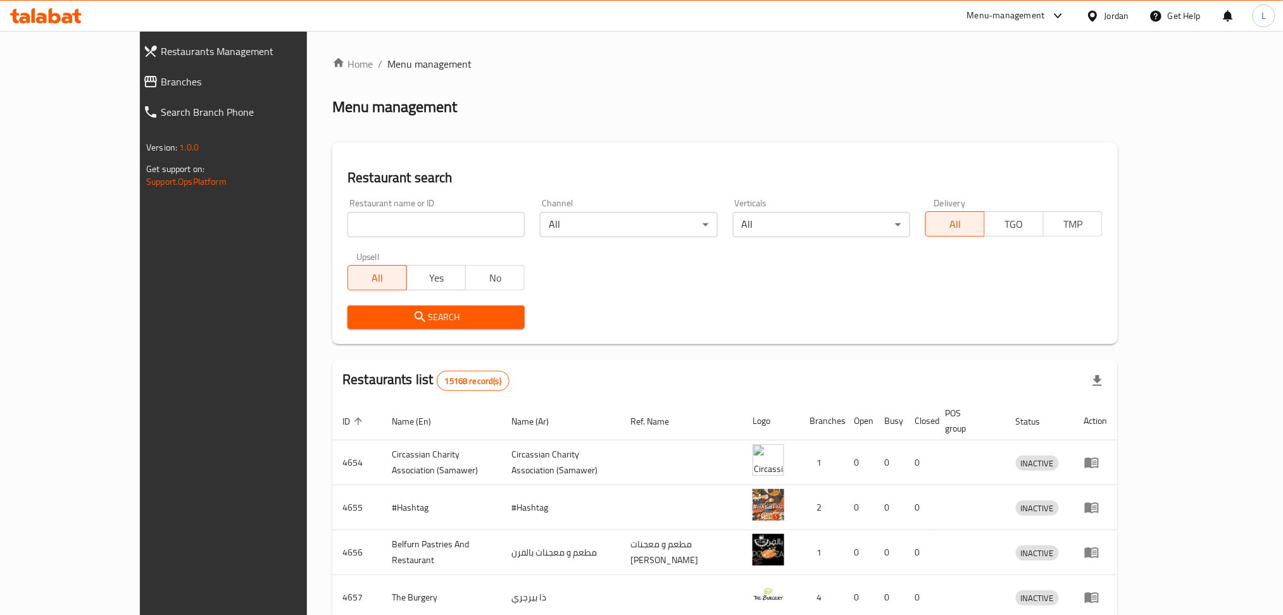
click at [344, 223] on div at bounding box center [641, 307] width 1283 height 615
click at [347, 223] on input "search" at bounding box center [435, 224] width 177 height 25
paste input "Sugar Daddy"
type input "Sugar Daddy"
click button "Search" at bounding box center [435, 317] width 177 height 23
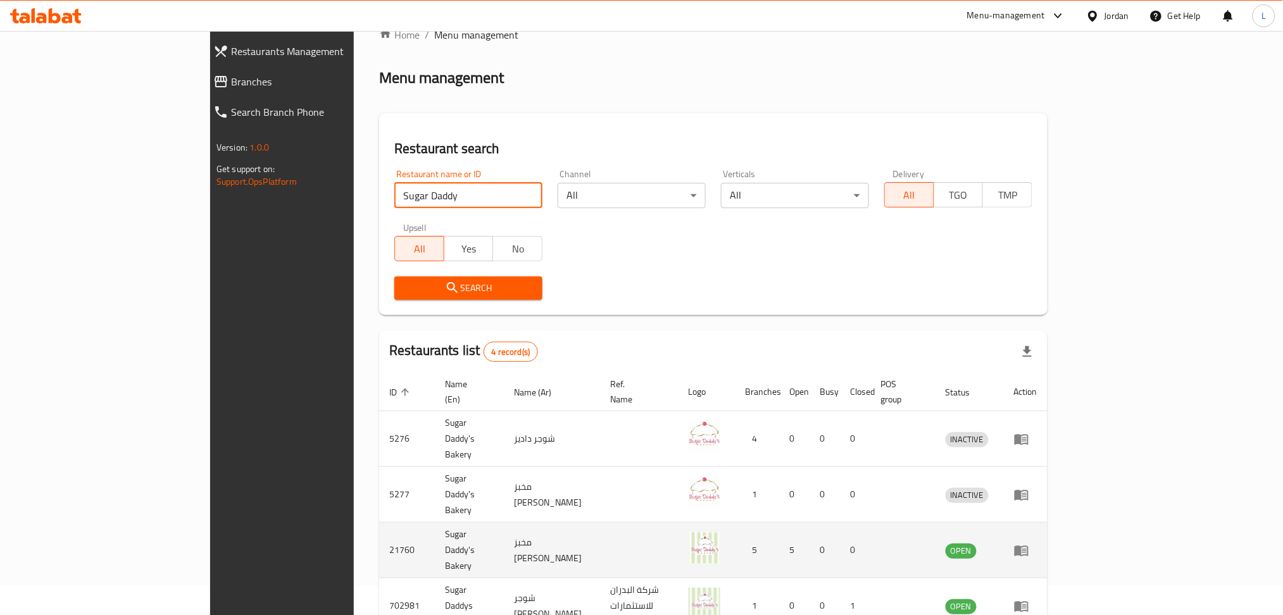
scroll to position [59, 0]
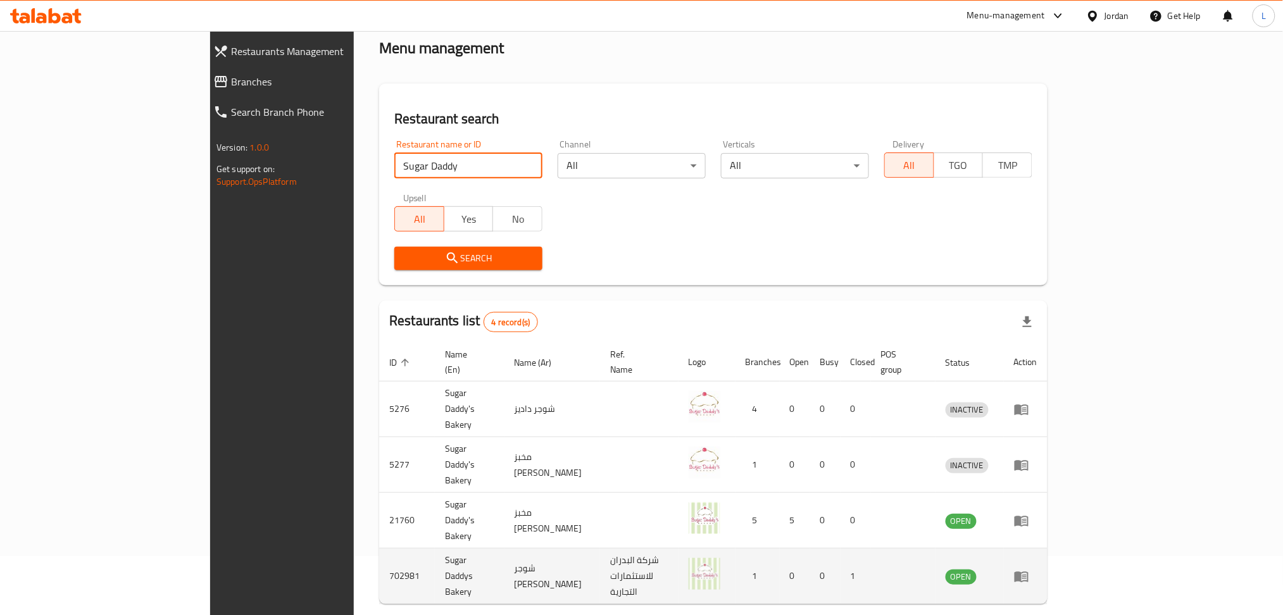
click at [1029, 569] on icon "enhanced table" at bounding box center [1021, 576] width 15 height 15
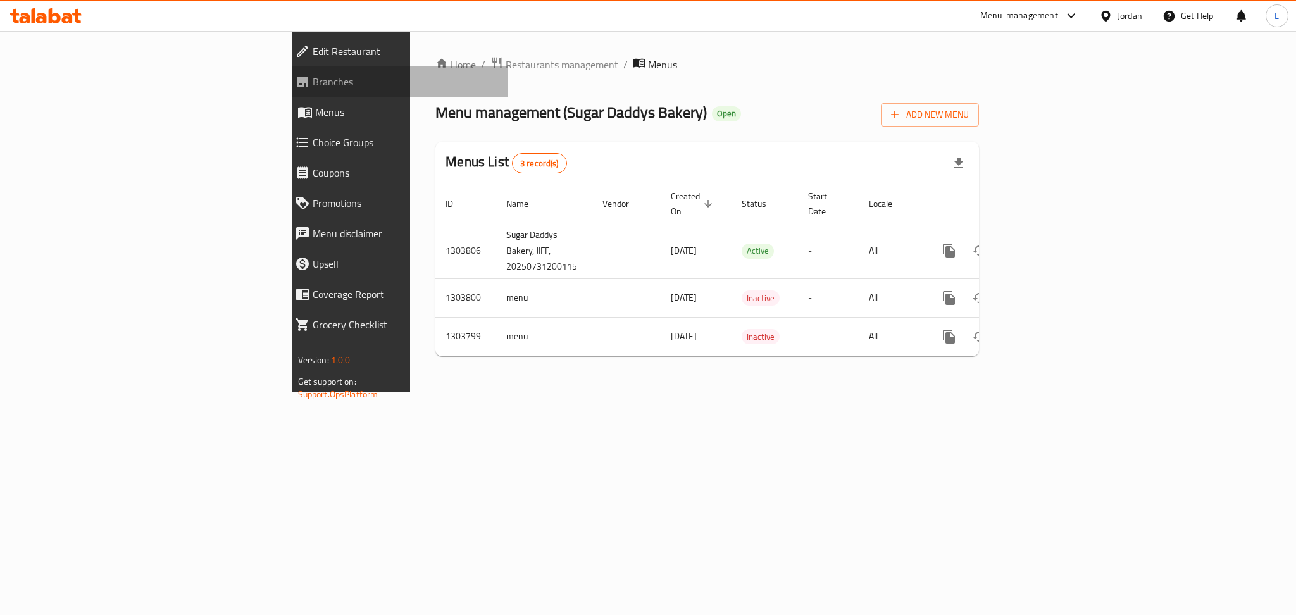
click at [313, 87] on span "Branches" at bounding box center [405, 81] width 185 height 15
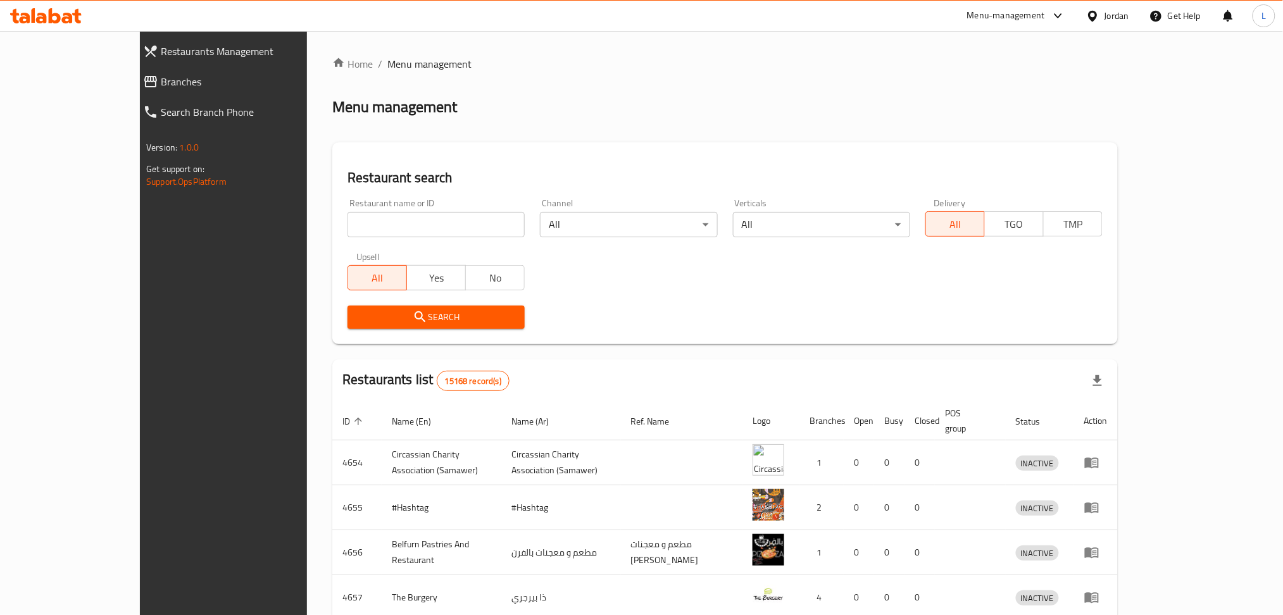
click at [352, 200] on div "Home / Menu management Menu management Restaurant search Restaurant name or ID …" at bounding box center [724, 494] width 785 height 876
click at [363, 227] on input "search" at bounding box center [435, 224] width 177 height 25
paste input "Sugar Daddy"
type input "Sugar Daddy"
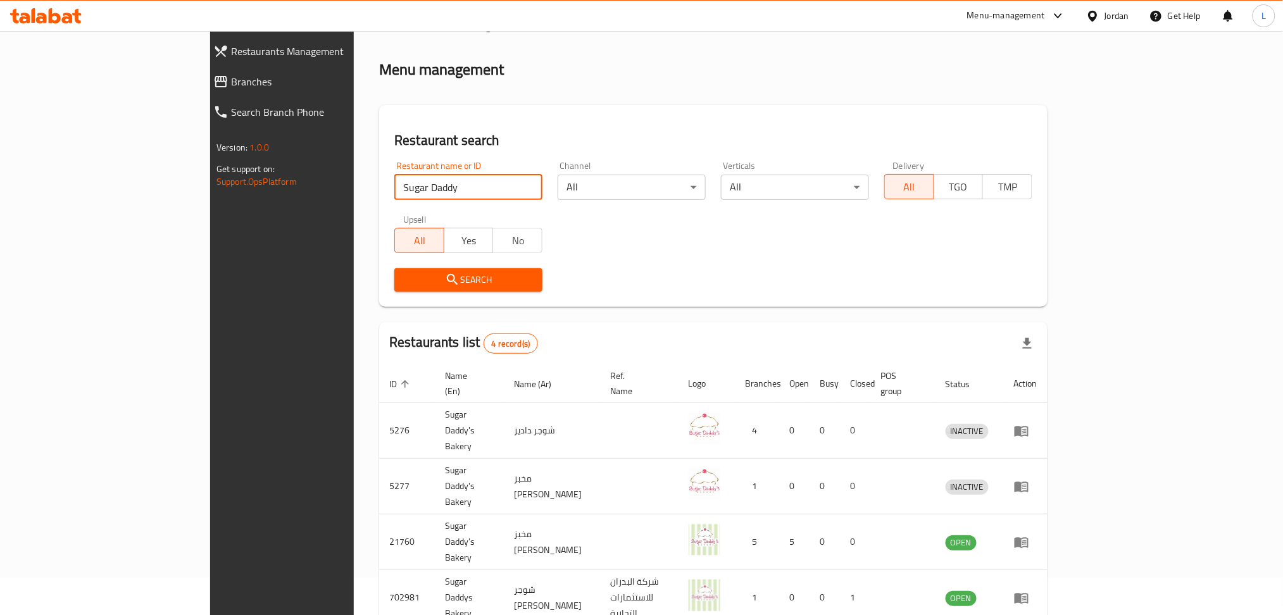
scroll to position [59, 0]
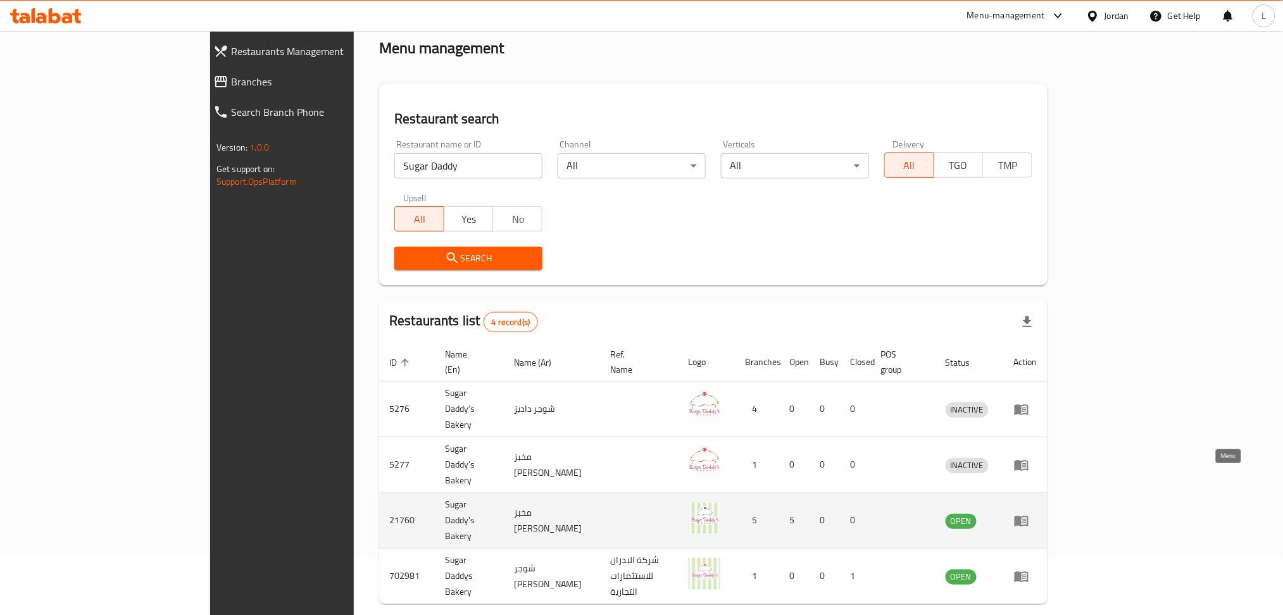
click at [1029, 513] on icon "enhanced table" at bounding box center [1021, 520] width 15 height 15
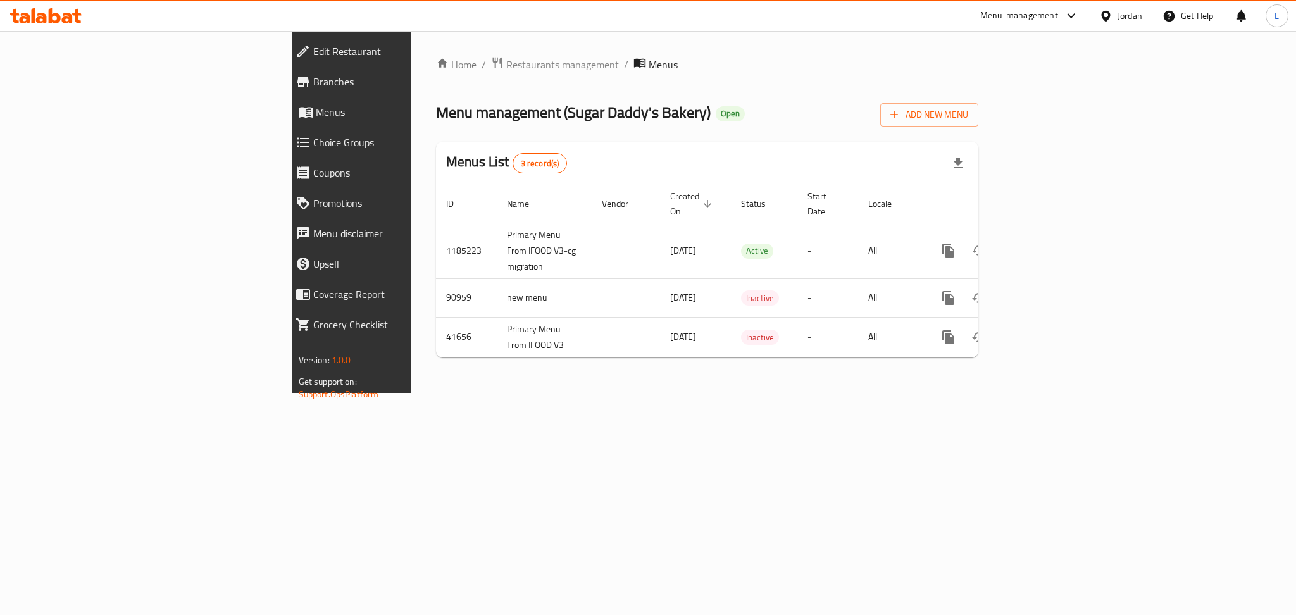
click at [313, 76] on span "Branches" at bounding box center [405, 81] width 185 height 15
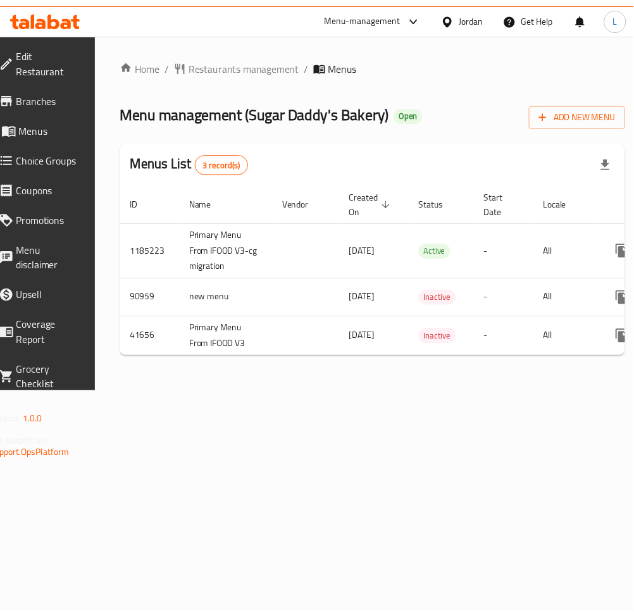
scroll to position [0, 140]
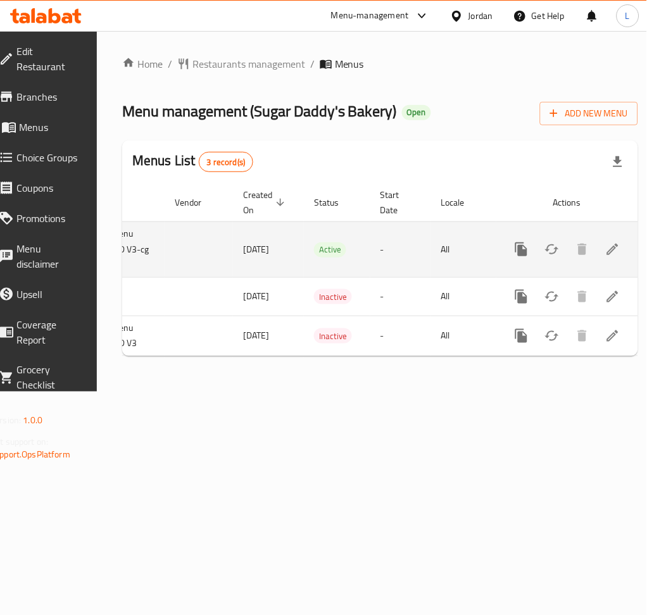
click at [605, 251] on icon "enhanced table" at bounding box center [612, 249] width 15 height 15
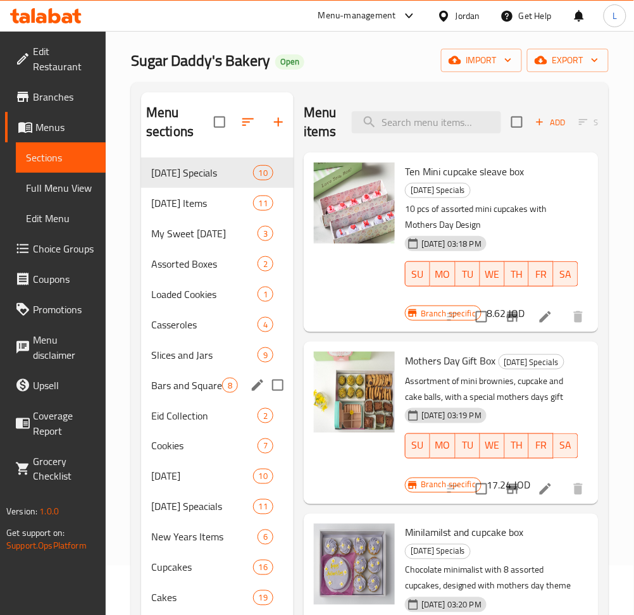
scroll to position [84, 0]
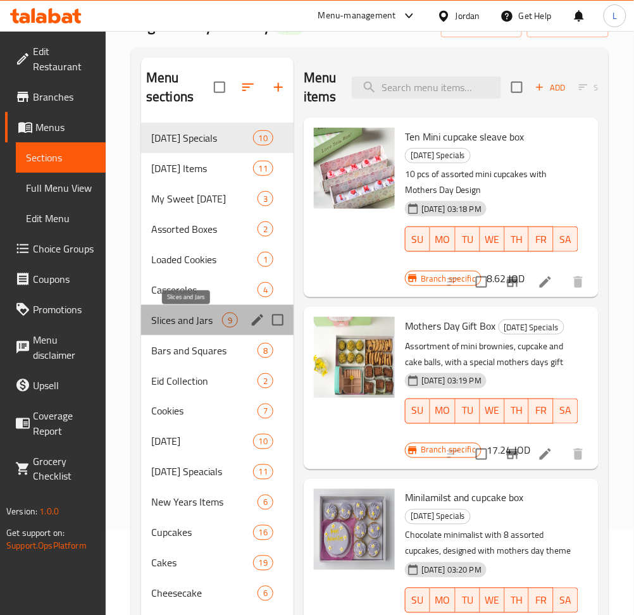
click at [178, 319] on span "Slices and Jars" at bounding box center [186, 320] width 71 height 15
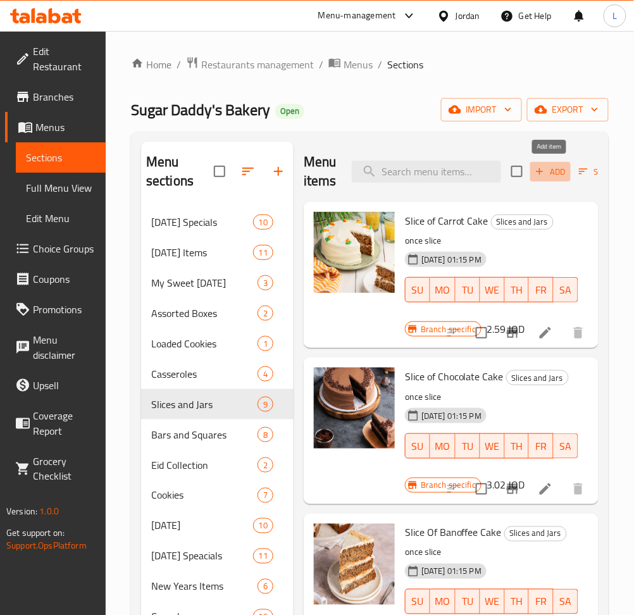
click at [535, 173] on icon "button" at bounding box center [539, 171] width 11 height 11
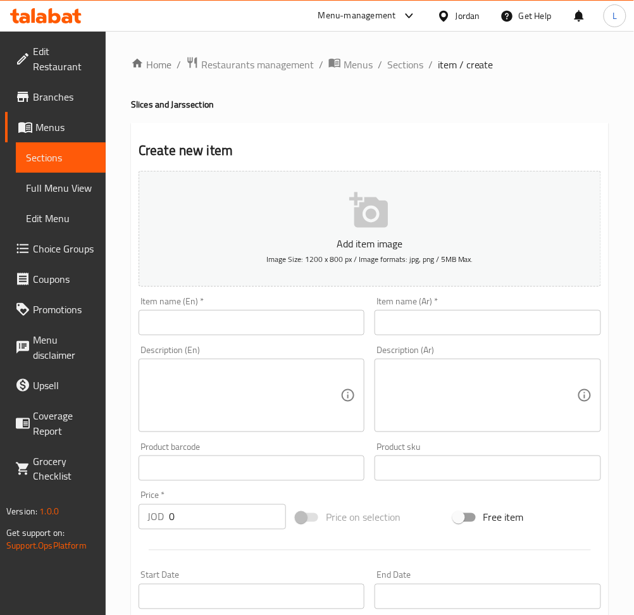
drag, startPoint x: 237, startPoint y: 318, endPoint x: 365, endPoint y: 320, distance: 127.9
click at [238, 318] on input "text" at bounding box center [252, 322] width 226 height 25
paste input "Mango Cream Jar"
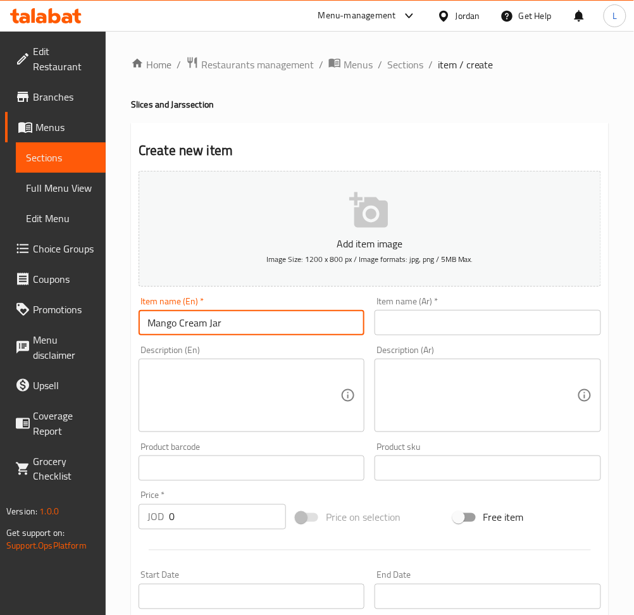
type input "Mango Cream Jar"
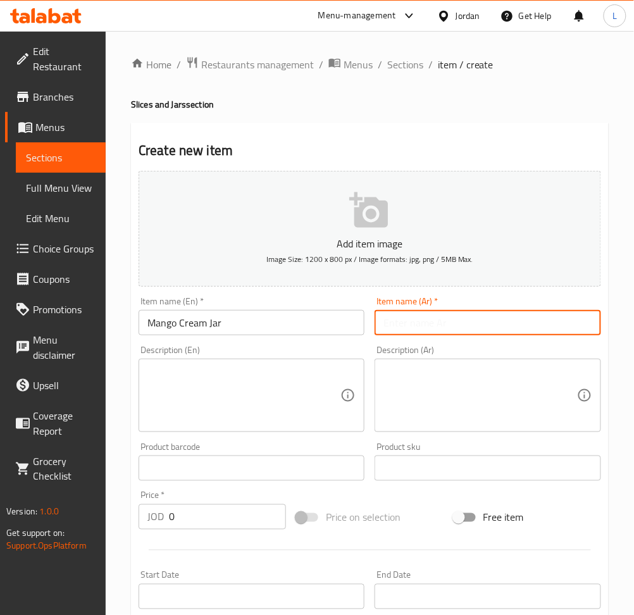
drag, startPoint x: 459, startPoint y: 318, endPoint x: 471, endPoint y: 320, distance: 12.1
click at [459, 318] on input "text" at bounding box center [488, 322] width 226 height 25
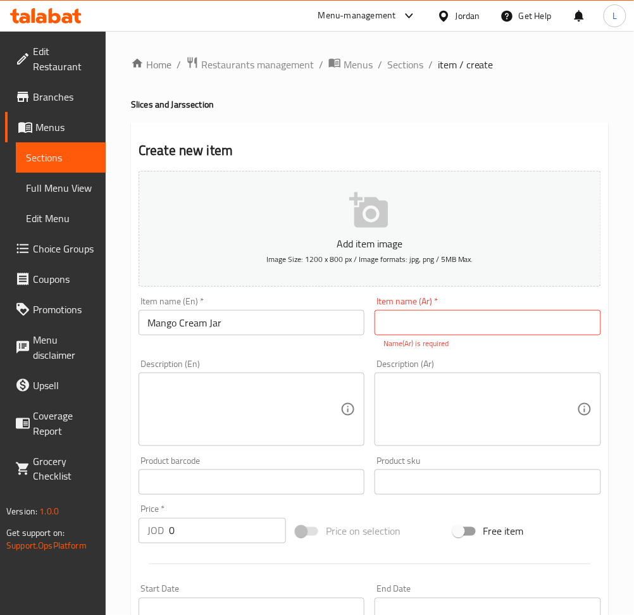
click at [210, 417] on textarea at bounding box center [243, 410] width 193 height 60
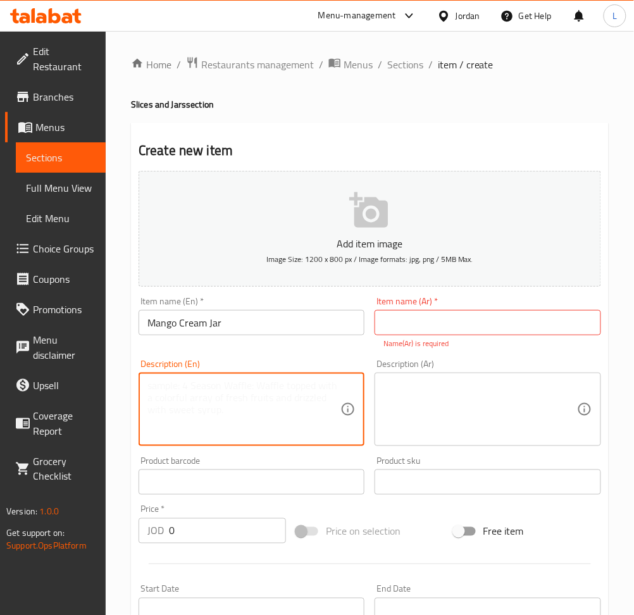
paste textarea "Rich Mango Cream Jar with Biscuit crumbs and Vanilla Cake"
type textarea "Rich Mango Cream Jar with Biscuit crumbs and Vanilla Cake"
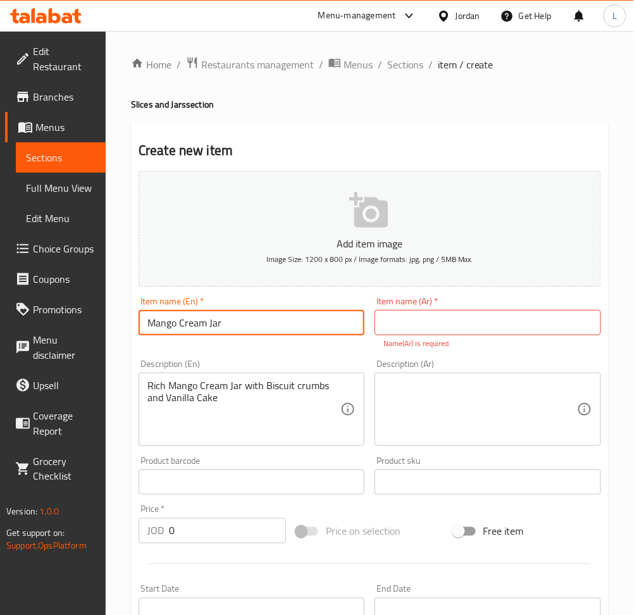
click at [221, 313] on input "Mango Cream Jar" at bounding box center [252, 322] width 226 height 25
click at [225, 313] on input "Mango Cream Jar" at bounding box center [252, 322] width 226 height 25
click at [230, 324] on input "Mango Cream Jar" at bounding box center [252, 322] width 226 height 25
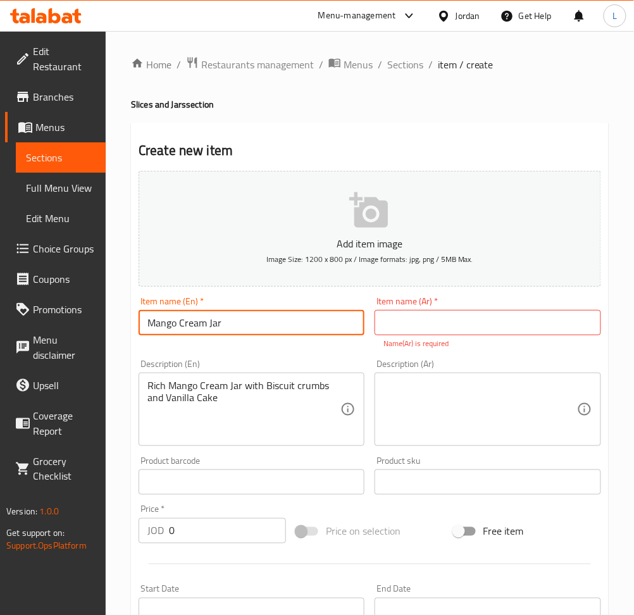
click at [230, 324] on input "Mango Cream Jar" at bounding box center [252, 322] width 226 height 25
drag, startPoint x: 436, startPoint y: 309, endPoint x: 405, endPoint y: 335, distance: 40.8
click at [436, 313] on div "Item name (Ar)   * Item name (Ar) * Name(Ar) is required" at bounding box center [488, 323] width 226 height 53
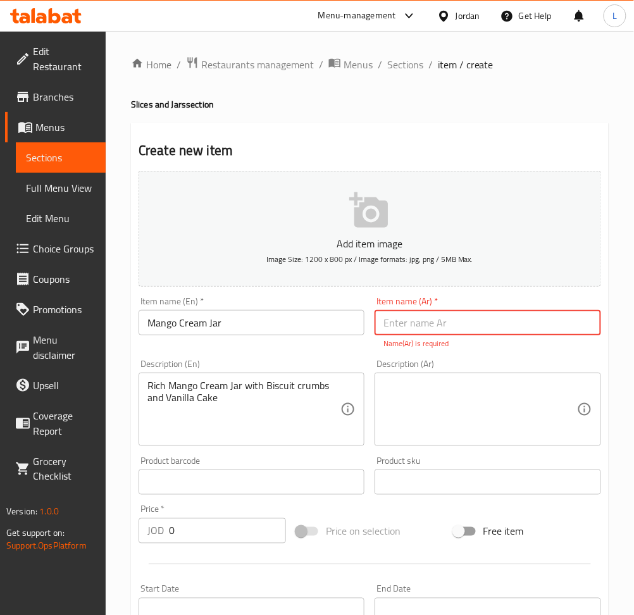
click at [406, 323] on input "text" at bounding box center [488, 322] width 226 height 25
paste input "جرة كريمة المانجو"
type input "جرة كريمة المانجو"
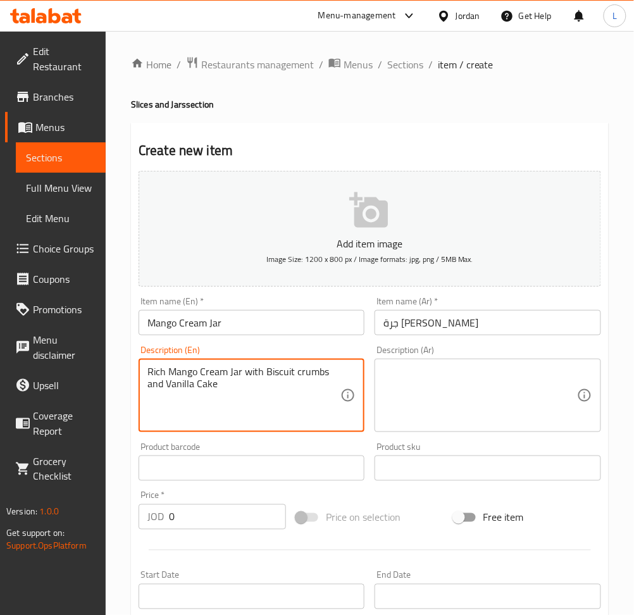
click at [252, 399] on textarea "Rich Mango Cream Jar with Biscuit crumbs and Vanilla Cake" at bounding box center [243, 396] width 193 height 60
click at [473, 394] on textarea at bounding box center [479, 396] width 193 height 60
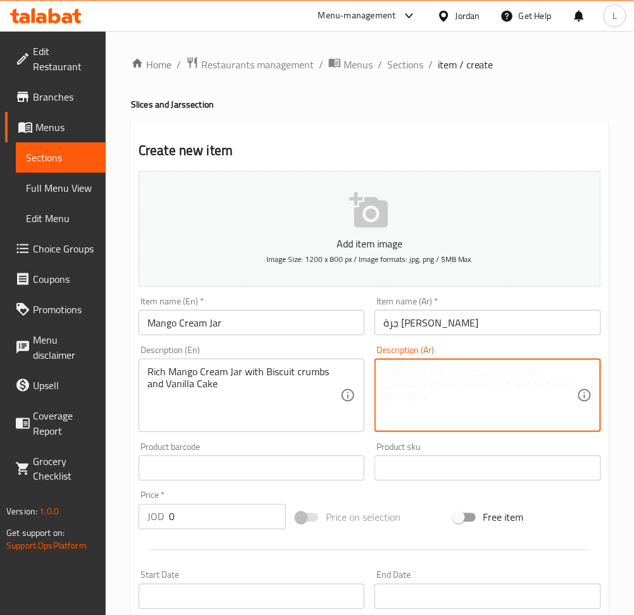
paste textarea "مرطبان كريمة المانجو الغنية مع فتات البسكويت وكعكة الفانيليا"
type textarea "مرطبان كريمة المانجو الغنية مع فتات البسكويت وكعكة الفانيليا"
click at [215, 515] on input "0" at bounding box center [227, 516] width 117 height 25
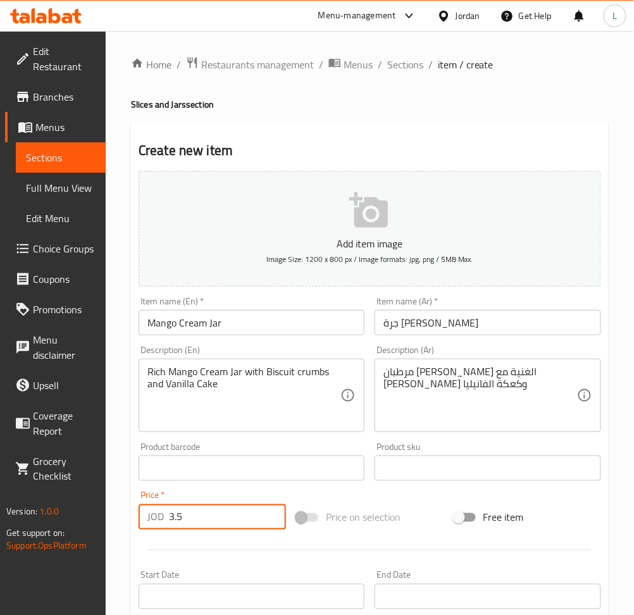
type input "3.5"
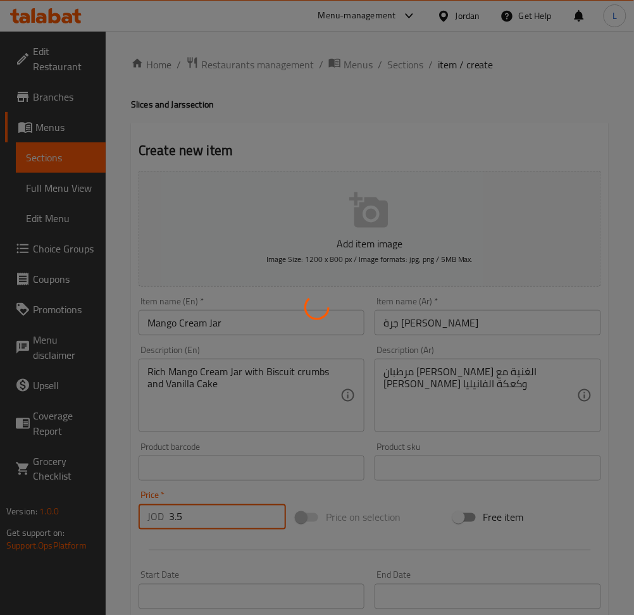
type input "0"
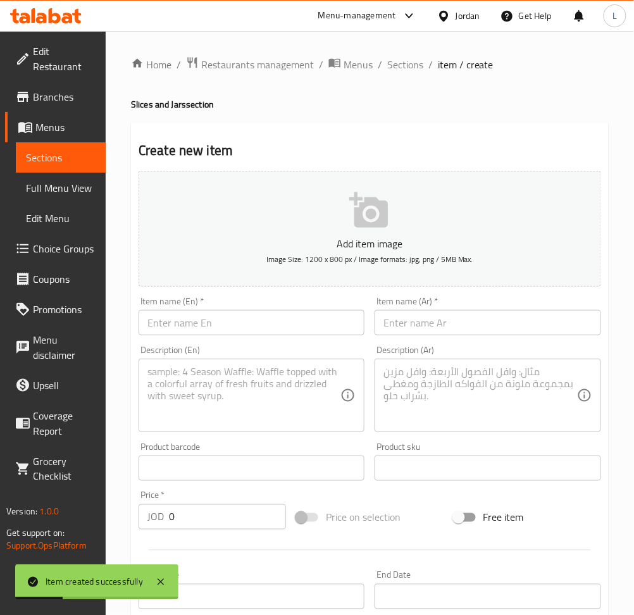
click at [259, 332] on input "text" at bounding box center [252, 322] width 226 height 25
paste input "Lemon Blueberry Jar"
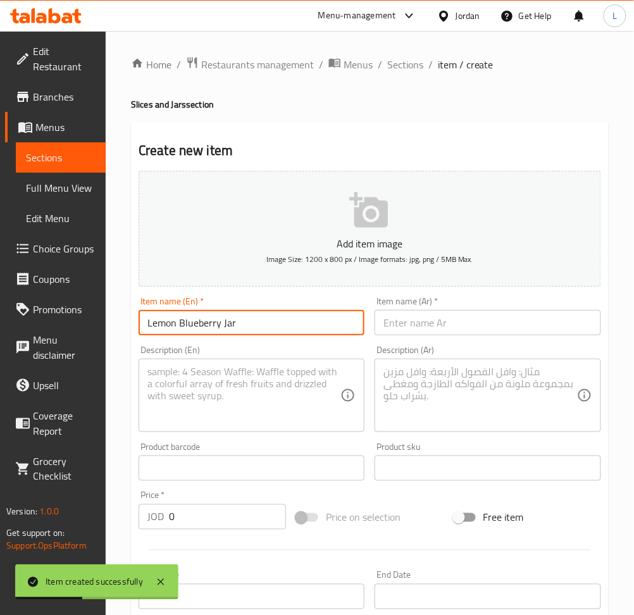
type input "Lemon Blueberry Jar"
click at [432, 313] on input "text" at bounding box center [488, 322] width 226 height 25
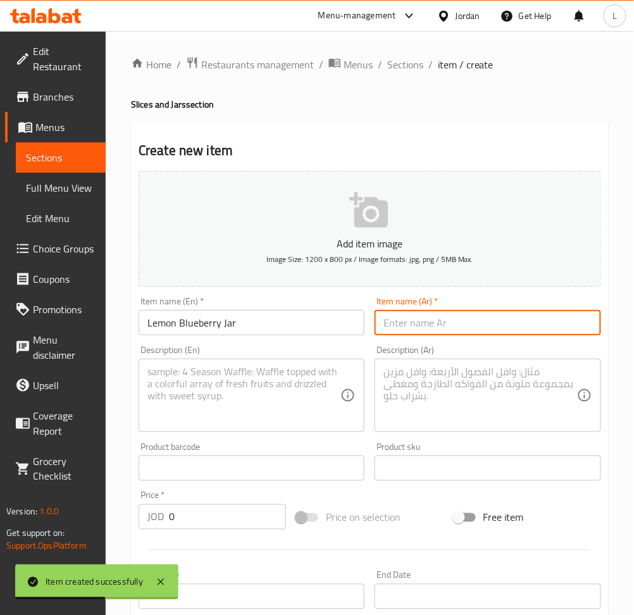
paste input "جرة ليمون وتوت"
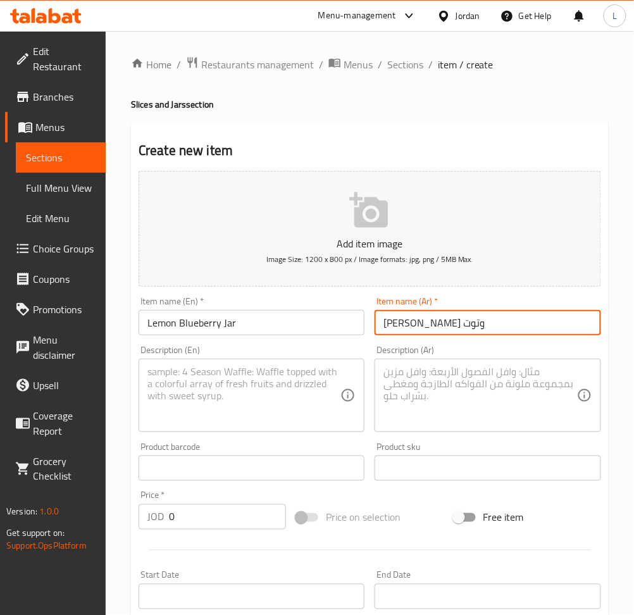
type input "جرة ليمون وتوت"
click at [186, 380] on textarea at bounding box center [243, 396] width 193 height 60
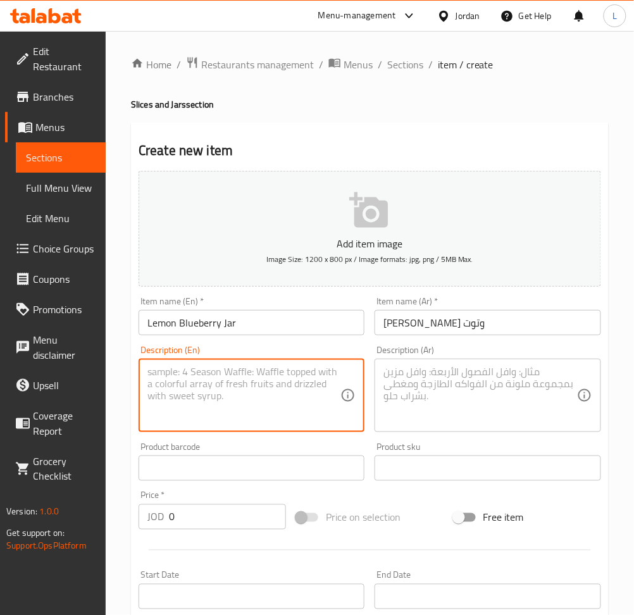
paste textarea "Lemon base cake with our special lemon cream and fresh blueberry"
type textarea "Lemon base cake with our special lemon cream and fresh blueberry"
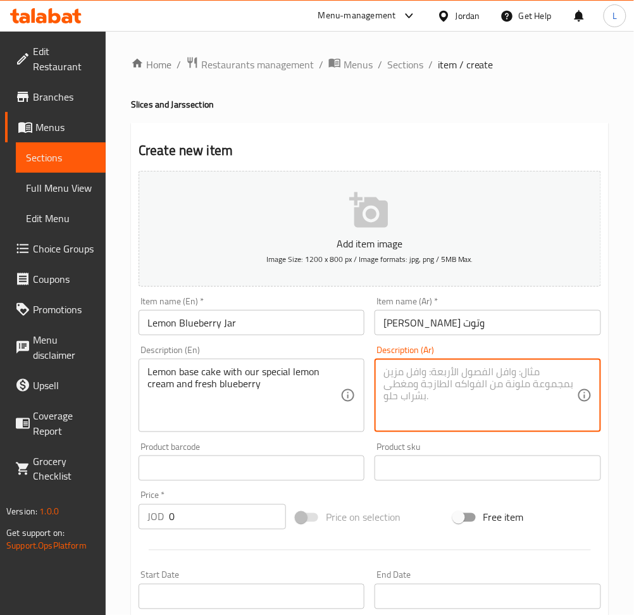
click at [480, 409] on textarea at bounding box center [479, 396] width 193 height 60
paste textarea "كعكة بقاعدة الليمون مع كريمة الليمون الخاصة بنا والتوت الأزرق الطازج"
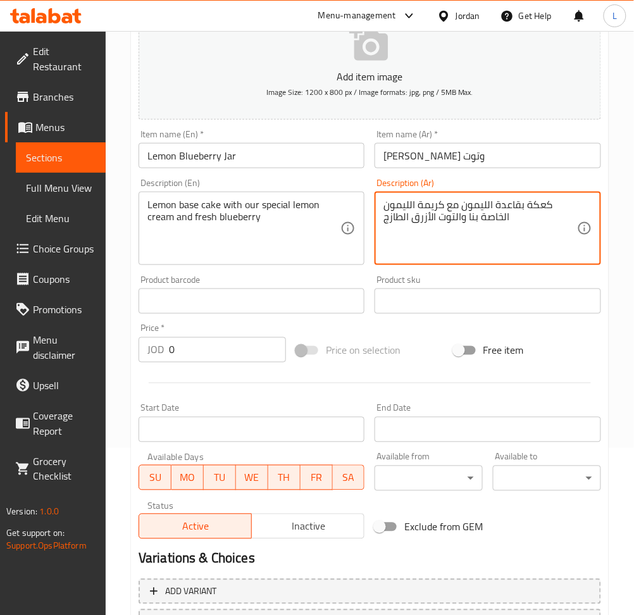
scroll to position [168, 0]
type textarea "كعكة بقاعدة الليمون مع كريمة الليمون الخاصة بنا والتوت الأزرق الطازج"
drag, startPoint x: 208, startPoint y: 352, endPoint x: 213, endPoint y: 301, distance: 51.5
click at [208, 351] on input "0" at bounding box center [227, 348] width 117 height 25
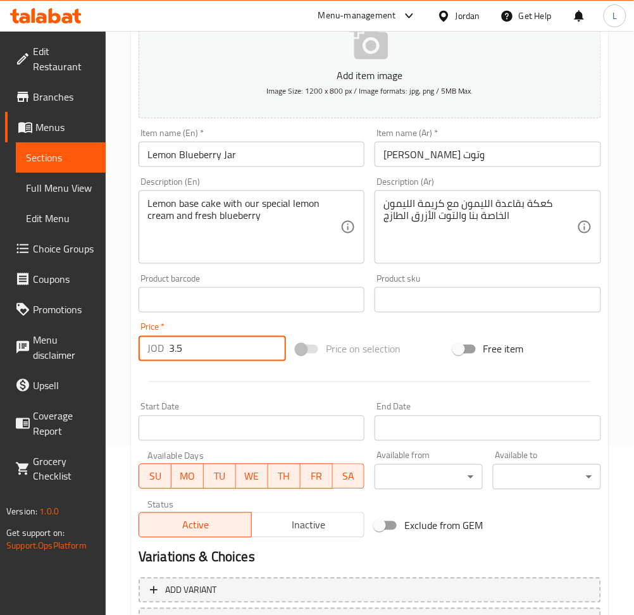
type input "3.5"
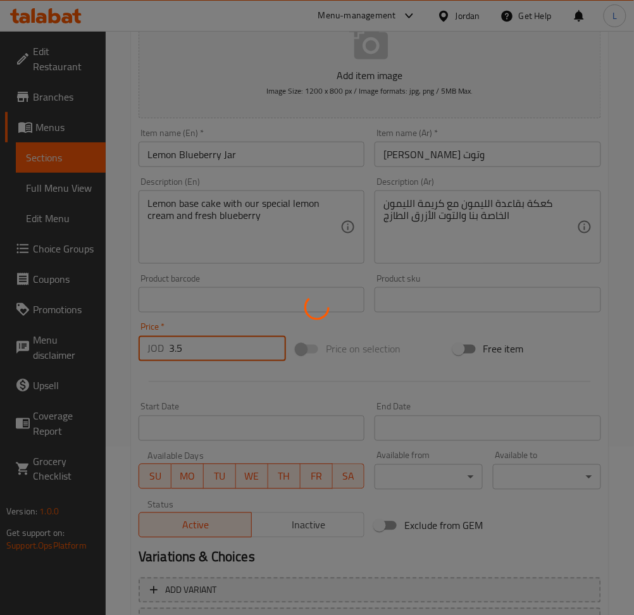
type input "0"
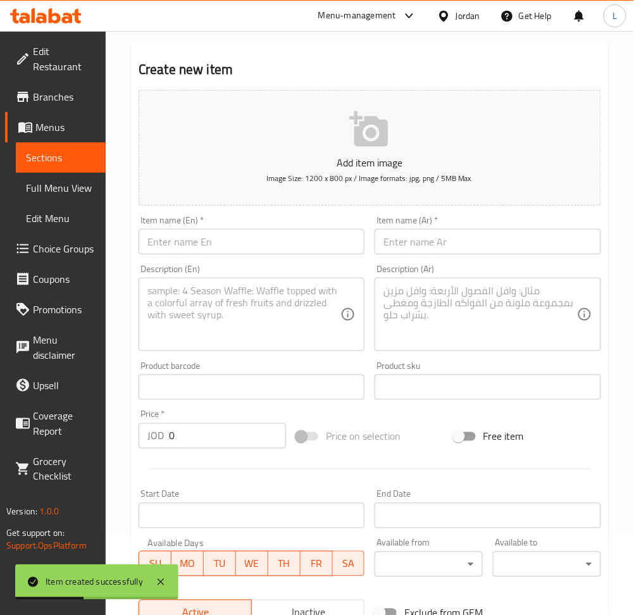
scroll to position [0, 0]
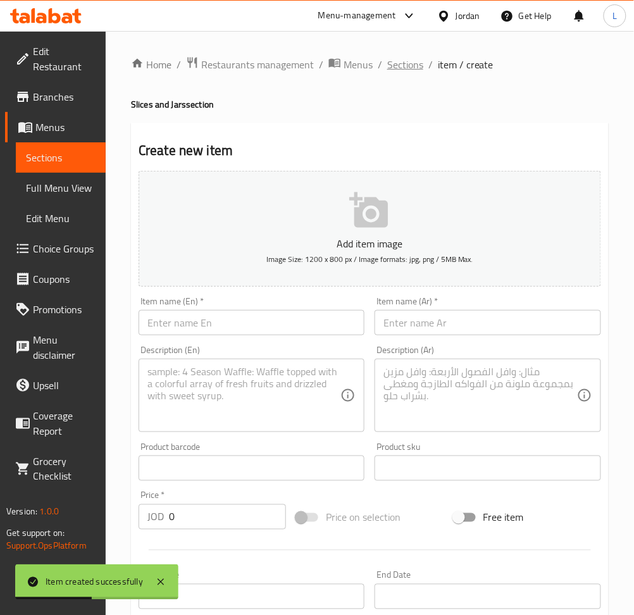
click at [398, 62] on span "Sections" at bounding box center [405, 64] width 36 height 15
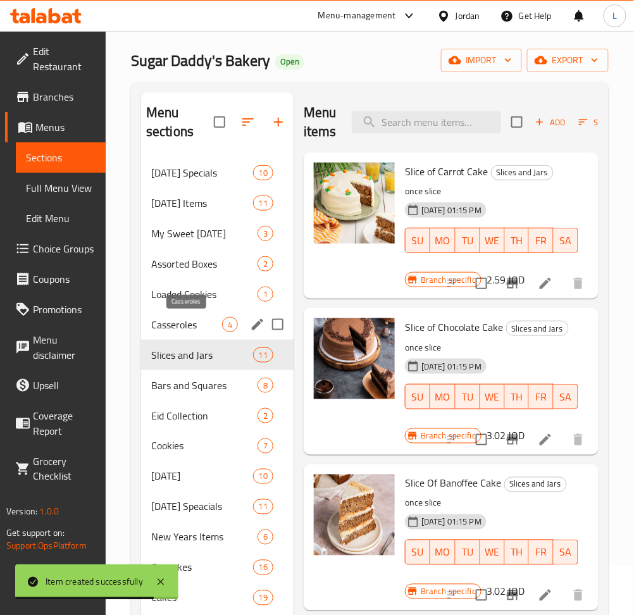
scroll to position [84, 0]
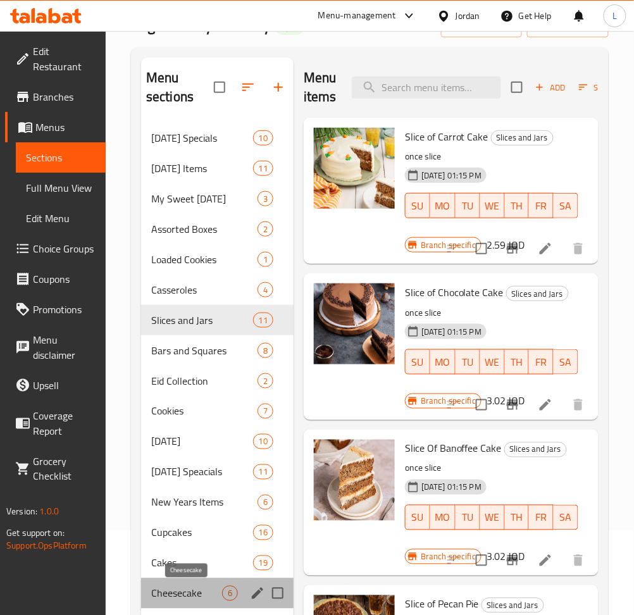
click at [176, 589] on span "Cheesecake" at bounding box center [186, 593] width 71 height 15
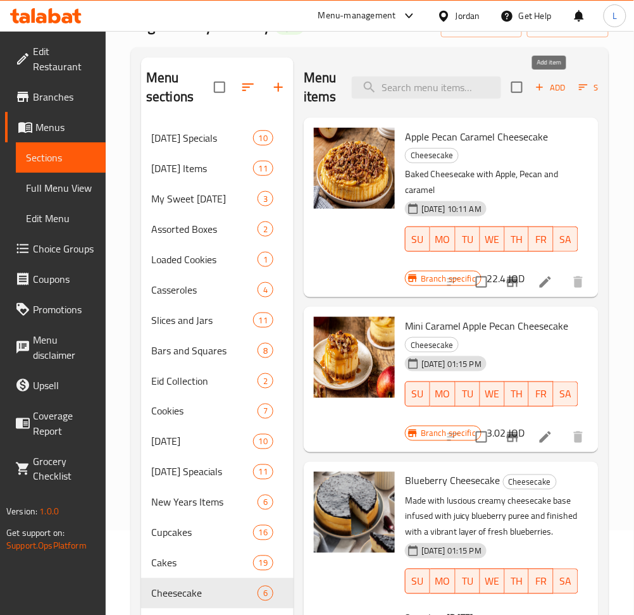
click at [544, 91] on icon "button" at bounding box center [539, 87] width 11 height 11
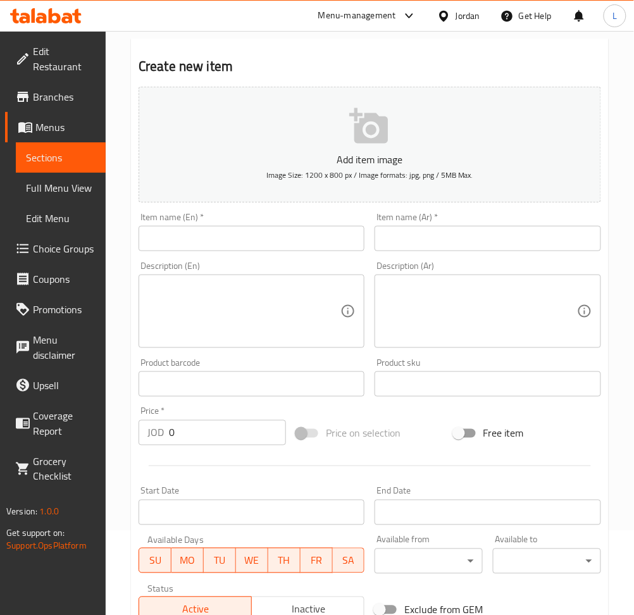
click at [201, 240] on input "text" at bounding box center [252, 238] width 226 height 25
paste input "Blackberry Cheesecake"
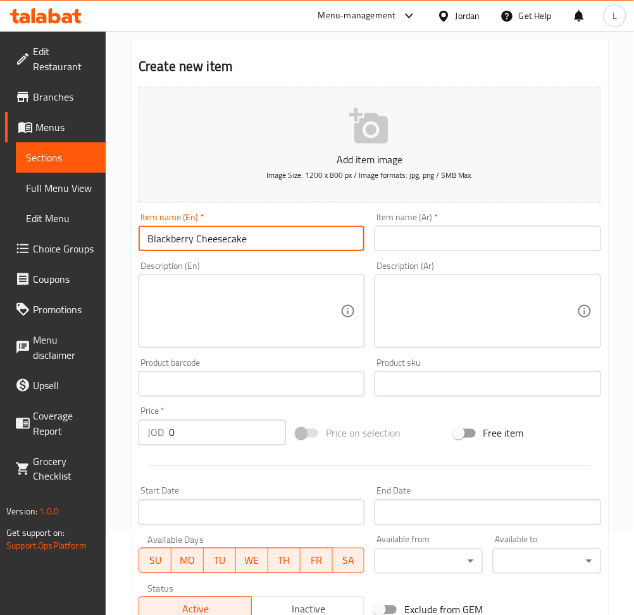
type input "Blackberry Cheesecake"
click at [441, 237] on input "text" at bounding box center [488, 238] width 226 height 25
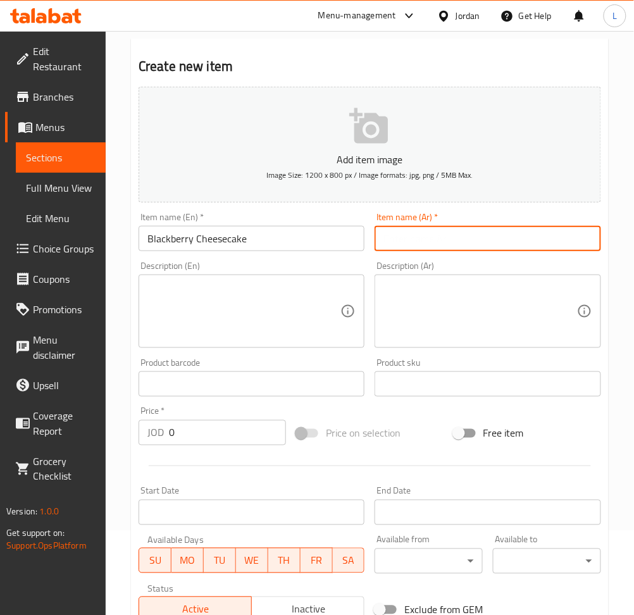
paste input "تشيز كيك بلاك بيري"
type input "تشيز كيك بلاك بيري"
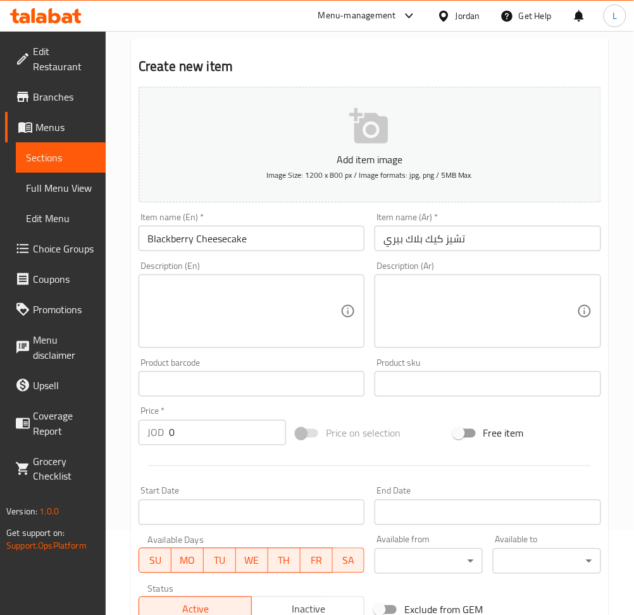
drag, startPoint x: 252, startPoint y: 303, endPoint x: 250, endPoint y: 291, distance: 12.2
click at [250, 304] on textarea at bounding box center [243, 312] width 193 height 60
paste textarea "The Perfect mix of baked and cold cheesecake with fresh blackberry puree and fr…"
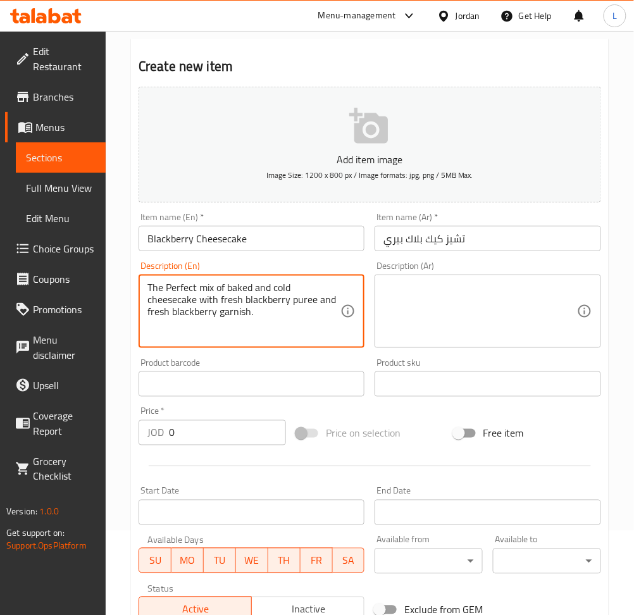
type textarea "The Perfect mix of baked and cold cheesecake with fresh blackberry puree and fr…"
click at [458, 323] on textarea at bounding box center [479, 312] width 193 height 60
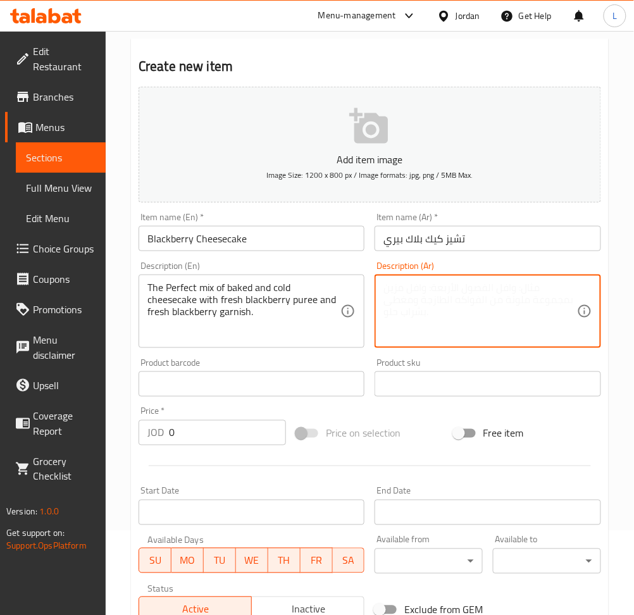
paste textarea "مزيج مثالي من كعكة الجبن المخبوزة والباردة مع هريس التوت الأسود الطازج وتزيين ا…"
type textarea "مزيج مثالي من كعكة الجبن المخبوزة والباردة مع هريس التوت الأسود الطازج وتزيين ا…"
click at [206, 428] on input "0" at bounding box center [227, 432] width 117 height 25
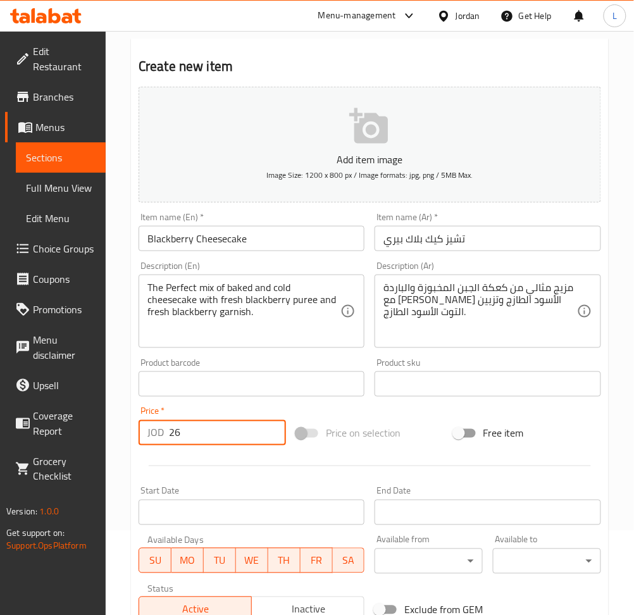
type input "26"
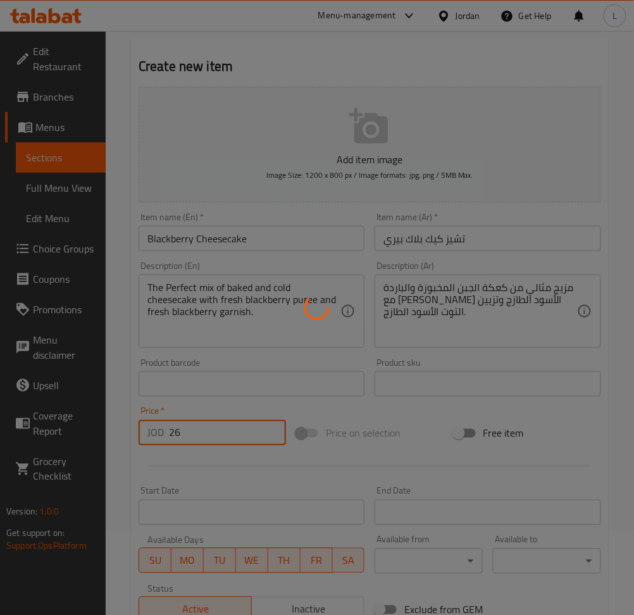
type input "0"
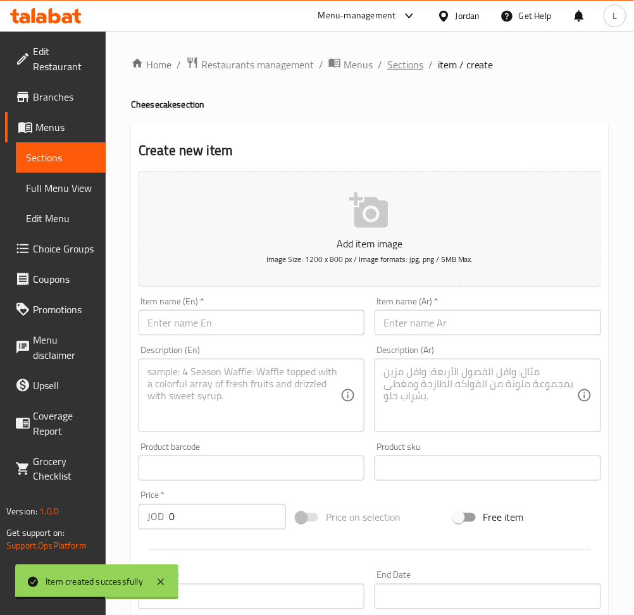
click at [402, 61] on span "Sections" at bounding box center [405, 64] width 36 height 15
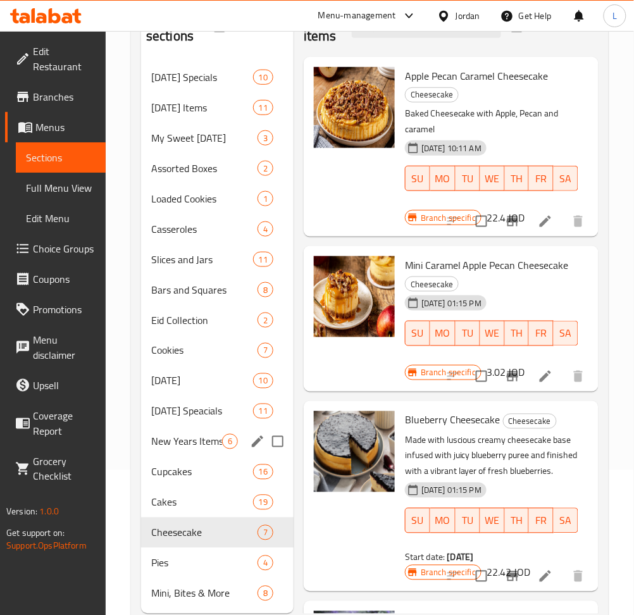
scroll to position [168, 0]
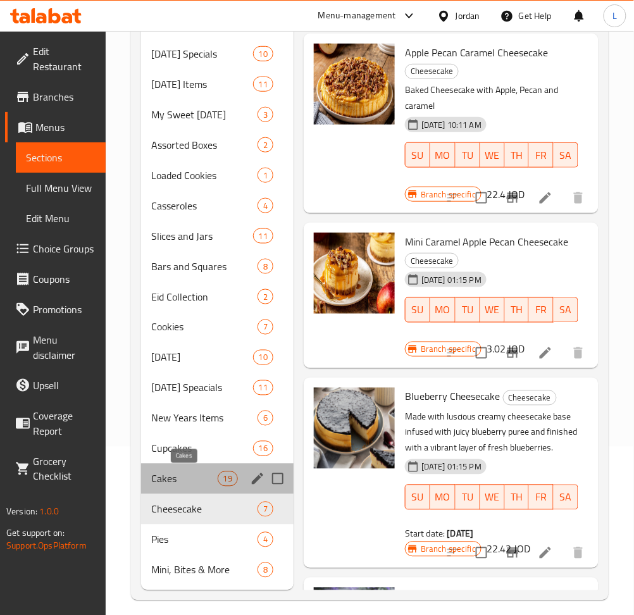
click at [194, 479] on span "Cakes" at bounding box center [184, 478] width 66 height 15
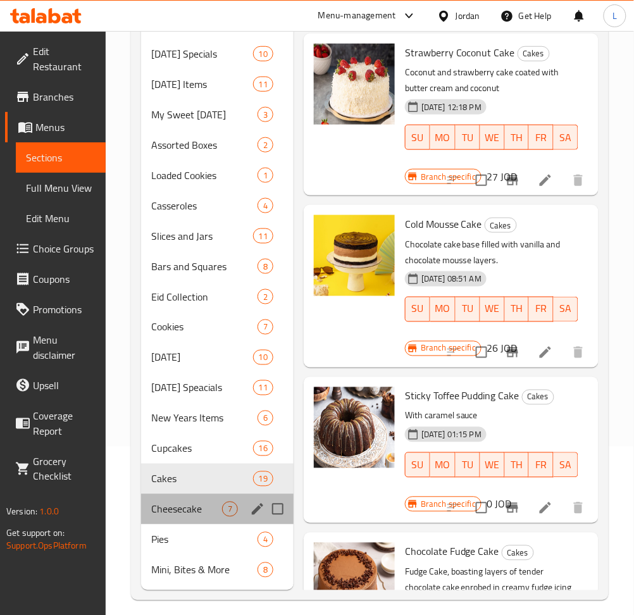
click at [187, 520] on div "Cheesecake 7" at bounding box center [217, 509] width 153 height 30
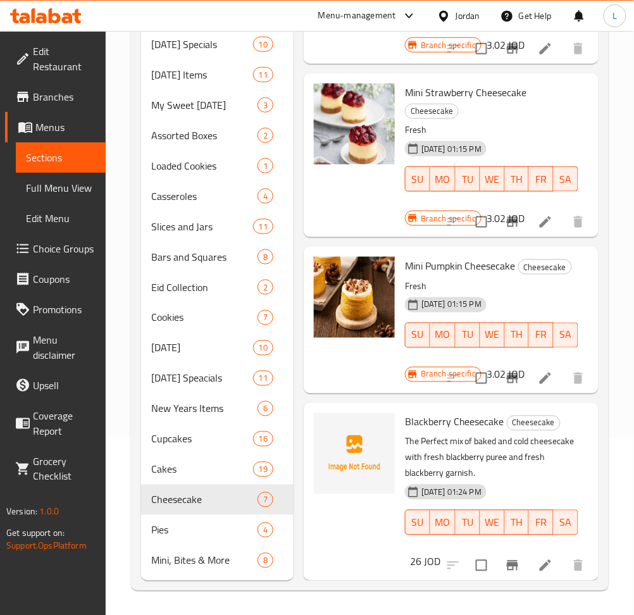
scroll to position [178, 0]
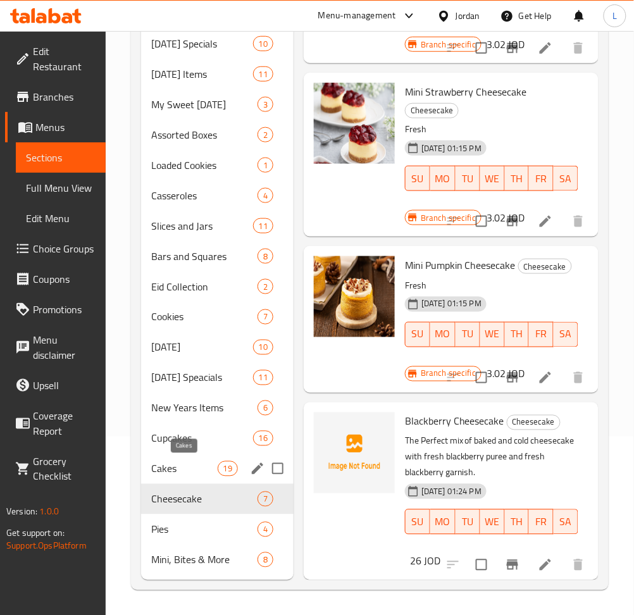
click at [173, 468] on span "Cakes" at bounding box center [184, 468] width 66 height 15
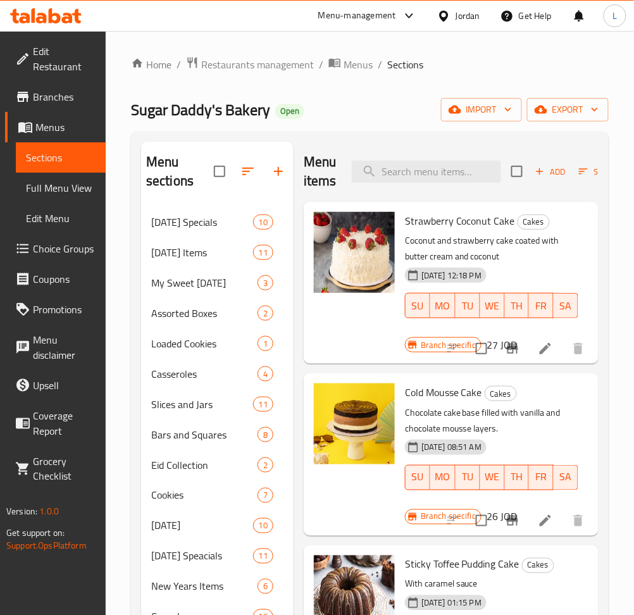
click at [544, 175] on span "Add" at bounding box center [550, 172] width 34 height 15
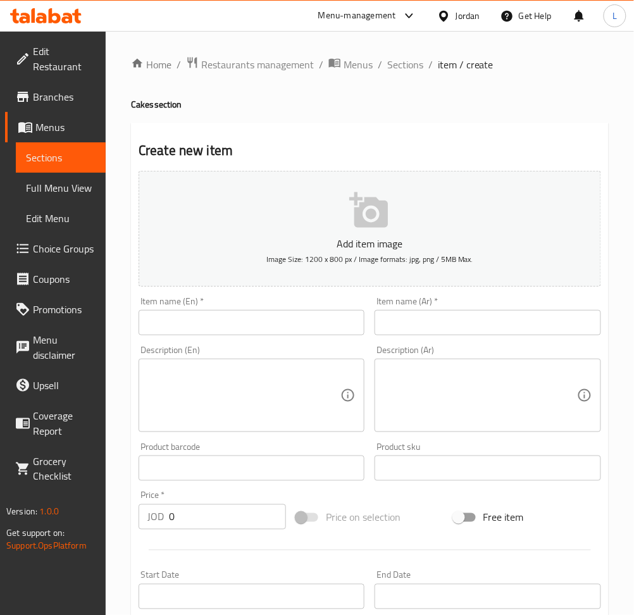
drag, startPoint x: 289, startPoint y: 330, endPoint x: 326, endPoint y: 323, distance: 37.4
click at [289, 330] on input "text" at bounding box center [252, 322] width 226 height 25
paste input "Matilda Cake"
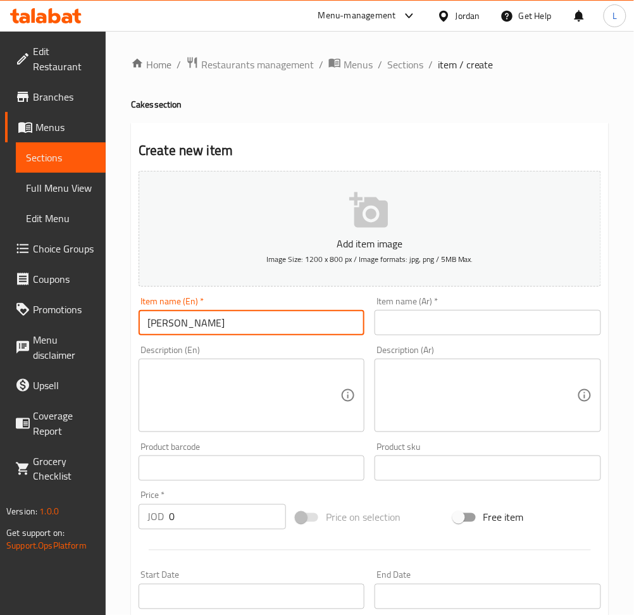
type input "Matilda Cake"
click at [408, 312] on input "text" at bounding box center [488, 322] width 226 height 25
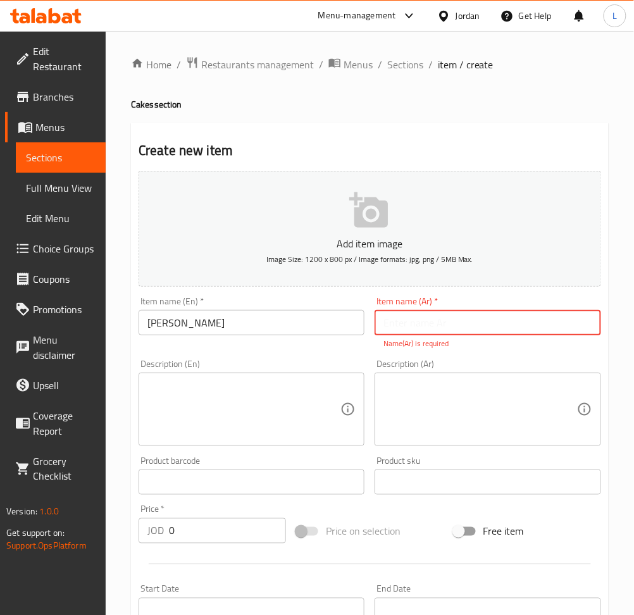
paste input "كعكة ماتيلدا"
type input "كعكة ماتيلدا"
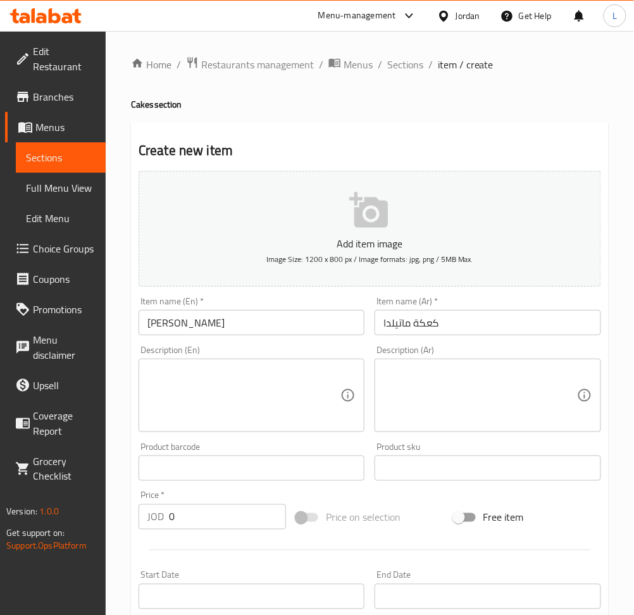
click at [163, 387] on textarea at bounding box center [243, 396] width 193 height 60
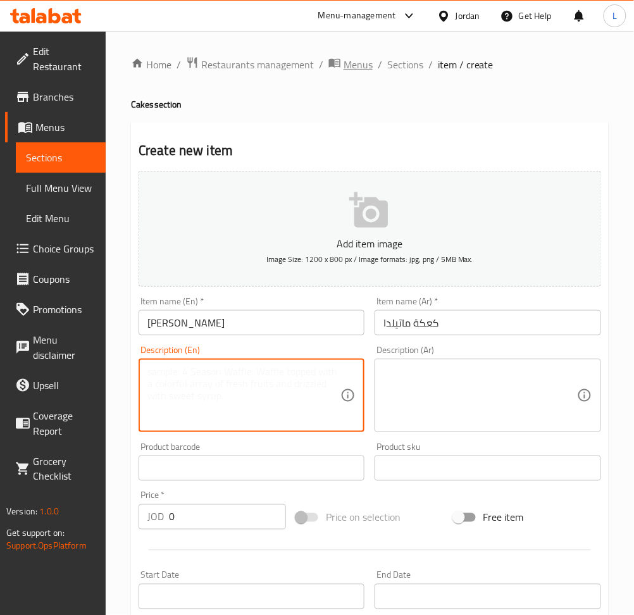
paste textarea "Juicy Three layered Chocolate Cake with Three types of Chocolate mixes"
type textarea "Juicy Three layered Chocolate Cake with Three types of Chocolate mixes"
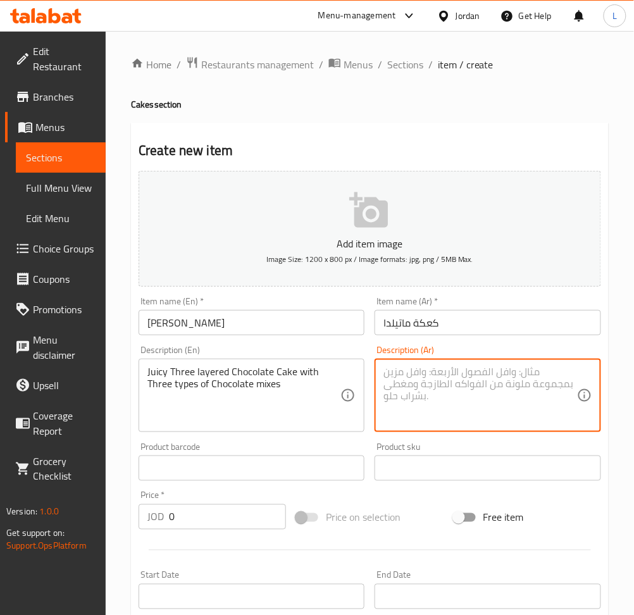
click at [476, 399] on textarea at bounding box center [479, 396] width 193 height 60
paste textarea "كعكة الشوكولاتة اللذيذة المكونة من ثلاث طبقات مع ثلاثة أنواع من مزيج الشوكولاتة"
type textarea "كعكة الشوكولاتة اللذيذة المكونة من ثلاث طبقات مع ثلاثة أنواع من مزيج الشوكولاتة"
click at [209, 512] on input "0" at bounding box center [227, 516] width 117 height 25
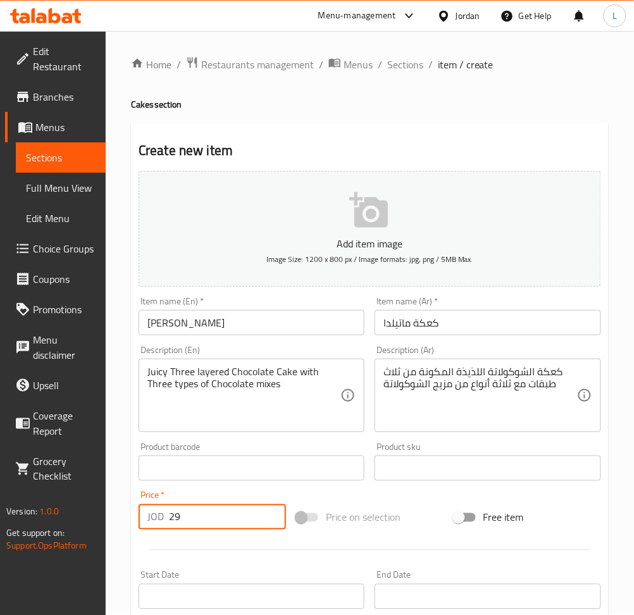
type input "29"
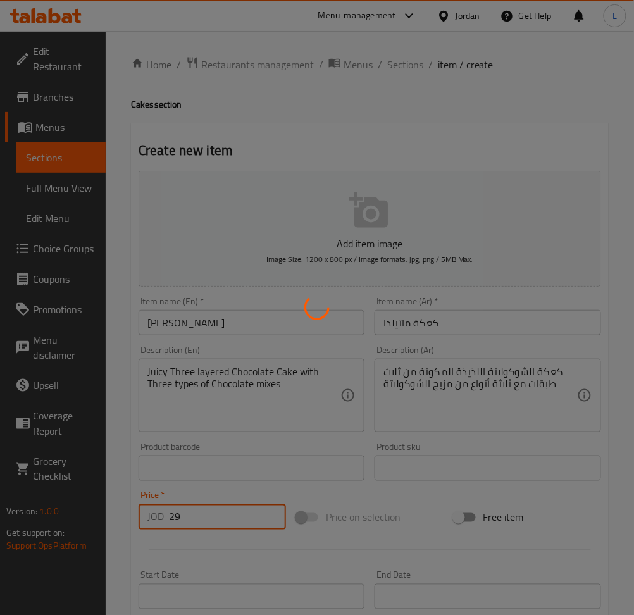
type input "0"
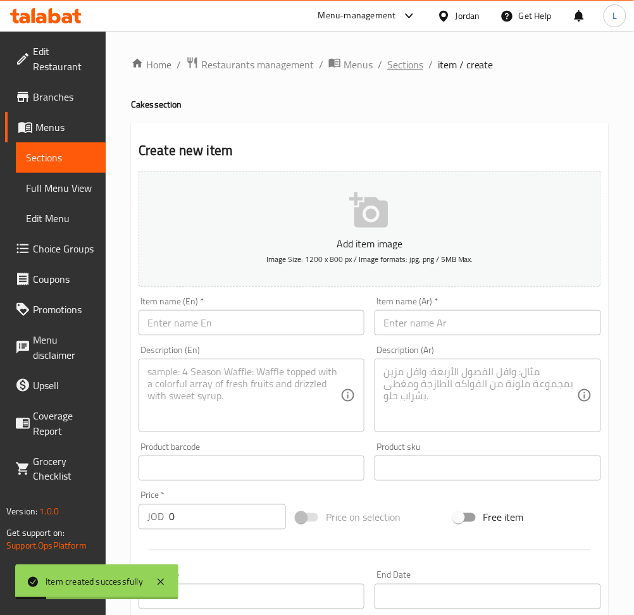
click at [399, 57] on span "Sections" at bounding box center [405, 64] width 36 height 15
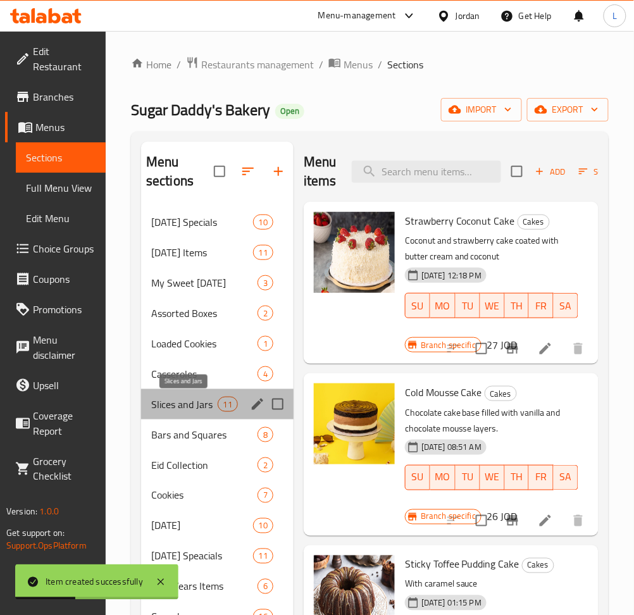
click at [180, 402] on span "Slices and Jars" at bounding box center [184, 404] width 66 height 15
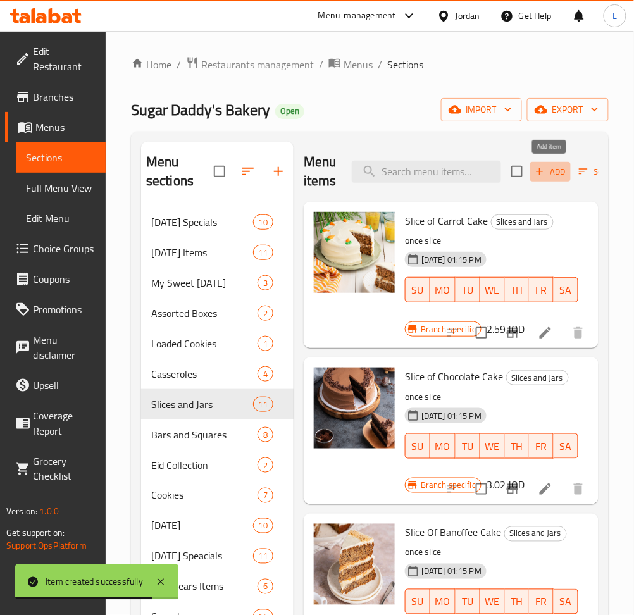
click at [537, 178] on span "Add" at bounding box center [550, 172] width 34 height 15
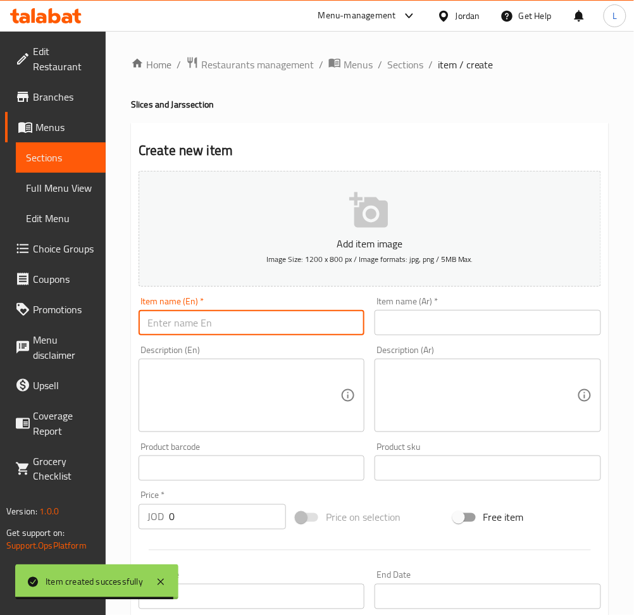
click at [224, 321] on input "text" at bounding box center [252, 322] width 226 height 25
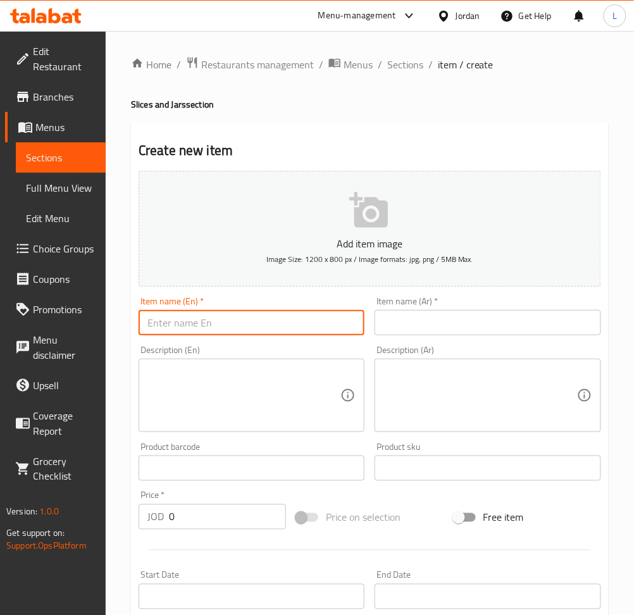
paste input "Matilda Cake"
type input "Matilda Cake"
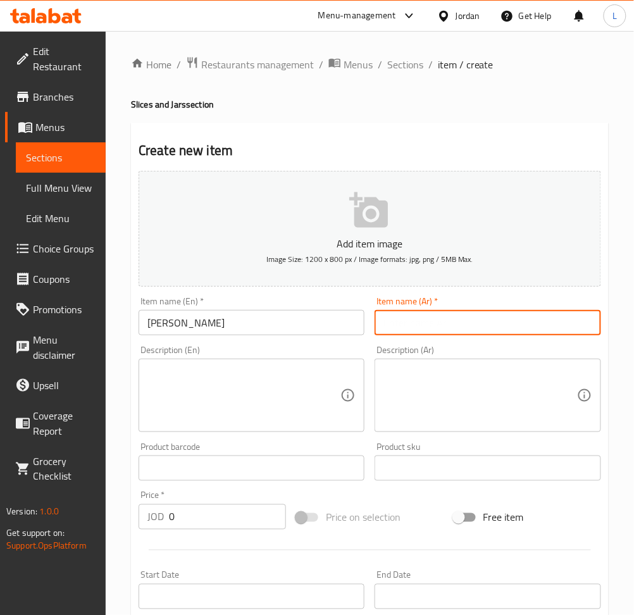
drag, startPoint x: 446, startPoint y: 327, endPoint x: 502, endPoint y: 305, distance: 60.5
click at [446, 327] on input "text" at bounding box center [488, 322] width 226 height 25
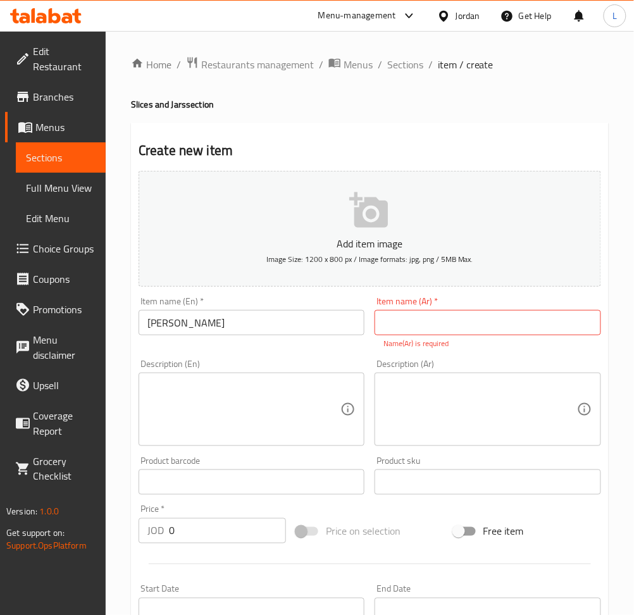
drag, startPoint x: 235, startPoint y: 404, endPoint x: 205, endPoint y: 367, distance: 47.6
click at [235, 404] on textarea at bounding box center [243, 410] width 193 height 60
paste textarea "A Slice of our Juicy Matilda Cake."
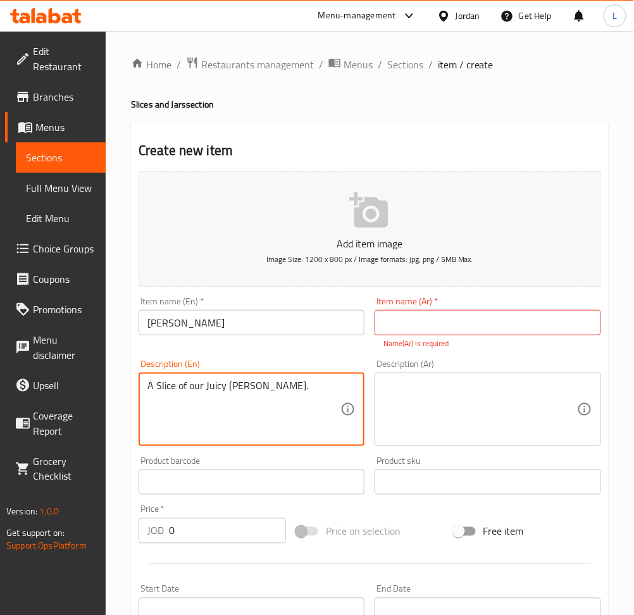
type textarea "A Slice of our Juicy Matilda Cake."
click at [170, 333] on input "Matilda Cake" at bounding box center [252, 322] width 226 height 25
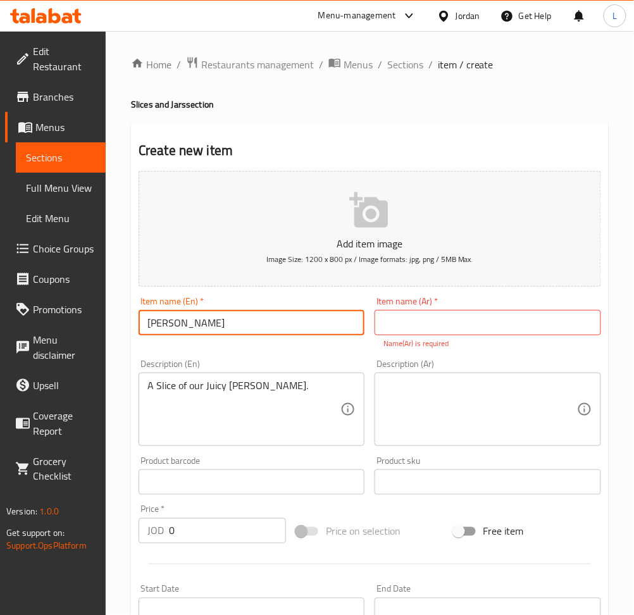
click at [167, 330] on input "Matilda Cake" at bounding box center [252, 322] width 226 height 25
click at [552, 330] on input "text" at bounding box center [488, 322] width 226 height 25
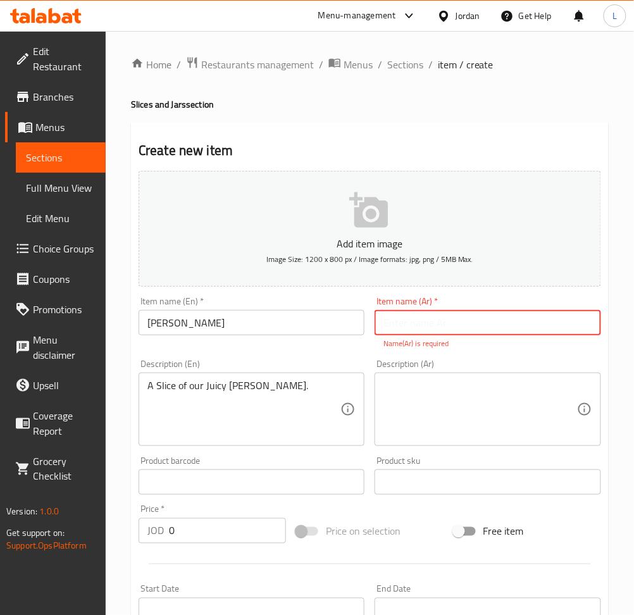
paste input "كعكة ماتيلدا"
type input "كعكة ماتيلدا"
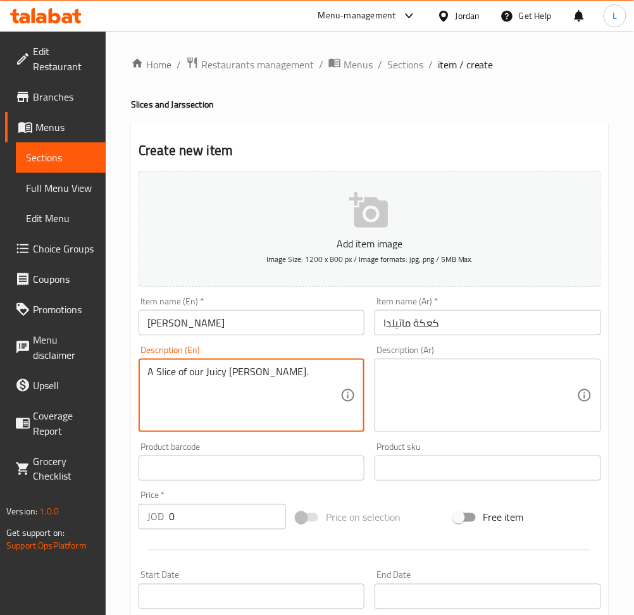
click at [220, 399] on textarea "A Slice of our Juicy Matilda Cake." at bounding box center [243, 396] width 193 height 60
click at [469, 414] on textarea at bounding box center [479, 396] width 193 height 60
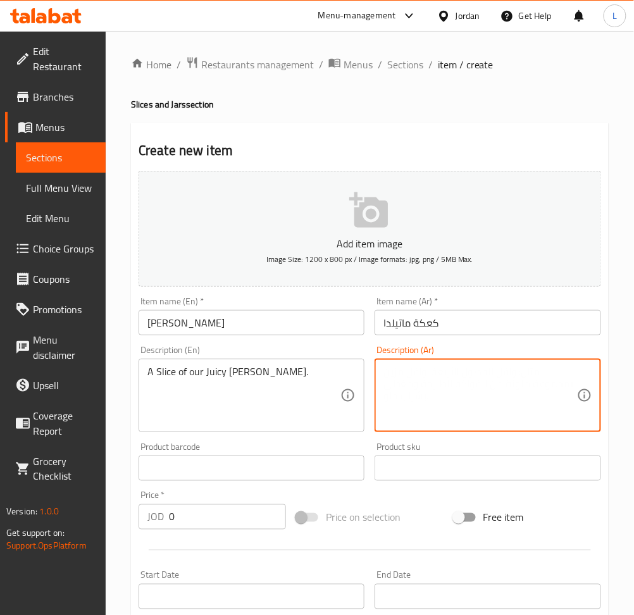
paste textarea "قطعة من كعكة ماتيلدا اللذيذة."
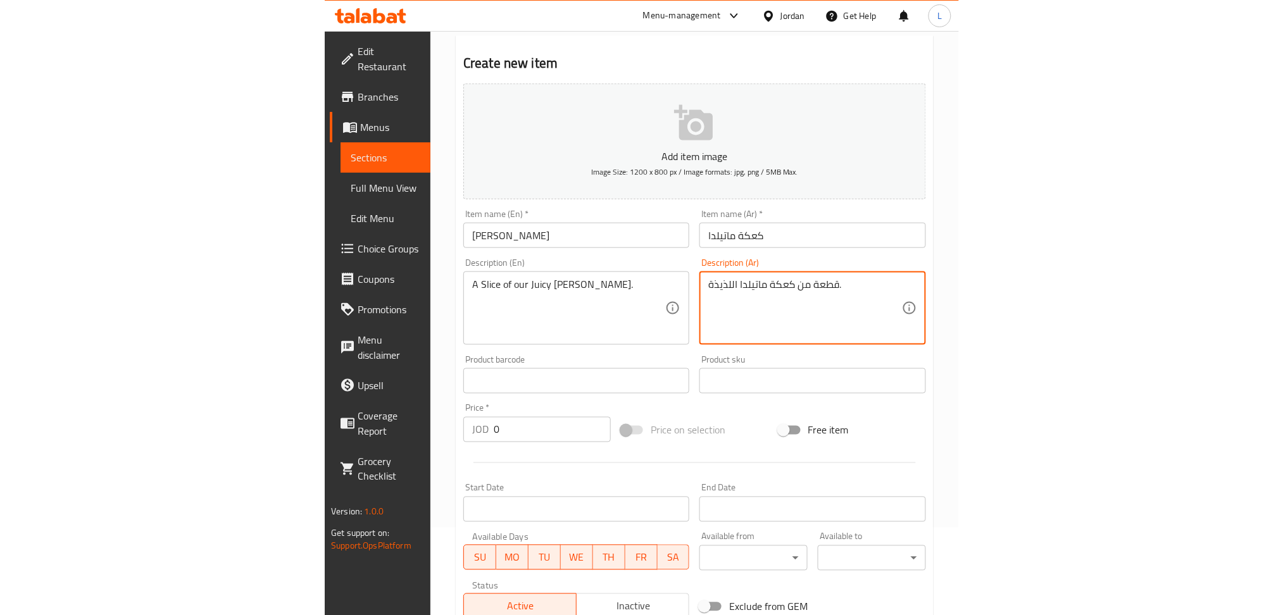
scroll to position [277, 0]
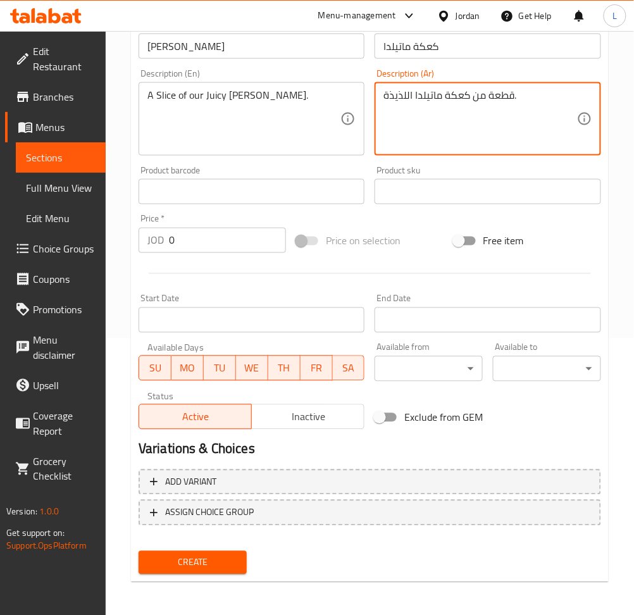
type textarea "قطعة من كعكة ماتيلدا اللذيذة."
drag, startPoint x: 220, startPoint y: 234, endPoint x: 220, endPoint y: 264, distance: 29.7
click at [220, 234] on input "0" at bounding box center [227, 240] width 117 height 25
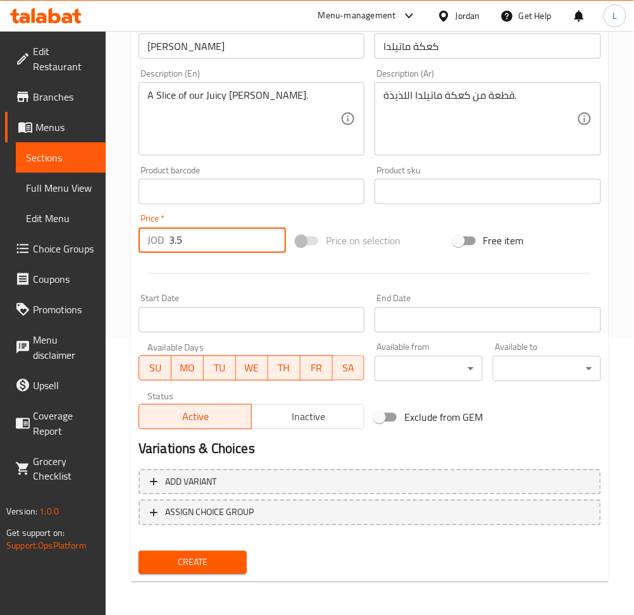
type input "3.5"
click at [139, 551] on button "Create" at bounding box center [193, 562] width 108 height 23
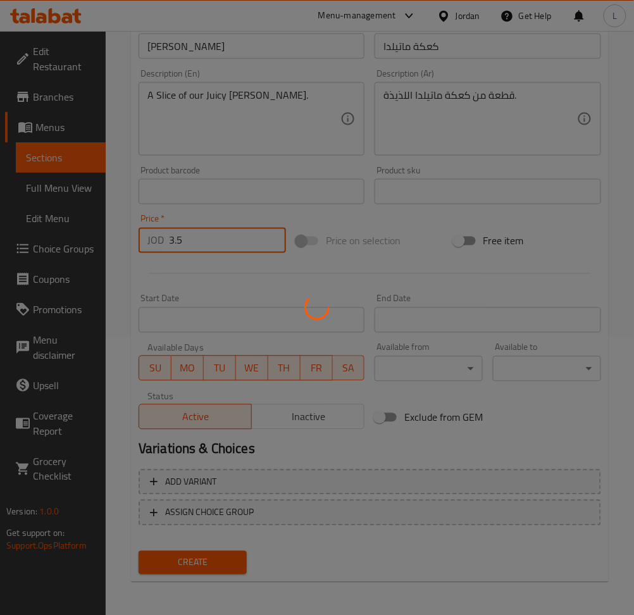
type input "0"
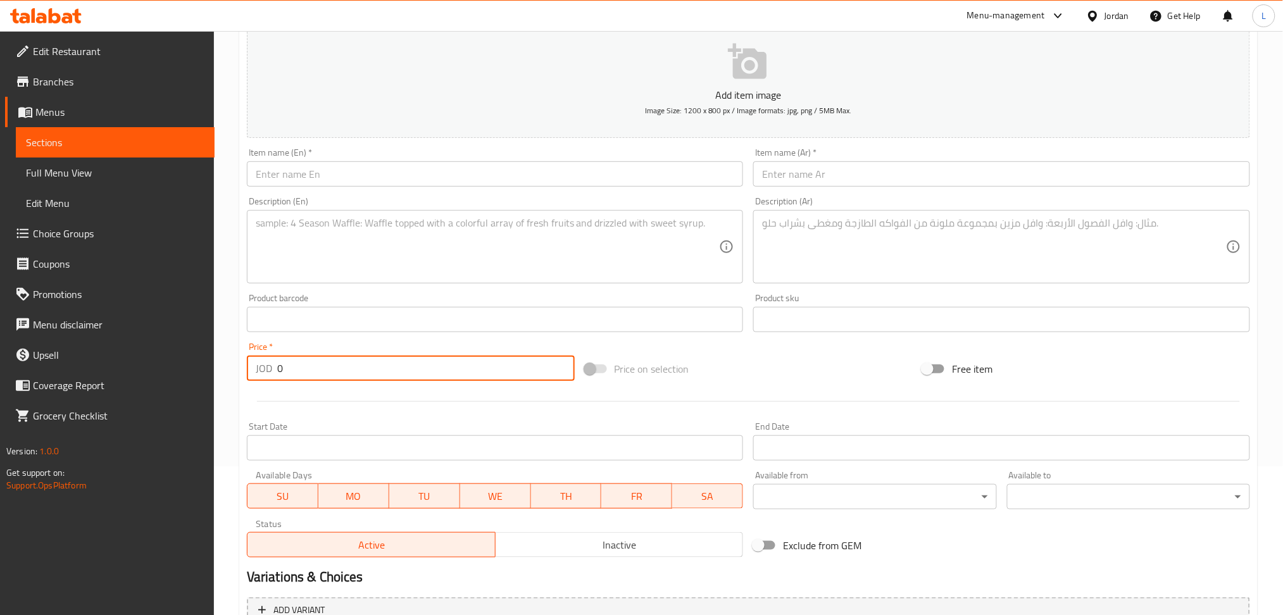
scroll to position [0, 0]
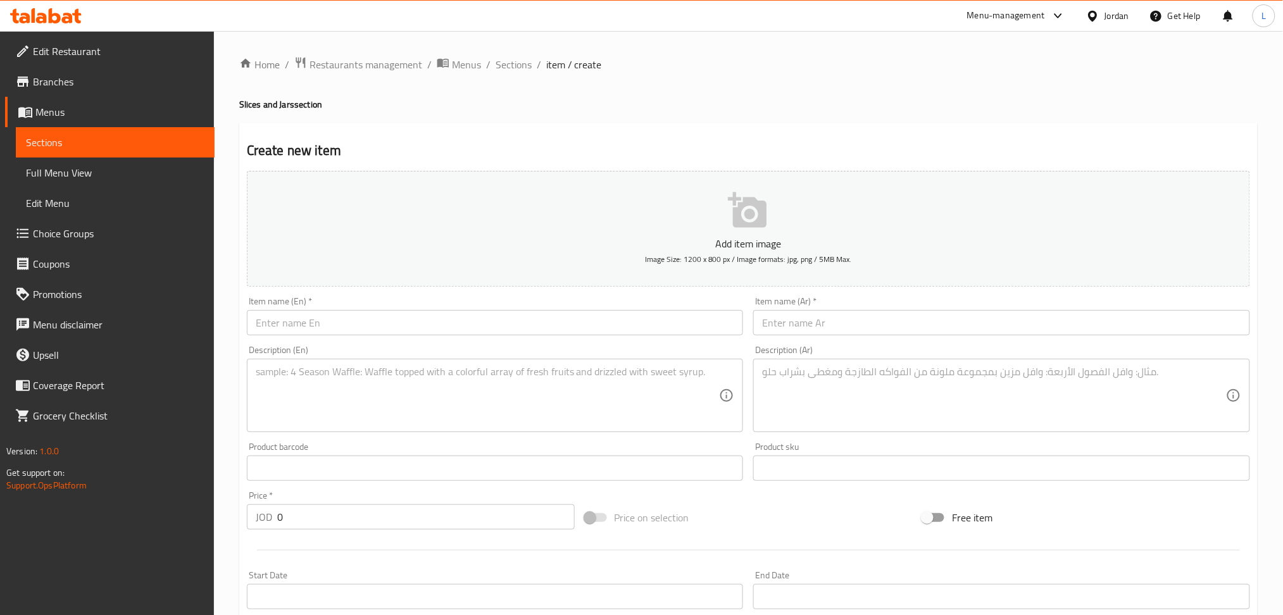
click at [513, 49] on div "Home / Restaurants management / Menus / Sections / item / create Slices and Jar…" at bounding box center [748, 462] width 1069 height 863
click at [513, 65] on span "Sections" at bounding box center [514, 64] width 36 height 15
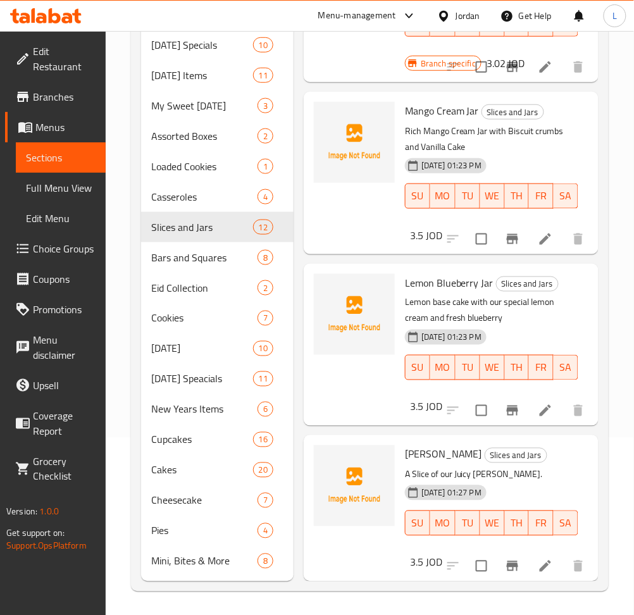
scroll to position [178, 0]
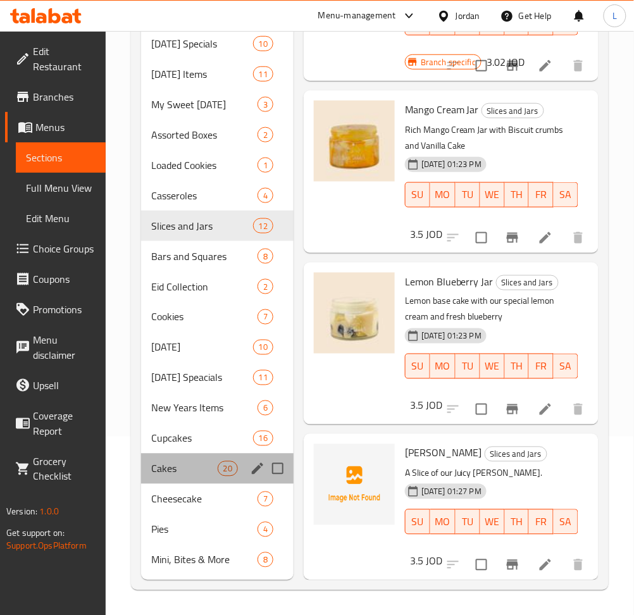
click at [180, 477] on div "Cakes 20" at bounding box center [217, 469] width 153 height 30
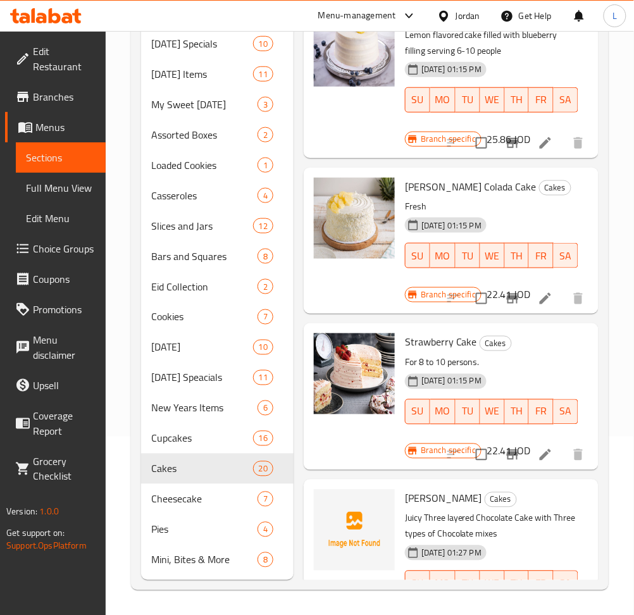
scroll to position [2776, 0]
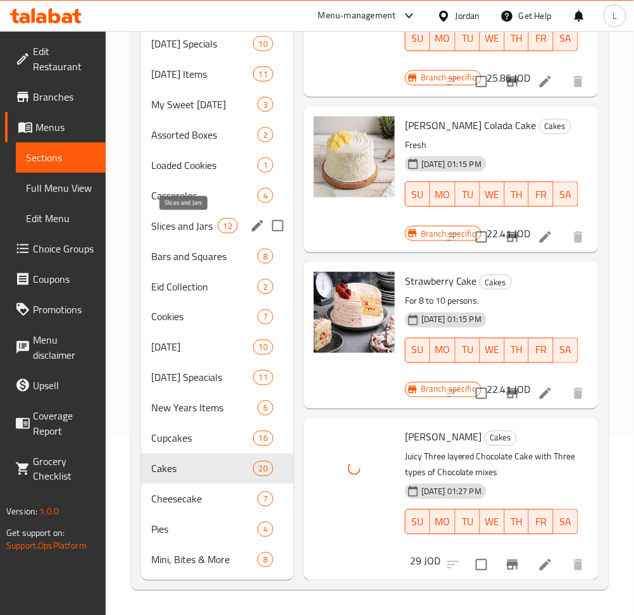
click at [204, 215] on div "Slices and Jars 12" at bounding box center [217, 226] width 153 height 30
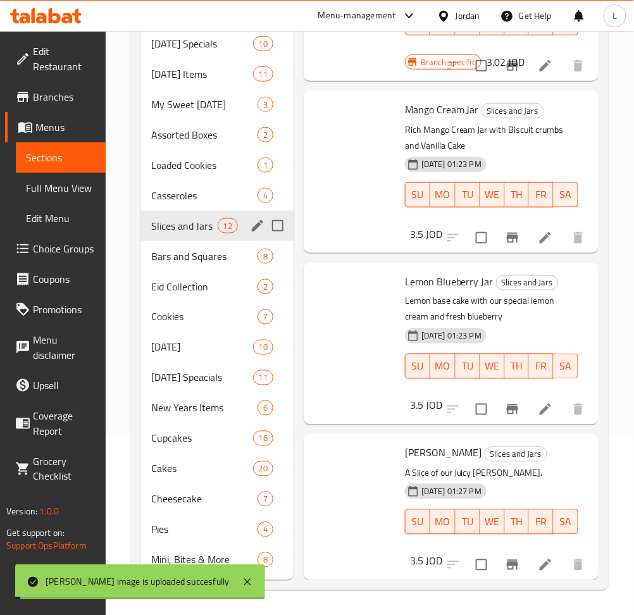
scroll to position [1414, 0]
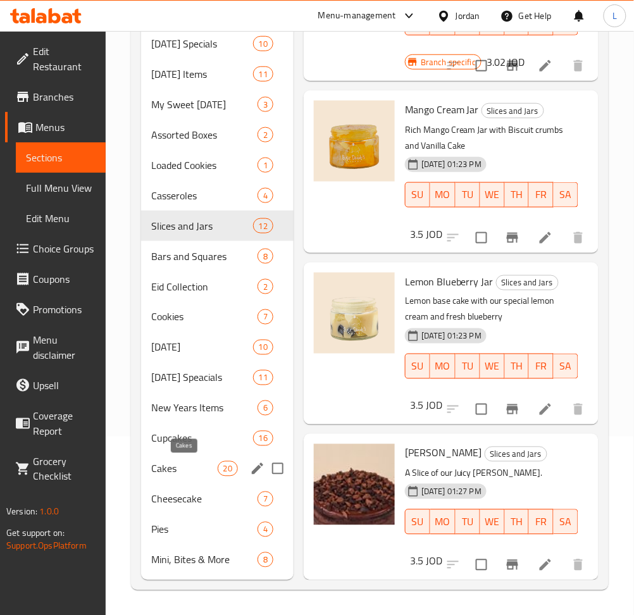
click at [185, 471] on span "Cakes" at bounding box center [184, 468] width 66 height 15
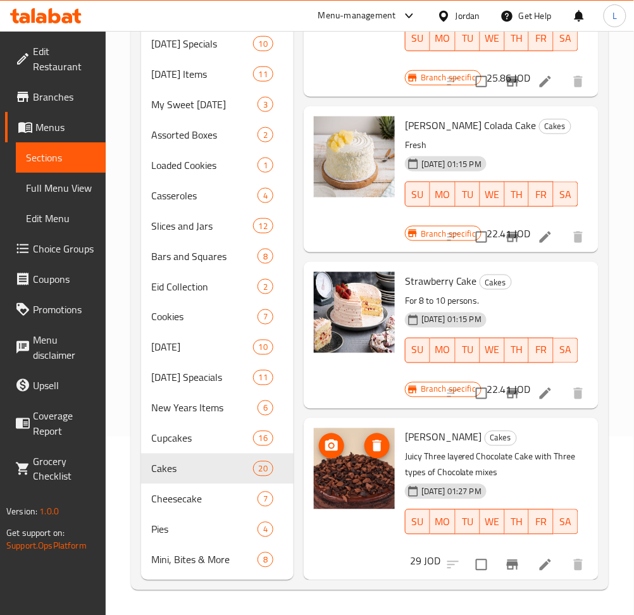
scroll to position [2776, 0]
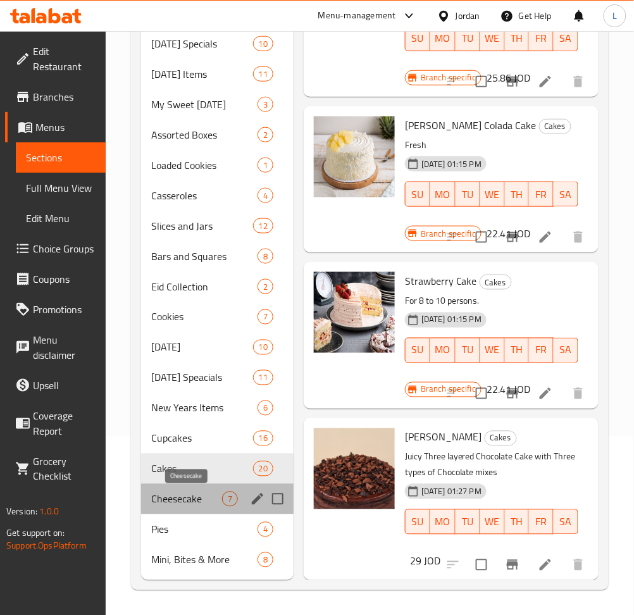
click at [187, 498] on span "Cheesecake" at bounding box center [186, 499] width 71 height 15
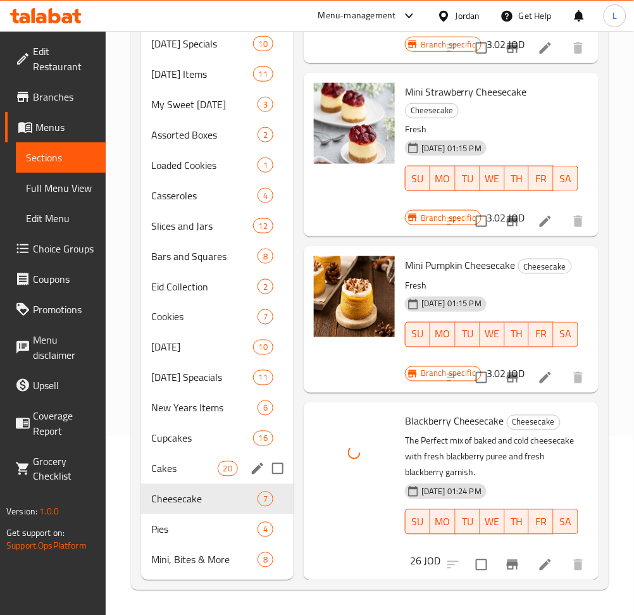
click at [197, 466] on span "Cakes" at bounding box center [184, 468] width 66 height 15
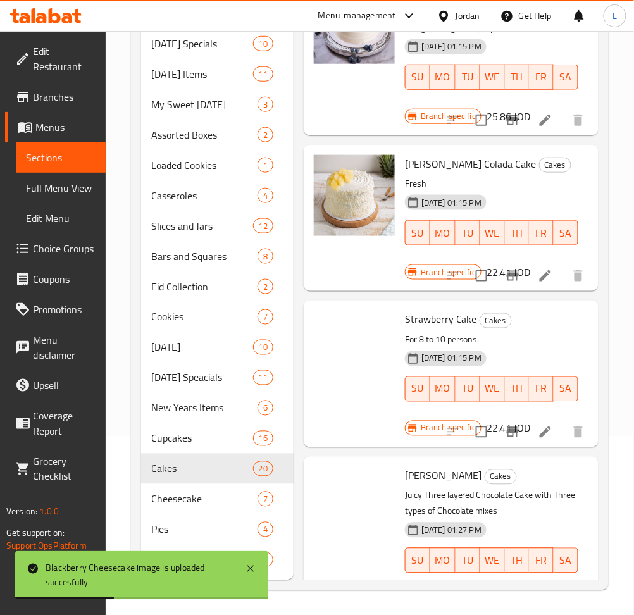
scroll to position [2776, 0]
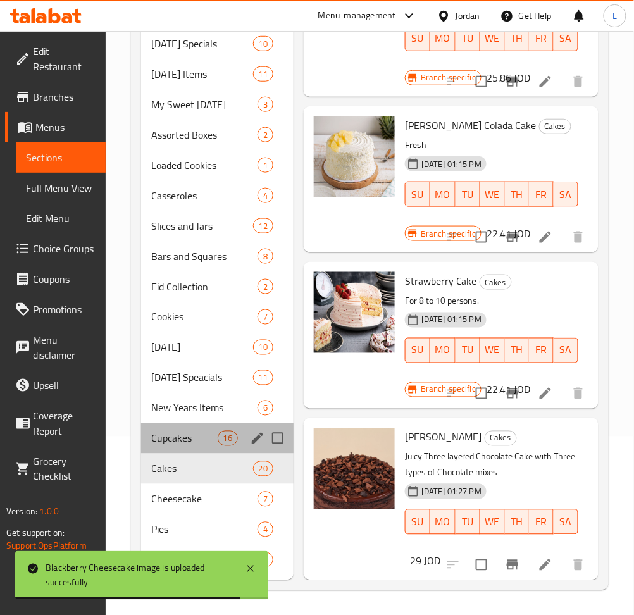
click at [198, 446] on div "Cupcakes 16" at bounding box center [217, 438] width 153 height 30
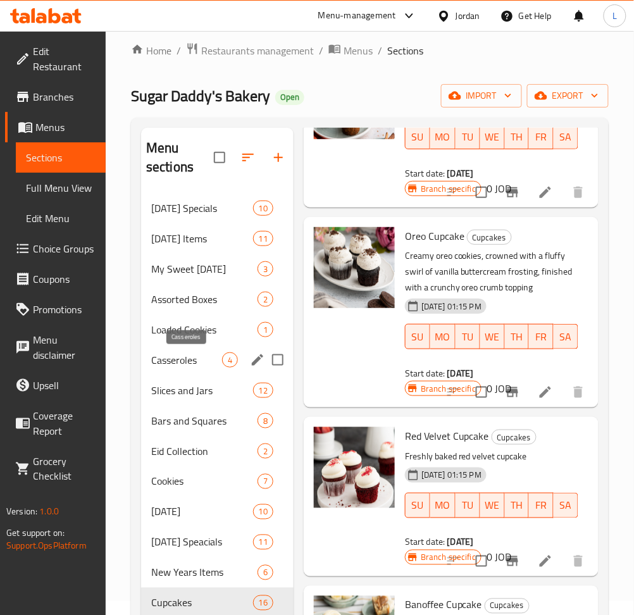
scroll to position [10, 0]
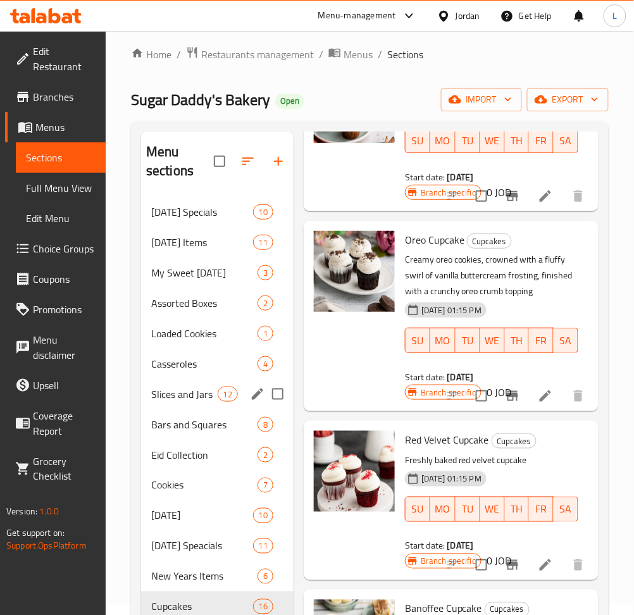
click at [196, 402] on div "Slices and Jars 12" at bounding box center [217, 394] width 153 height 30
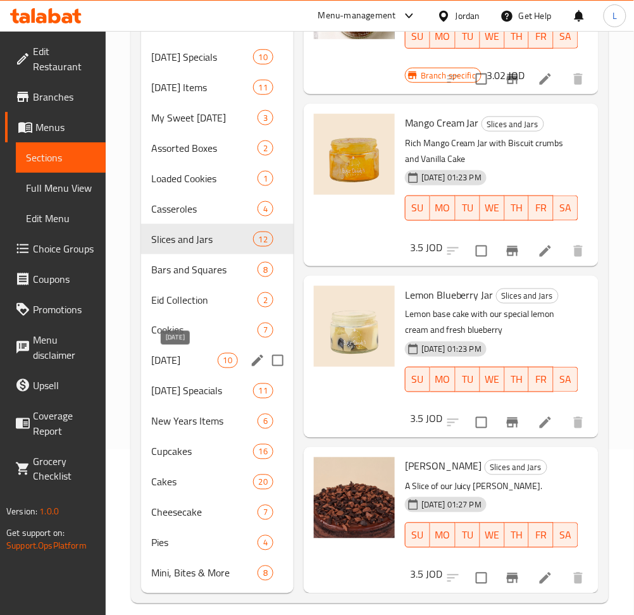
scroll to position [168, 0]
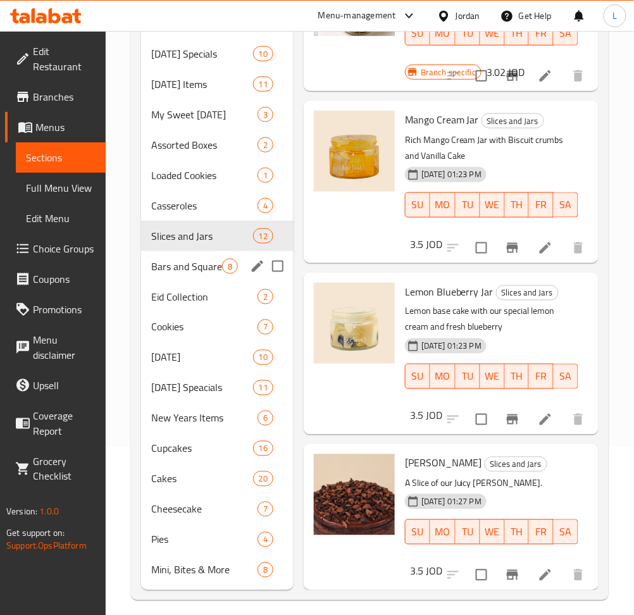
click at [192, 275] on div "Bars and Squares 8" at bounding box center [217, 266] width 153 height 30
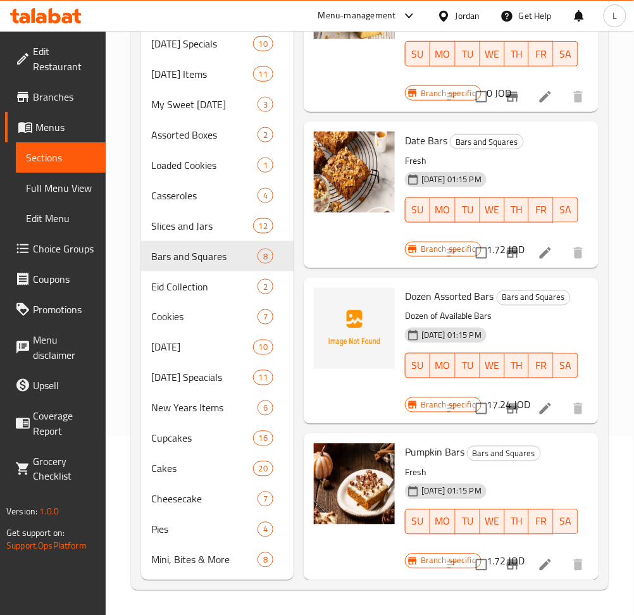
scroll to position [443, 0]
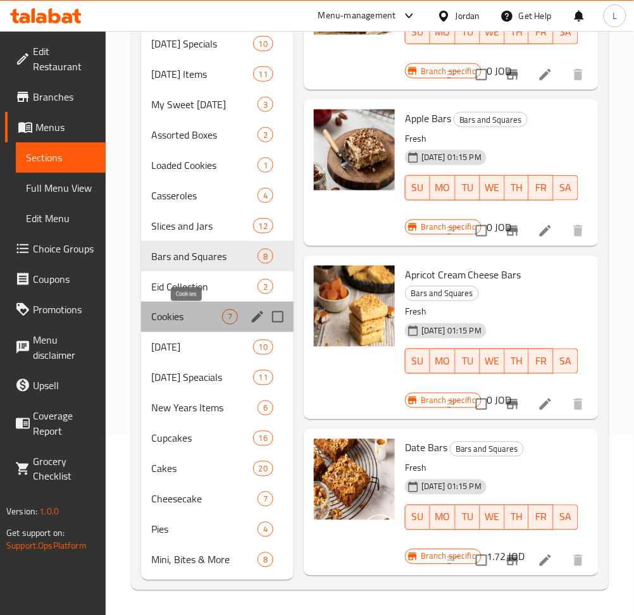
click at [182, 319] on span "Cookies" at bounding box center [186, 316] width 71 height 15
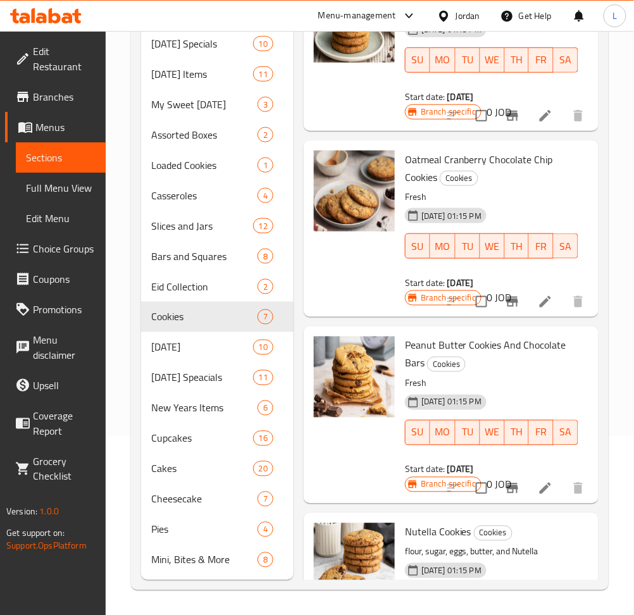
scroll to position [637, 0]
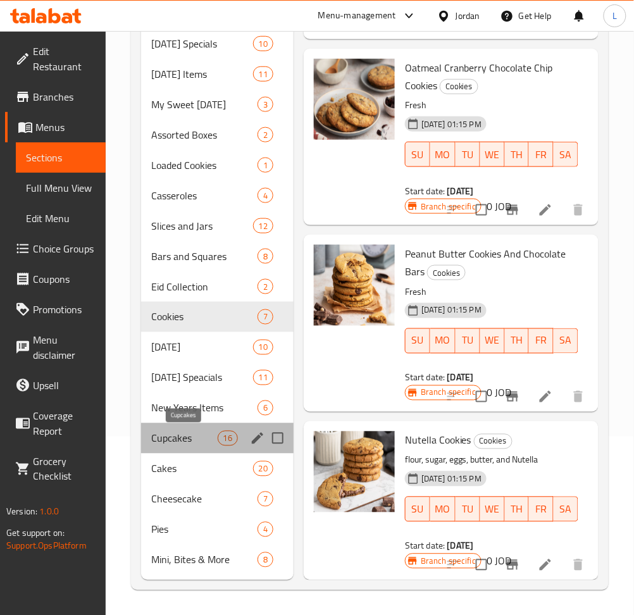
click at [189, 437] on span "Cupcakes" at bounding box center [184, 438] width 66 height 15
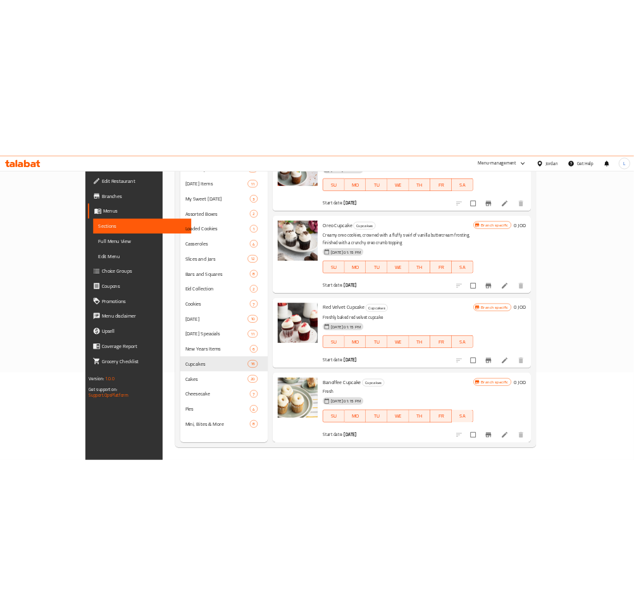
scroll to position [1678, 0]
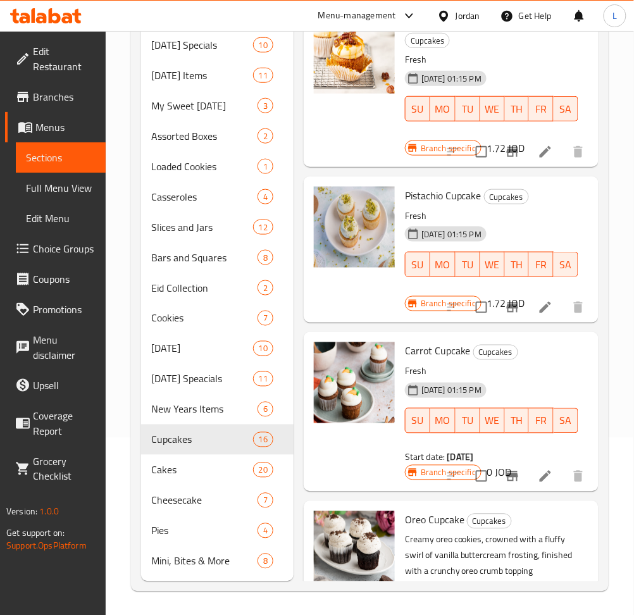
click at [41, 16] on icon at bounding box center [41, 18] width 11 height 11
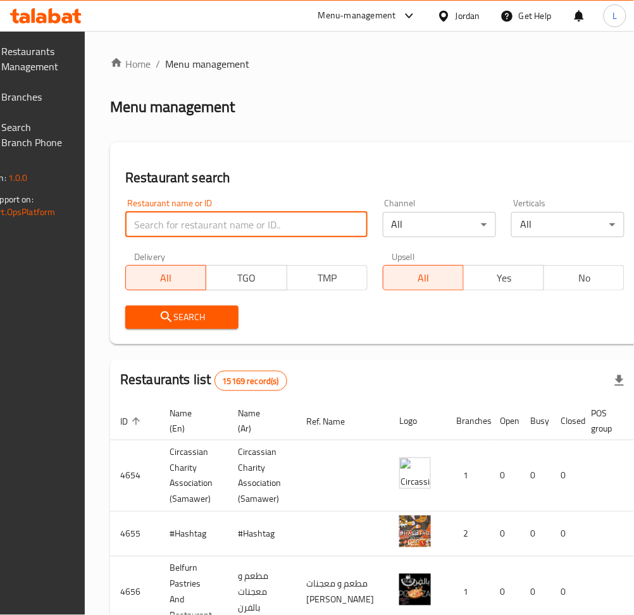
click at [249, 226] on input "search" at bounding box center [246, 224] width 242 height 25
paste input "745750"
type input "745750"
click button "Search" at bounding box center [181, 317] width 113 height 23
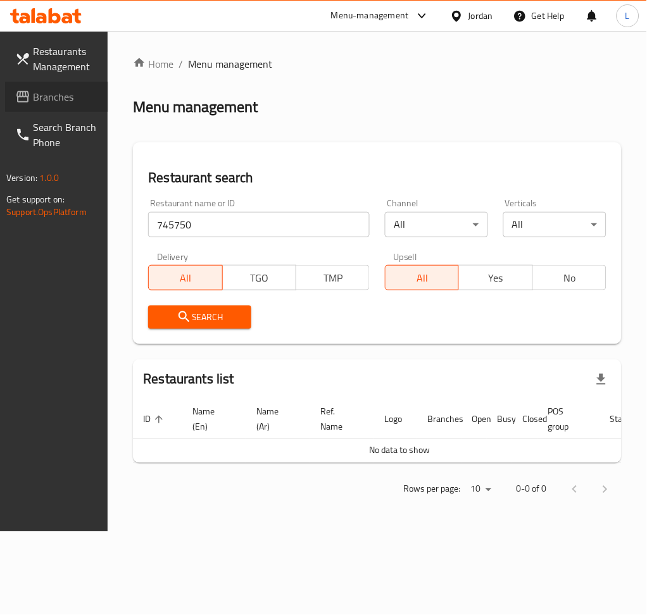
click at [59, 96] on span "Branches" at bounding box center [65, 96] width 65 height 15
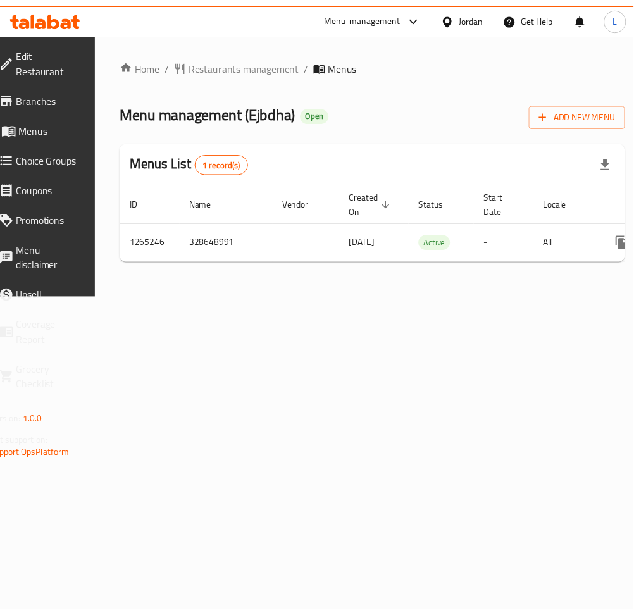
scroll to position [0, 140]
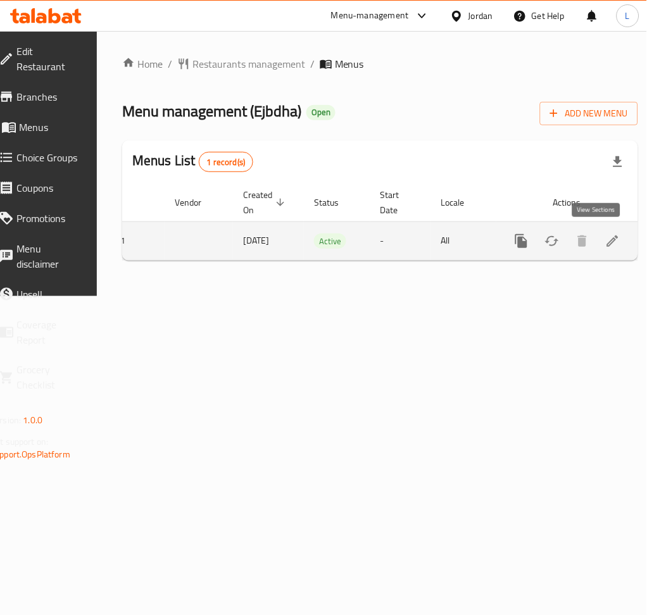
click at [607, 237] on icon "enhanced table" at bounding box center [612, 240] width 11 height 11
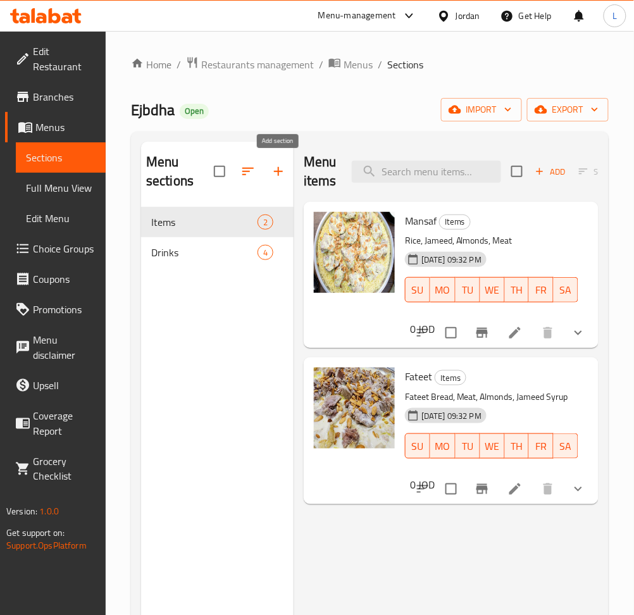
click at [275, 171] on icon "button" at bounding box center [278, 171] width 15 height 15
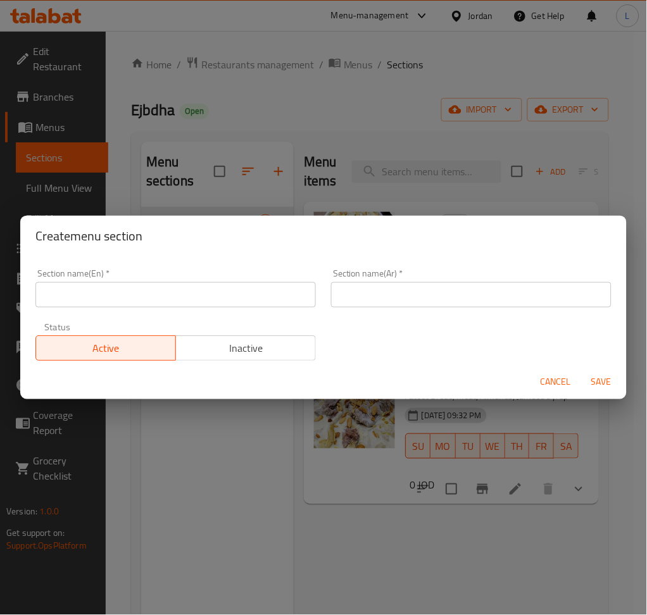
click at [240, 302] on input "text" at bounding box center [175, 294] width 280 height 25
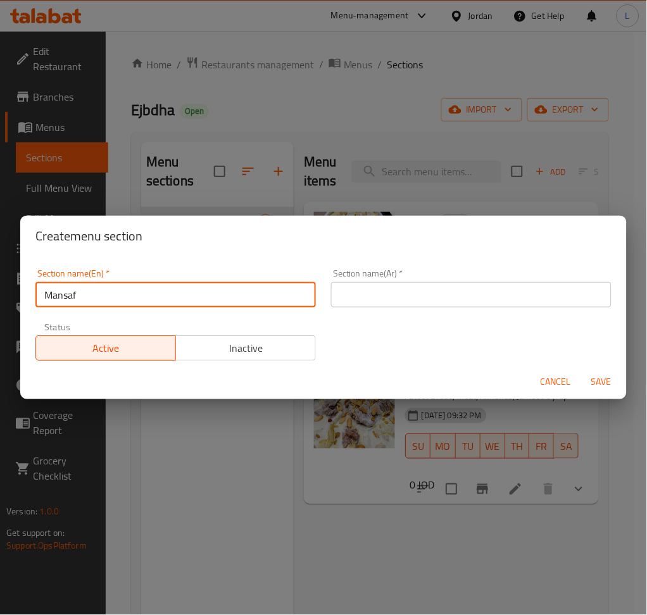
type input "Mansaf"
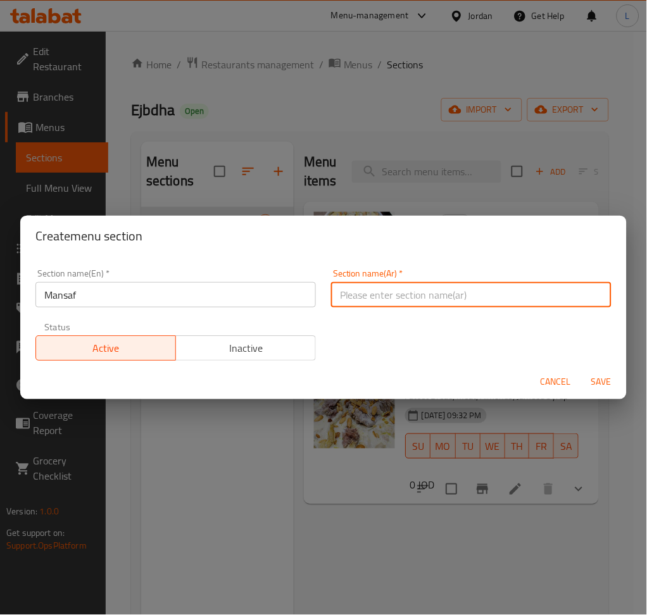
click at [399, 289] on input "text" at bounding box center [471, 294] width 280 height 25
type input "منسف"
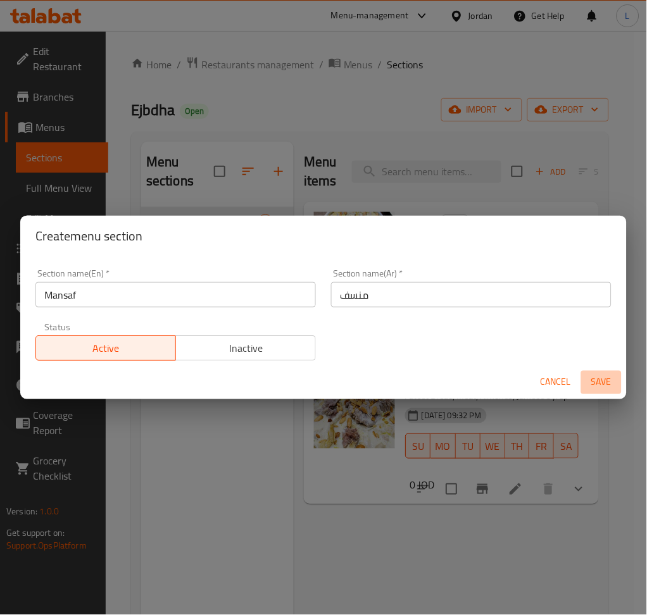
click at [597, 379] on span "Save" at bounding box center [601, 383] width 30 height 16
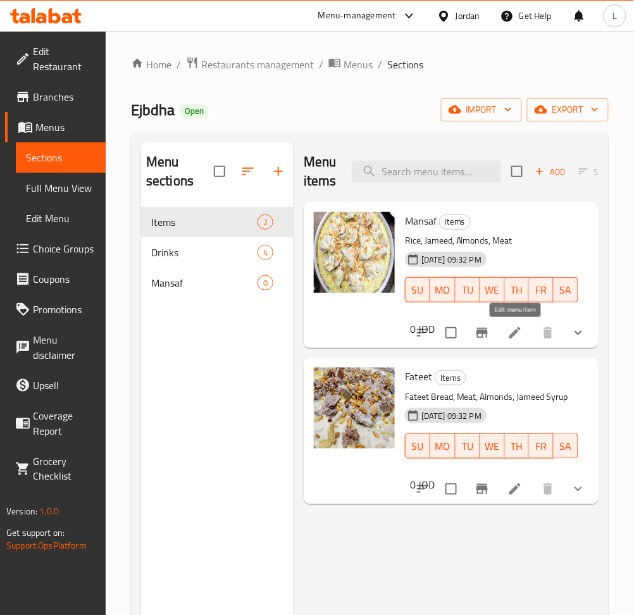
click at [515, 335] on icon at bounding box center [514, 332] width 11 height 11
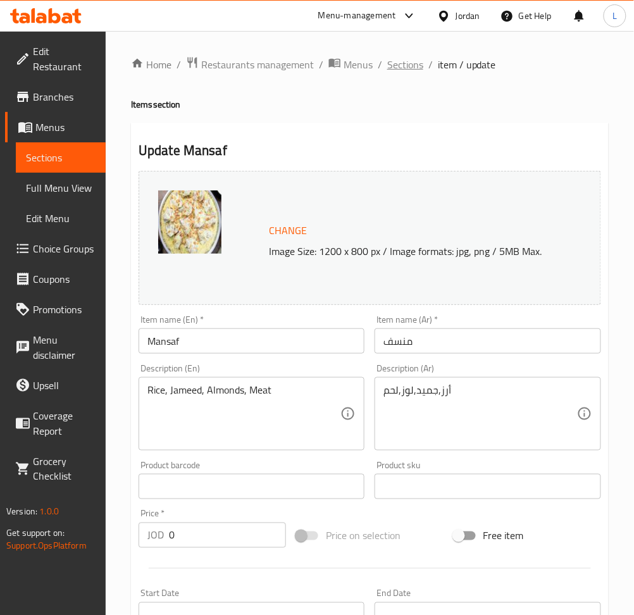
click at [408, 70] on span "Sections" at bounding box center [405, 64] width 36 height 15
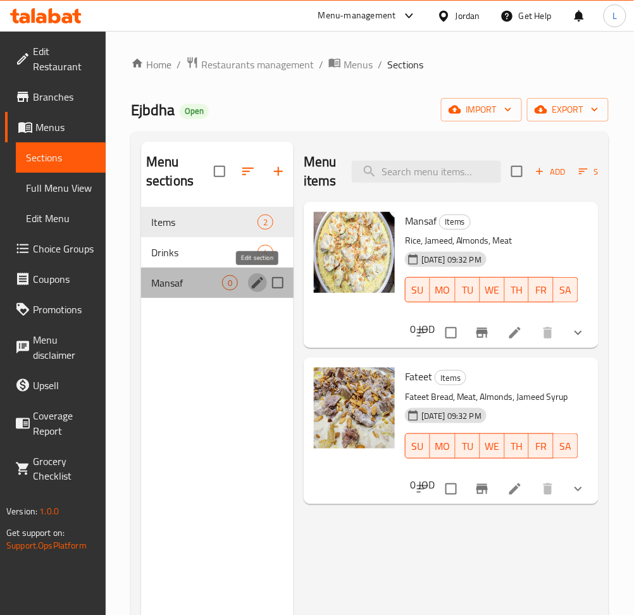
click at [256, 286] on icon "edit" at bounding box center [257, 282] width 11 height 11
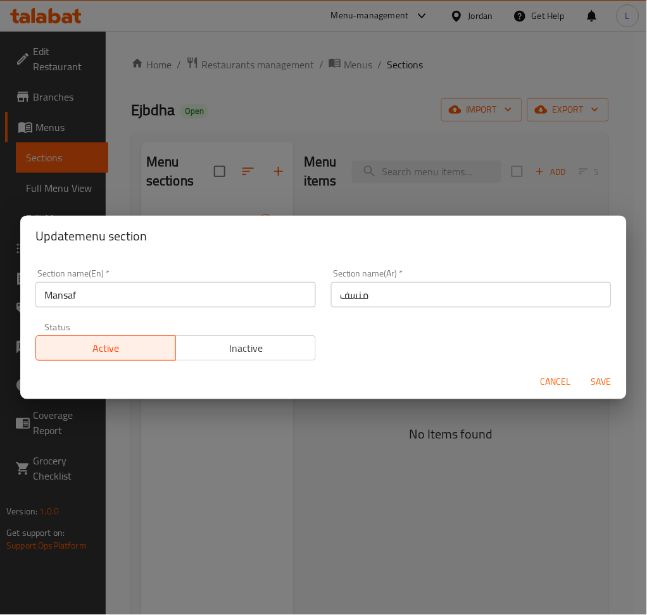
click at [549, 378] on span "Cancel" at bounding box center [555, 383] width 30 height 16
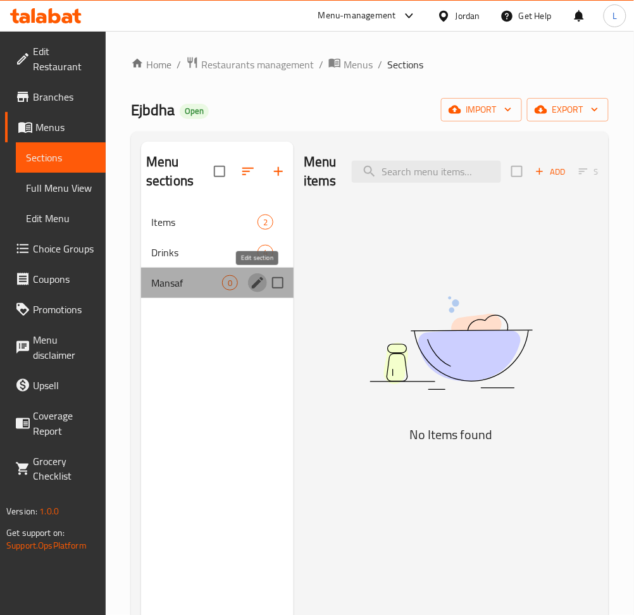
click at [250, 284] on icon "edit" at bounding box center [257, 282] width 15 height 15
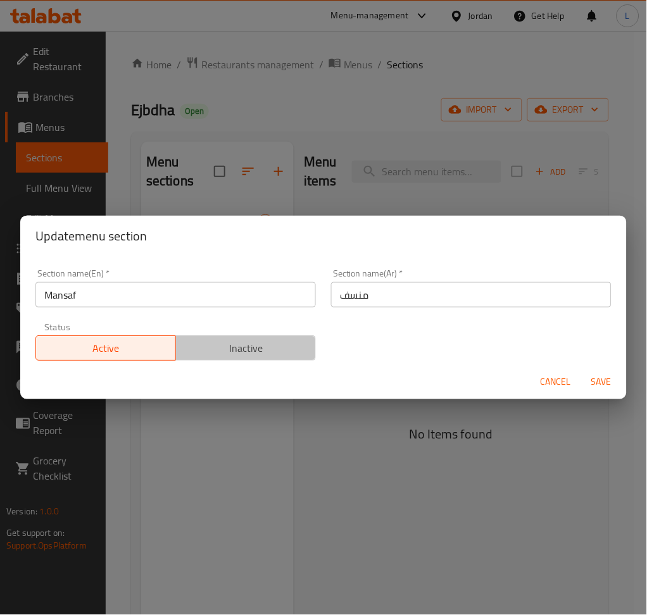
drag, startPoint x: 288, startPoint y: 340, endPoint x: 496, endPoint y: 385, distance: 213.1
click at [286, 340] on span "Inactive" at bounding box center [246, 348] width 130 height 18
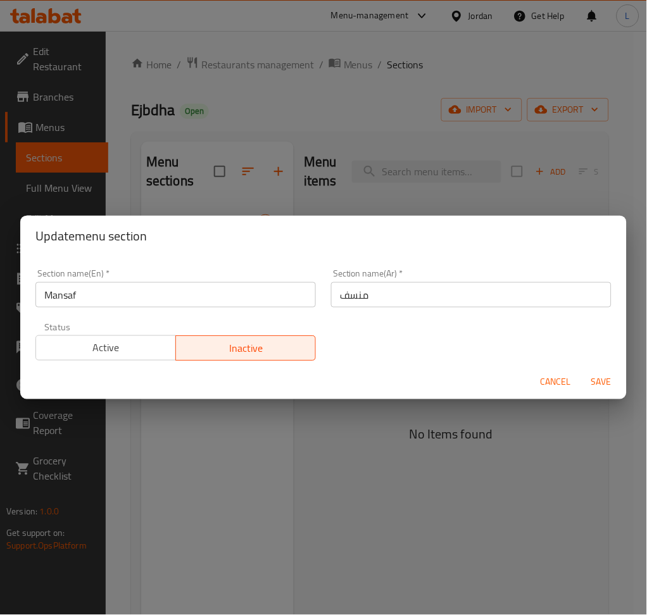
click at [600, 381] on span "Save" at bounding box center [601, 383] width 30 height 16
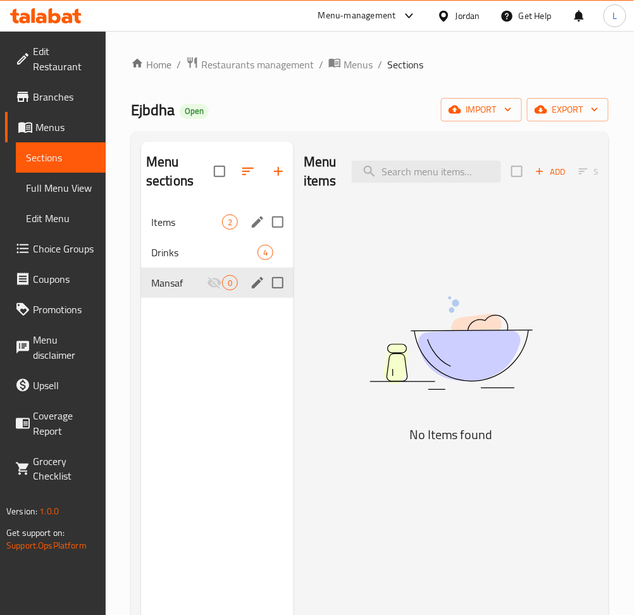
click at [165, 227] on span "Items" at bounding box center [186, 222] width 71 height 15
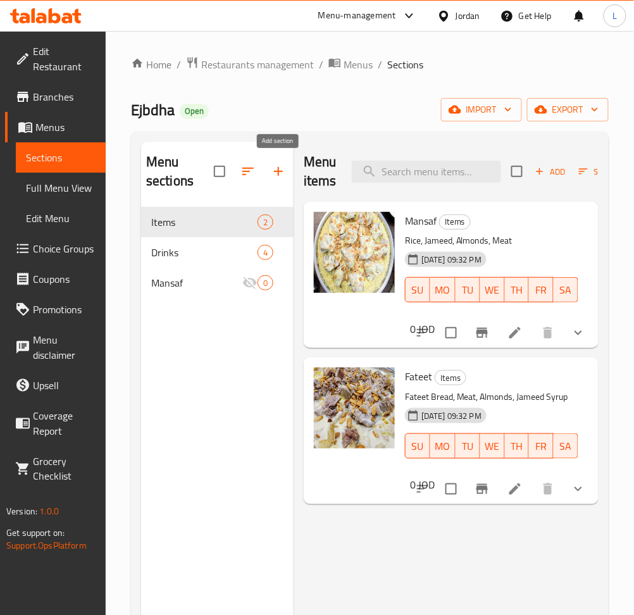
click at [271, 173] on icon "button" at bounding box center [278, 171] width 15 height 15
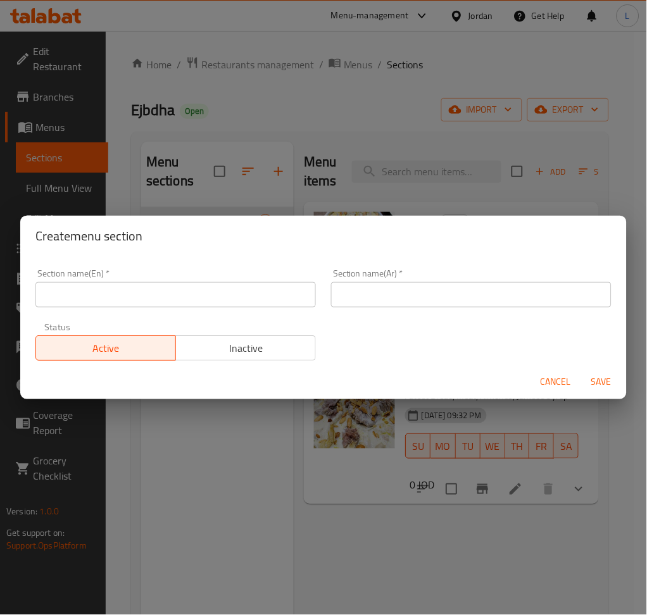
click at [550, 377] on span "Cancel" at bounding box center [555, 383] width 30 height 16
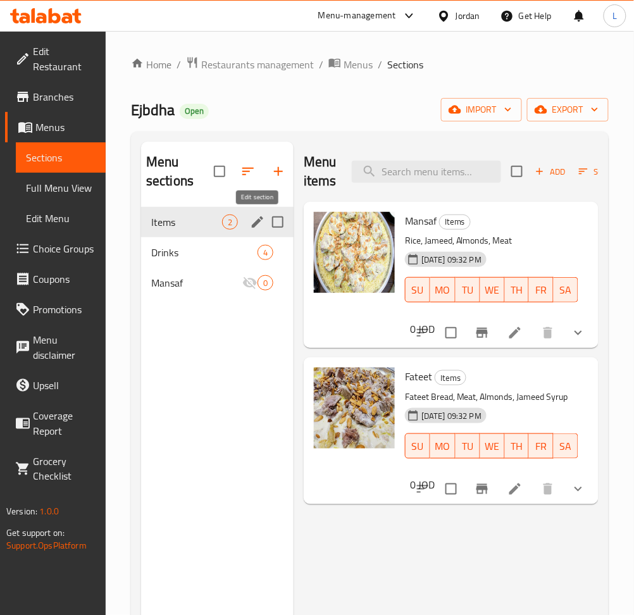
click at [250, 221] on icon "edit" at bounding box center [257, 222] width 15 height 15
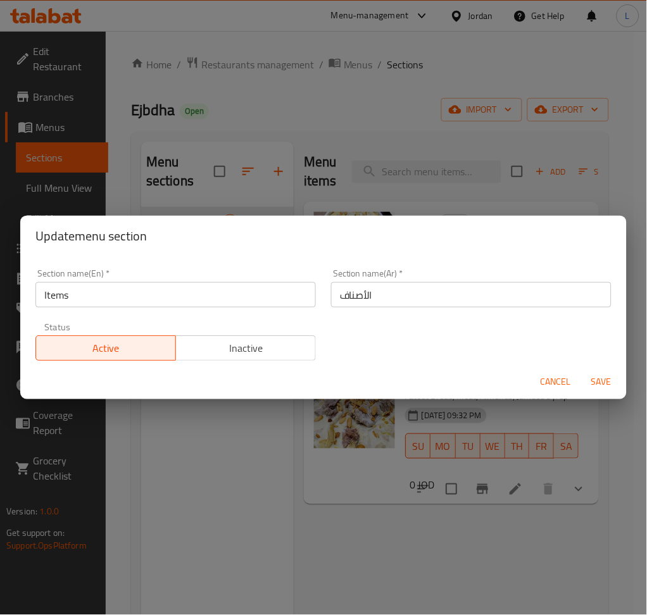
click at [170, 306] on input "Items" at bounding box center [175, 294] width 280 height 25
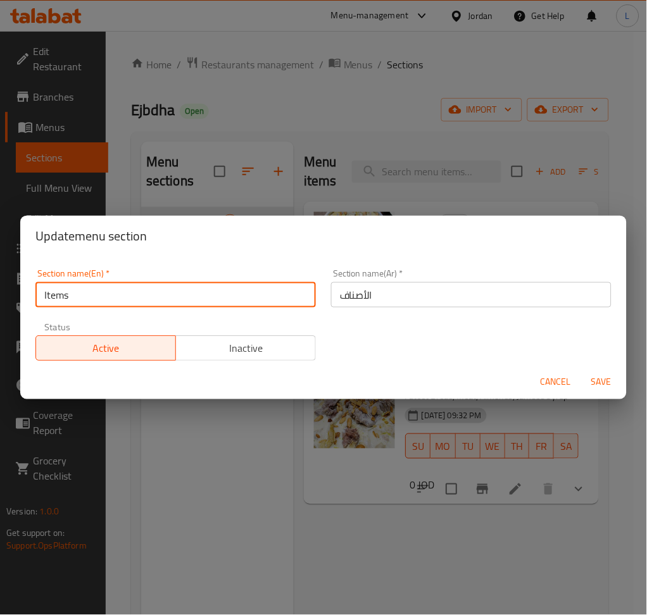
click at [173, 297] on input "Items" at bounding box center [175, 294] width 280 height 25
type input "ة"
type input "Meals"
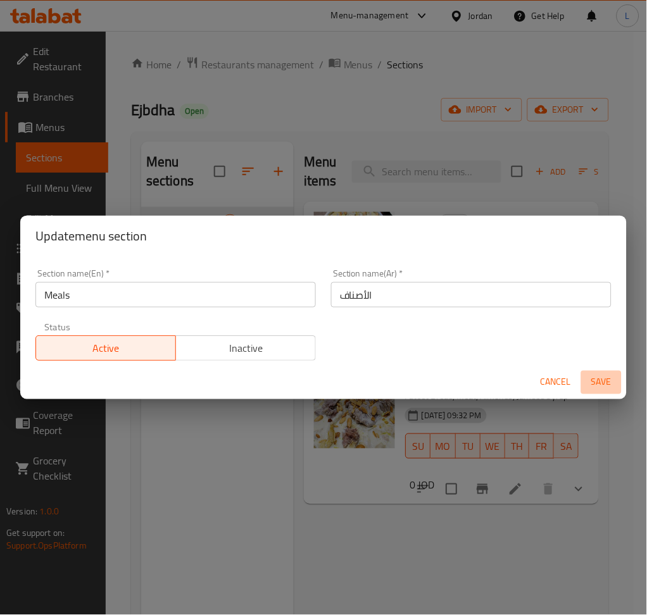
click at [599, 380] on span "Save" at bounding box center [601, 383] width 30 height 16
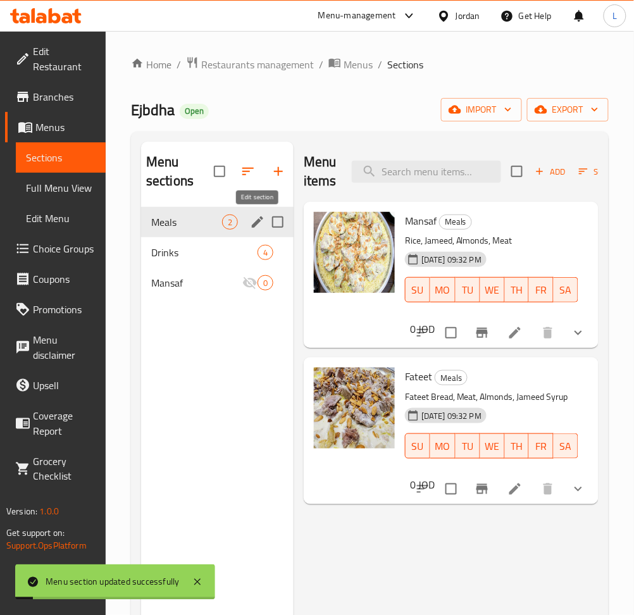
click at [259, 221] on icon "edit" at bounding box center [257, 221] width 11 height 11
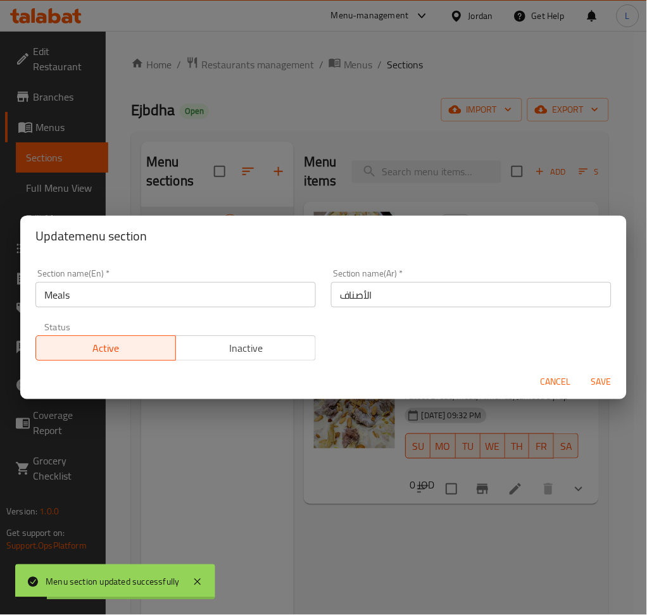
click at [130, 296] on input "Meals" at bounding box center [175, 294] width 280 height 25
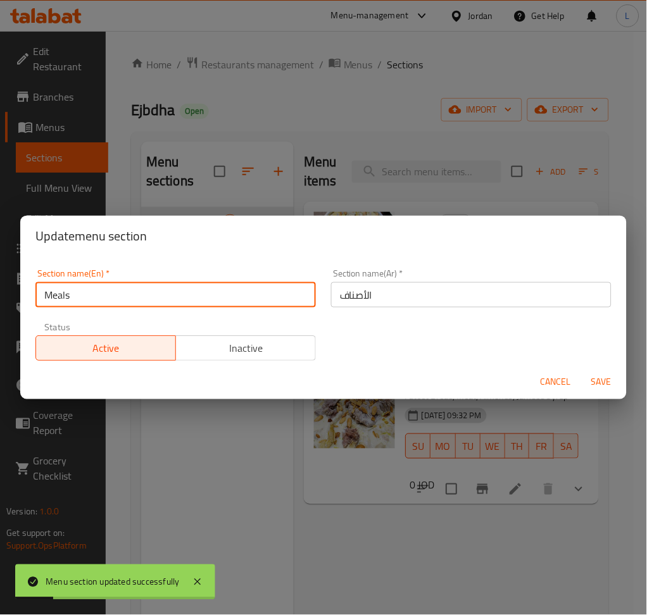
click at [130, 296] on input "Meals" at bounding box center [175, 294] width 280 height 25
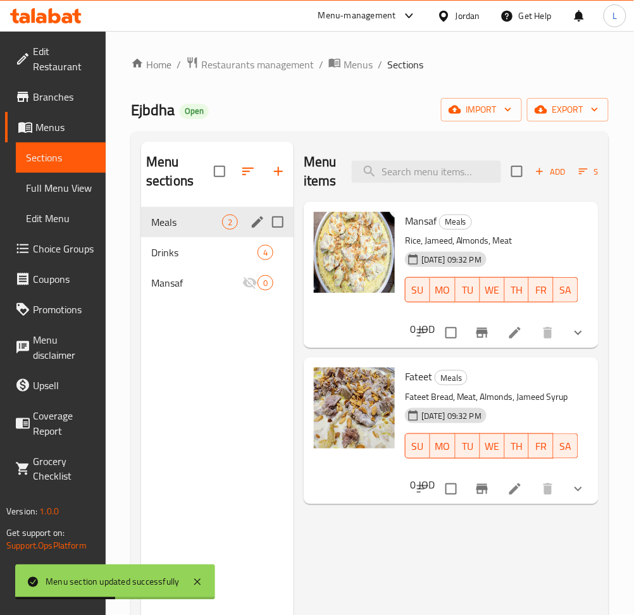
click at [258, 221] on icon "edit" at bounding box center [257, 221] width 11 height 11
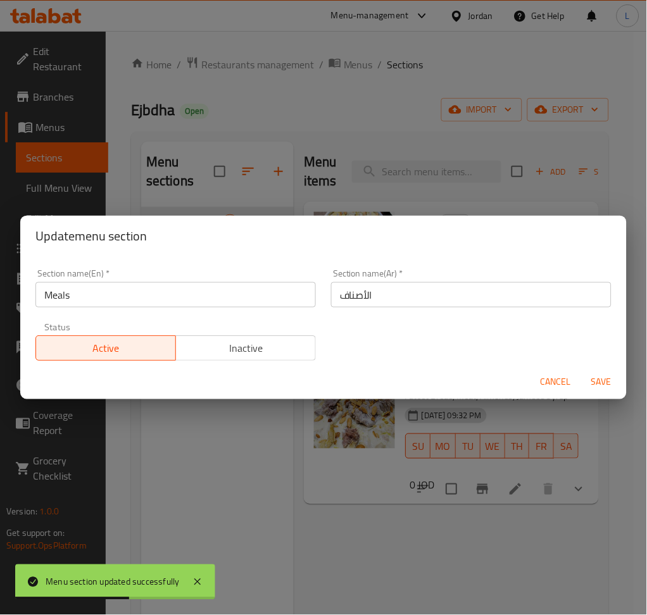
click at [398, 292] on input "الأصناف" at bounding box center [471, 294] width 280 height 25
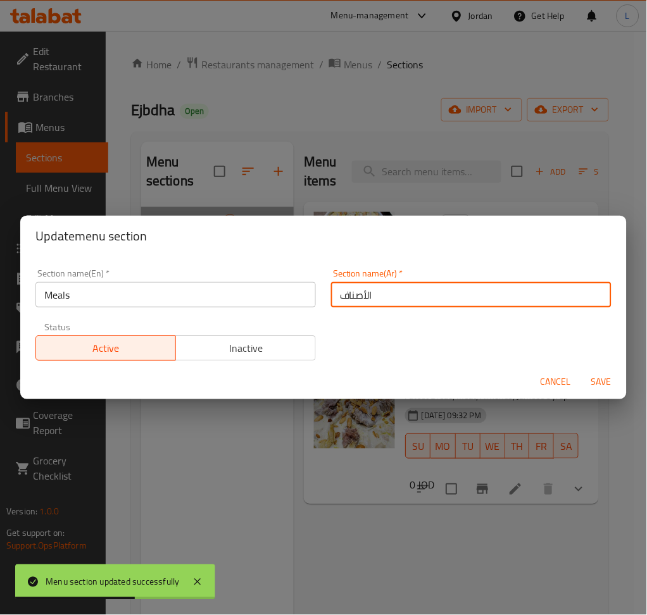
click at [398, 292] on input "الأصناف" at bounding box center [471, 294] width 280 height 25
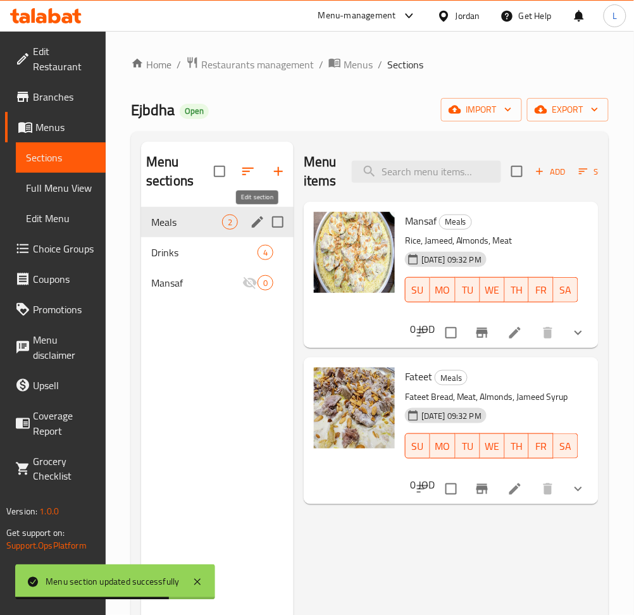
click at [249, 219] on button "edit" at bounding box center [257, 222] width 19 height 19
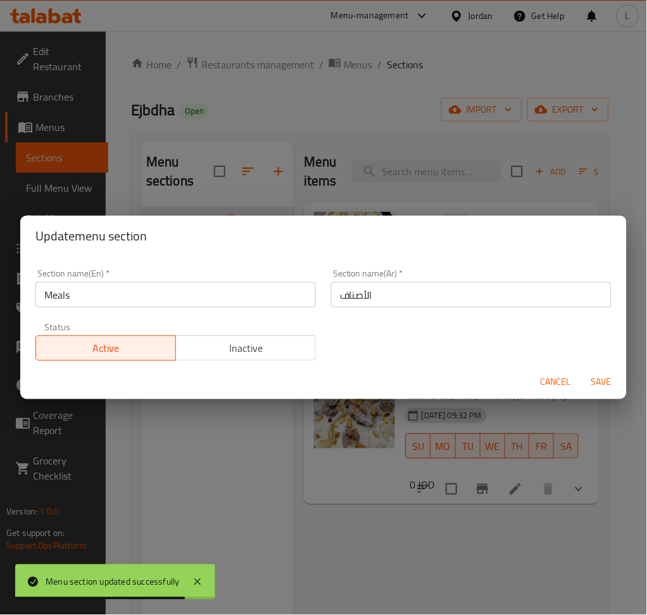
click at [407, 279] on div "Section name(Ar)   * الأصناف Section name(Ar) *" at bounding box center [471, 288] width 280 height 39
drag, startPoint x: 407, startPoint y: 279, endPoint x: 406, endPoint y: 287, distance: 7.7
click at [407, 281] on div "Section name(Ar)   * الأصناف Section name(Ar) *" at bounding box center [471, 288] width 280 height 39
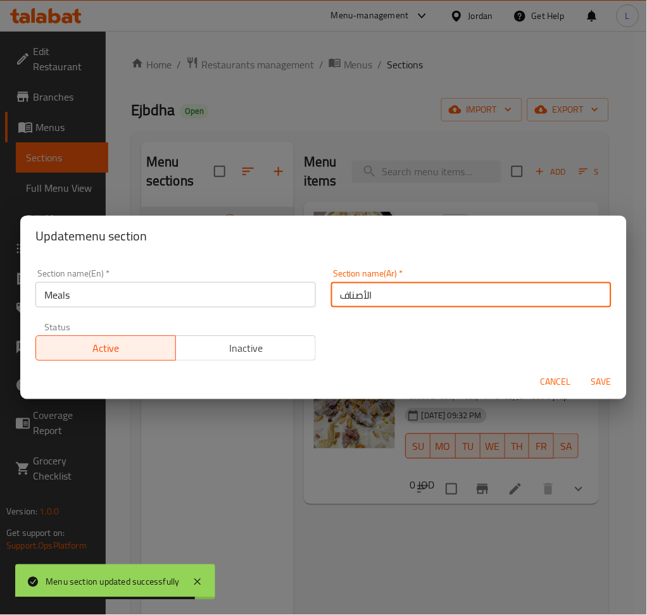
click at [406, 287] on input "الأصناف" at bounding box center [471, 294] width 280 height 25
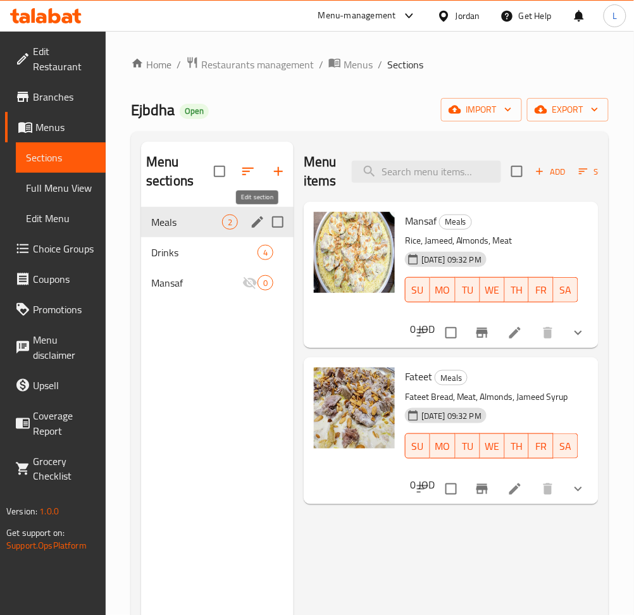
click at [255, 220] on icon "edit" at bounding box center [257, 222] width 15 height 15
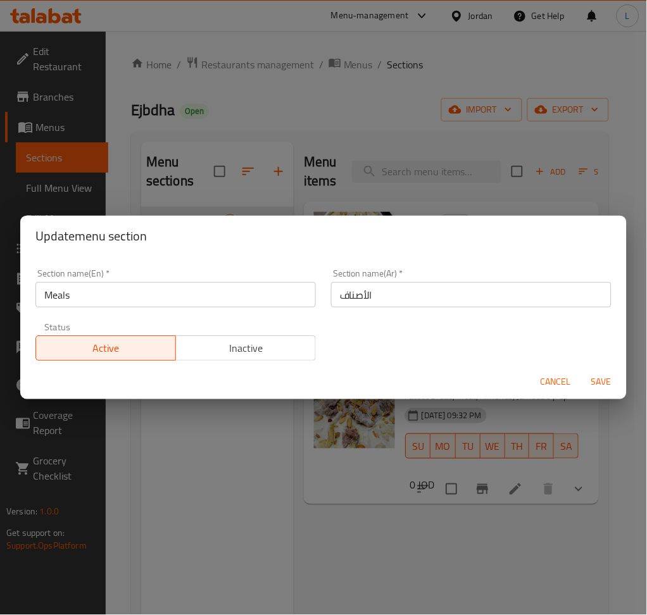
click at [381, 295] on input "الأصناف" at bounding box center [471, 294] width 280 height 25
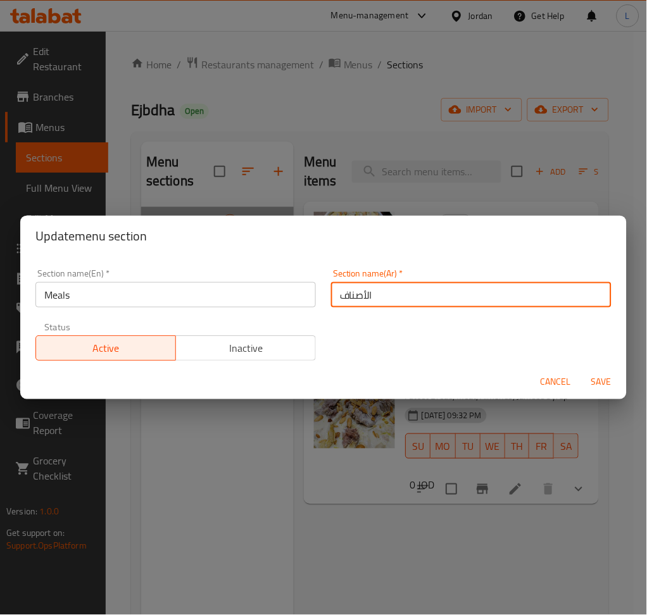
click at [381, 295] on input "الأصناف" at bounding box center [471, 294] width 280 height 25
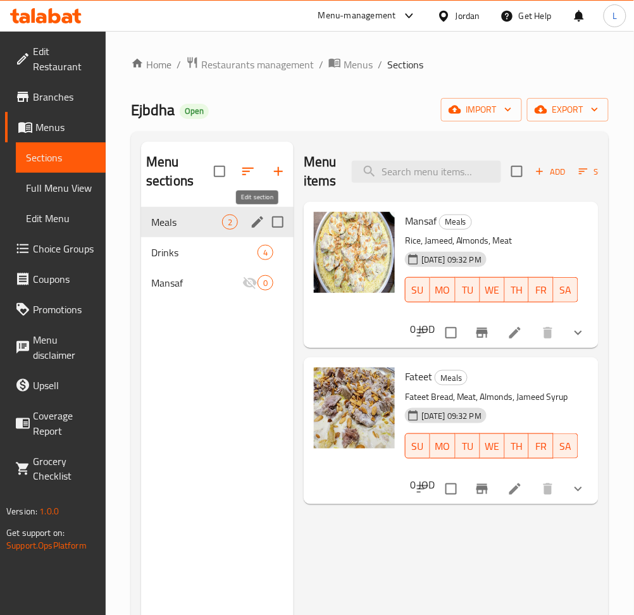
click at [249, 223] on button "edit" at bounding box center [257, 222] width 19 height 19
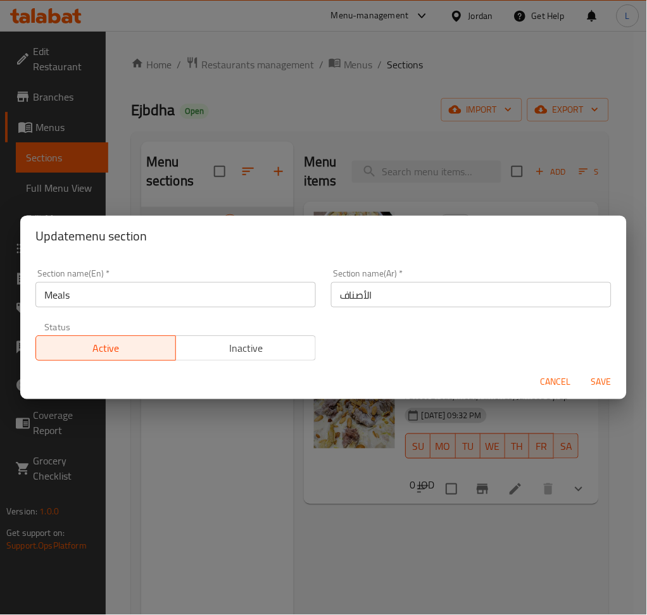
click at [360, 294] on input "الأصناف" at bounding box center [471, 294] width 280 height 25
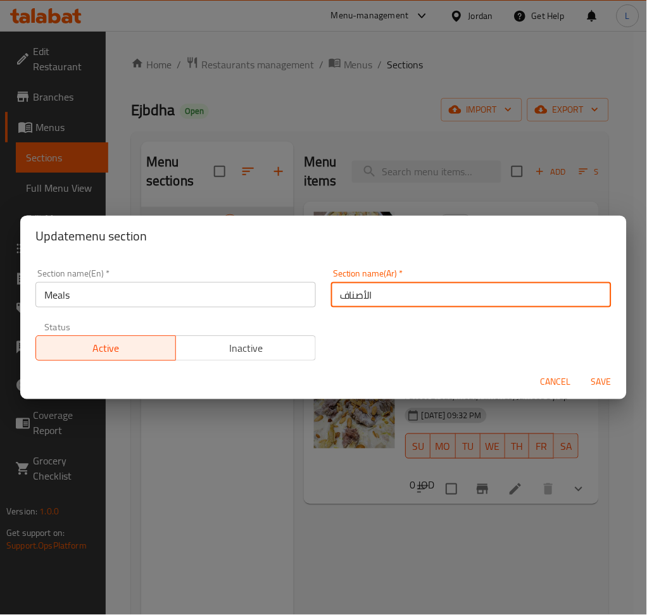
click at [360, 294] on input "الأصناف" at bounding box center [471, 294] width 280 height 25
type input ","
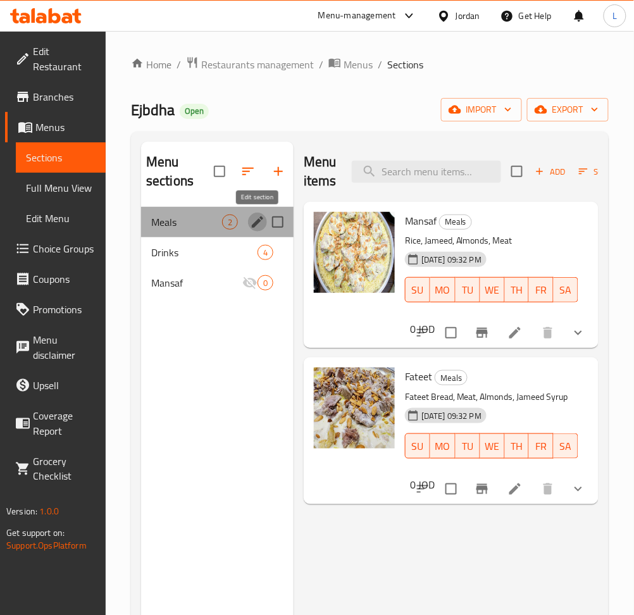
click at [258, 223] on icon "edit" at bounding box center [257, 221] width 11 height 11
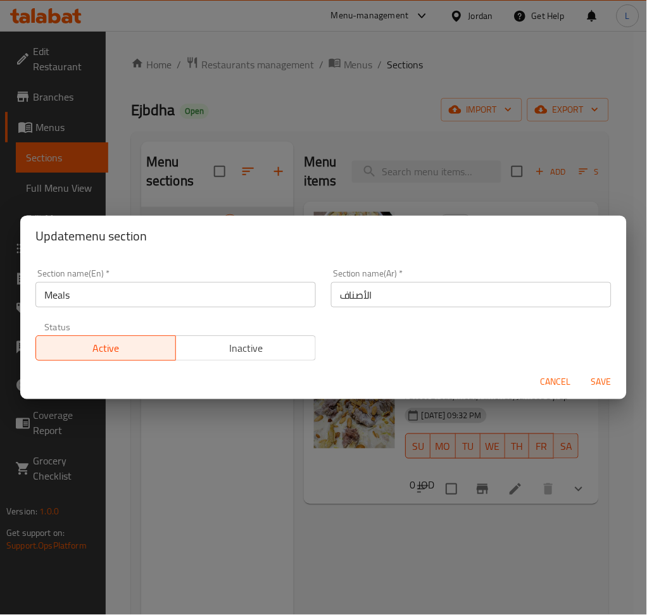
click at [438, 296] on input "الأصناف" at bounding box center [471, 294] width 280 height 25
click at [438, 294] on input "الأصناف" at bounding box center [471, 294] width 280 height 25
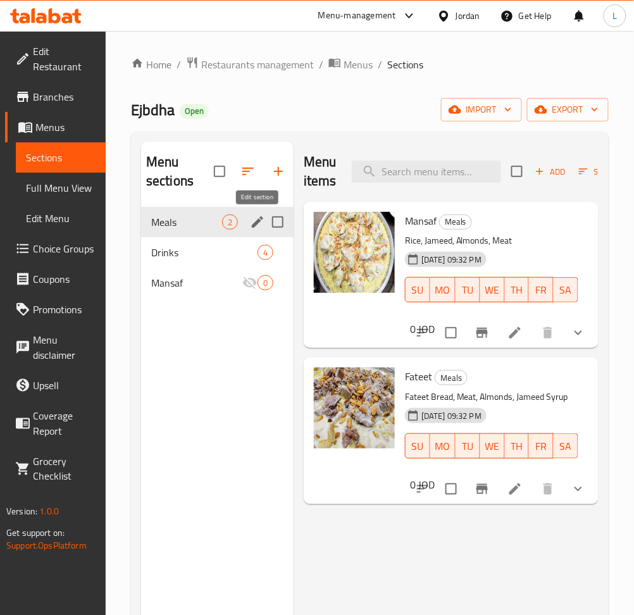
click at [256, 222] on icon "edit" at bounding box center [257, 221] width 11 height 11
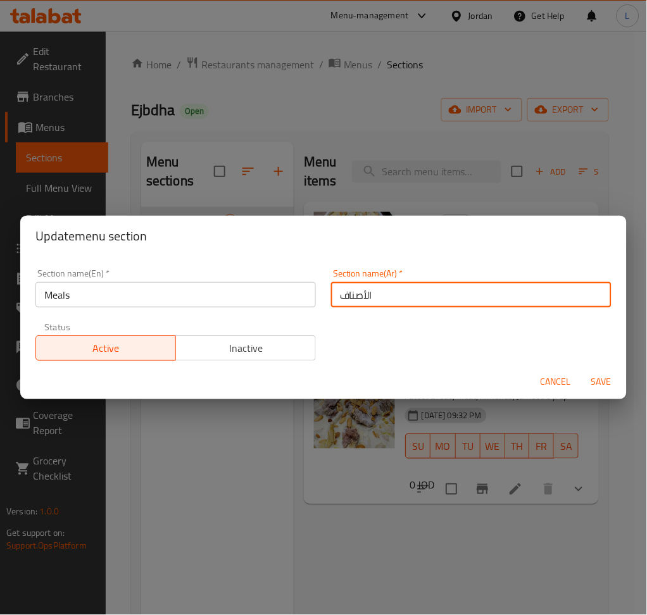
click at [392, 296] on input "الأصناف" at bounding box center [471, 294] width 280 height 25
click at [392, 295] on input "الأصناف" at bounding box center [471, 294] width 280 height 25
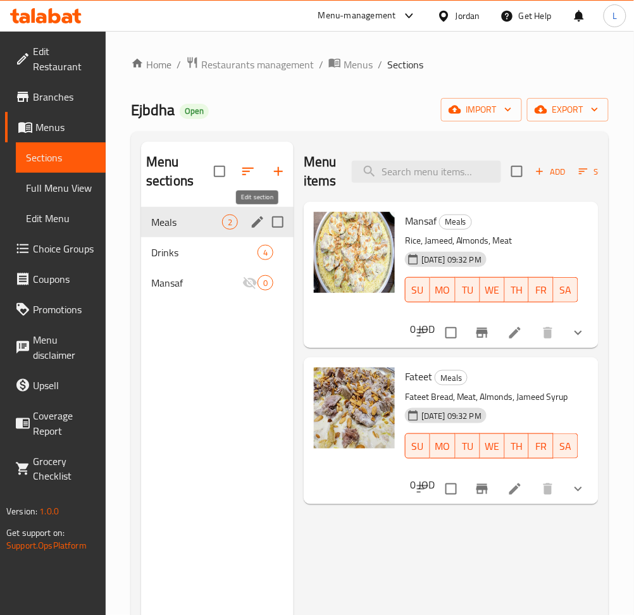
click at [254, 224] on icon "edit" at bounding box center [257, 221] width 11 height 11
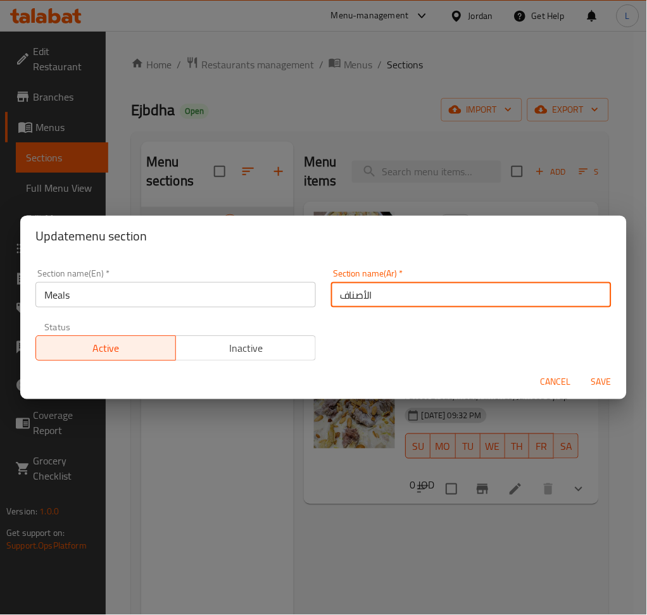
click at [413, 296] on input "الأصناف" at bounding box center [471, 294] width 280 height 25
click at [412, 296] on input "الأصناف" at bounding box center [471, 294] width 280 height 25
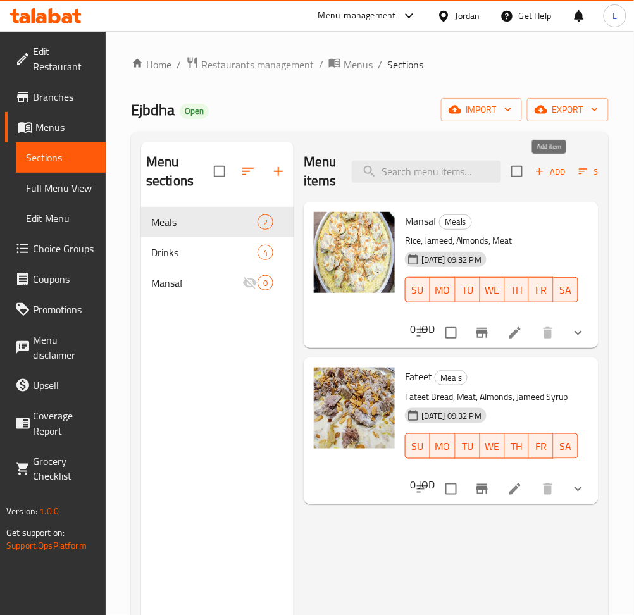
click at [542, 173] on icon "button" at bounding box center [539, 171] width 11 height 11
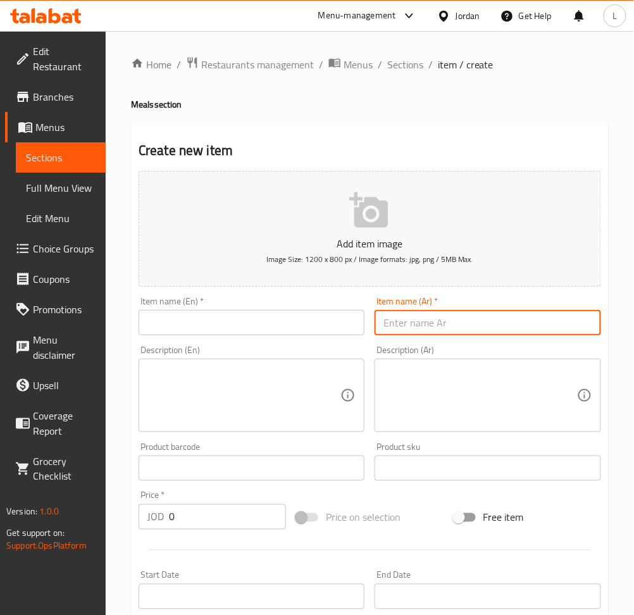
click at [427, 316] on input "text" at bounding box center [488, 322] width 226 height 25
type input "k"
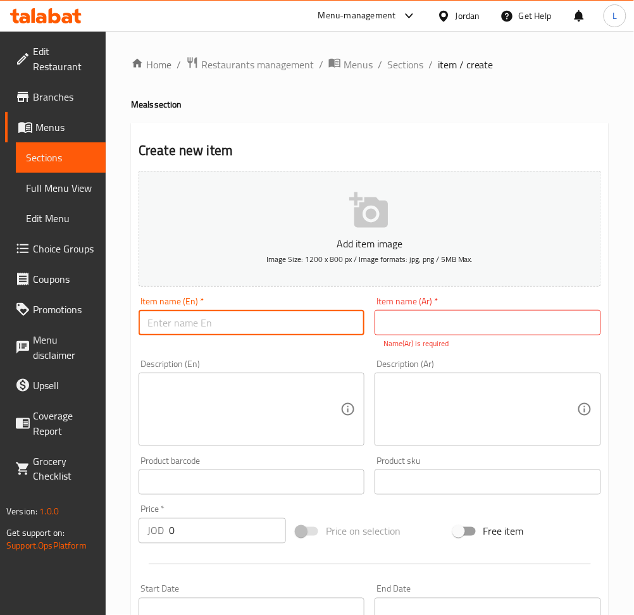
click at [231, 327] on input "text" at bounding box center [252, 322] width 226 height 25
type input "Mandi"
click at [421, 333] on input "text" at bounding box center [488, 322] width 226 height 25
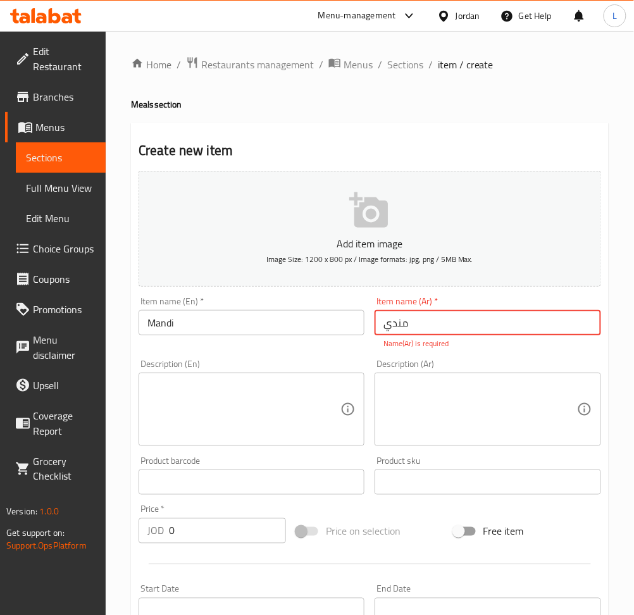
type input "مندي"
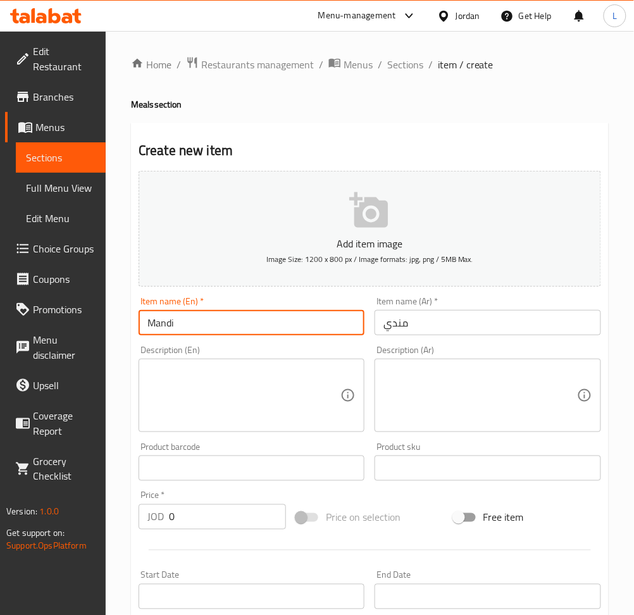
click at [187, 327] on input "Mandi" at bounding box center [252, 322] width 226 height 25
click at [235, 396] on textarea at bounding box center [243, 396] width 193 height 60
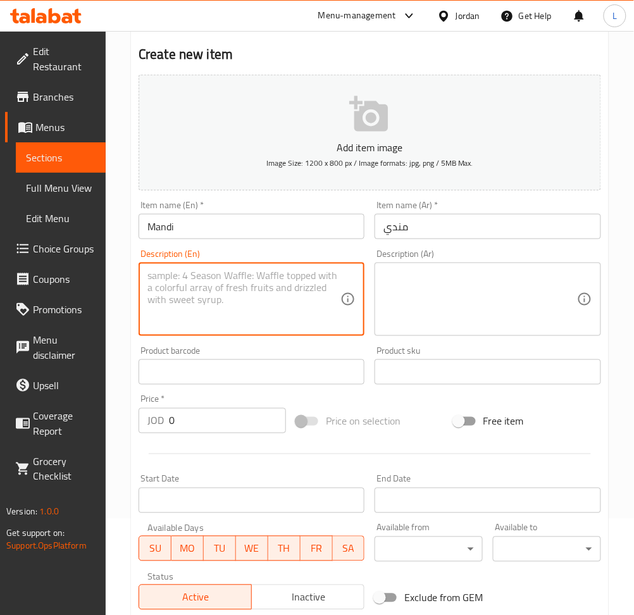
scroll to position [277, 0]
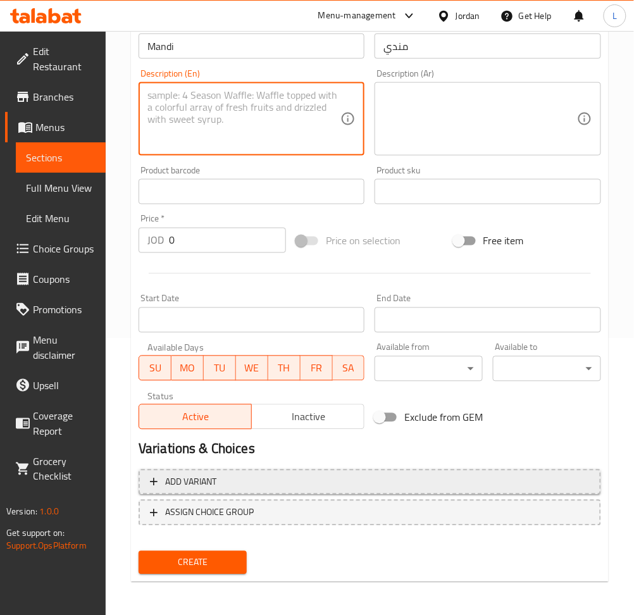
click at [358, 481] on span "Add variant" at bounding box center [370, 483] width 440 height 16
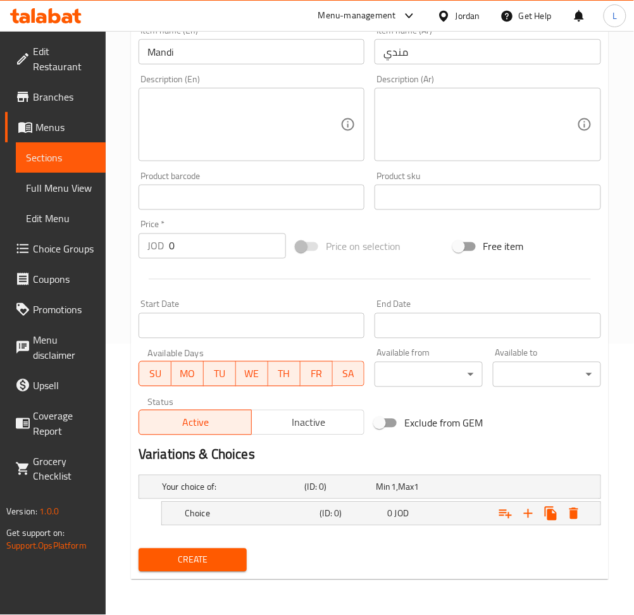
scroll to position [270, 0]
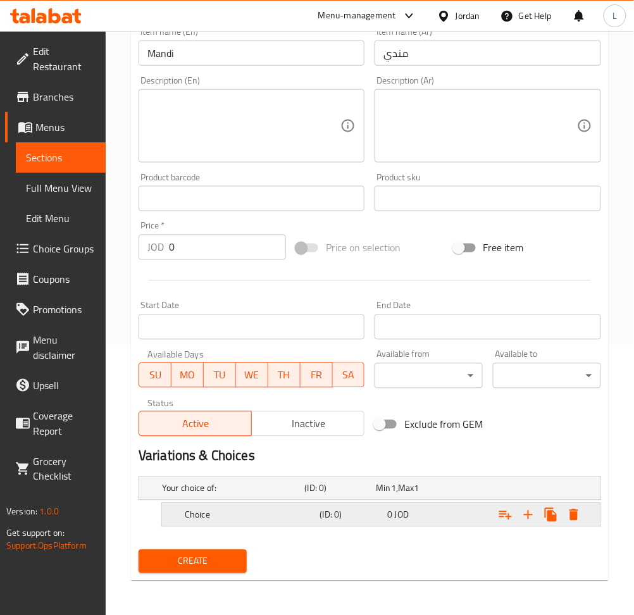
click at [296, 495] on h5 "Choice" at bounding box center [231, 488] width 138 height 13
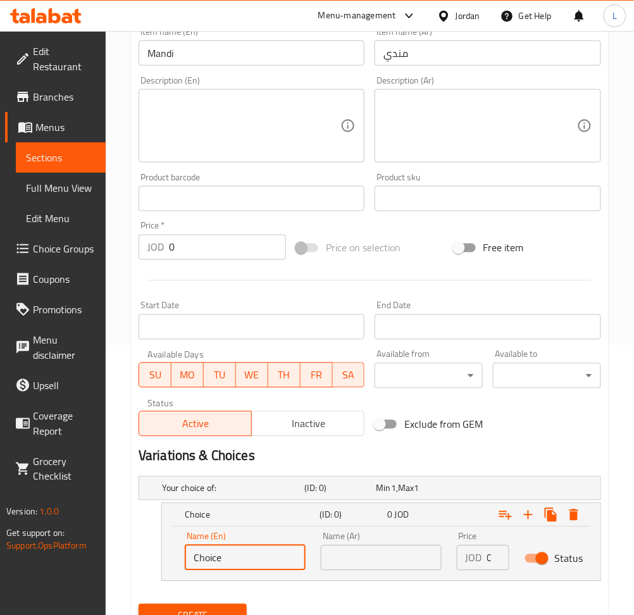
click at [260, 561] on input "Choice" at bounding box center [245, 557] width 121 height 25
click at [401, 563] on input "text" at bounding box center [381, 557] width 121 height 25
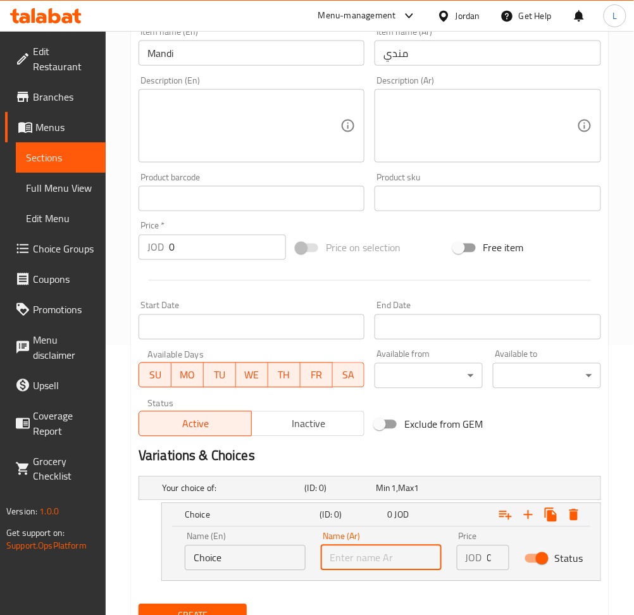
type input "س"
type input "ربع دجاج"
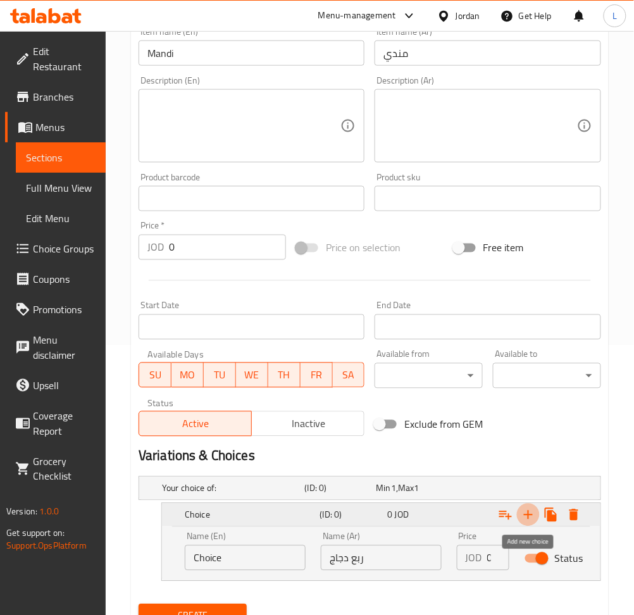
click at [528, 514] on icon "Expand" at bounding box center [528, 515] width 9 height 9
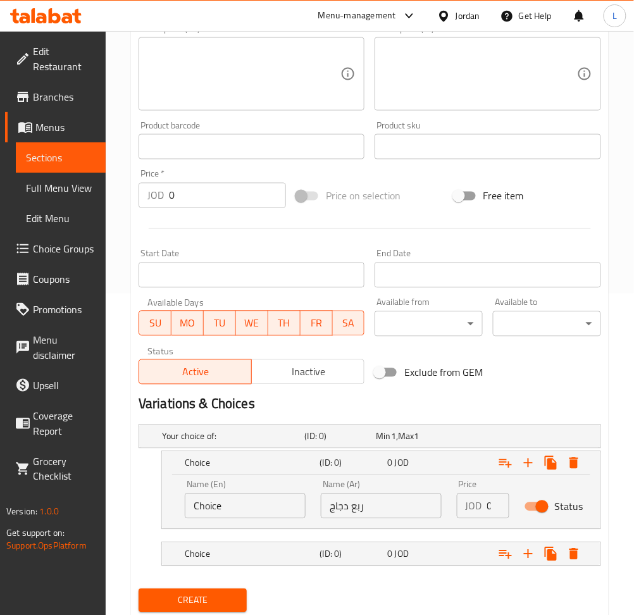
scroll to position [361, 0]
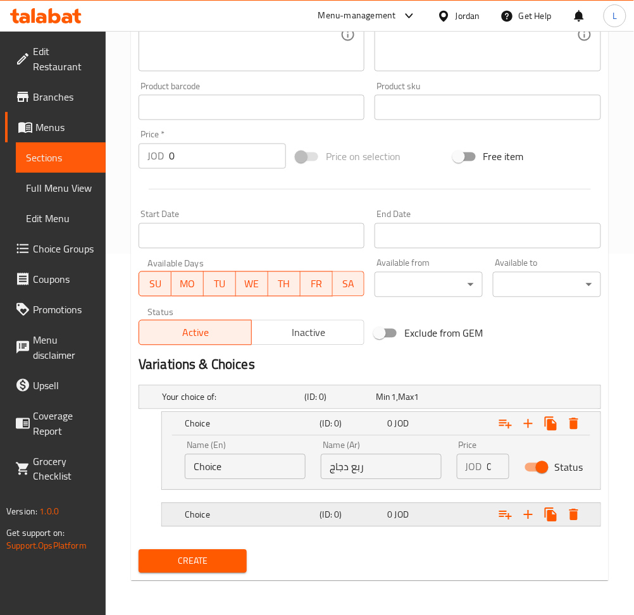
click at [371, 404] on h5 "(ID: 0)" at bounding box center [338, 397] width 66 height 13
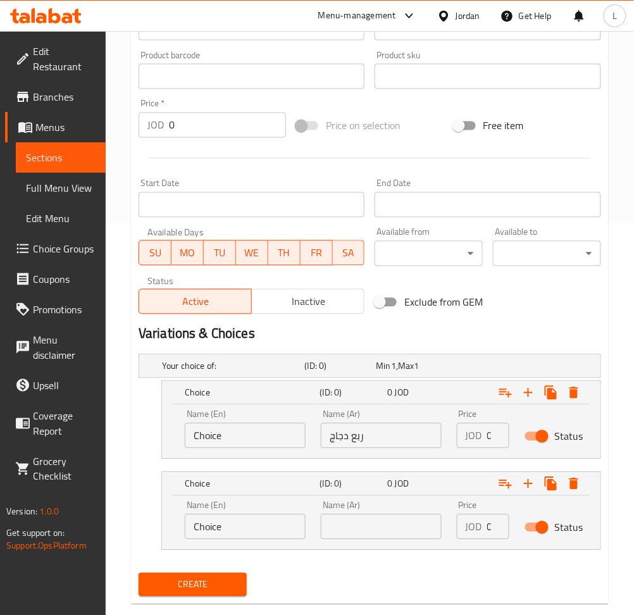
scroll to position [414, 0]
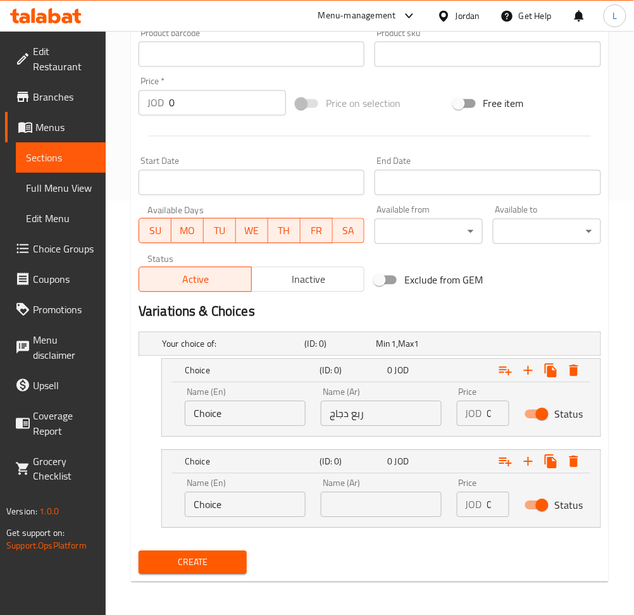
click at [358, 502] on input "text" at bounding box center [381, 504] width 121 height 25
type input "نصف دجاجه"
click at [524, 460] on icon "Expand" at bounding box center [528, 461] width 15 height 15
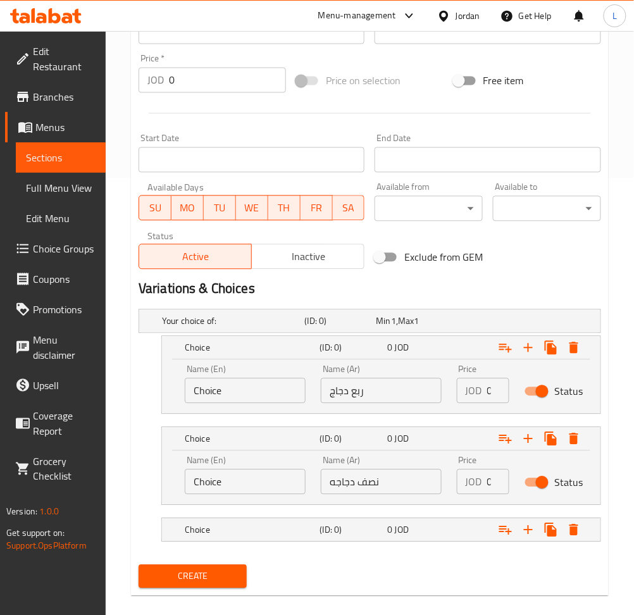
scroll to position [452, 0]
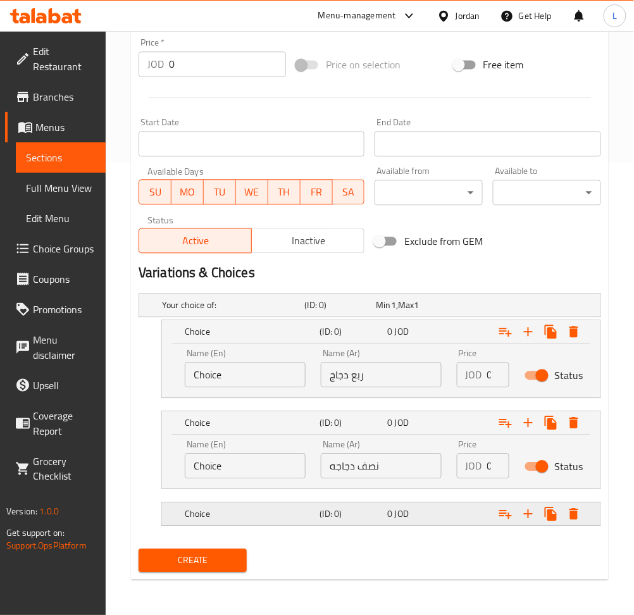
click at [387, 314] on span "0" at bounding box center [383, 305] width 15 height 16
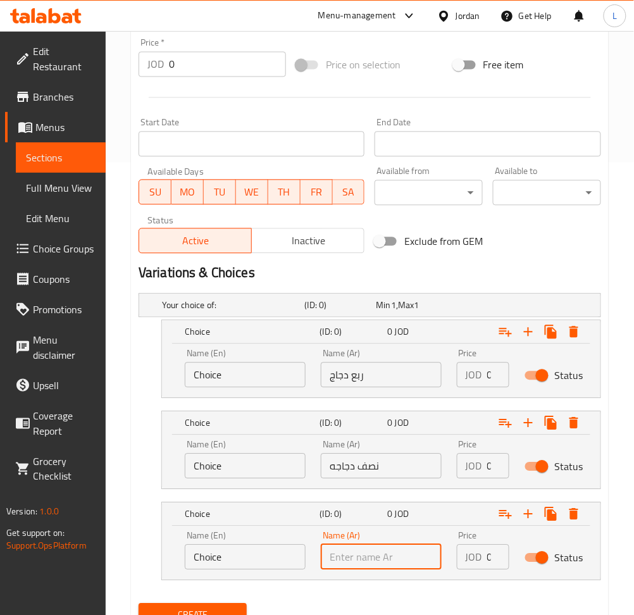
click at [387, 552] on input "text" at bounding box center [381, 557] width 121 height 25
type input "دجاجه ونصف"
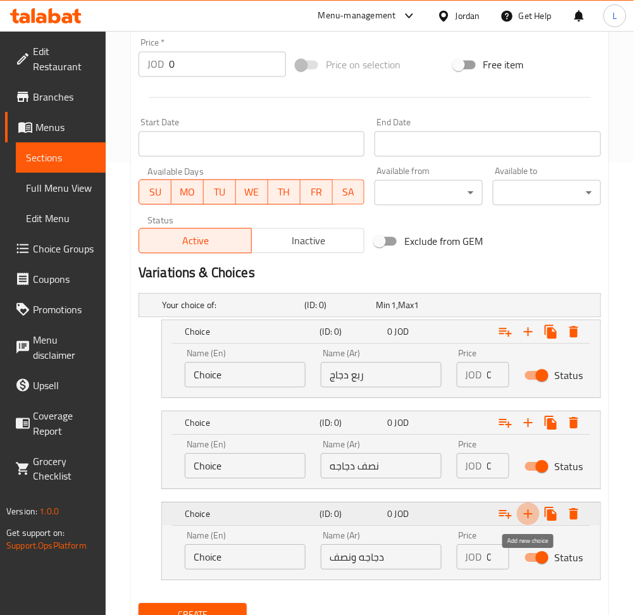
click at [523, 514] on icon "Expand" at bounding box center [528, 514] width 15 height 15
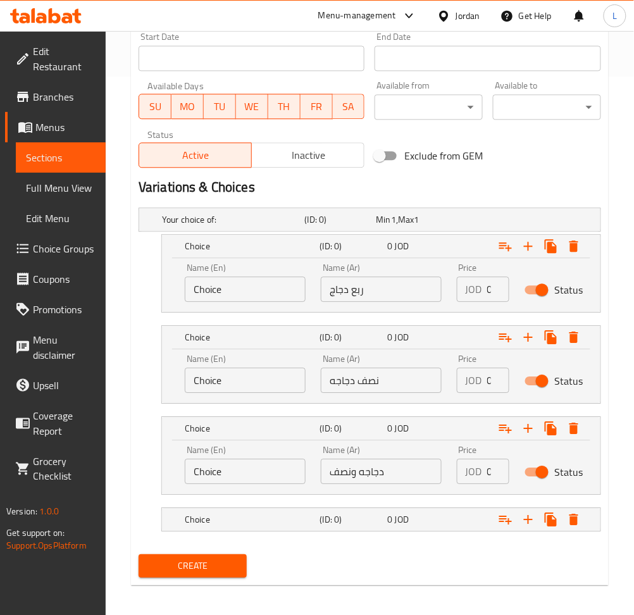
scroll to position [544, 0]
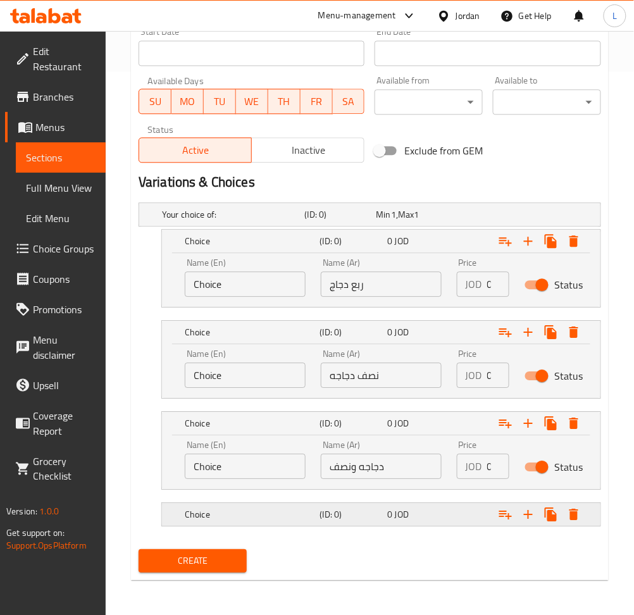
click at [370, 221] on h5 "(ID: 0)" at bounding box center [338, 214] width 66 height 13
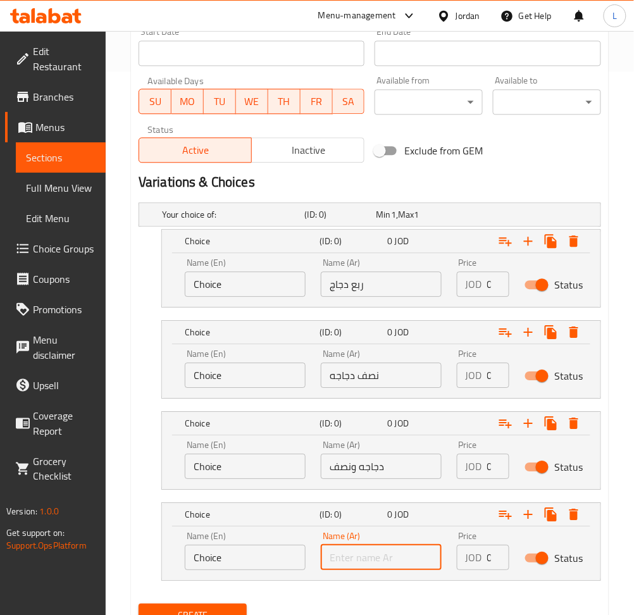
click at [398, 556] on input "text" at bounding box center [381, 557] width 121 height 25
type input "دجاجتين"
click at [333, 281] on input "ربع دجاج" at bounding box center [381, 283] width 121 height 25
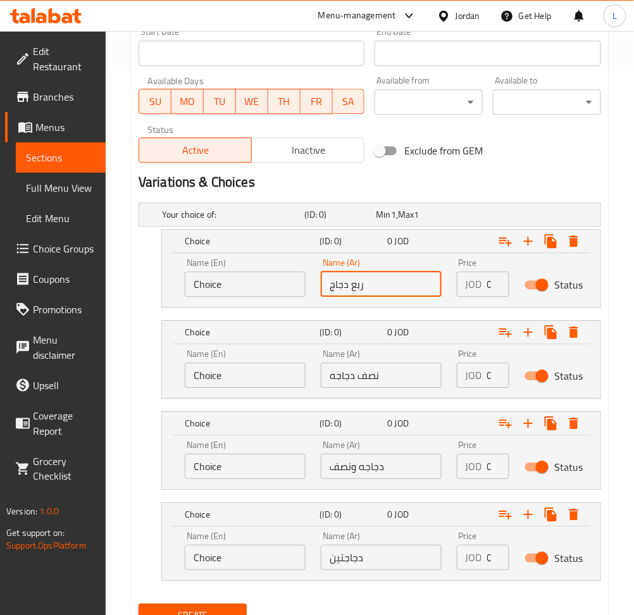
click at [333, 281] on input "ربع دجاج" at bounding box center [381, 283] width 121 height 25
click at [244, 284] on input "Choice" at bounding box center [245, 283] width 121 height 25
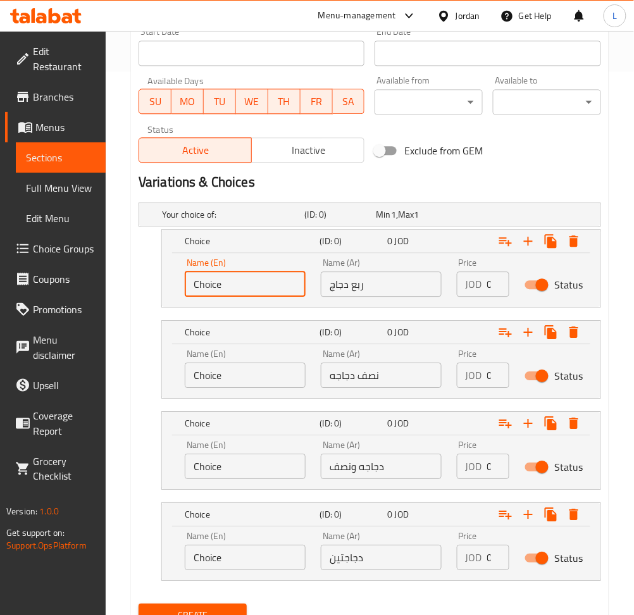
click at [244, 284] on input "Choice" at bounding box center [245, 283] width 121 height 25
paste input "A quarter chicken"
type input "A quarter chicken"
click at [372, 375] on input "نصف دجاجه" at bounding box center [381, 375] width 121 height 25
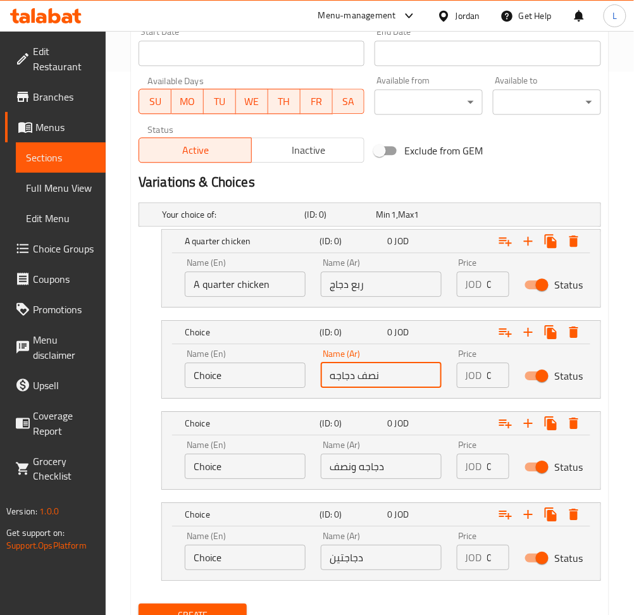
click at [372, 375] on input "نصف دجاجه" at bounding box center [381, 375] width 121 height 25
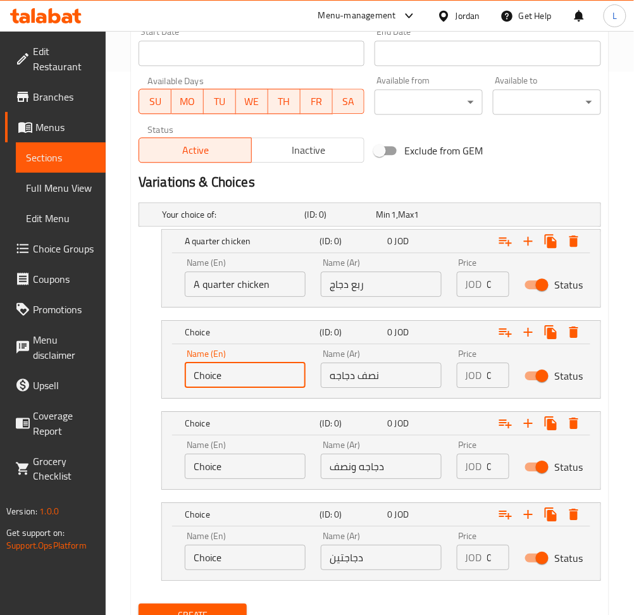
click at [225, 366] on input "Choice" at bounding box center [245, 375] width 121 height 25
paste input "Half a chicken"
type input "Half a chicken"
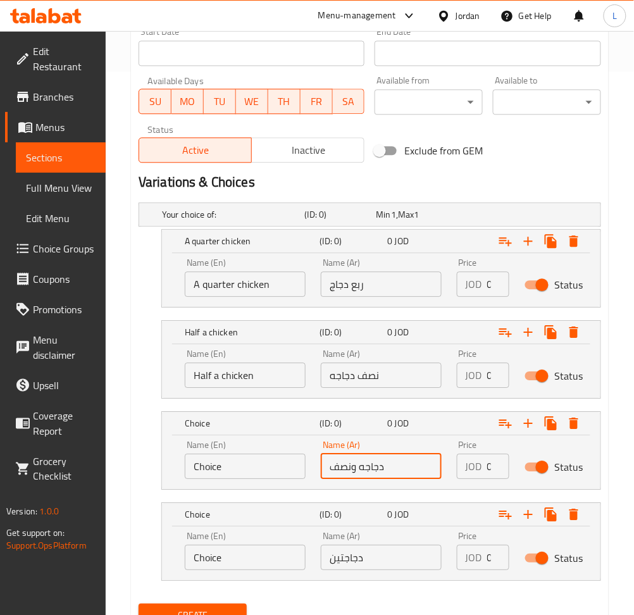
click at [363, 461] on input "دجاجه ونصف" at bounding box center [381, 466] width 121 height 25
click at [236, 460] on input "Choice" at bounding box center [245, 466] width 121 height 25
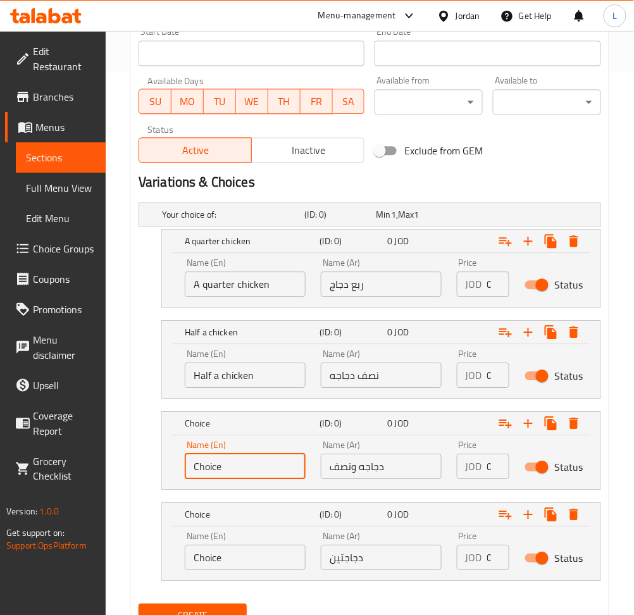
click at [236, 460] on input "Choice" at bounding box center [245, 466] width 121 height 25
paste input "One and a half chicken"
type input "One and a half chicken"
click at [367, 562] on input "دجاجتين" at bounding box center [381, 557] width 121 height 25
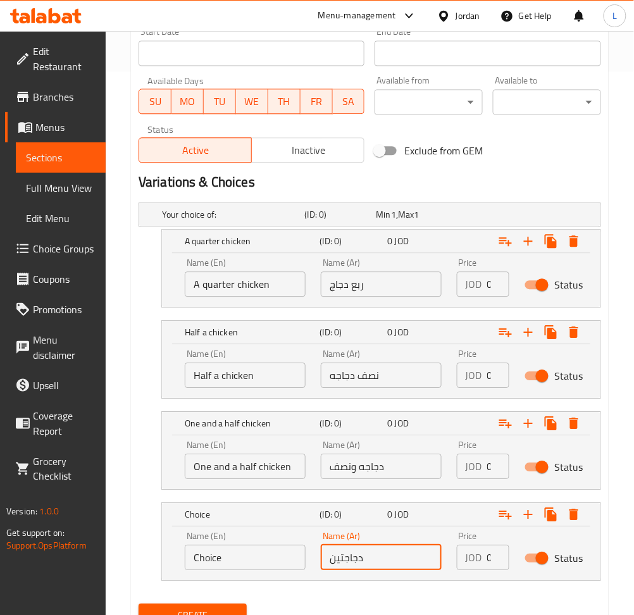
click at [367, 562] on input "دجاجتين" at bounding box center [381, 557] width 121 height 25
click at [269, 554] on input "Choice" at bounding box center [245, 557] width 121 height 25
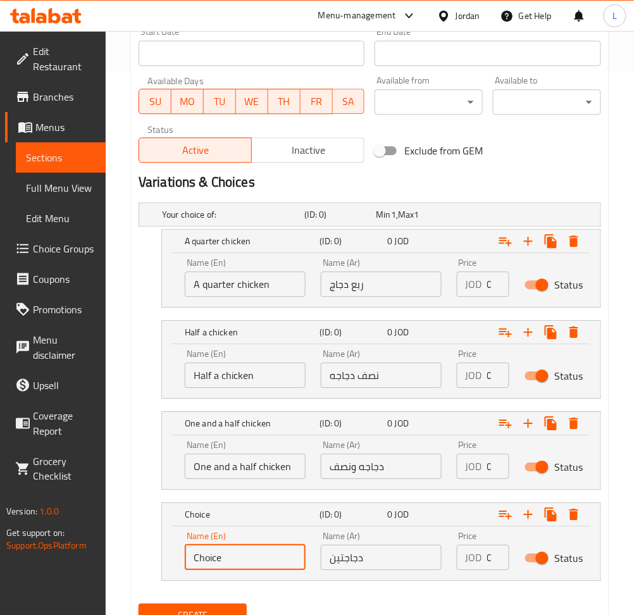
click at [268, 554] on input "Choice" at bounding box center [245, 557] width 121 height 25
click at [270, 552] on input "Choice" at bounding box center [245, 557] width 121 height 25
paste input "Two chickens"
type input "Two chickens"
click at [487, 282] on input "0" at bounding box center [498, 283] width 22 height 25
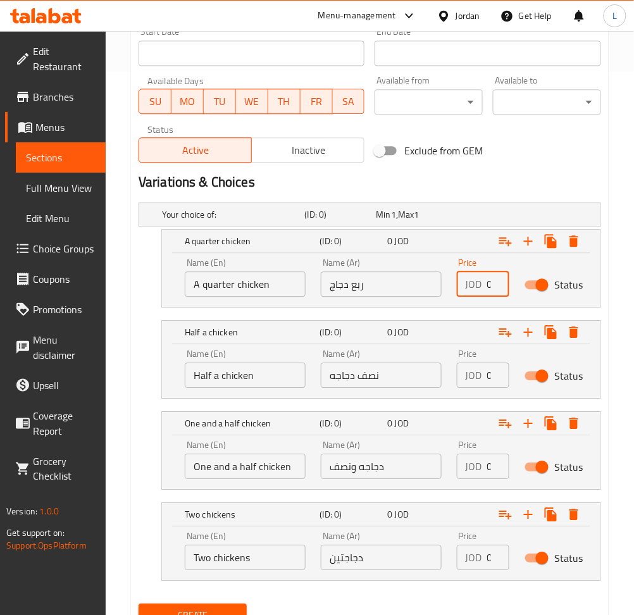
click at [487, 282] on input "0" at bounding box center [498, 283] width 22 height 25
type input "4"
click at [489, 376] on input "0" at bounding box center [498, 375] width 22 height 25
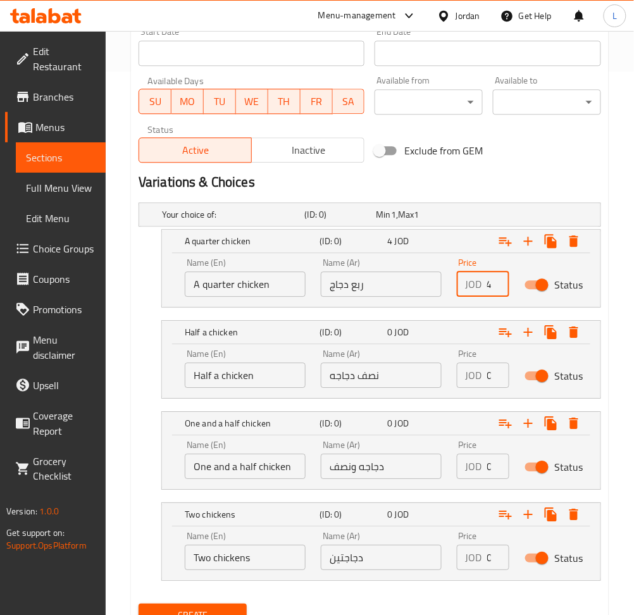
scroll to position [0, 0]
click at [489, 376] on input "0" at bounding box center [498, 375] width 22 height 25
type input "6"
click at [488, 464] on input "0" at bounding box center [498, 466] width 22 height 25
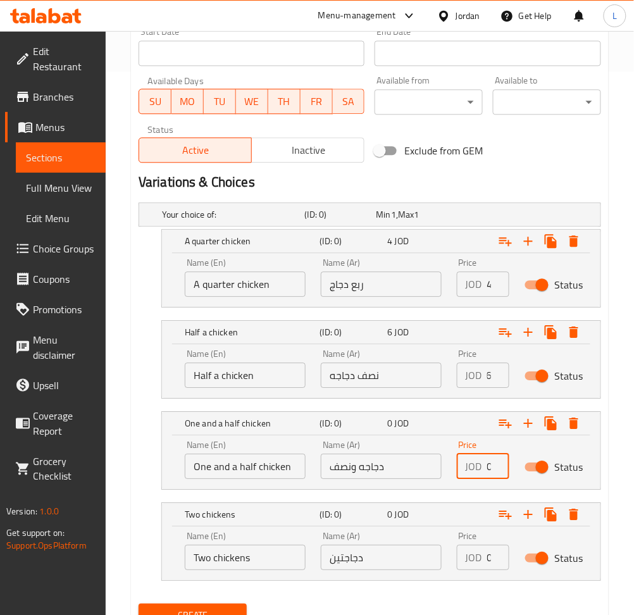
scroll to position [0, 0]
click at [488, 464] on input "0" at bounding box center [498, 466] width 22 height 25
click at [530, 327] on icon "Expand" at bounding box center [528, 332] width 15 height 15
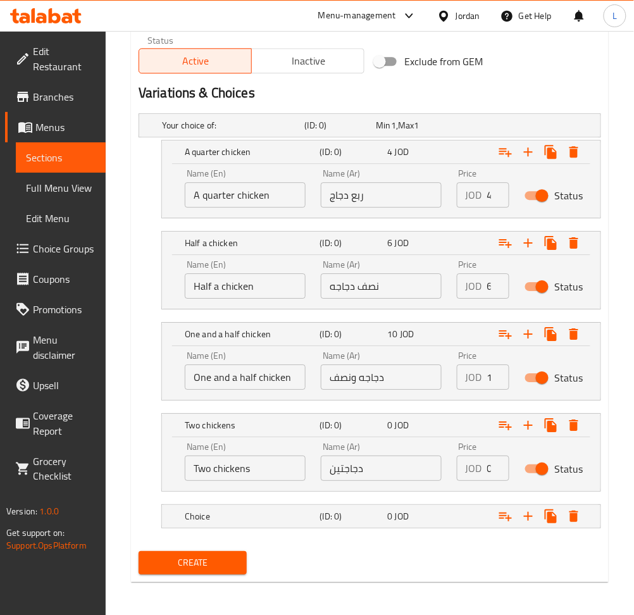
scroll to position [635, 0]
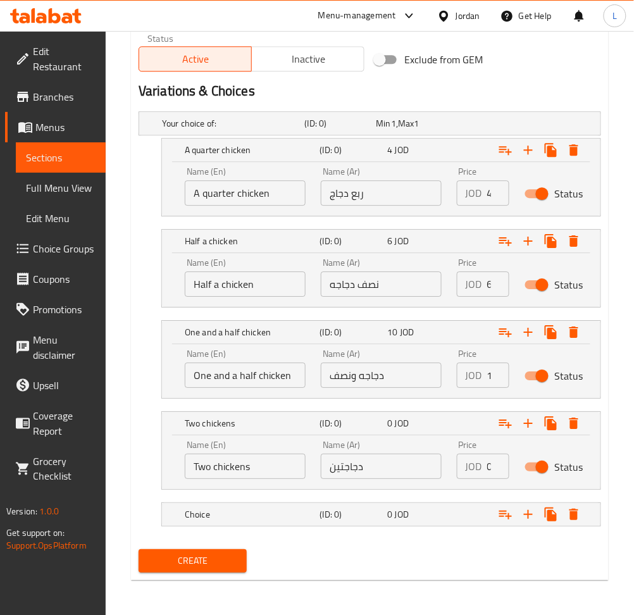
click at [490, 371] on input "10" at bounding box center [498, 375] width 22 height 25
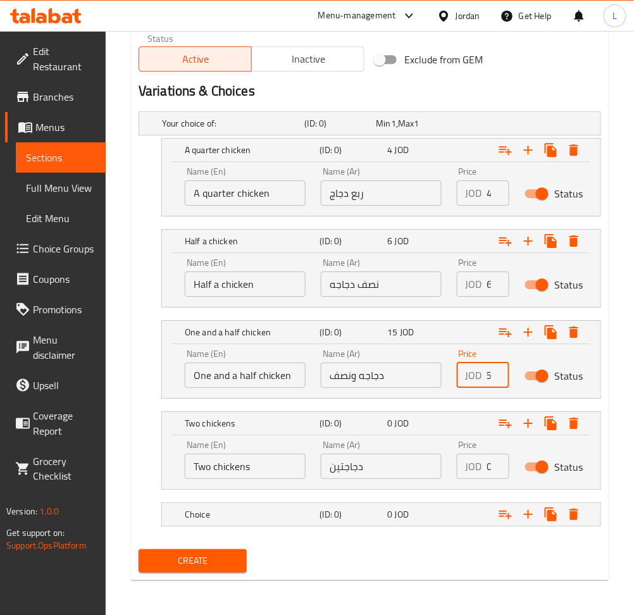
type input "15"
click at [490, 472] on input "0" at bounding box center [498, 466] width 22 height 25
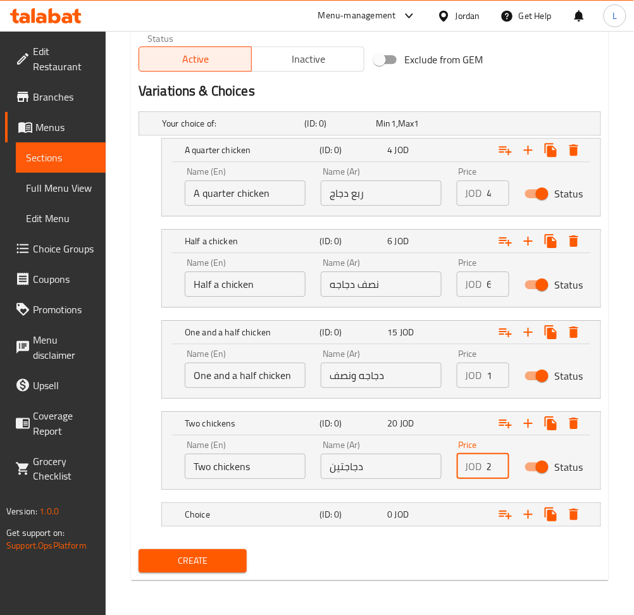
scroll to position [0, 6]
type input "20"
click at [425, 137] on div "Choice (ID: 0) 0 JOD" at bounding box center [373, 123] width 428 height 28
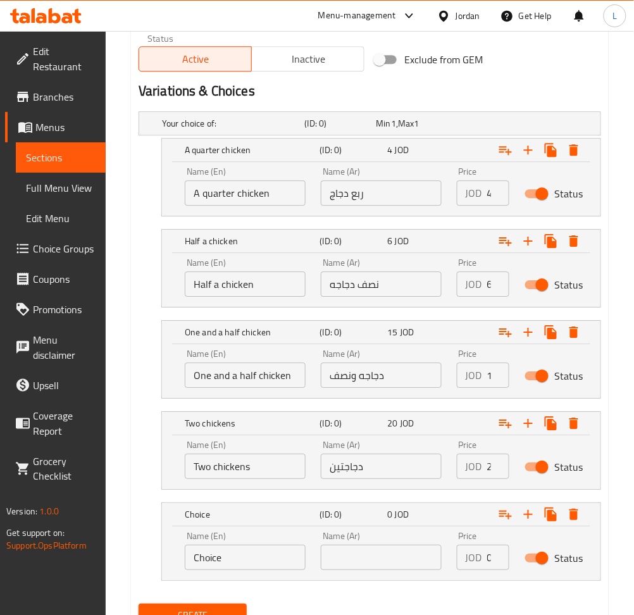
scroll to position [689, 0]
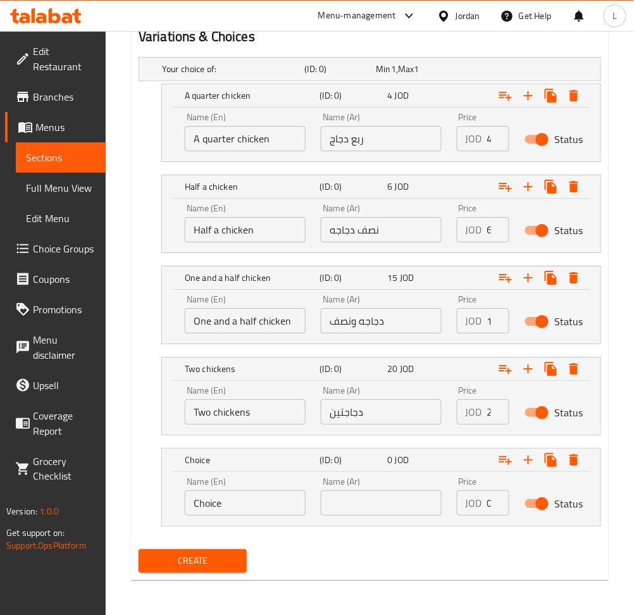
click at [385, 509] on input "text" at bounding box center [381, 502] width 121 height 25
type input "س"
click at [350, 510] on input "دجاجه" at bounding box center [381, 502] width 121 height 25
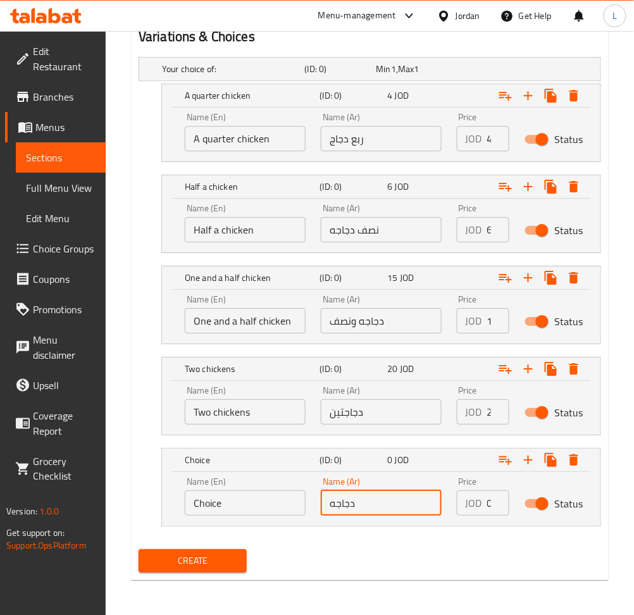
type input "دجاجه"
click at [263, 494] on input "Choice" at bounding box center [245, 502] width 121 height 25
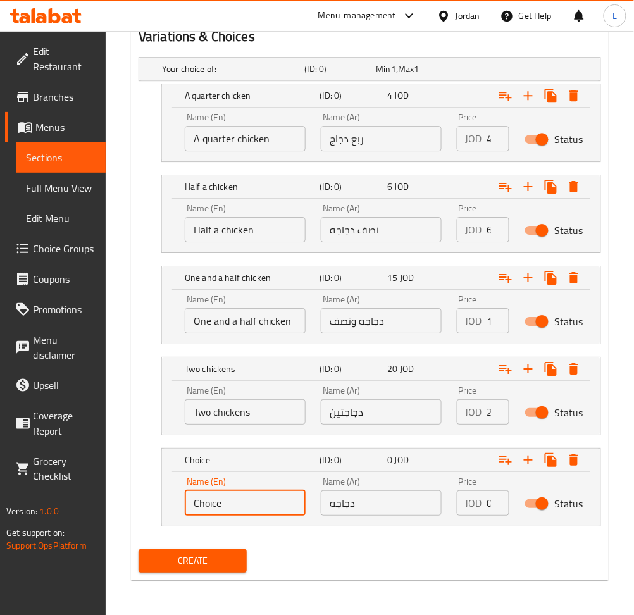
click at [264, 495] on input "Choice" at bounding box center [245, 502] width 121 height 25
type input "ص"
type input "whole chicken"
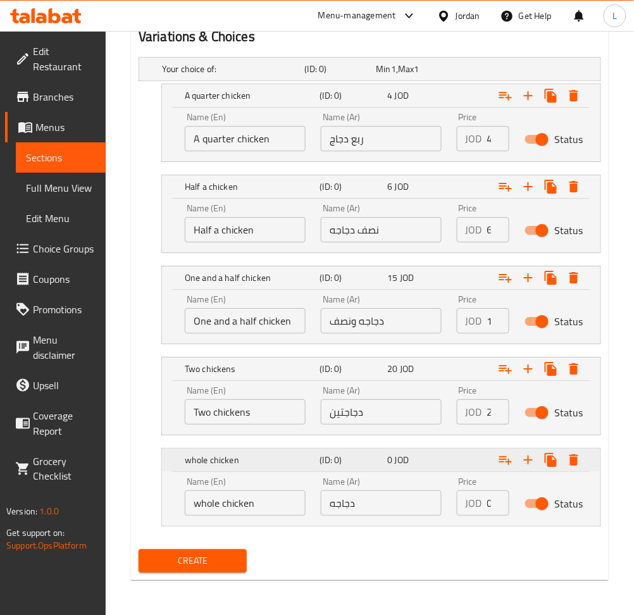
drag, startPoint x: 166, startPoint y: 478, endPoint x: 187, endPoint y: 472, distance: 22.3
click at [187, 472] on div "whole chicken (ID: 0) 0 JOD Name (En) whole chicken Name (En) Name (Ar) دجاجه N…" at bounding box center [381, 487] width 439 height 77
click at [488, 501] on input "0" at bounding box center [498, 502] width 22 height 25
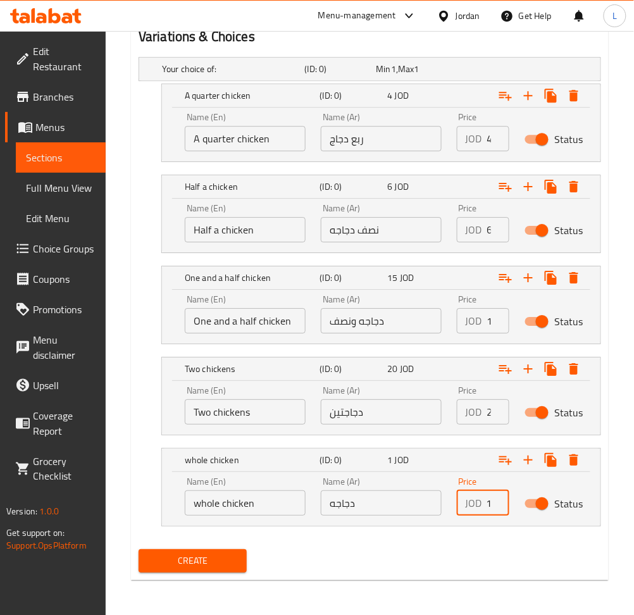
scroll to position [0, 6]
type input "10"
click at [201, 558] on span "Create" at bounding box center [193, 561] width 88 height 16
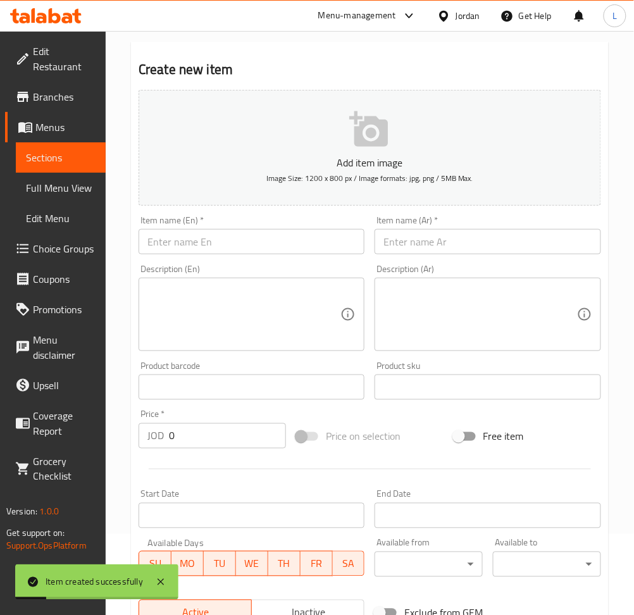
scroll to position [14, 0]
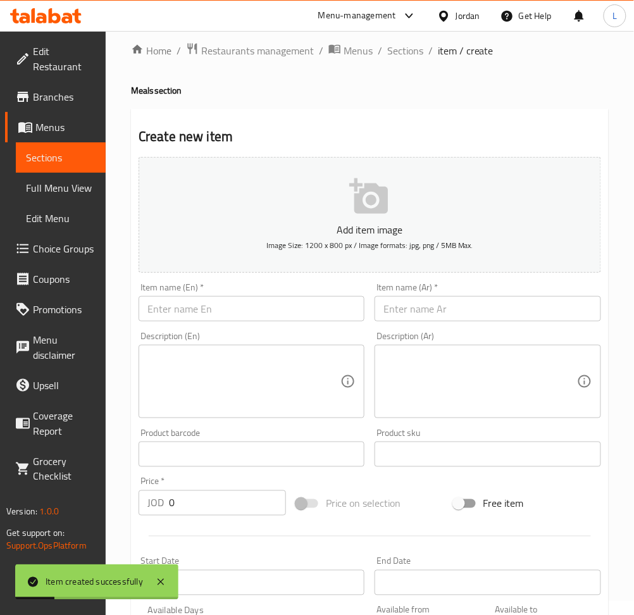
click at [273, 304] on input "text" at bounding box center [252, 308] width 226 height 25
type input ";"
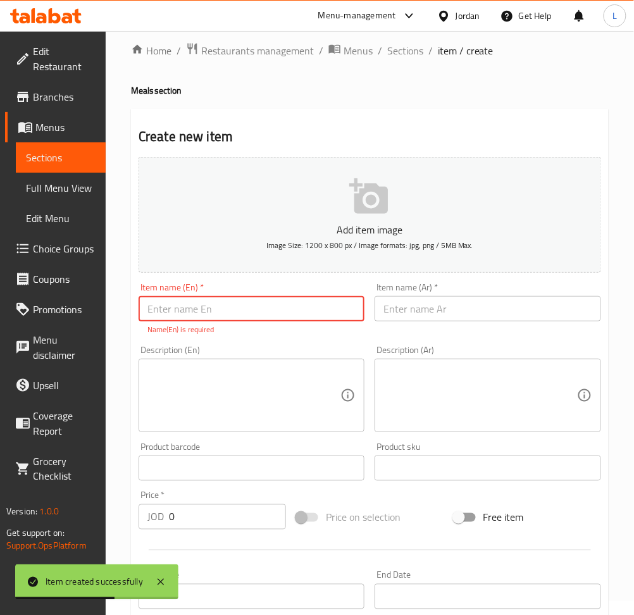
type input "s"
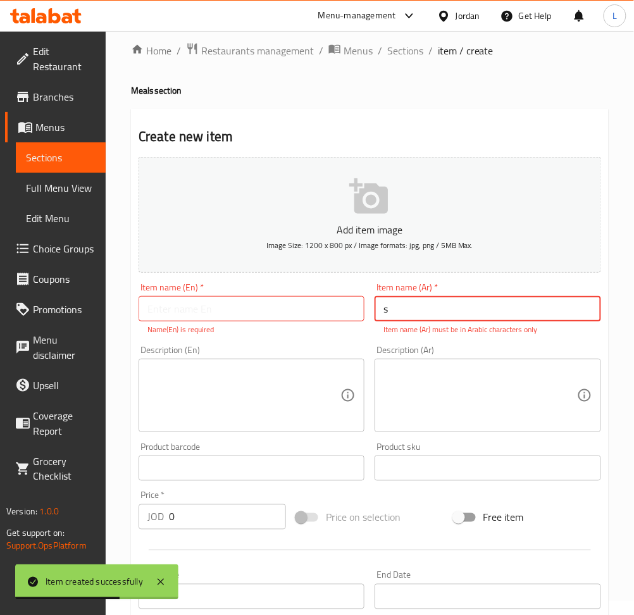
click at [443, 303] on input "s" at bounding box center [488, 308] width 226 height 25
click at [339, 307] on input "text" at bounding box center [252, 308] width 226 height 25
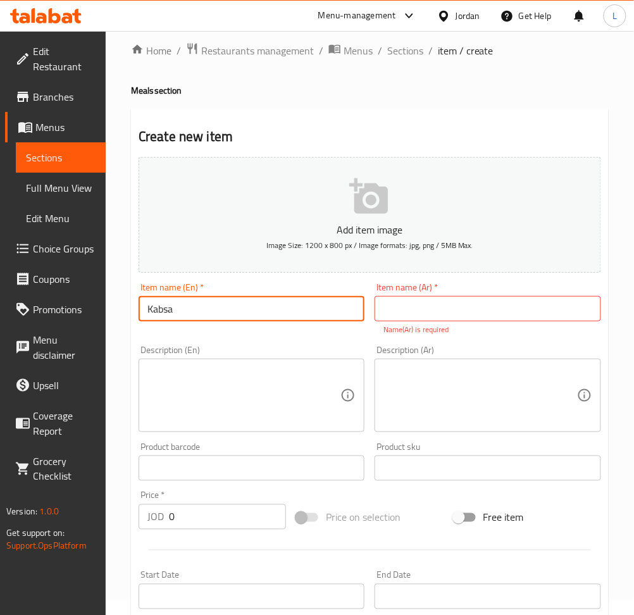
type input "Kabsa"
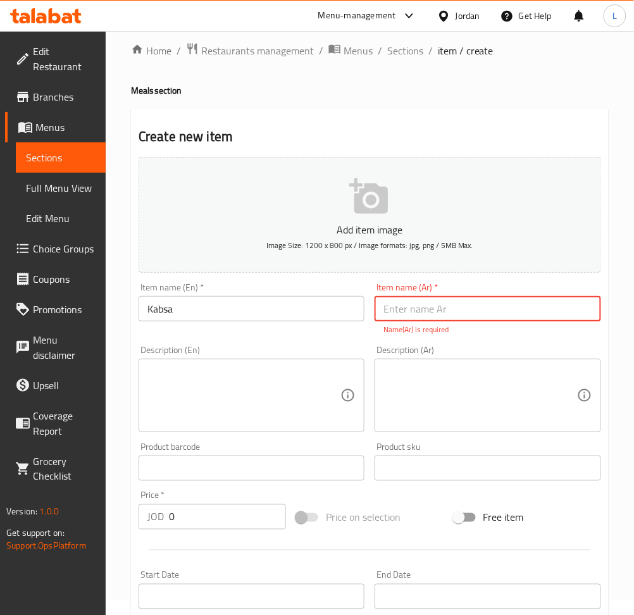
click at [403, 305] on input "text" at bounding box center [488, 308] width 226 height 25
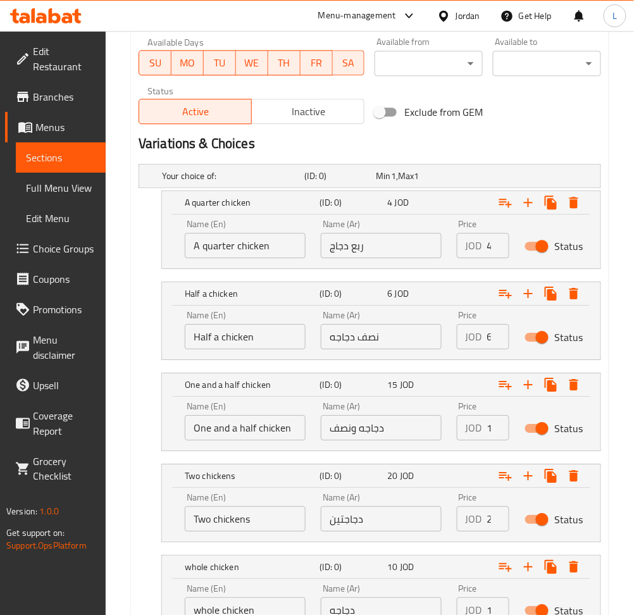
scroll to position [689, 0]
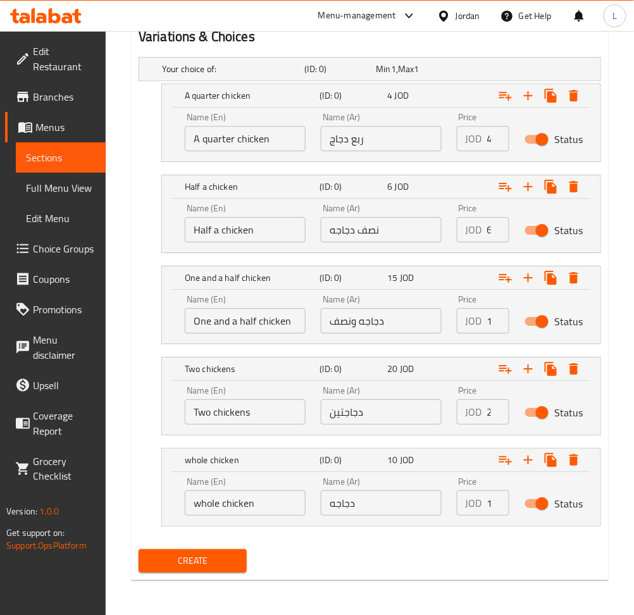
type input "كبسه"
click at [201, 563] on span "Create" at bounding box center [193, 561] width 88 height 16
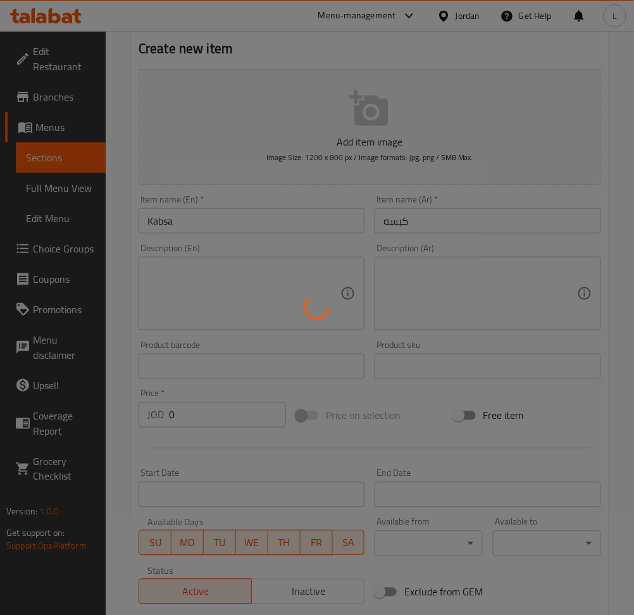
scroll to position [0, 0]
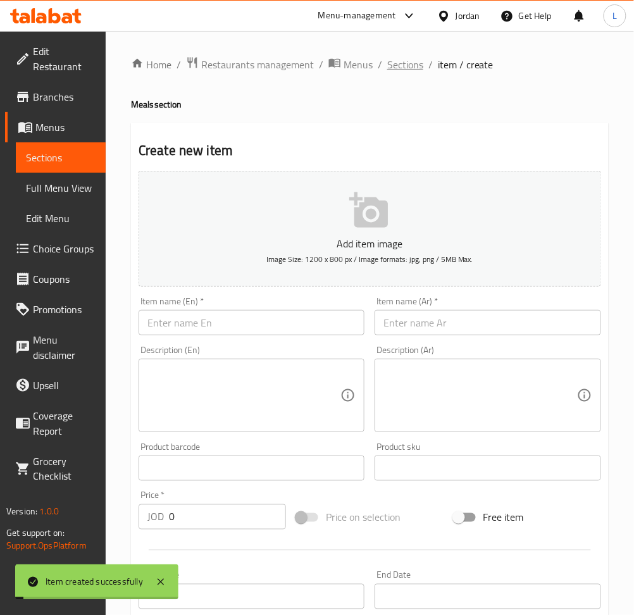
click at [408, 65] on span "Sections" at bounding box center [405, 64] width 36 height 15
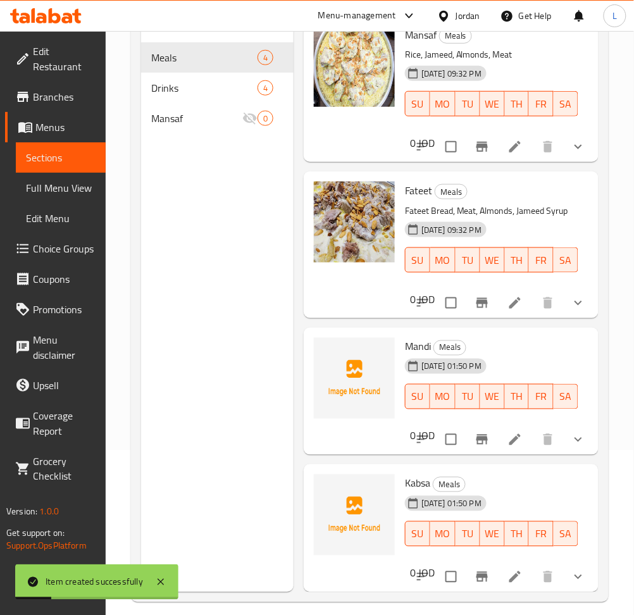
scroll to position [177, 0]
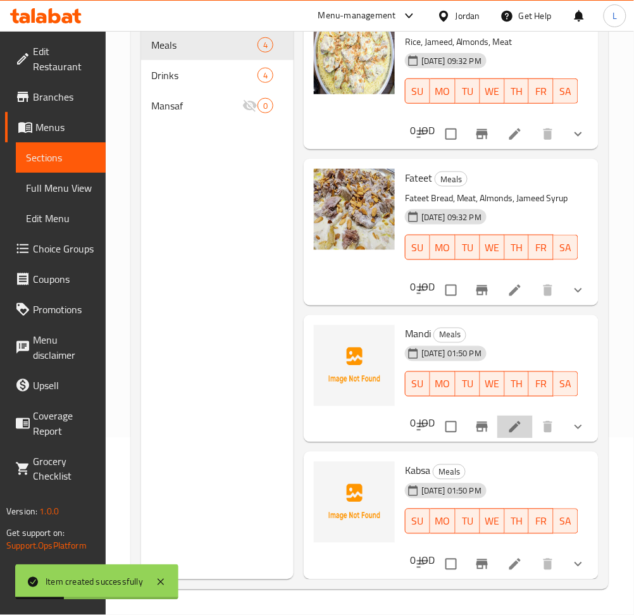
click at [512, 416] on li at bounding box center [514, 427] width 35 height 23
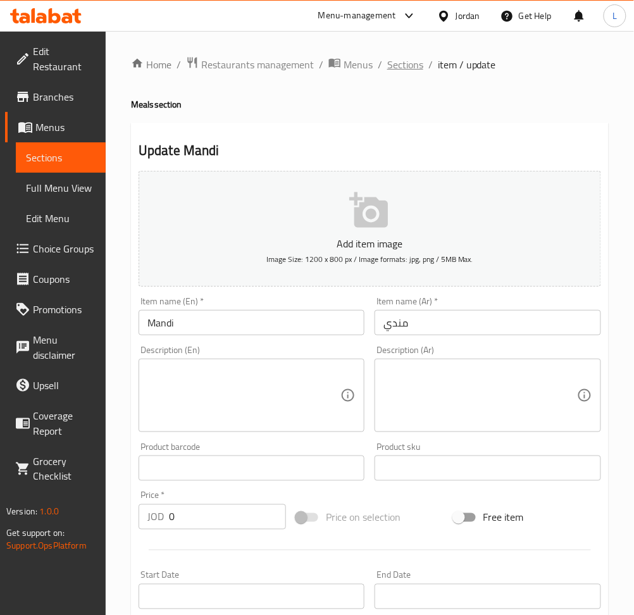
click at [394, 70] on span "Sections" at bounding box center [405, 64] width 36 height 15
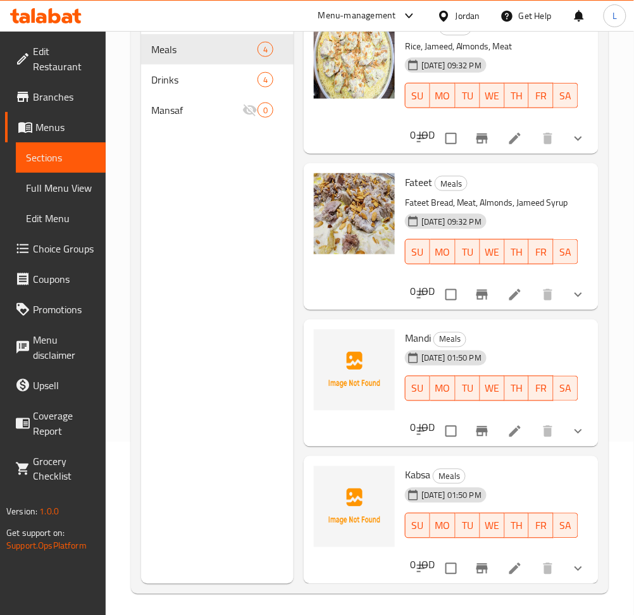
scroll to position [177, 0]
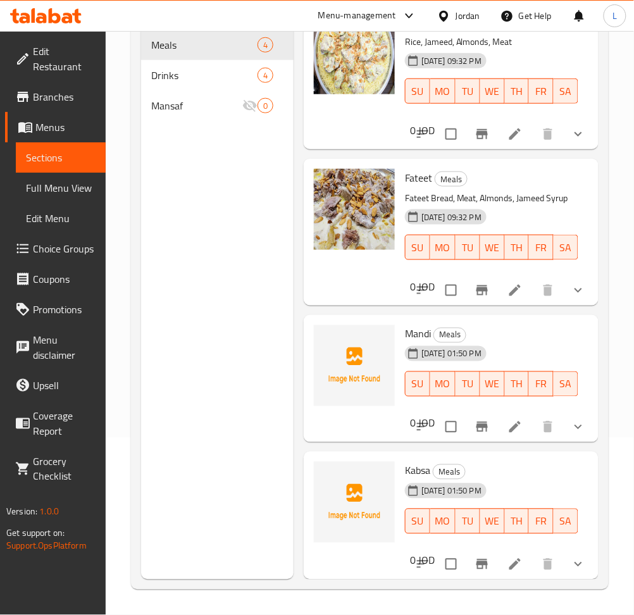
click at [502, 549] on div at bounding box center [501, 564] width 186 height 30
click at [499, 553] on li at bounding box center [514, 564] width 35 height 23
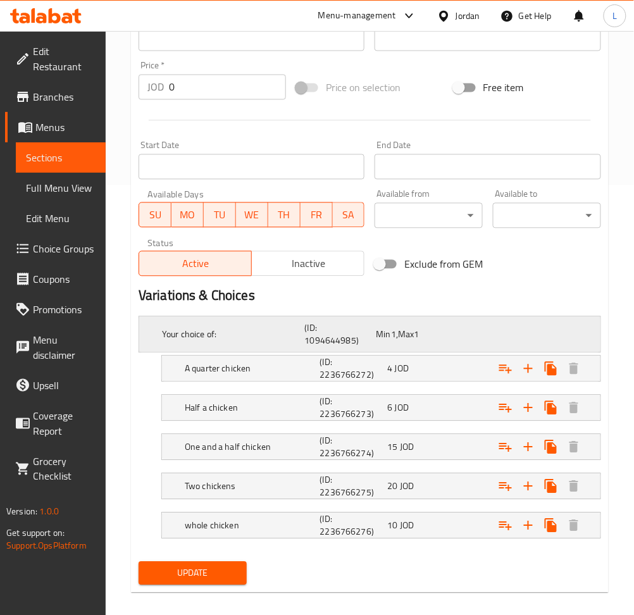
scroll to position [442, 0]
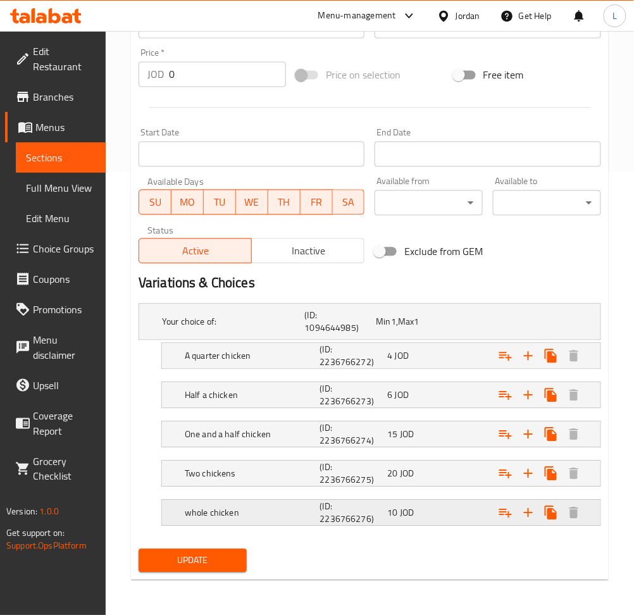
drag, startPoint x: 291, startPoint y: 515, endPoint x: 314, endPoint y: 506, distance: 24.4
click at [300, 328] on h5 "whole chicken" at bounding box center [231, 322] width 138 height 13
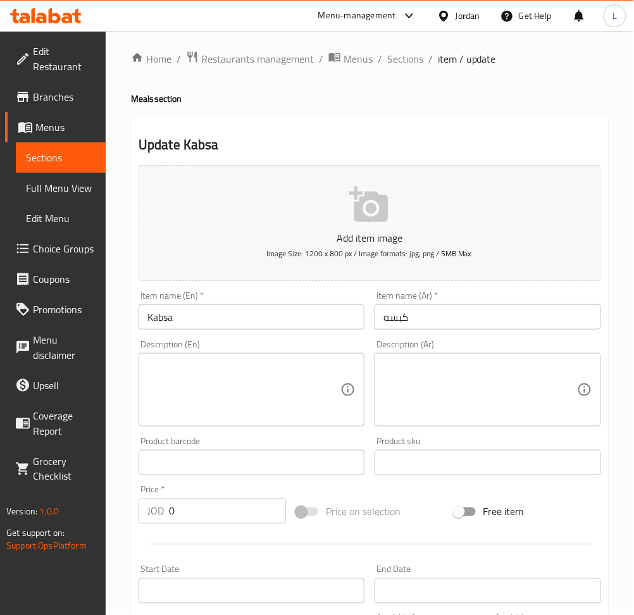
scroll to position [0, 0]
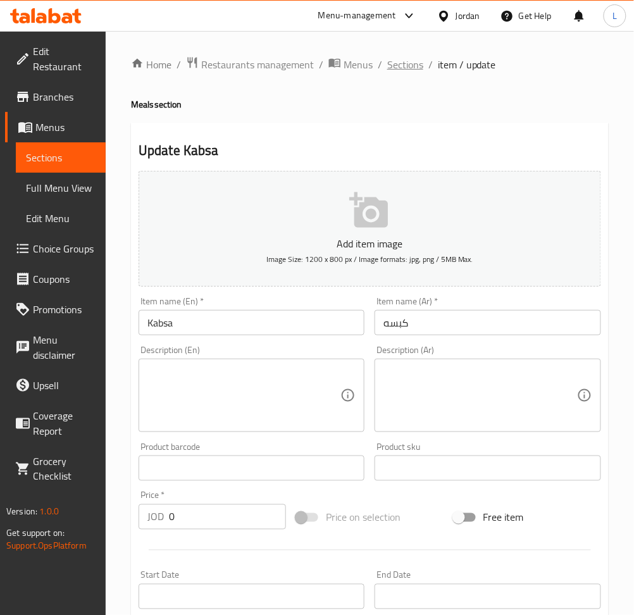
click at [400, 66] on span "Sections" at bounding box center [405, 64] width 36 height 15
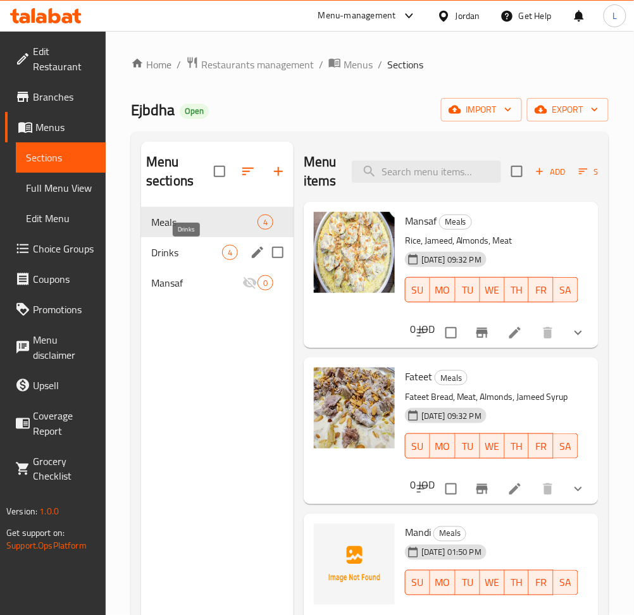
click at [195, 253] on span "Drinks" at bounding box center [186, 252] width 71 height 15
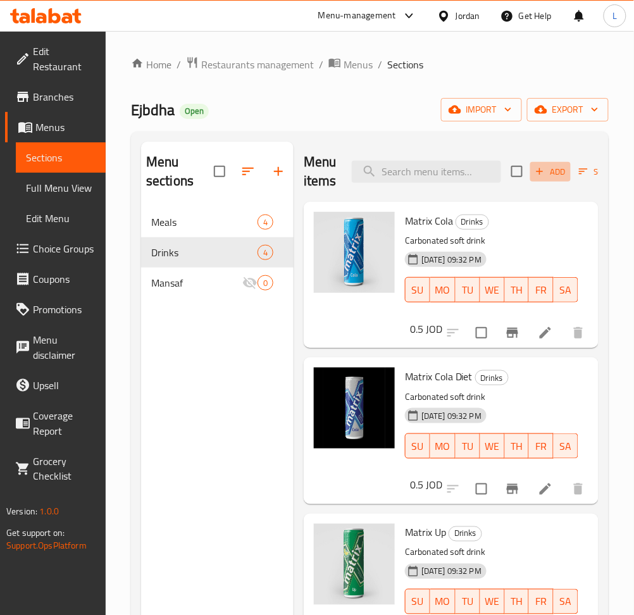
click at [547, 177] on span "Add" at bounding box center [550, 172] width 34 height 15
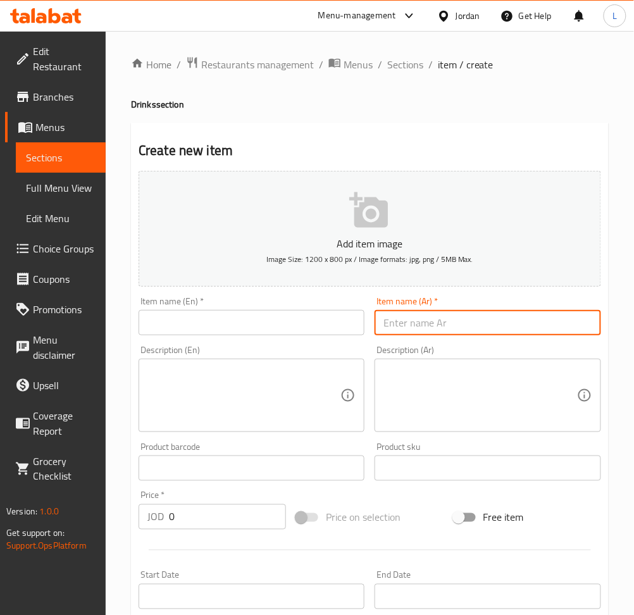
click at [430, 312] on input "text" at bounding box center [488, 322] width 226 height 25
type input "س"
click at [385, 316] on input "لبن عيران" at bounding box center [488, 322] width 226 height 25
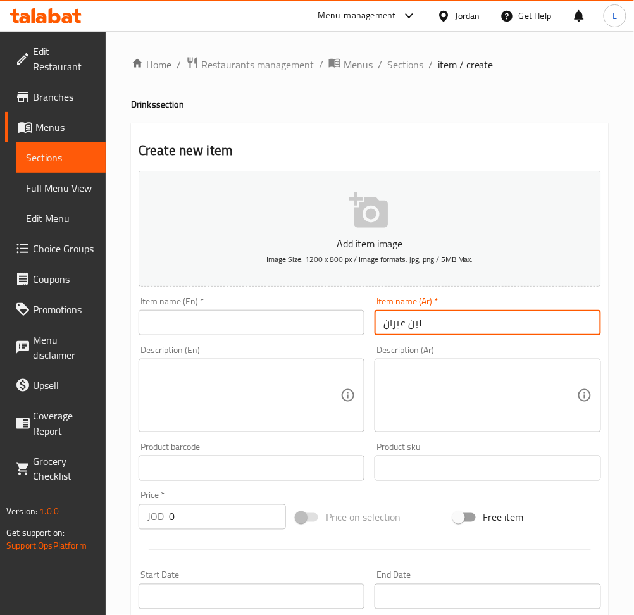
type input "لبن عيران"
click at [238, 325] on input "text" at bounding box center [252, 322] width 226 height 25
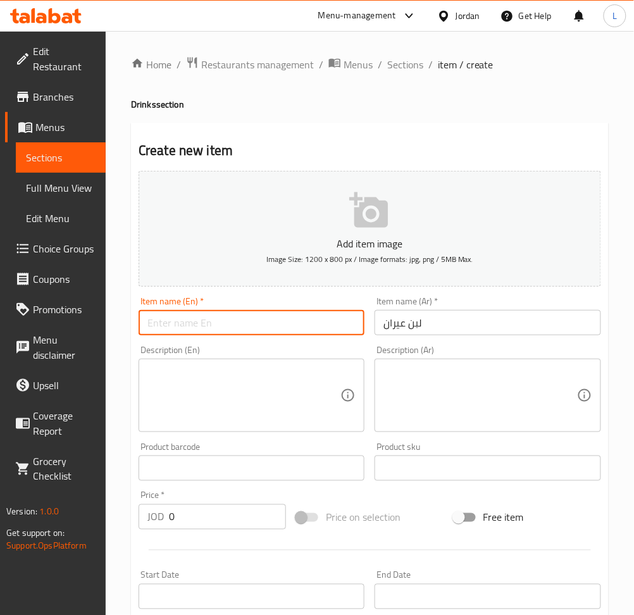
paste input "[PERSON_NAME]"
type input "[PERSON_NAME]"
click at [196, 522] on input "0" at bounding box center [227, 516] width 117 height 25
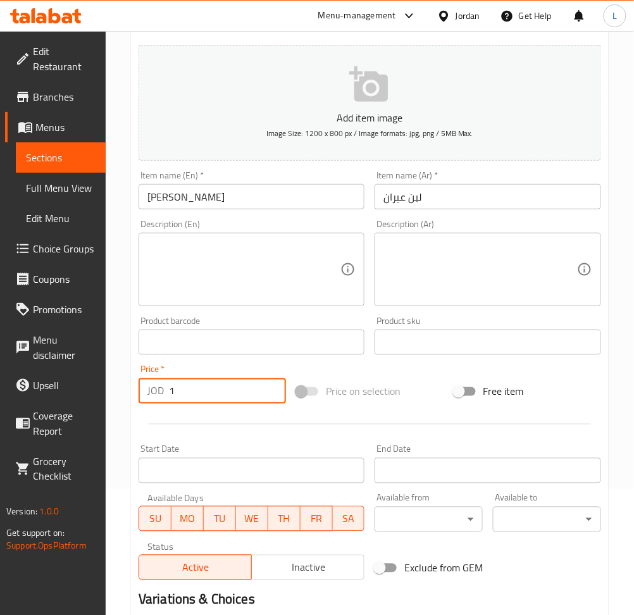
scroll to position [277, 0]
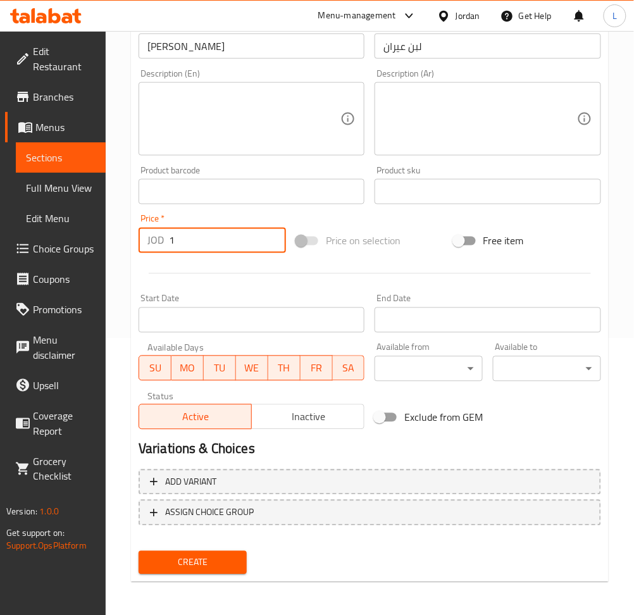
type input "1"
click at [193, 566] on span "Create" at bounding box center [193, 563] width 88 height 16
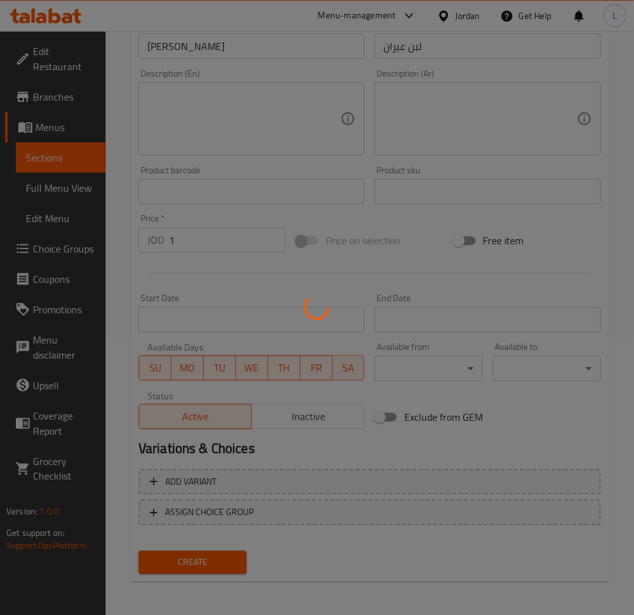
type input "0"
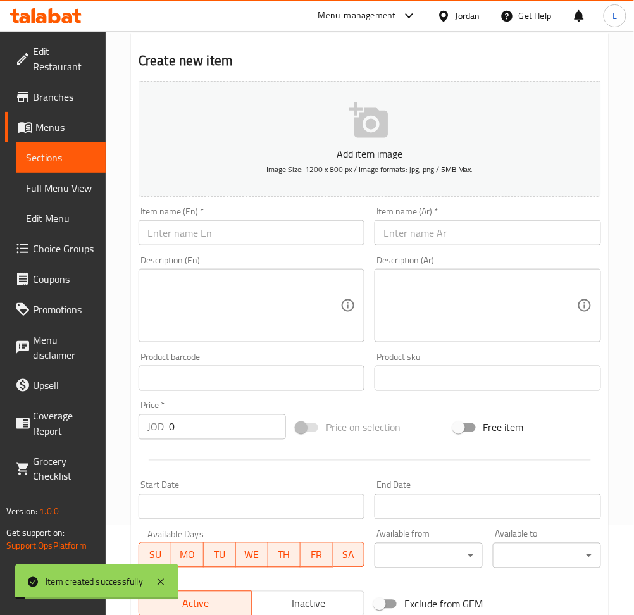
scroll to position [23, 0]
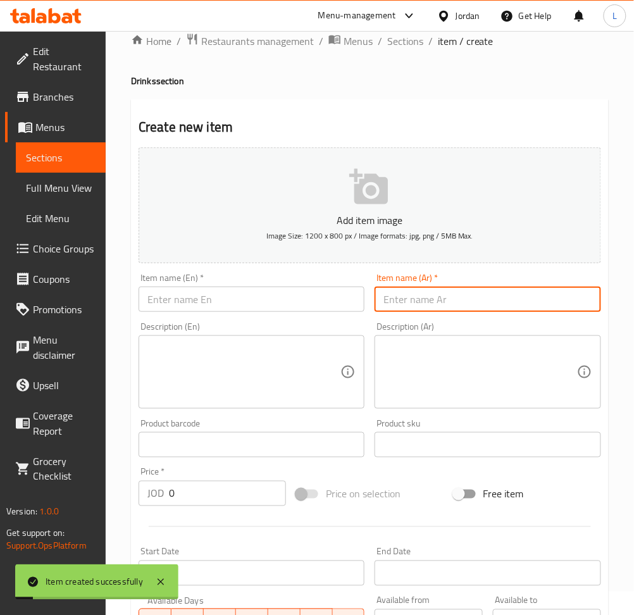
drag, startPoint x: 410, startPoint y: 296, endPoint x: 403, endPoint y: 300, distance: 8.3
click at [407, 297] on input "text" at bounding box center [488, 299] width 226 height 25
type input "ء"
click at [403, 300] on input "مياه معدنيه" at bounding box center [488, 299] width 226 height 25
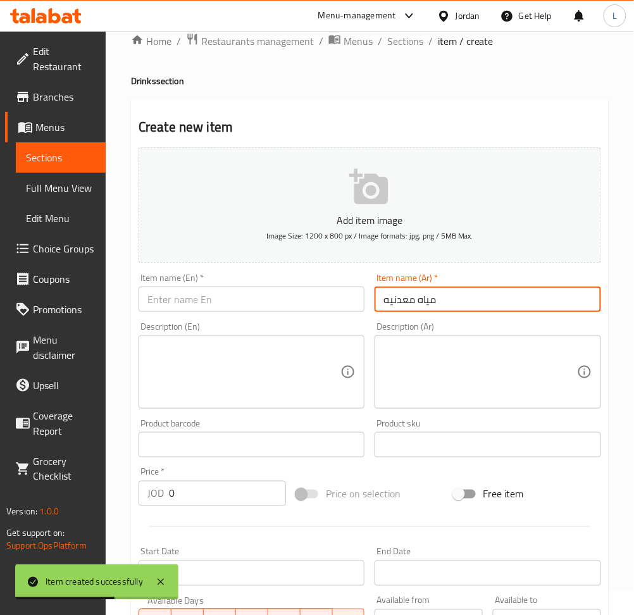
click at [403, 300] on input "مياه معدنيه" at bounding box center [488, 299] width 226 height 25
type input "مياه معدنيه"
click at [235, 306] on input "text" at bounding box center [252, 299] width 226 height 25
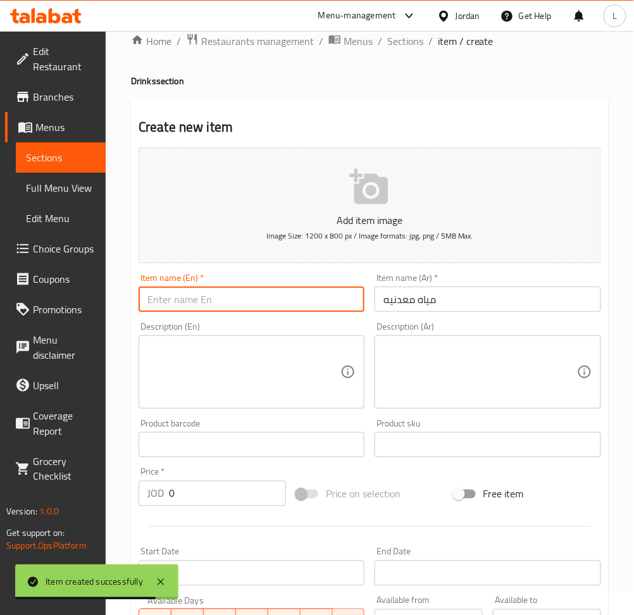
paste input "Mineral water"
type input "Mineral water"
click at [194, 490] on input "0" at bounding box center [227, 493] width 117 height 25
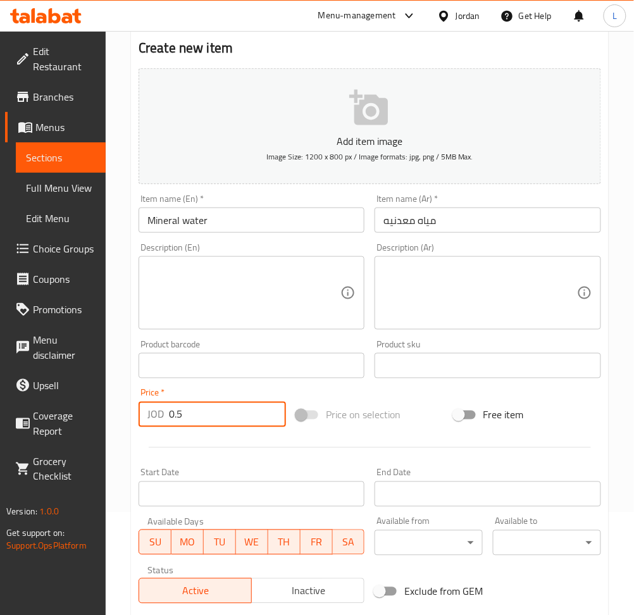
scroll to position [277, 0]
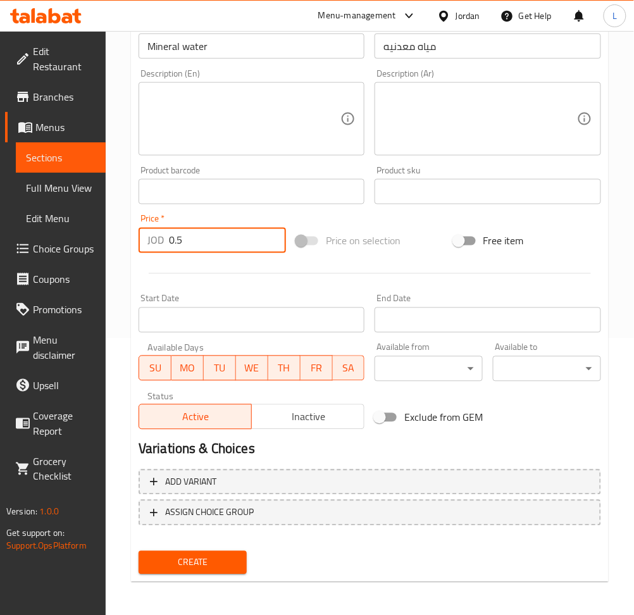
type input "0.5"
click at [216, 558] on span "Create" at bounding box center [193, 563] width 88 height 16
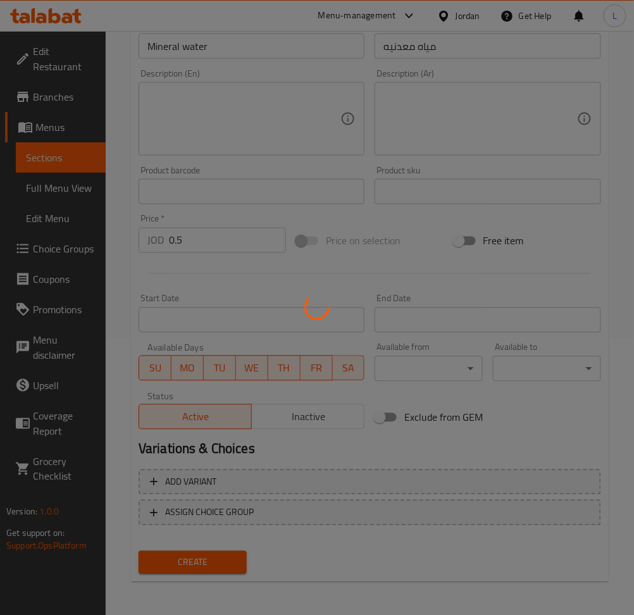
type input "0"
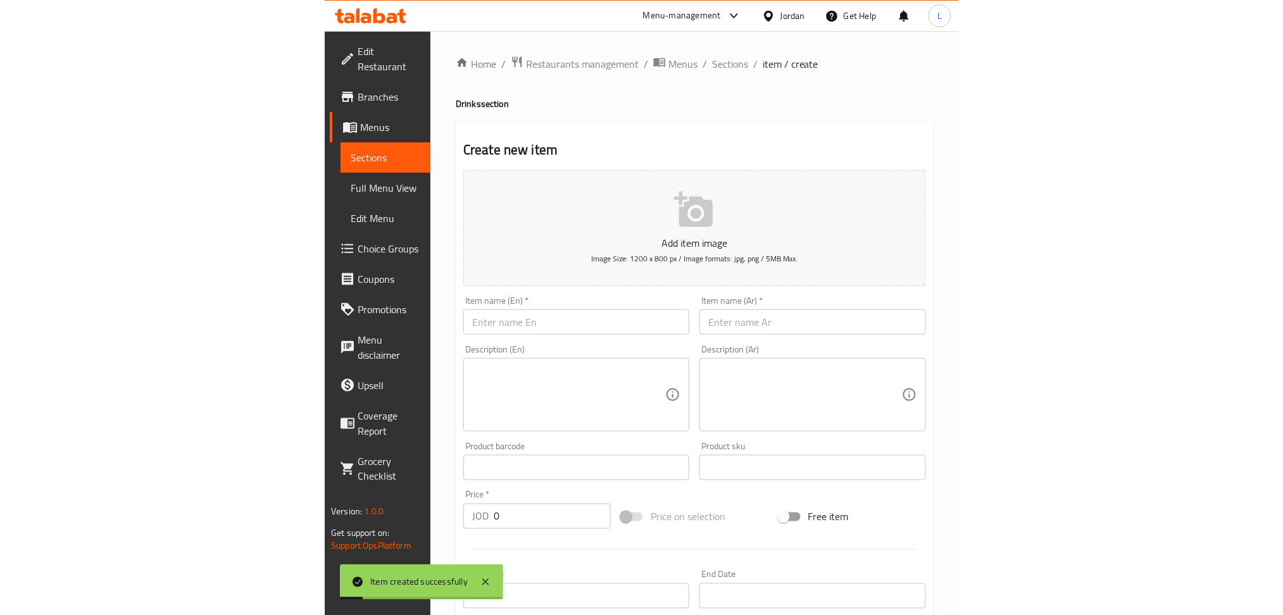
scroll to position [0, 0]
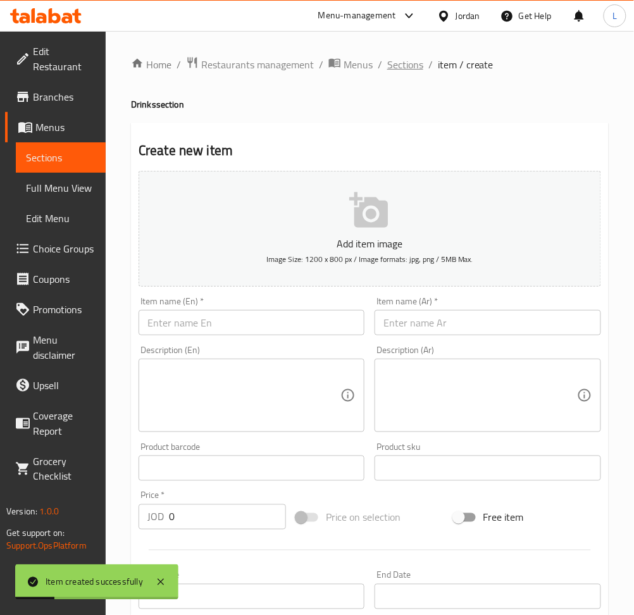
click at [406, 63] on span "Sections" at bounding box center [405, 64] width 36 height 15
